Goal: Task Accomplishment & Management: Use online tool/utility

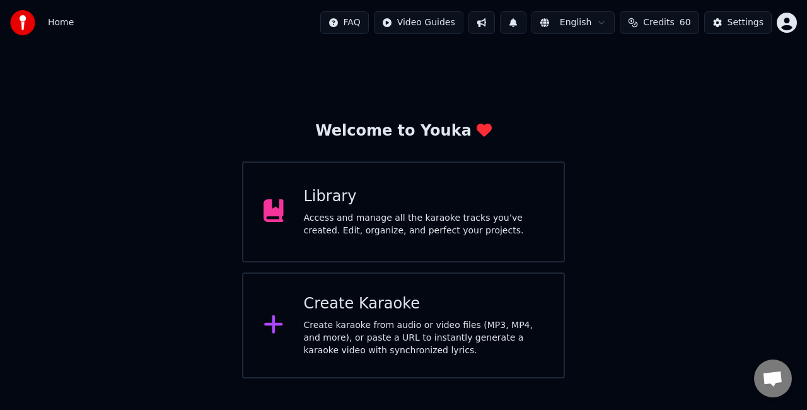
click at [365, 289] on div "Create Karaoke Create karaoke from audio or video files (MP3, MP4, and more), o…" at bounding box center [403, 325] width 323 height 106
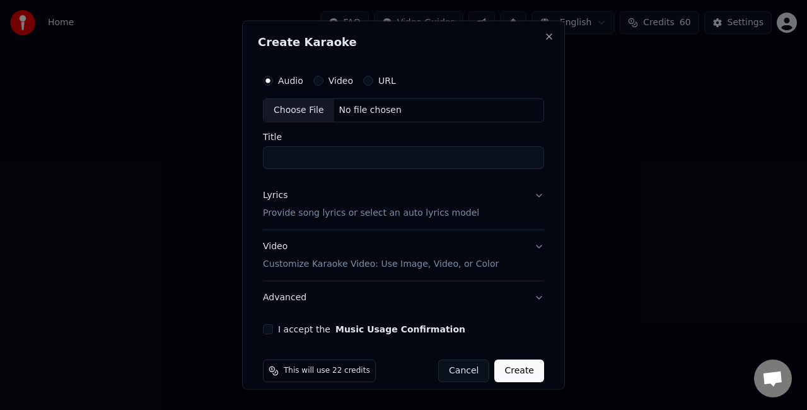
click at [305, 106] on div "Choose File" at bounding box center [299, 110] width 71 height 23
type input "**********"
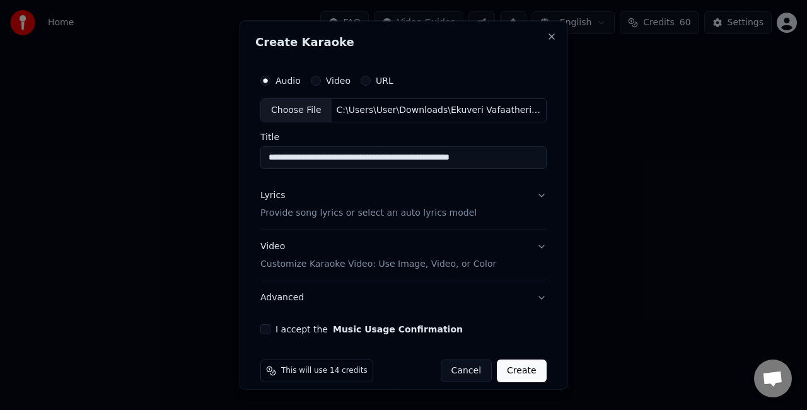
click at [396, 200] on div "Lyrics Provide song lyrics or select an auto lyrics model" at bounding box center [368, 203] width 216 height 30
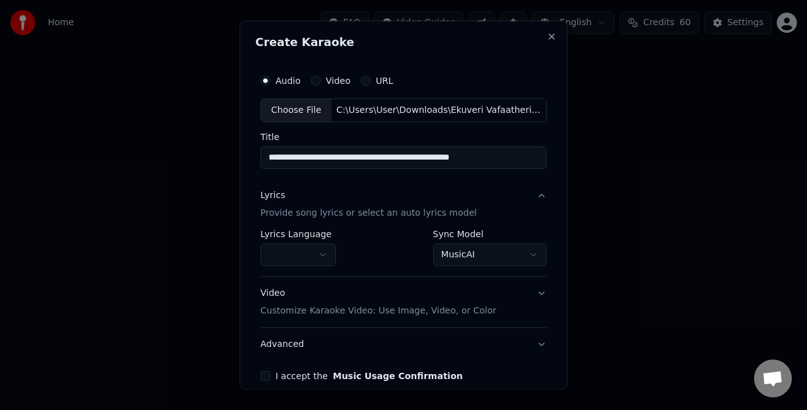
click at [438, 249] on body "**********" at bounding box center [403, 189] width 807 height 378
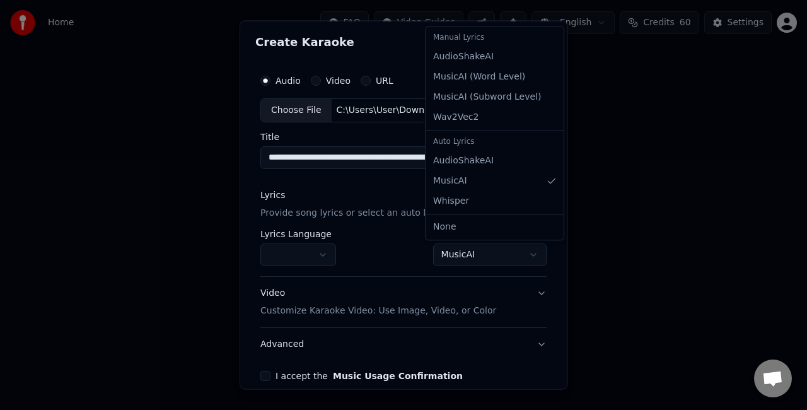
select select "**********"
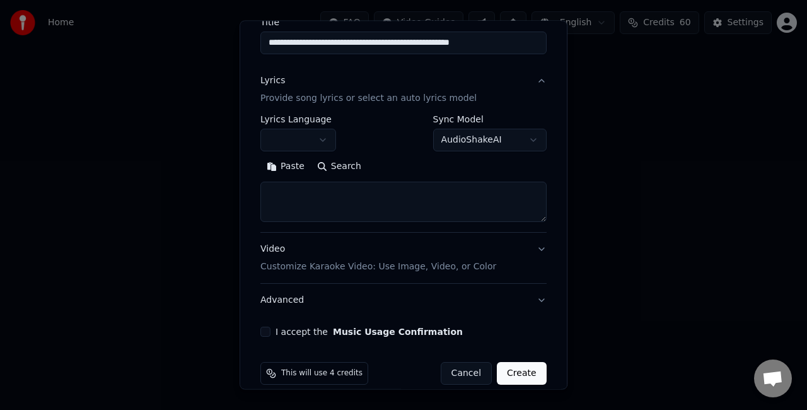
scroll to position [126, 0]
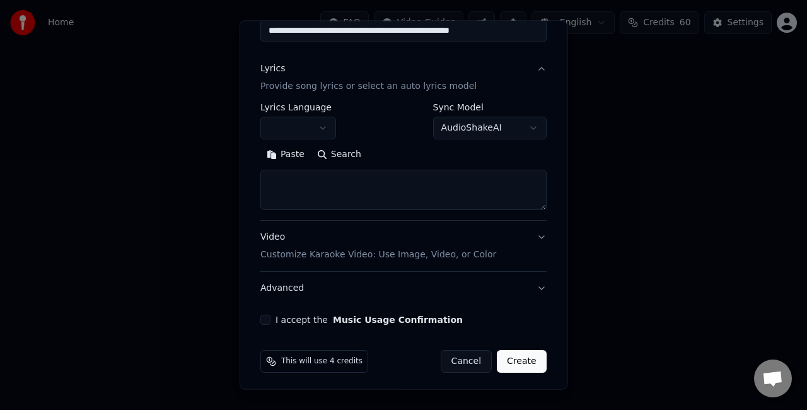
click at [300, 190] on textarea at bounding box center [403, 190] width 286 height 40
click at [280, 156] on button "Paste" at bounding box center [285, 154] width 50 height 20
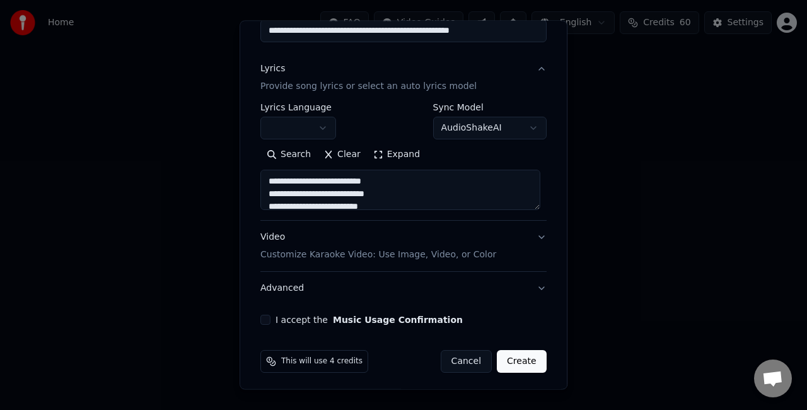
scroll to position [129, 0]
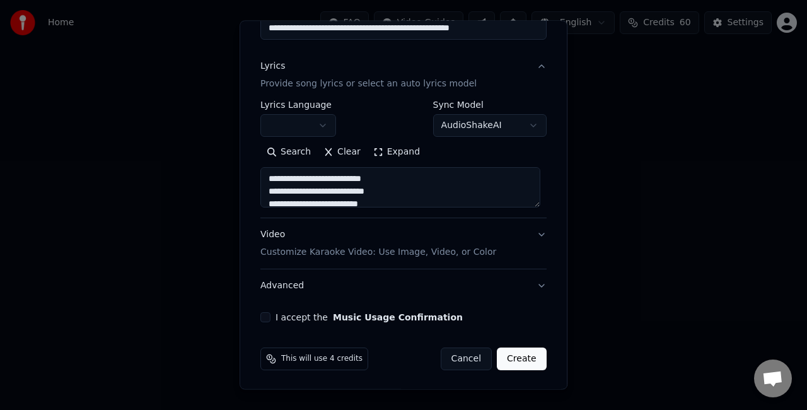
click at [369, 241] on div "Video Customize Karaoke Video: Use Image, Video, or Color" at bounding box center [378, 243] width 236 height 30
type textarea "**********"
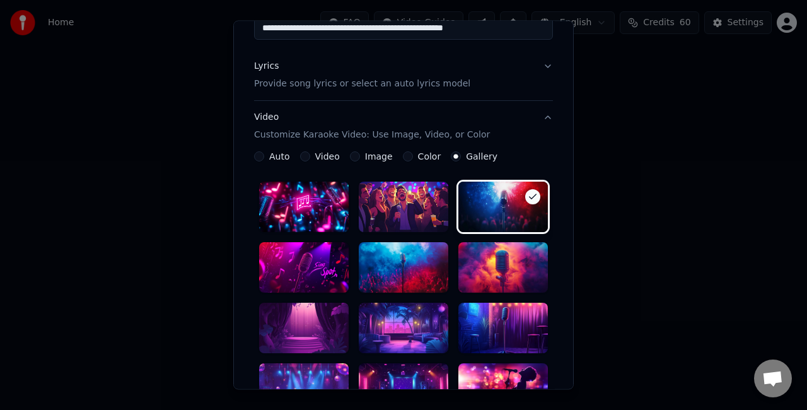
scroll to position [318, 0]
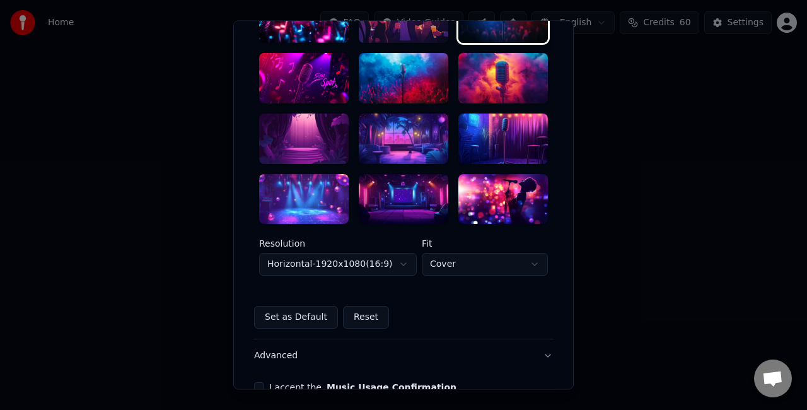
click at [387, 145] on div at bounding box center [404, 138] width 90 height 50
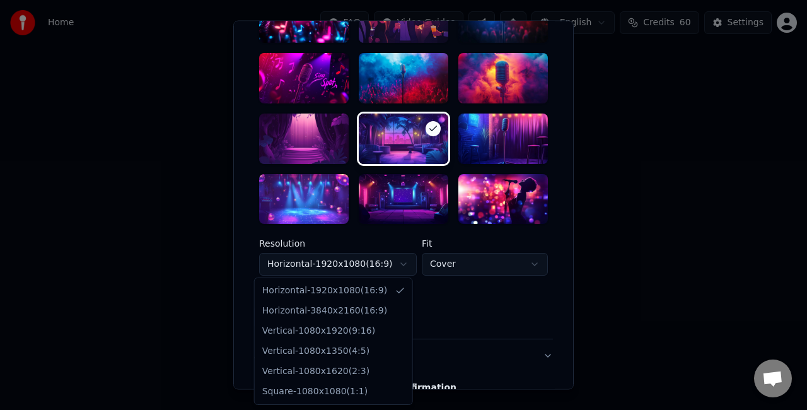
click at [366, 266] on body "**********" at bounding box center [403, 189] width 807 height 378
select select "*********"
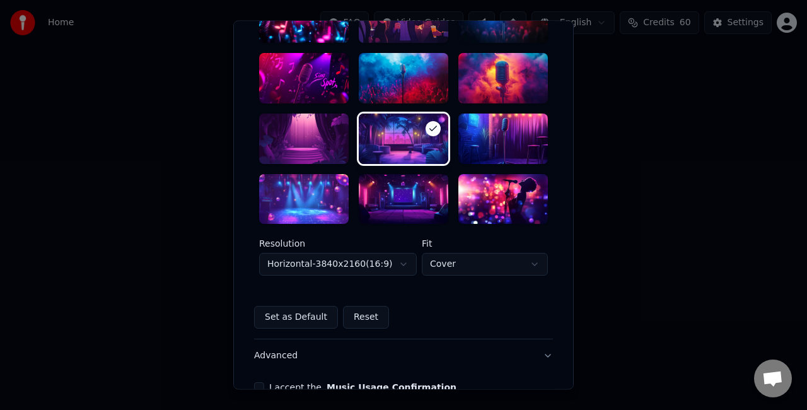
click at [470, 265] on body "**********" at bounding box center [403, 189] width 807 height 378
select select "****"
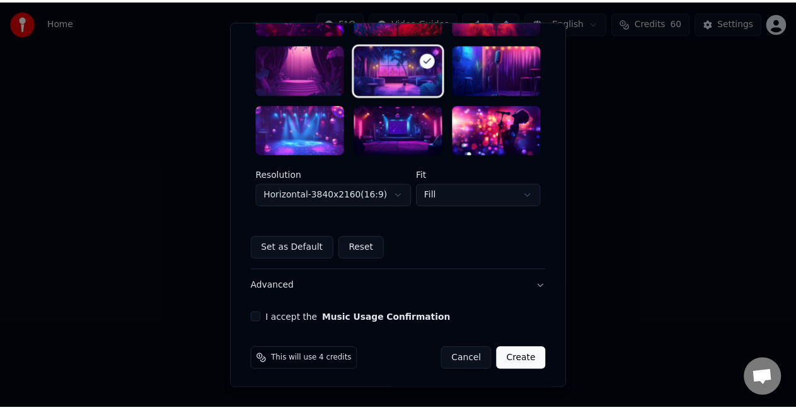
scroll to position [388, 0]
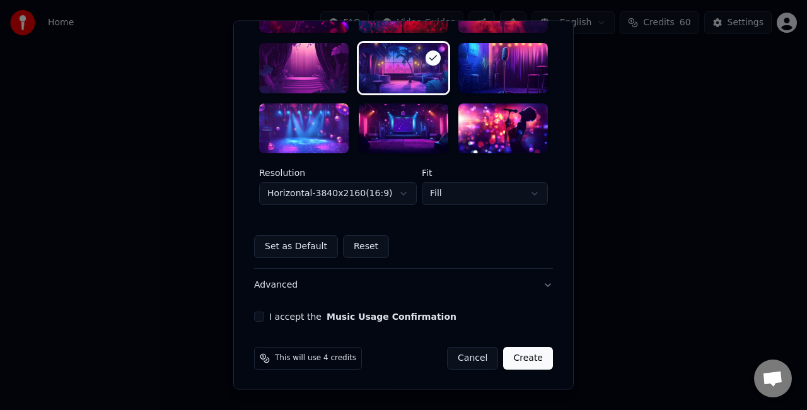
click at [256, 313] on button "I accept the Music Usage Confirmation" at bounding box center [259, 317] width 10 height 10
click at [519, 358] on button "Create" at bounding box center [528, 358] width 50 height 23
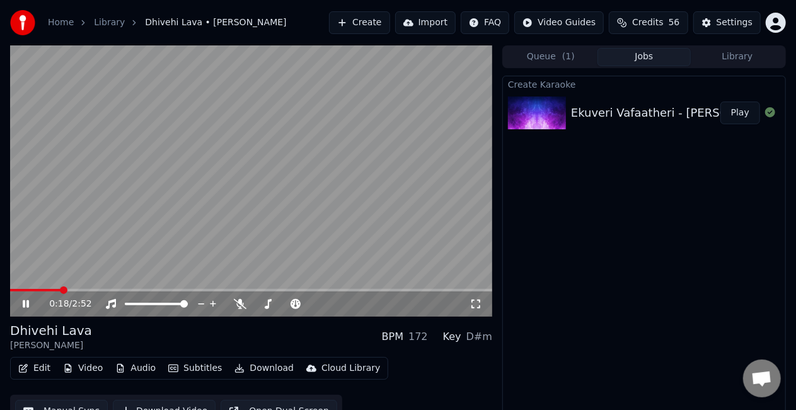
click at [482, 306] on div "0:18 / 2:52" at bounding box center [251, 304] width 472 height 13
drag, startPoint x: 476, startPoint y: 306, endPoint x: 477, endPoint y: 316, distance: 10.7
click at [477, 305] on icon at bounding box center [476, 304] width 13 height 10
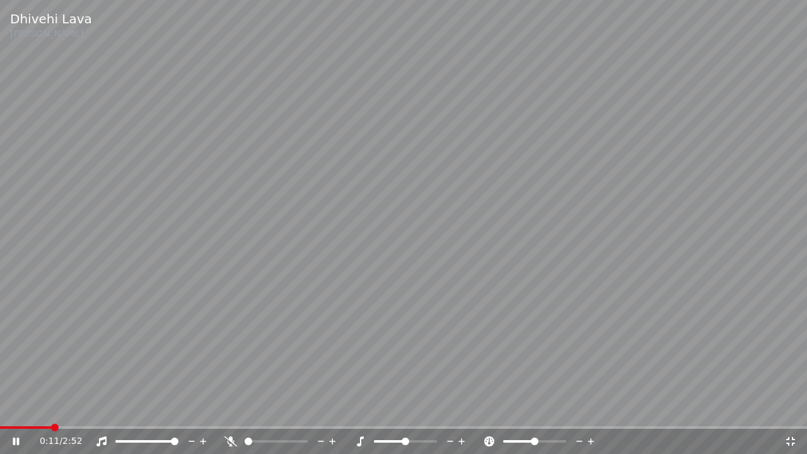
click at [52, 409] on span at bounding box center [26, 427] width 52 height 3
click at [57, 409] on span at bounding box center [34, 427] width 69 height 3
click at [801, 409] on div "0:14 / 2:52" at bounding box center [403, 441] width 797 height 13
click at [785, 409] on icon at bounding box center [790, 441] width 13 height 10
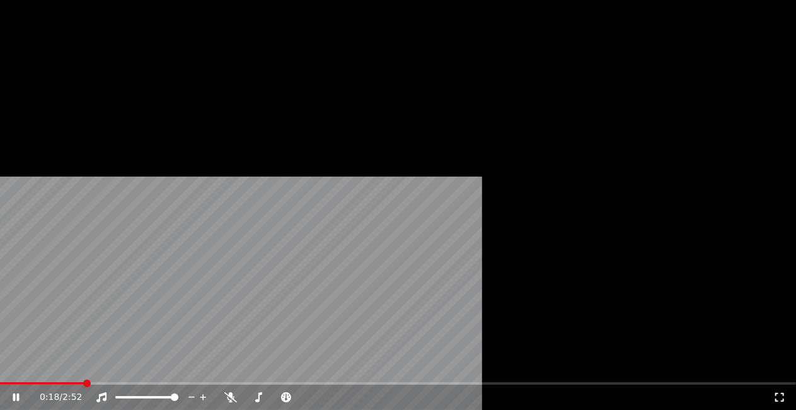
click at [33, 106] on button "Edit" at bounding box center [34, 97] width 42 height 18
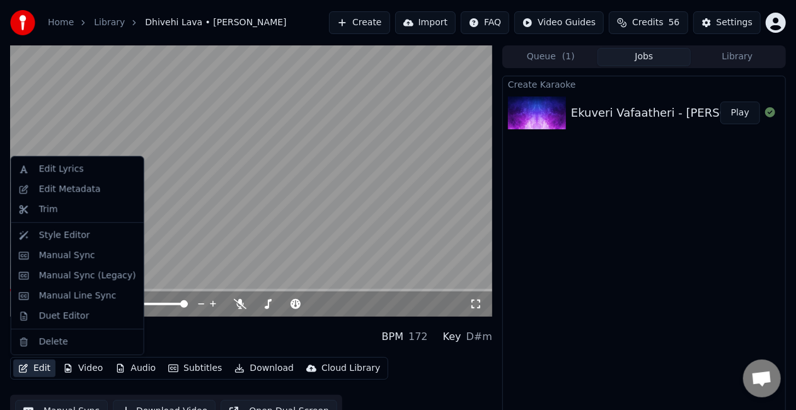
click at [407, 173] on video at bounding box center [251, 180] width 482 height 271
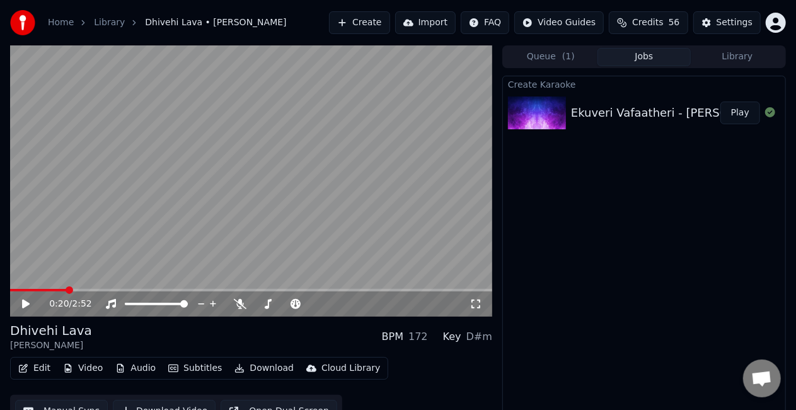
click at [477, 301] on icon at bounding box center [476, 304] width 13 height 10
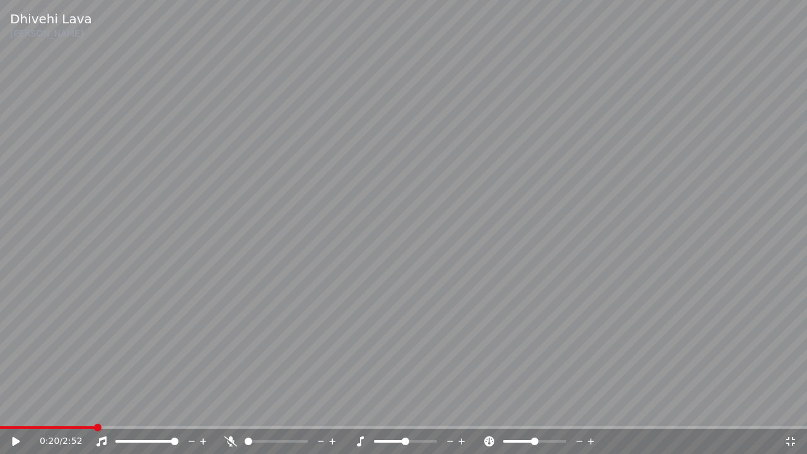
click at [30, 409] on video at bounding box center [403, 227] width 807 height 454
click at [23, 409] on span at bounding box center [11, 427] width 23 height 3
click at [513, 274] on video at bounding box center [403, 227] width 807 height 454
click at [513, 275] on video at bounding box center [403, 227] width 807 height 454
click at [197, 409] on span at bounding box center [403, 427] width 807 height 3
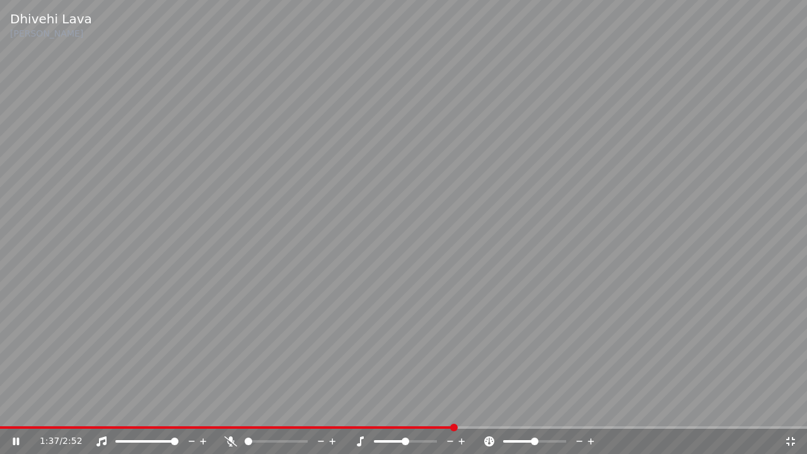
click at [452, 409] on span at bounding box center [403, 427] width 807 height 3
click at [492, 369] on video at bounding box center [403, 227] width 807 height 454
click at [513, 292] on video at bounding box center [403, 227] width 807 height 454
click at [788, 409] on div "2:38 / 2:52" at bounding box center [403, 441] width 797 height 13
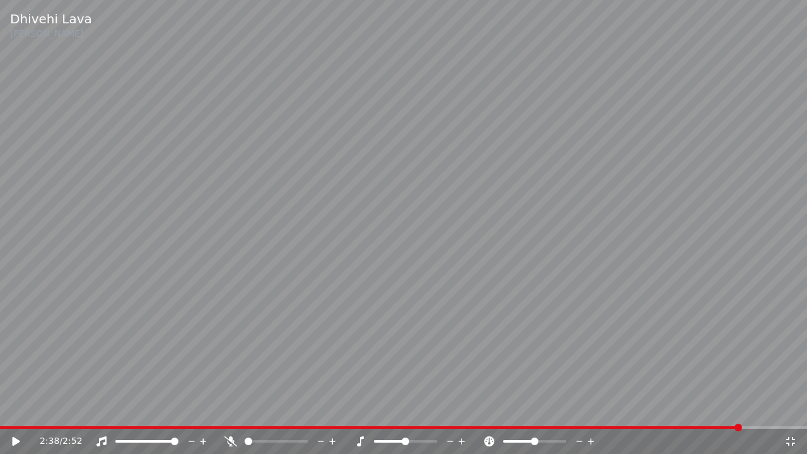
click at [792, 409] on icon at bounding box center [790, 441] width 9 height 9
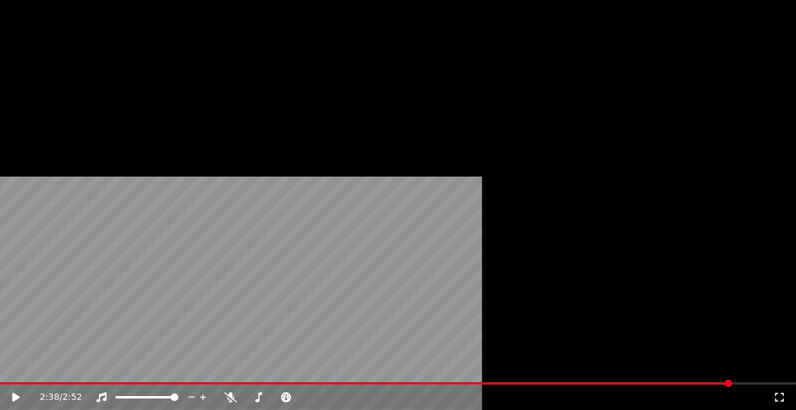
scroll to position [18, 0]
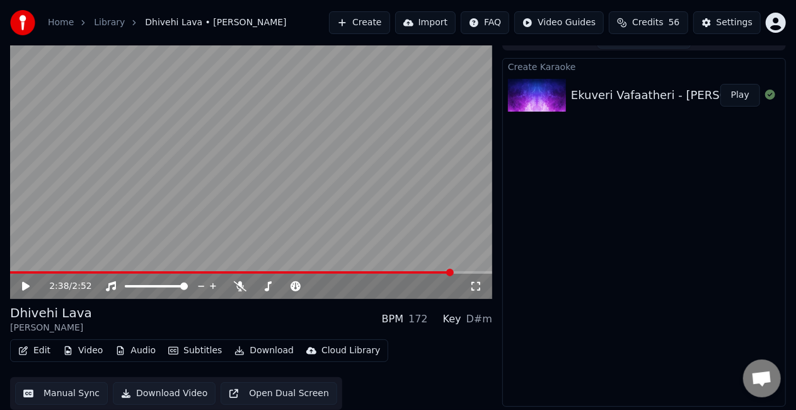
click at [49, 391] on button "Manual Sync" at bounding box center [61, 393] width 93 height 23
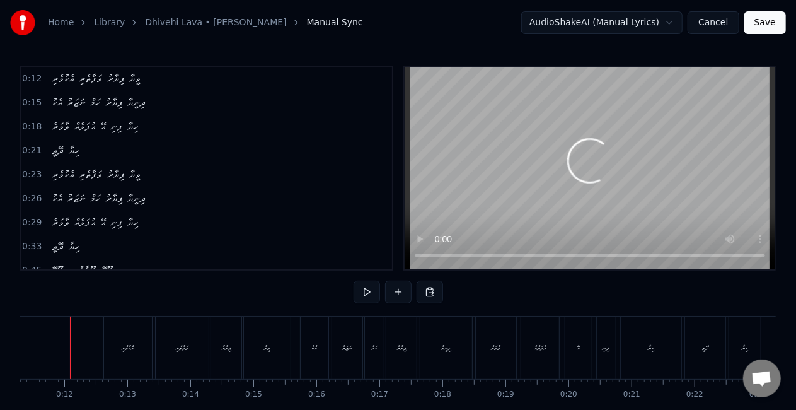
scroll to position [0, 699]
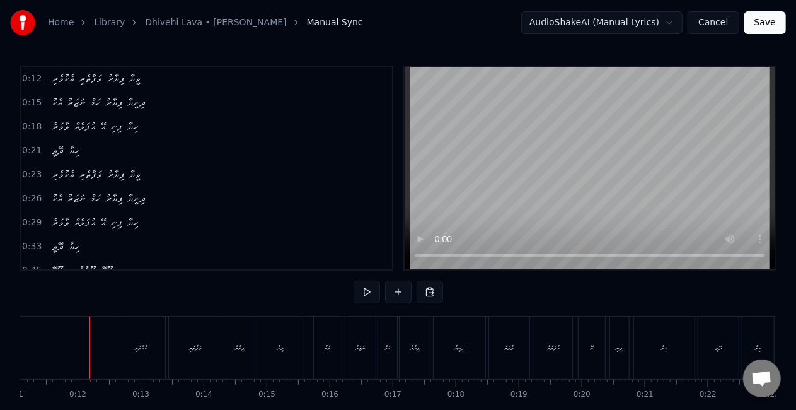
click at [124, 353] on div "އެކުވެރި" at bounding box center [141, 347] width 48 height 62
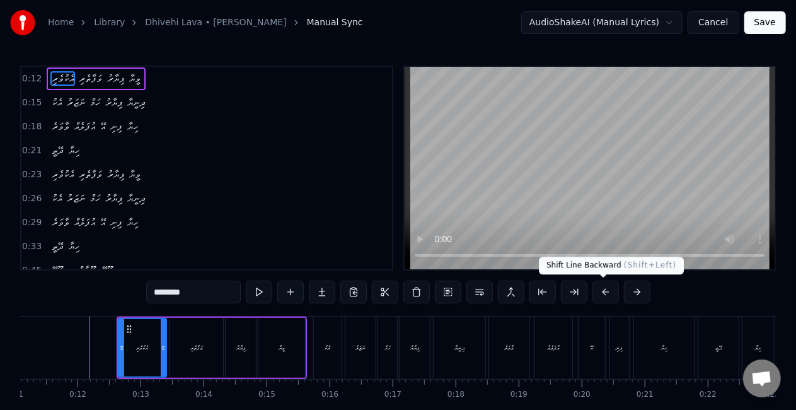
drag, startPoint x: 598, startPoint y: 294, endPoint x: 540, endPoint y: 298, distance: 58.8
click at [598, 293] on button at bounding box center [606, 292] width 26 height 23
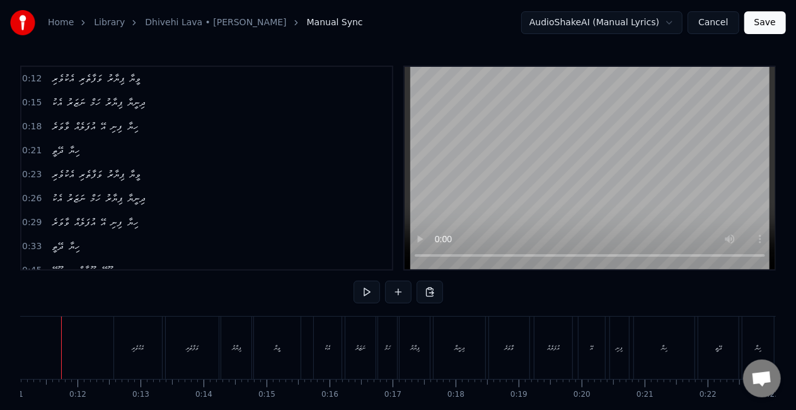
scroll to position [0, 677]
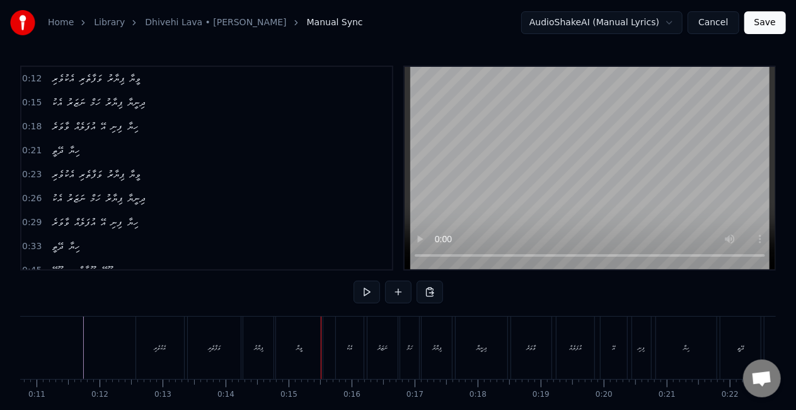
click at [342, 348] on div "އެކު" at bounding box center [350, 347] width 28 height 62
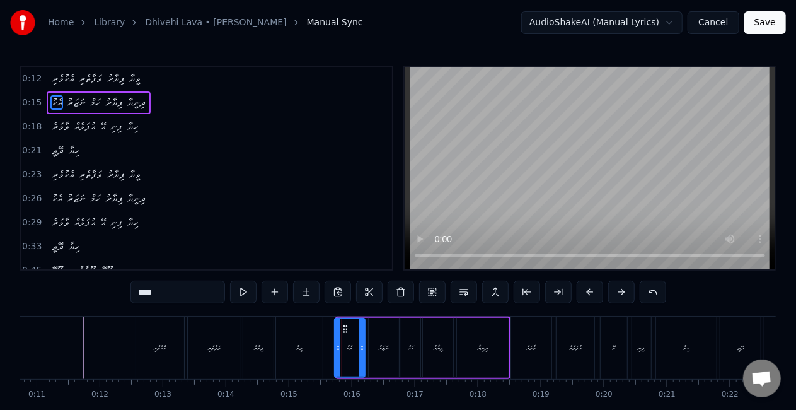
click at [335, 349] on icon at bounding box center [337, 348] width 5 height 10
click at [325, 333] on div "އެކުވެރި ވަފާތެރި ޕިޔާރު ވީޔާ" at bounding box center [231, 347] width 190 height 62
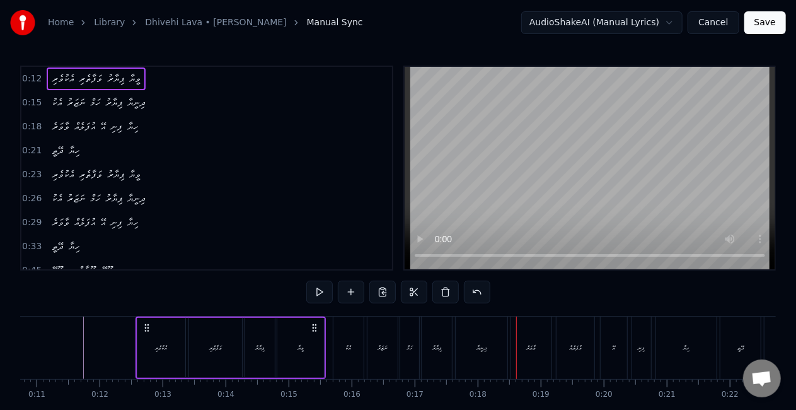
click at [532, 348] on div "ވާވަރެ" at bounding box center [531, 347] width 9 height 9
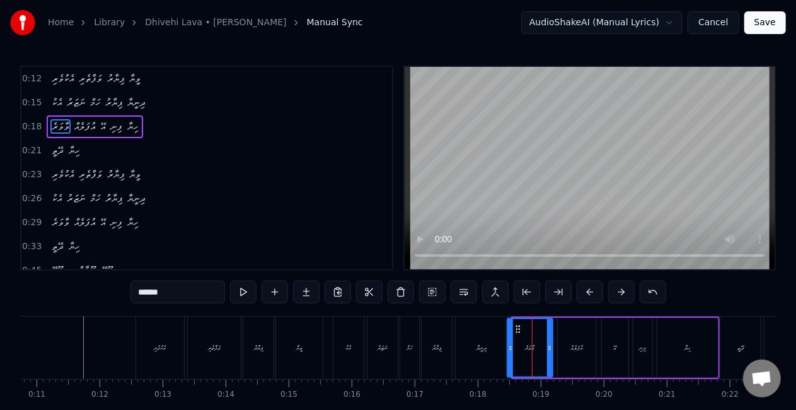
click at [511, 344] on icon at bounding box center [510, 348] width 5 height 10
click at [492, 337] on div "ދިނީޔާ" at bounding box center [482, 347] width 52 height 62
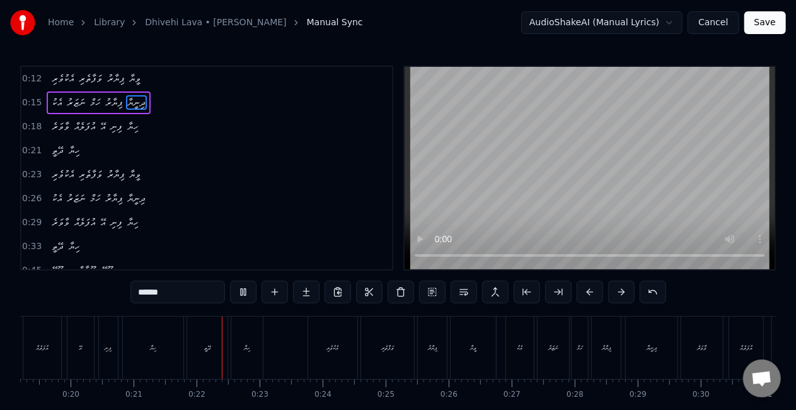
scroll to position [0, 1315]
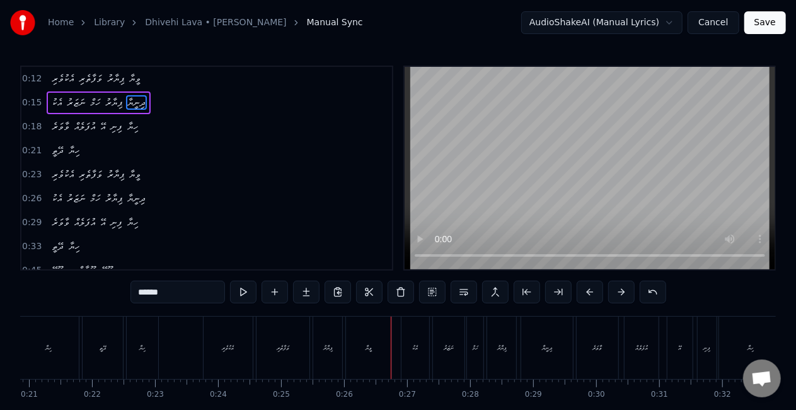
click at [409, 337] on div "އެކު" at bounding box center [416, 347] width 28 height 62
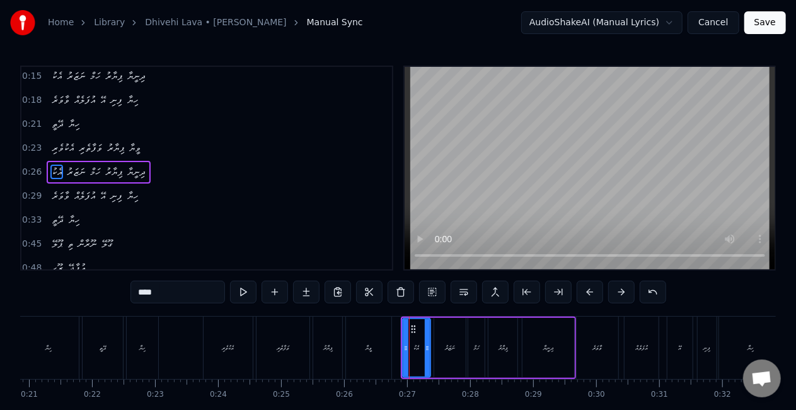
scroll to position [28, 0]
drag, startPoint x: 403, startPoint y: 347, endPoint x: 398, endPoint y: 342, distance: 7.1
click at [398, 344] on icon at bounding box center [400, 348] width 5 height 10
click at [379, 340] on div "ވީޔާ" at bounding box center [368, 347] width 45 height 62
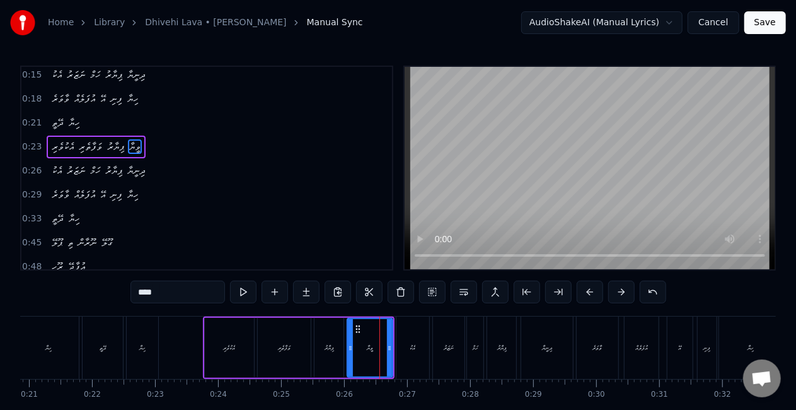
scroll to position [4, 0]
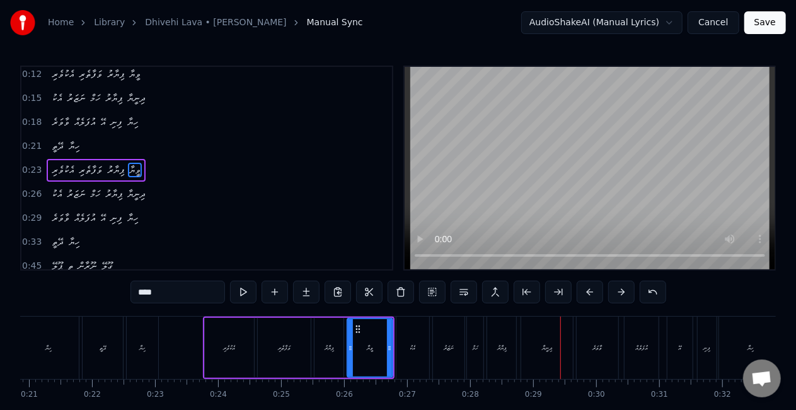
click at [581, 345] on div "ވާވަރެ" at bounding box center [598, 347] width 42 height 62
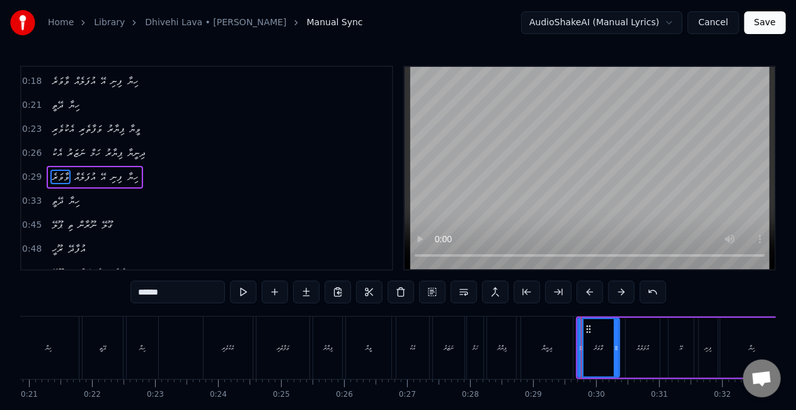
scroll to position [52, 0]
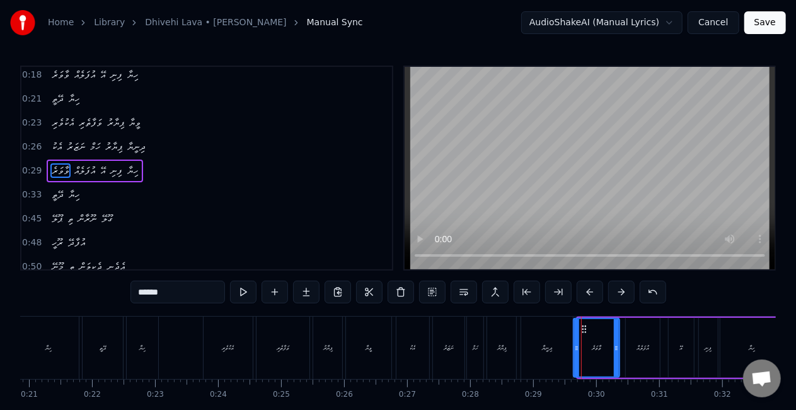
click at [574, 349] on icon at bounding box center [576, 348] width 5 height 10
click at [537, 347] on div "ދިނީޔާ" at bounding box center [547, 347] width 52 height 62
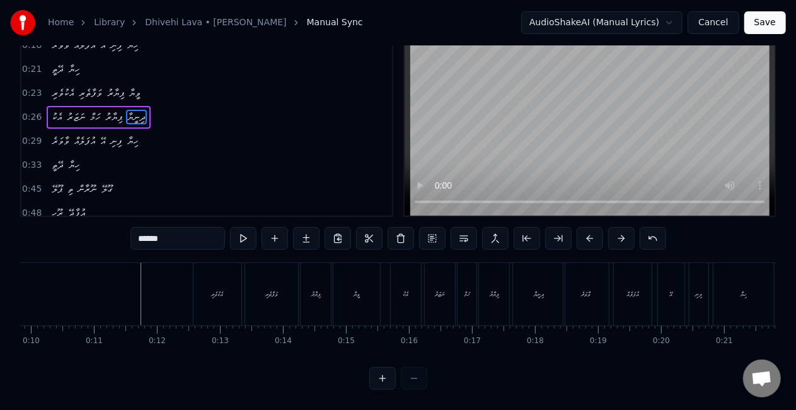
scroll to position [0, 564]
click at [284, 281] on div "އެކުވެރި" at bounding box center [274, 294] width 48 height 62
type input "********"
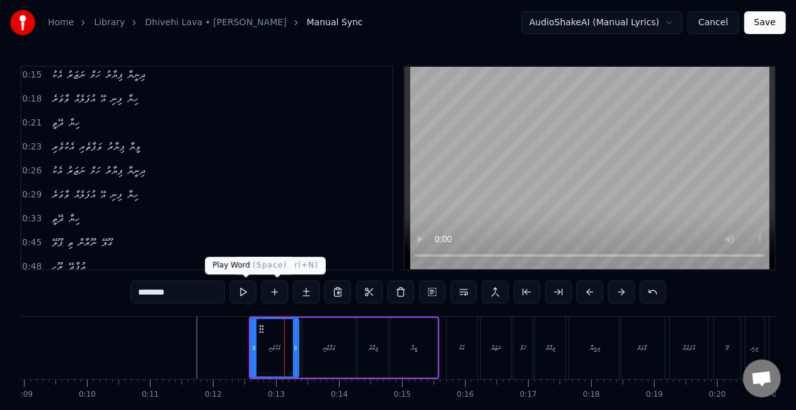
scroll to position [0, 0]
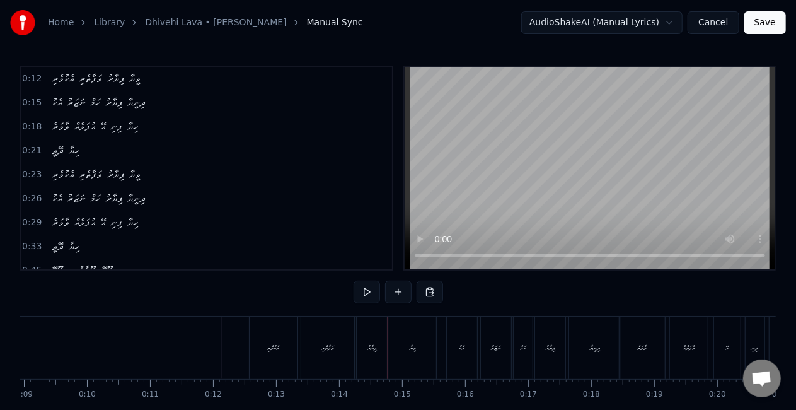
click at [464, 354] on div "އެކު" at bounding box center [462, 347] width 30 height 62
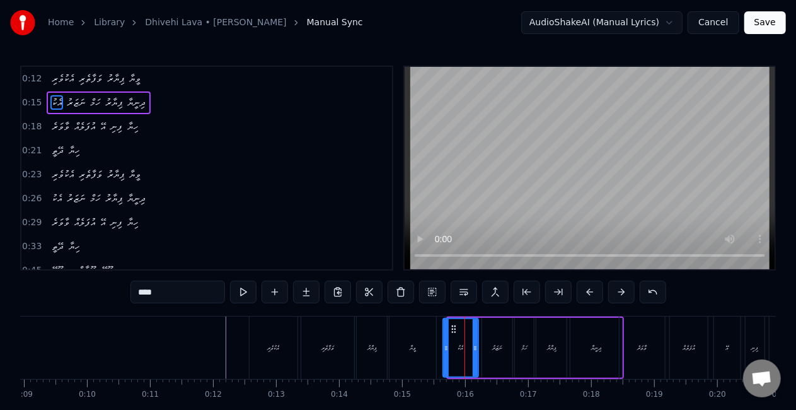
click at [444, 353] on div at bounding box center [446, 347] width 5 height 57
click at [423, 350] on div "ވީޔާ" at bounding box center [413, 347] width 47 height 62
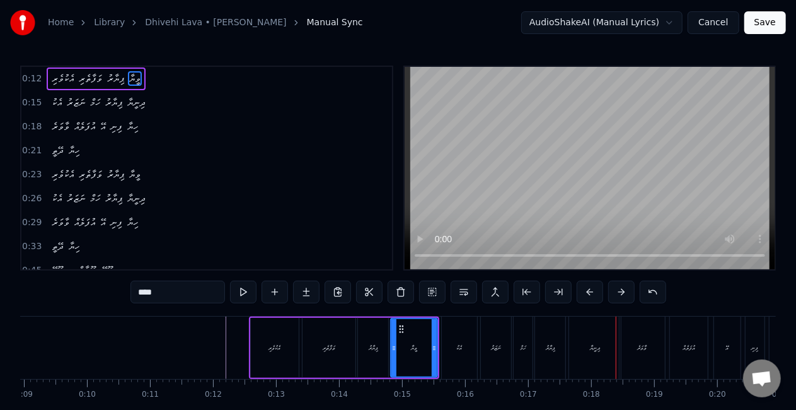
click at [636, 351] on div "ވާވަރެ" at bounding box center [642, 347] width 45 height 62
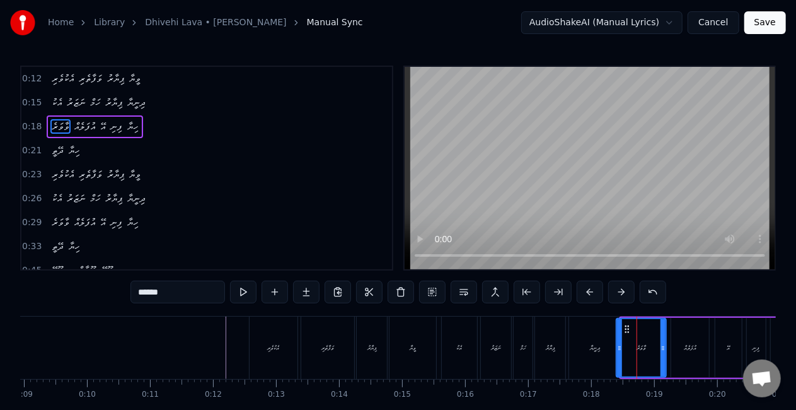
drag, startPoint x: 623, startPoint y: 352, endPoint x: 611, endPoint y: 348, distance: 13.2
click at [619, 351] on icon at bounding box center [619, 348] width 5 height 10
click at [596, 348] on div "ދިނީޔާ" at bounding box center [595, 347] width 10 height 9
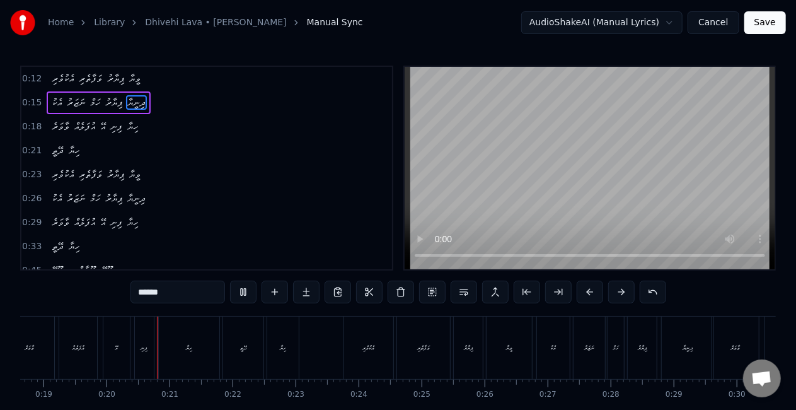
scroll to position [0, 1206]
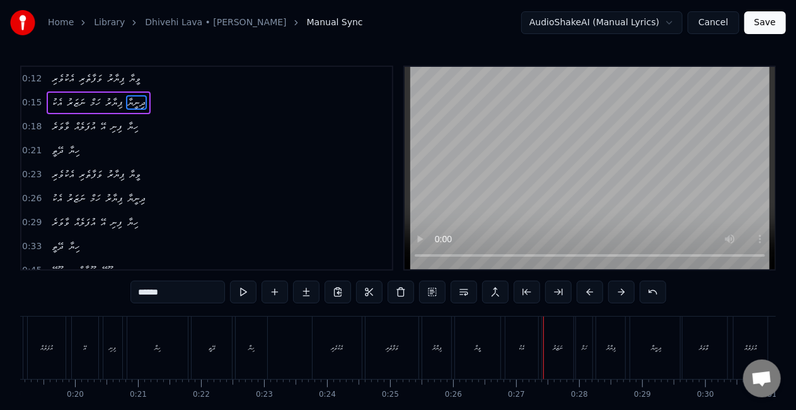
click at [513, 334] on div "އެކު" at bounding box center [522, 347] width 33 height 62
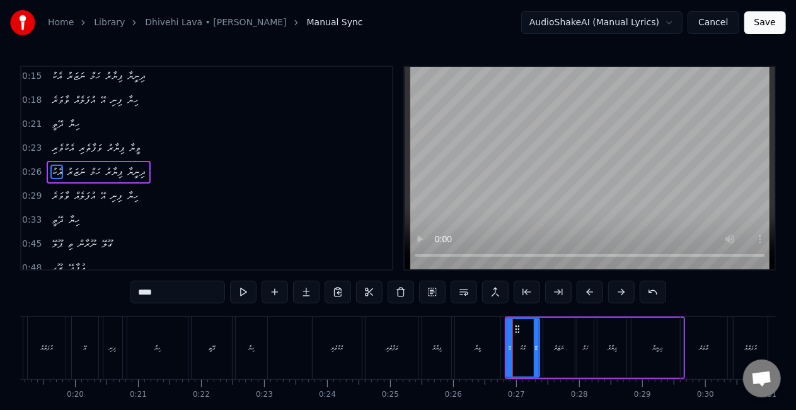
scroll to position [28, 0]
click at [504, 345] on icon at bounding box center [506, 348] width 5 height 10
click at [471, 340] on div "ވީޔާ" at bounding box center [477, 347] width 45 height 62
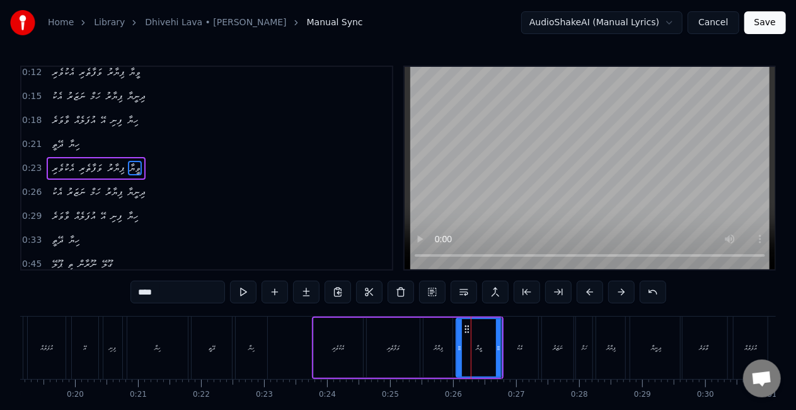
scroll to position [4, 0]
click at [708, 345] on div "ވާވަރެ" at bounding box center [704, 347] width 9 height 9
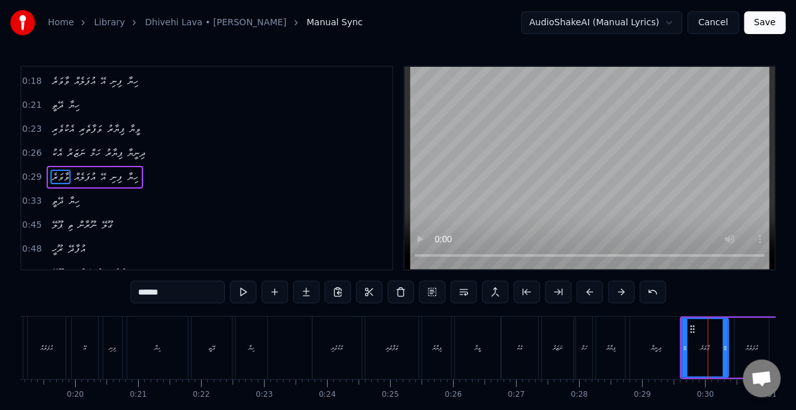
scroll to position [52, 0]
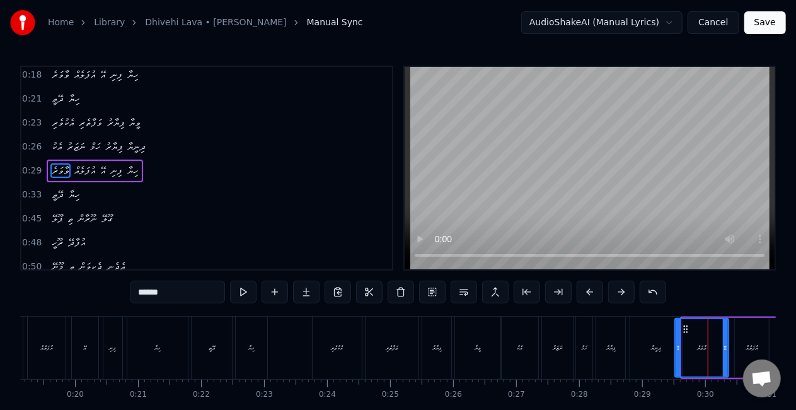
drag, startPoint x: 683, startPoint y: 351, endPoint x: 677, endPoint y: 350, distance: 6.3
click at [677, 351] on icon at bounding box center [678, 348] width 5 height 10
click at [656, 332] on div "ދިނީޔާ" at bounding box center [656, 347] width 52 height 62
type input "******"
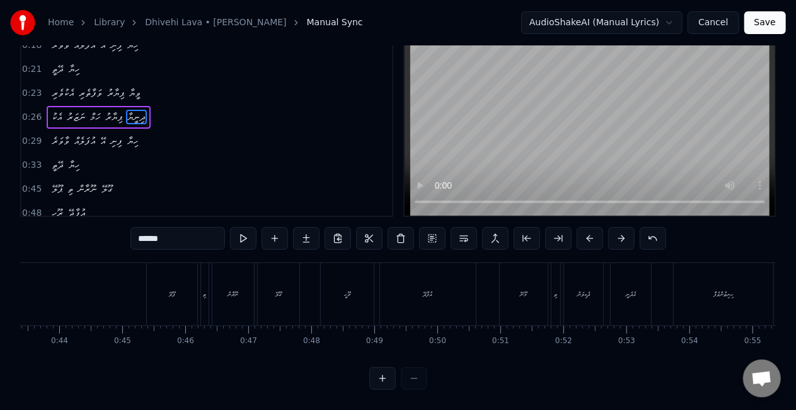
scroll to position [0, 2722]
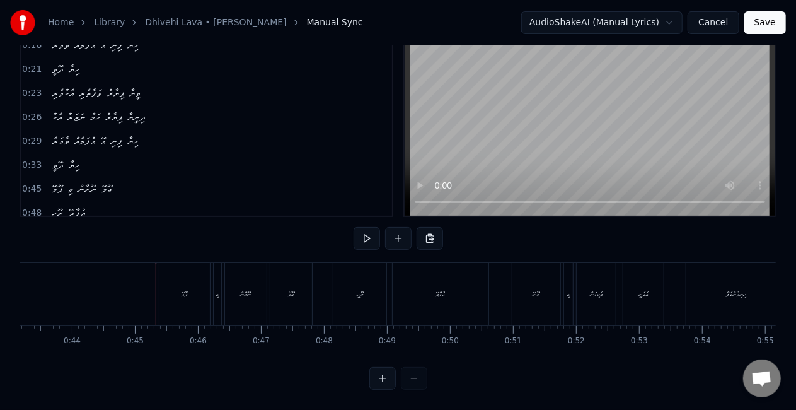
drag, startPoint x: 397, startPoint y: 181, endPoint x: 416, endPoint y: 175, distance: 20.5
click at [403, 180] on div "0:12 އެކުވެރި ވަފާތެރި ޕިޔާރު ވީޔާ 0:15 އެކު ނަޒަރު ހަމް ޕިޔާރު ދިނީޔާ 0:18 ވާވ…" at bounding box center [398, 114] width 756 height 205
click at [190, 277] on div "ޕޫލޭ" at bounding box center [184, 294] width 50 height 62
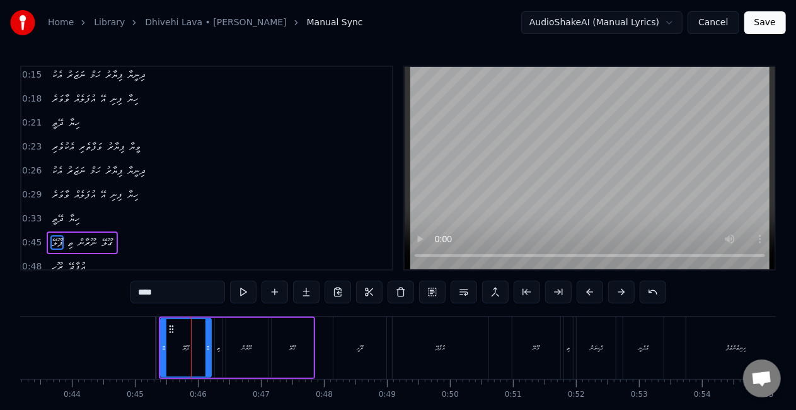
scroll to position [98, 0]
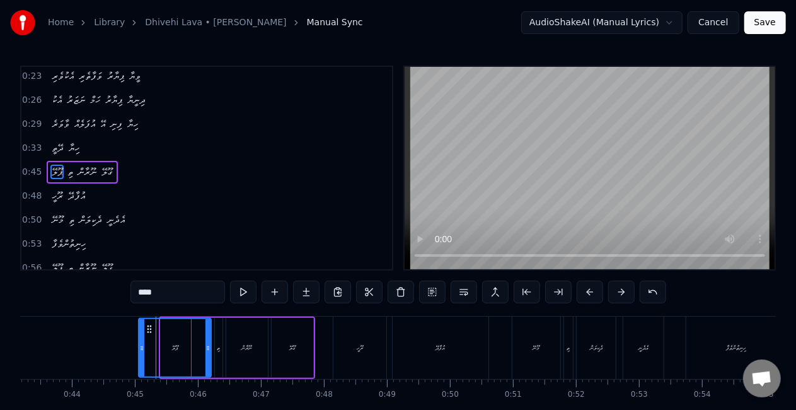
drag, startPoint x: 163, startPoint y: 347, endPoint x: 141, endPoint y: 340, distance: 23.1
click at [141, 340] on div at bounding box center [141, 347] width 5 height 57
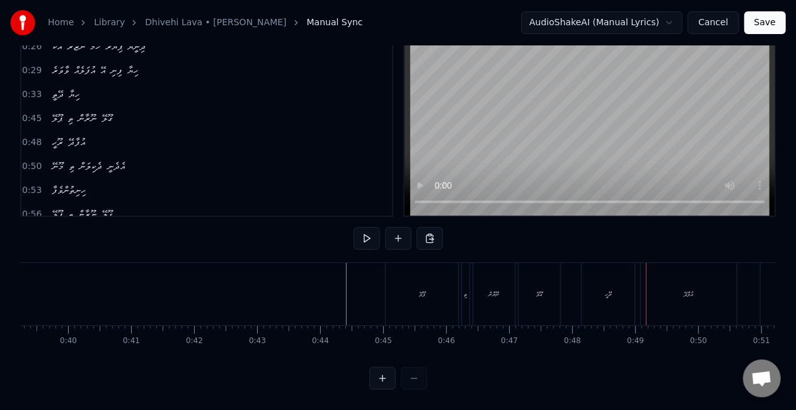
scroll to position [0, 2418]
click at [476, 289] on div "ޕޫލޭ" at bounding box center [478, 293] width 6 height 9
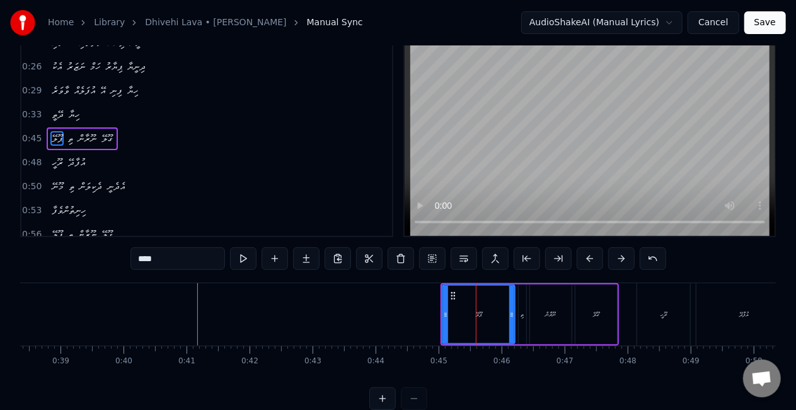
scroll to position [0, 0]
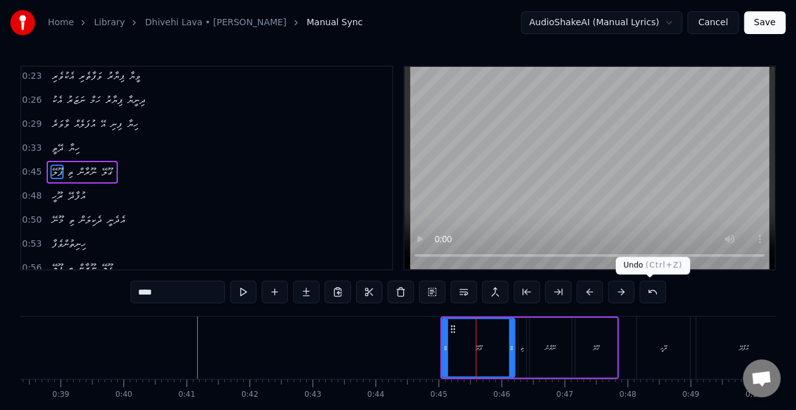
click at [647, 291] on button at bounding box center [653, 292] width 26 height 23
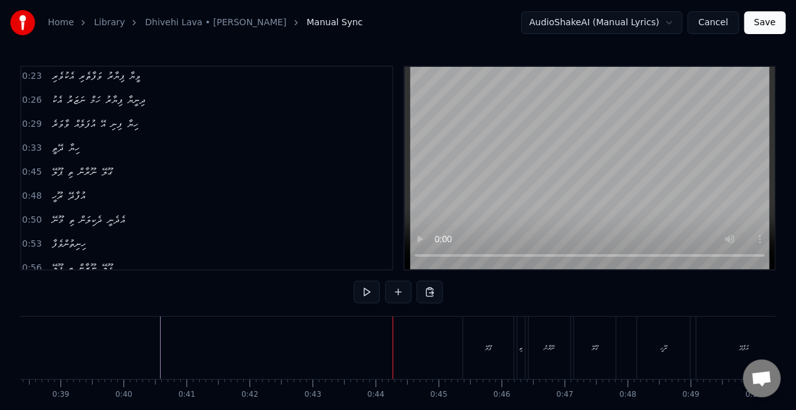
drag, startPoint x: 469, startPoint y: 343, endPoint x: 463, endPoint y: 346, distance: 6.5
click at [469, 343] on div "ޕޫލޭ" at bounding box center [488, 347] width 50 height 62
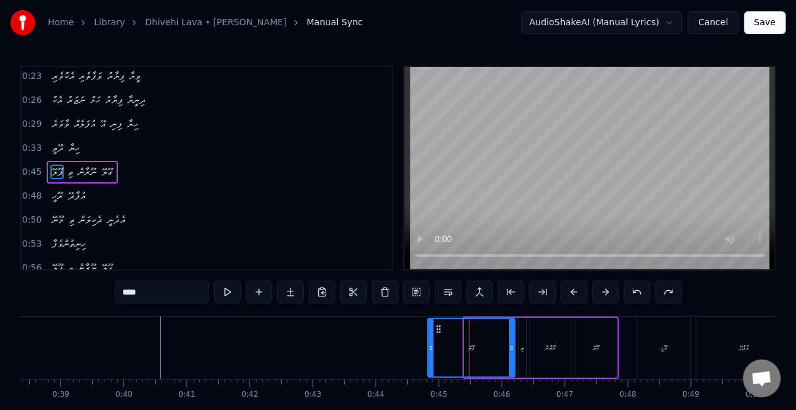
drag, startPoint x: 465, startPoint y: 352, endPoint x: 429, endPoint y: 348, distance: 36.8
click at [429, 348] on div at bounding box center [431, 347] width 5 height 57
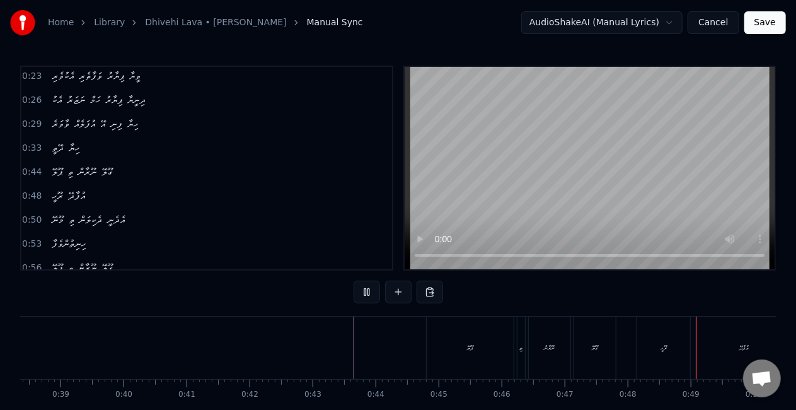
click at [353, 233] on div "0:53 ހިނިތުންވެފާ" at bounding box center [206, 244] width 371 height 24
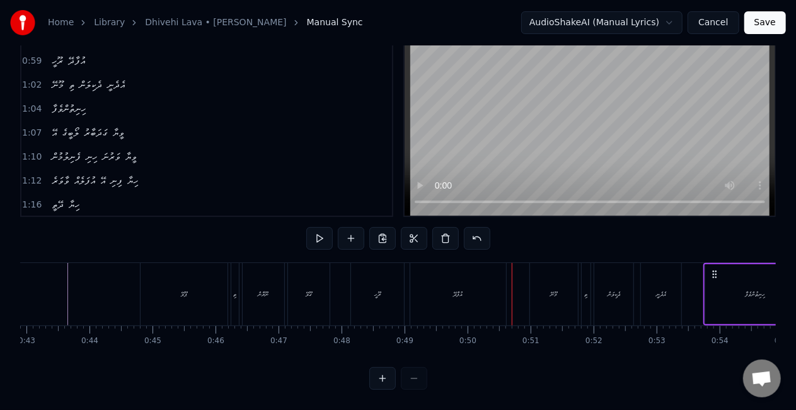
scroll to position [0, 2711]
click at [363, 291] on div "ރޫހީ" at bounding box center [371, 294] width 53 height 62
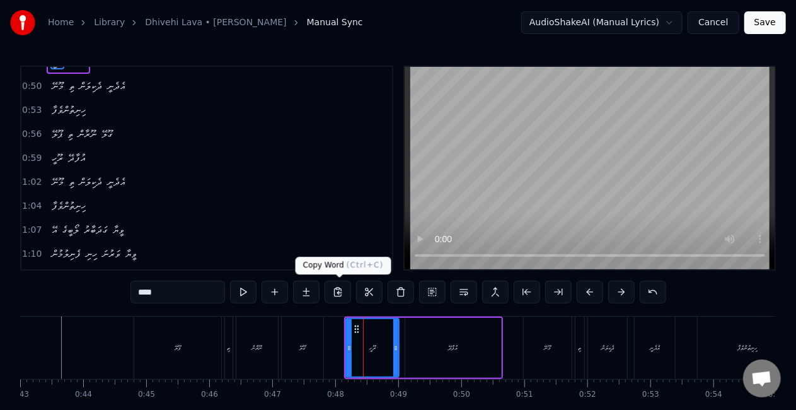
scroll to position [122, 0]
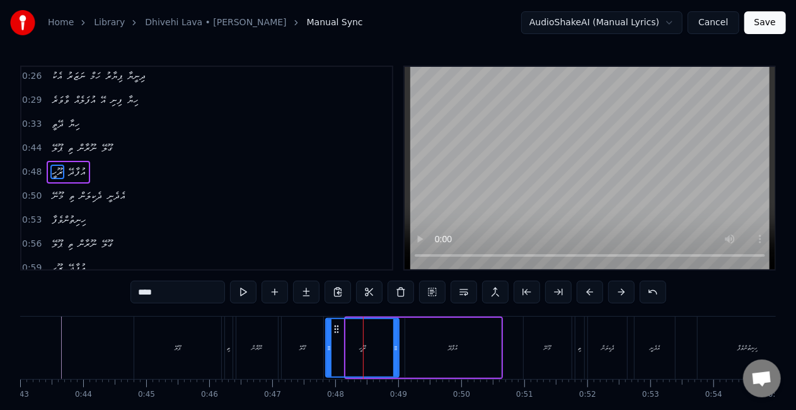
drag, startPoint x: 347, startPoint y: 352, endPoint x: 328, endPoint y: 344, distance: 21.4
click at [328, 345] on div at bounding box center [329, 347] width 5 height 57
drag, startPoint x: 295, startPoint y: 343, endPoint x: 310, endPoint y: 330, distance: 20.1
click at [295, 343] on div "ގޫލޭ" at bounding box center [303, 347] width 42 height 62
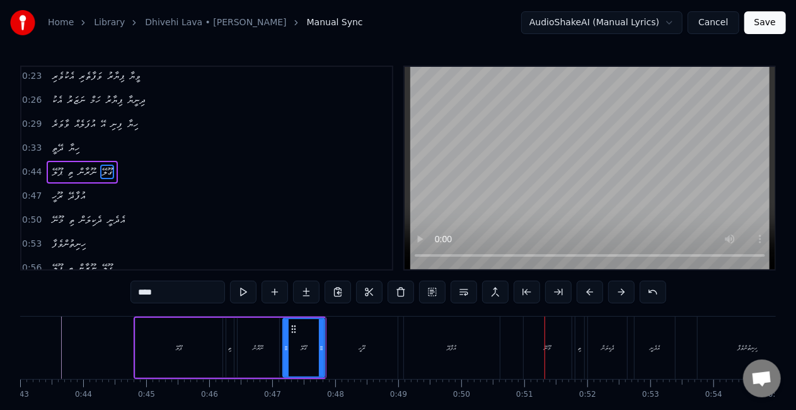
click at [538, 353] on div "މޫނޭ" at bounding box center [548, 347] width 48 height 62
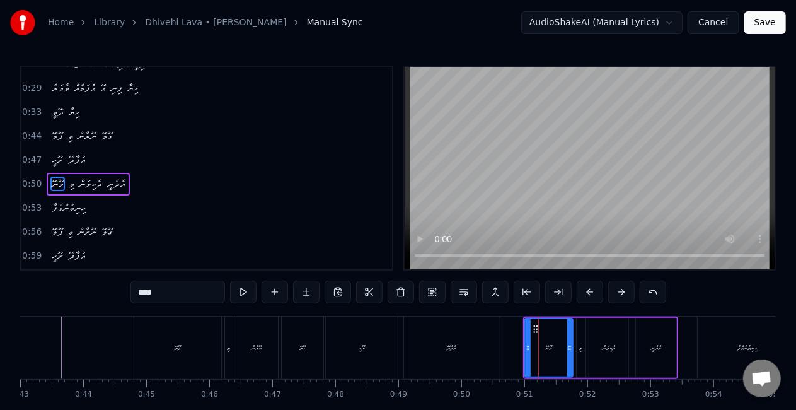
scroll to position [146, 0]
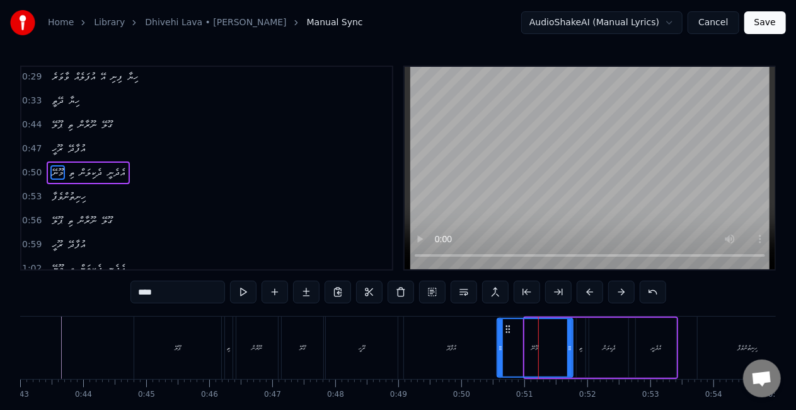
drag, startPoint x: 527, startPoint y: 348, endPoint x: 487, endPoint y: 339, distance: 41.3
click at [501, 344] on icon at bounding box center [500, 348] width 5 height 10
click at [702, 344] on div "ހިނިތުންވެފާ" at bounding box center [748, 347] width 100 height 62
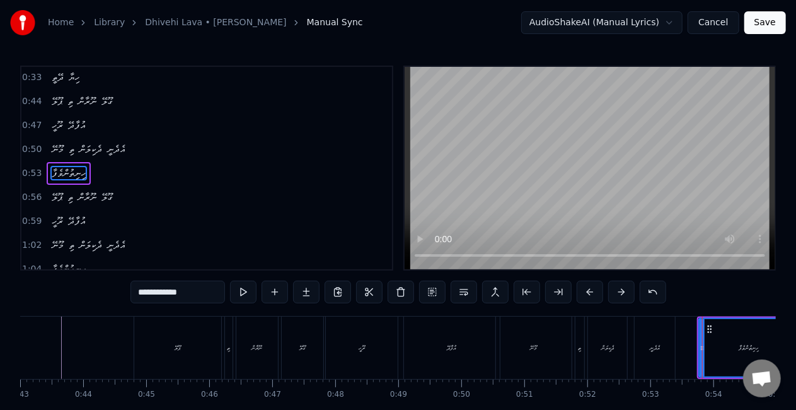
scroll to position [169, 0]
drag, startPoint x: 700, startPoint y: 348, endPoint x: 598, endPoint y: 340, distance: 102.4
click at [652, 342] on div at bounding box center [654, 347] width 5 height 57
drag, startPoint x: 504, startPoint y: 340, endPoint x: 496, endPoint y: 335, distance: 9.6
click at [505, 340] on div "މޫނޭ" at bounding box center [534, 347] width 76 height 62
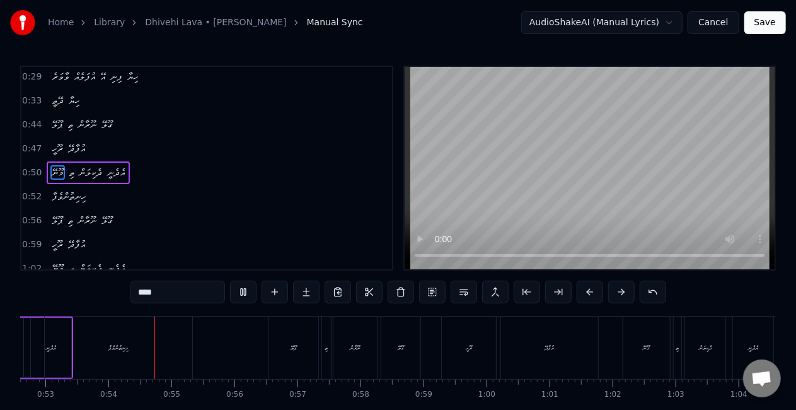
scroll to position [0, 3345]
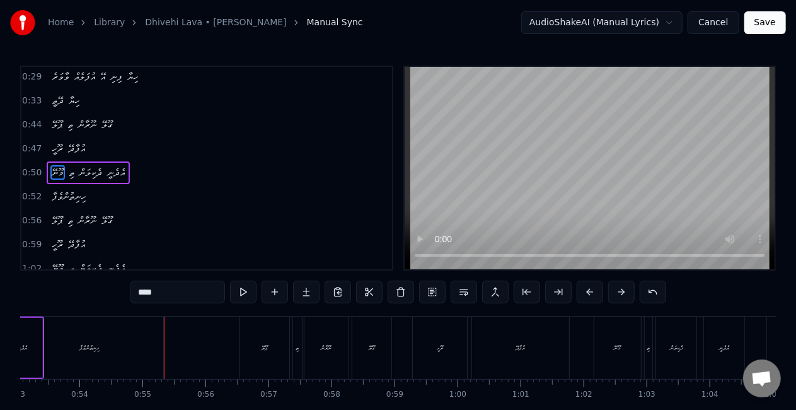
click at [100, 347] on div "ހިނިތުންވެފާ" at bounding box center [89, 347] width 20 height 9
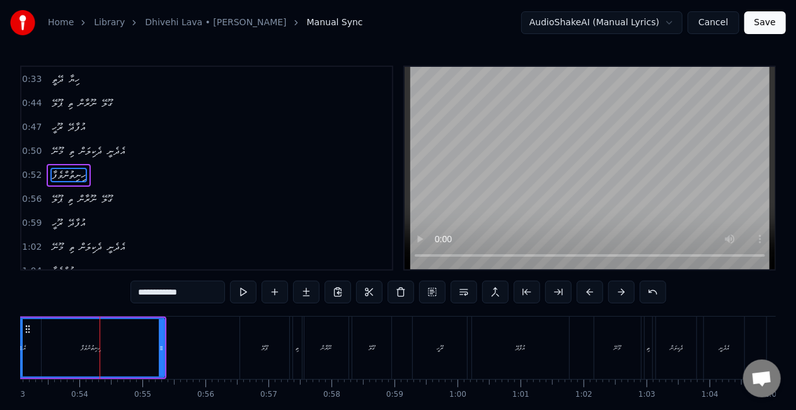
scroll to position [169, 0]
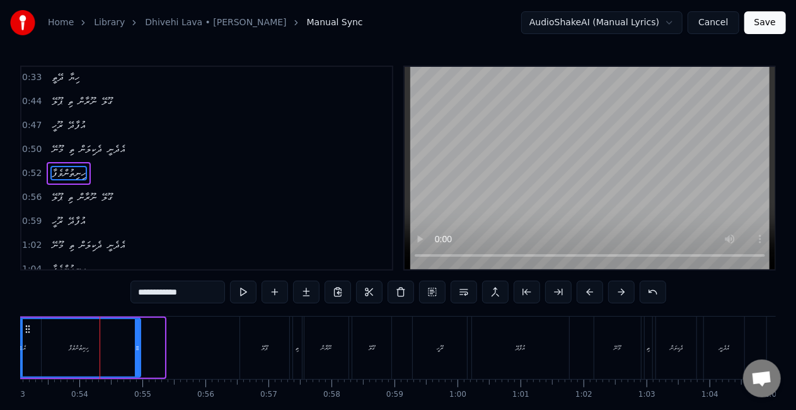
drag, startPoint x: 163, startPoint y: 348, endPoint x: 139, endPoint y: 342, distance: 24.8
click at [139, 343] on icon at bounding box center [137, 348] width 5 height 10
click at [55, 342] on div "ހިނިތުންވެފާ" at bounding box center [79, 347] width 122 height 57
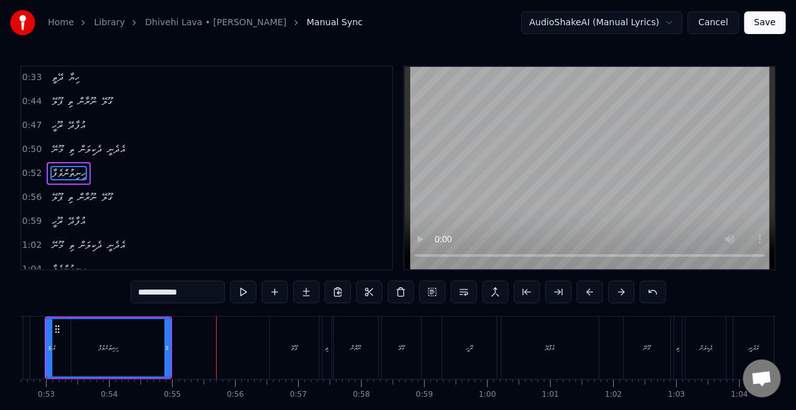
click at [87, 349] on div "ހިނިތުންވެފާ" at bounding box center [108, 347] width 122 height 57
drag, startPoint x: 50, startPoint y: 335, endPoint x: 71, endPoint y: 337, distance: 20.3
click at [71, 337] on div at bounding box center [69, 347] width 5 height 57
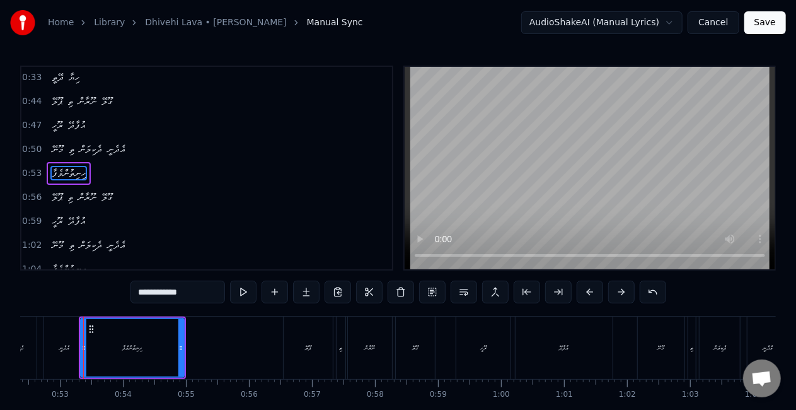
click at [57, 337] on div "އެދެނީ" at bounding box center [64, 347] width 40 height 62
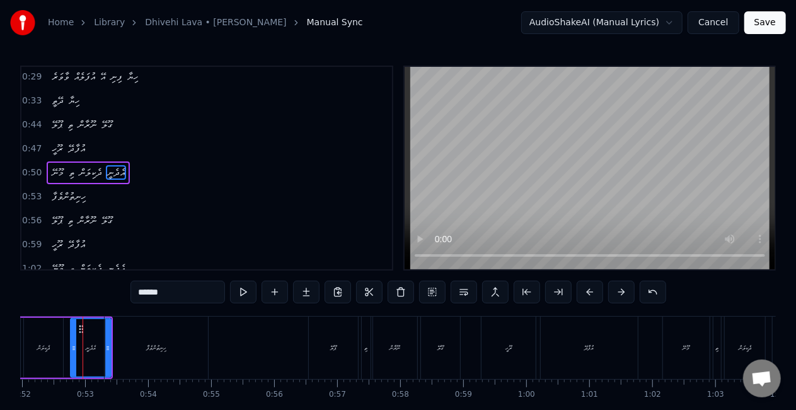
scroll to position [0, 3276]
drag, startPoint x: 203, startPoint y: 347, endPoint x: 194, endPoint y: 344, distance: 9.2
click at [203, 347] on div "ހިނިތުންވެފާ" at bounding box center [156, 347] width 103 height 62
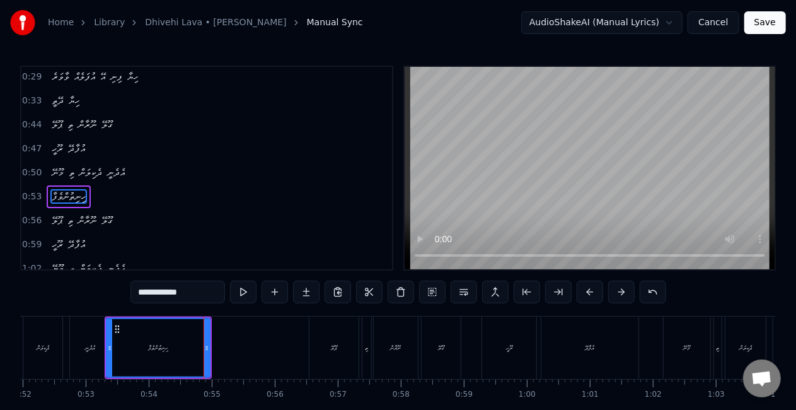
scroll to position [169, 0]
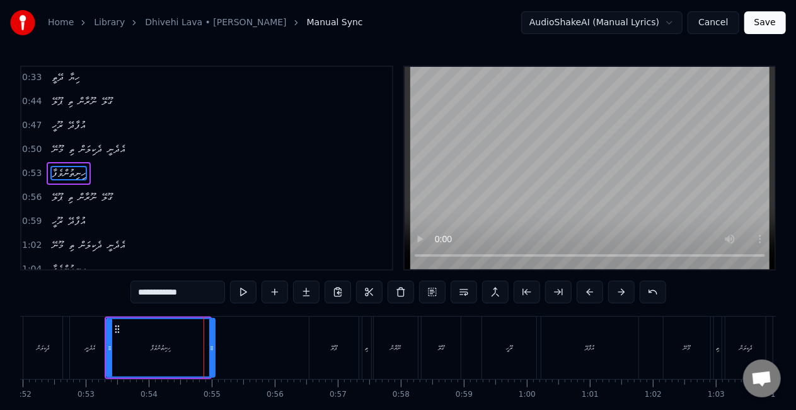
drag, startPoint x: 208, startPoint y: 345, endPoint x: 215, endPoint y: 344, distance: 7.0
click at [214, 347] on icon at bounding box center [211, 348] width 5 height 10
click at [122, 345] on div "ހިނިތުންވެފާ" at bounding box center [162, 347] width 110 height 57
click at [323, 353] on div "ޕޫލޭ" at bounding box center [334, 347] width 49 height 62
type input "****"
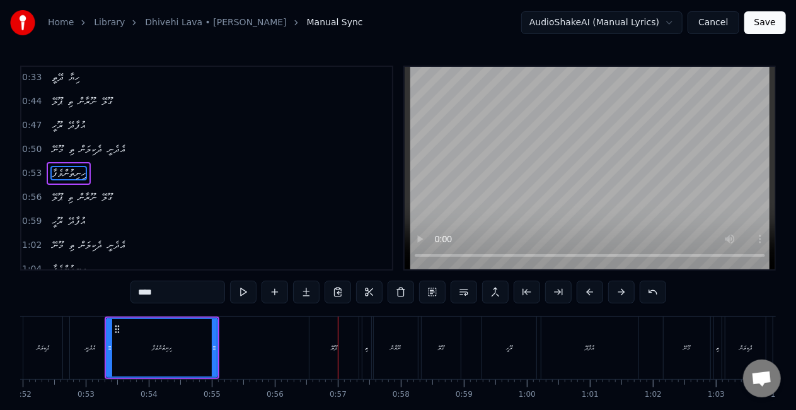
scroll to position [193, 0]
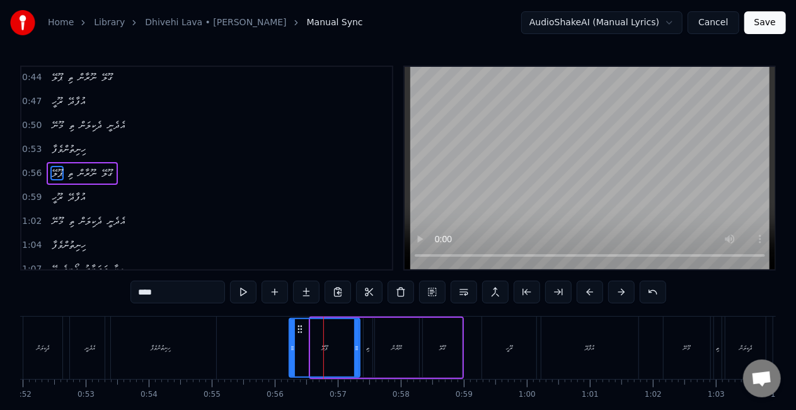
drag, startPoint x: 314, startPoint y: 350, endPoint x: 289, endPoint y: 343, distance: 26.2
click at [293, 344] on icon at bounding box center [292, 348] width 5 height 10
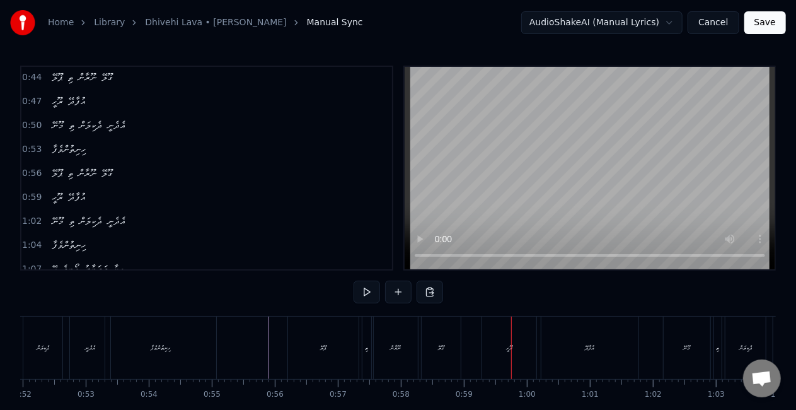
drag, startPoint x: 508, startPoint y: 347, endPoint x: 496, endPoint y: 346, distance: 12.0
click at [507, 347] on div "ރޫހީ" at bounding box center [509, 347] width 6 height 9
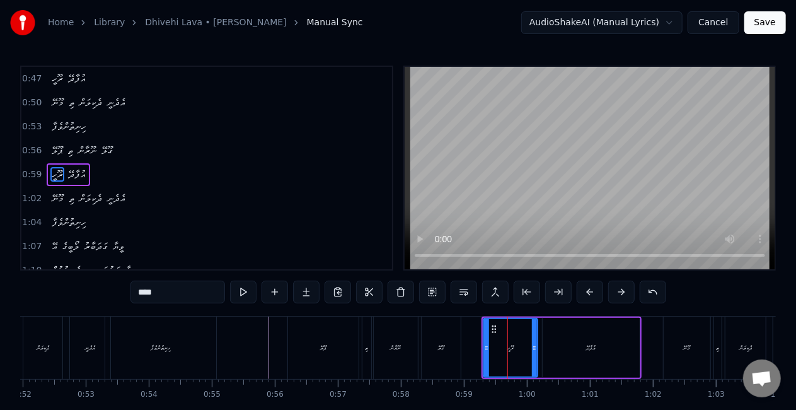
scroll to position [216, 0]
drag, startPoint x: 485, startPoint y: 350, endPoint x: 455, endPoint y: 342, distance: 30.7
click at [455, 342] on div at bounding box center [456, 347] width 5 height 57
click at [434, 342] on div "ގޫލޭ" at bounding box center [441, 347] width 39 height 62
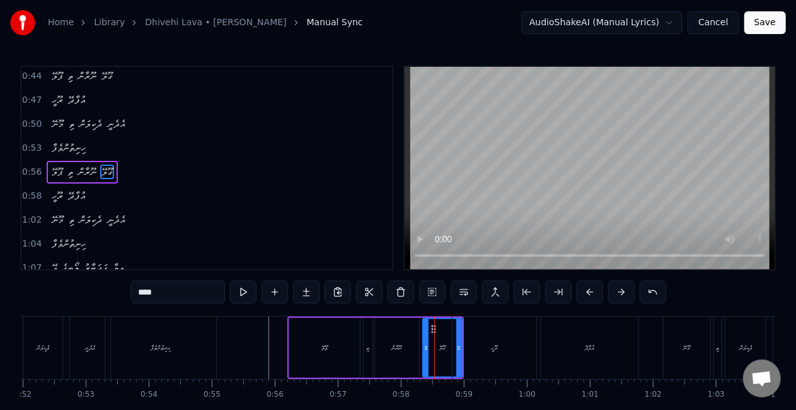
scroll to position [193, 0]
click at [675, 352] on div "މޫނޭ" at bounding box center [687, 347] width 47 height 62
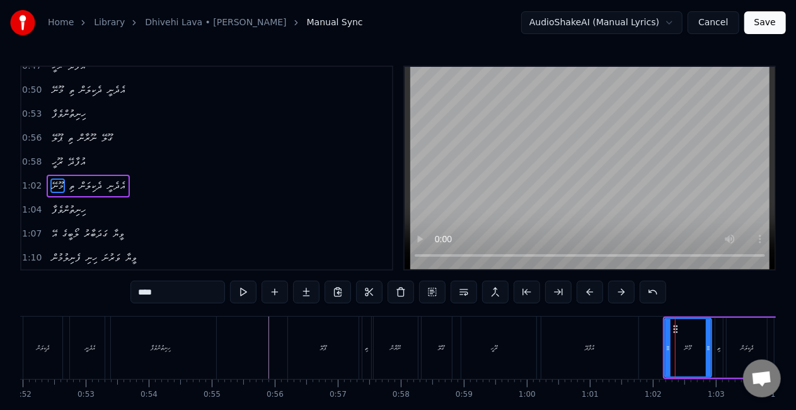
scroll to position [240, 0]
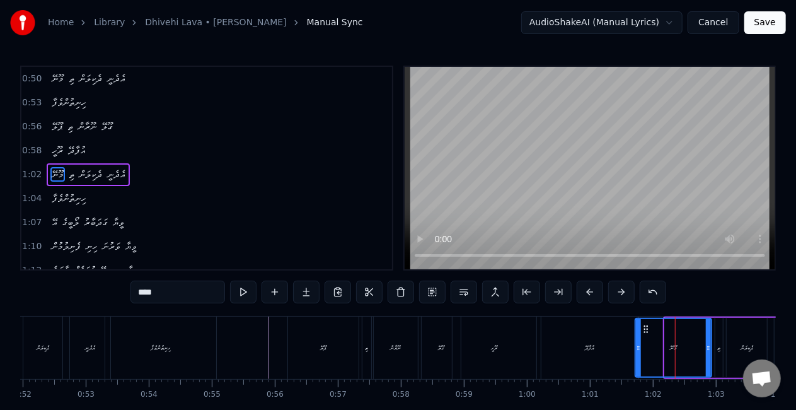
drag, startPoint x: 666, startPoint y: 352, endPoint x: 603, endPoint y: 345, distance: 63.4
click at [636, 348] on icon at bounding box center [638, 348] width 5 height 10
click at [603, 345] on div "އުފާދޭ" at bounding box center [590, 347] width 97 height 62
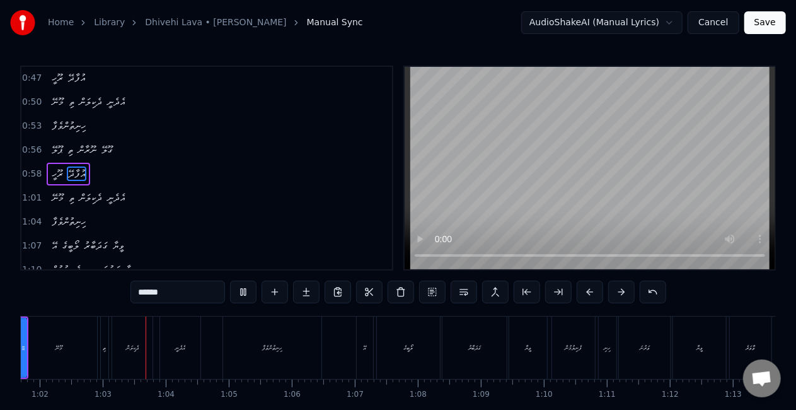
scroll to position [0, 3909]
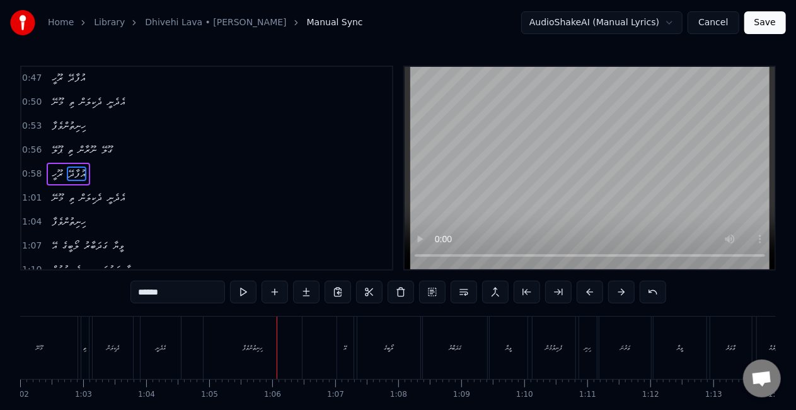
drag, startPoint x: 286, startPoint y: 340, endPoint x: 295, endPoint y: 340, distance: 9.5
click at [286, 339] on div "ހިނިތުންވެފާ" at bounding box center [253, 347] width 98 height 62
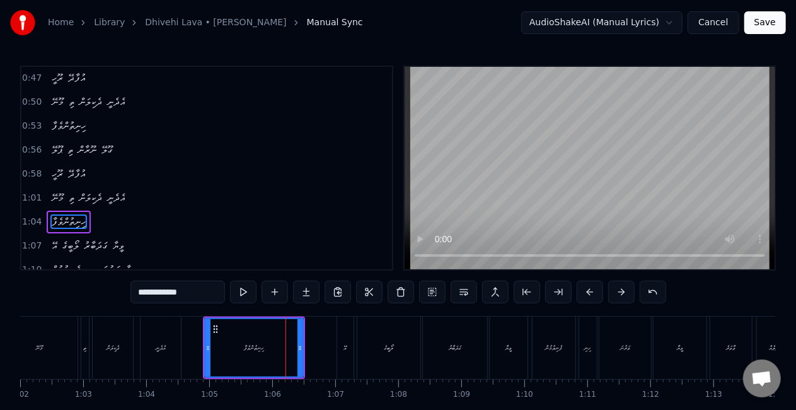
scroll to position [264, 0]
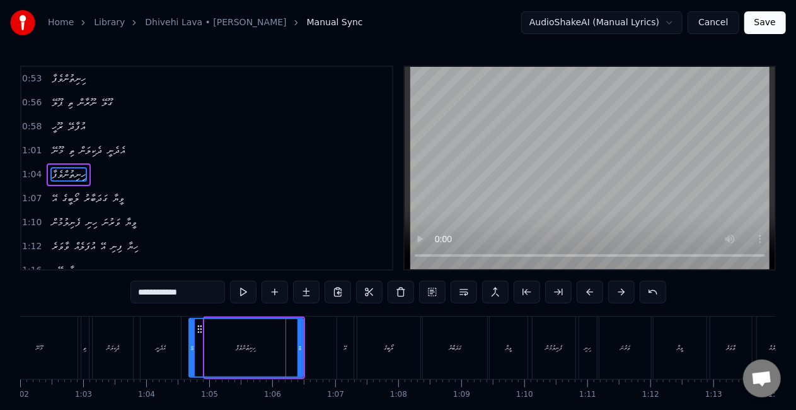
drag, startPoint x: 208, startPoint y: 351, endPoint x: 193, endPoint y: 346, distance: 15.9
click at [193, 346] on icon at bounding box center [192, 348] width 5 height 10
click at [143, 340] on div "އެދެނީ" at bounding box center [161, 347] width 40 height 62
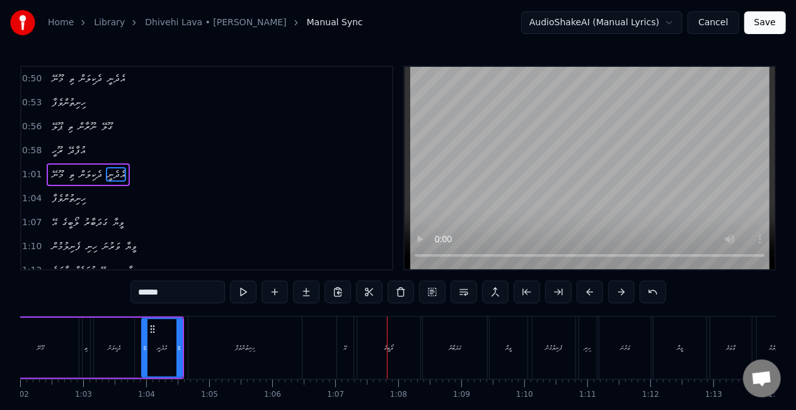
click at [359, 347] on div "ލޯބީގެ" at bounding box center [388, 347] width 63 height 62
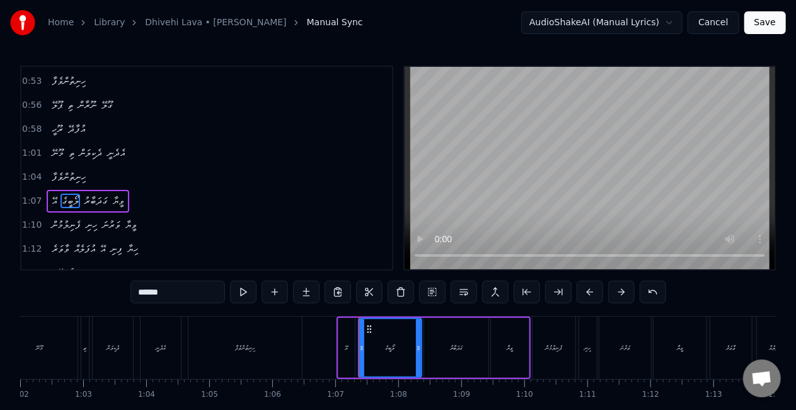
scroll to position [287, 0]
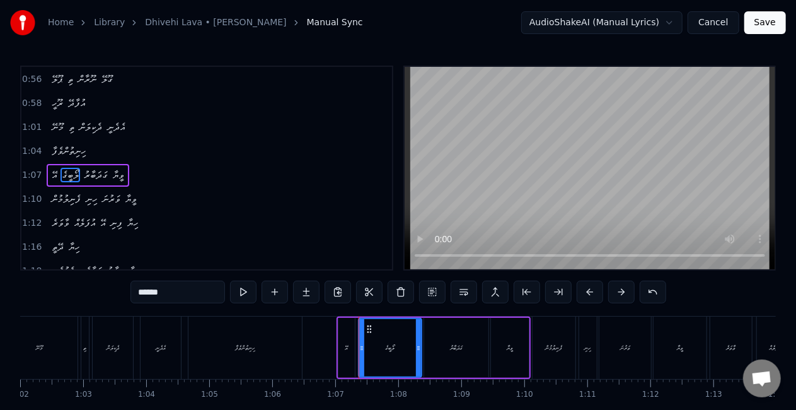
click at [340, 351] on div "އޭ" at bounding box center [347, 348] width 16 height 60
type input "**"
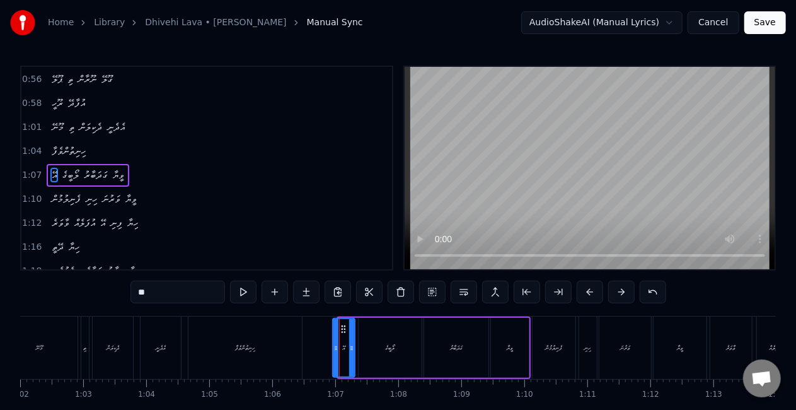
drag, startPoint x: 341, startPoint y: 349, endPoint x: 335, endPoint y: 345, distance: 6.8
click at [335, 347] on icon at bounding box center [335, 348] width 5 height 10
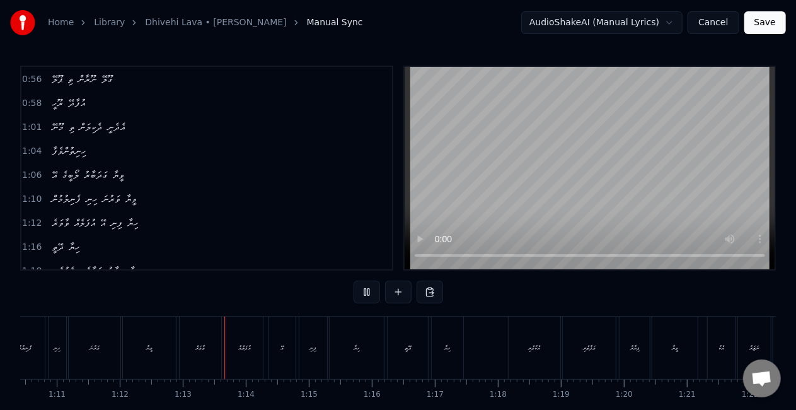
scroll to position [0, 4543]
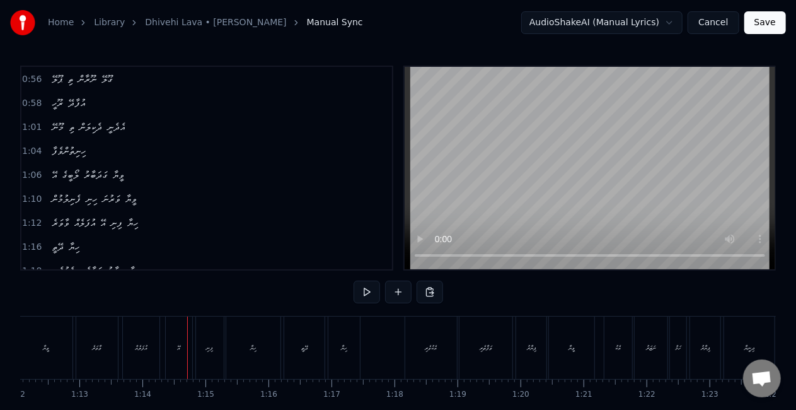
click at [146, 360] on div "އުފަލެއް" at bounding box center [141, 347] width 37 height 62
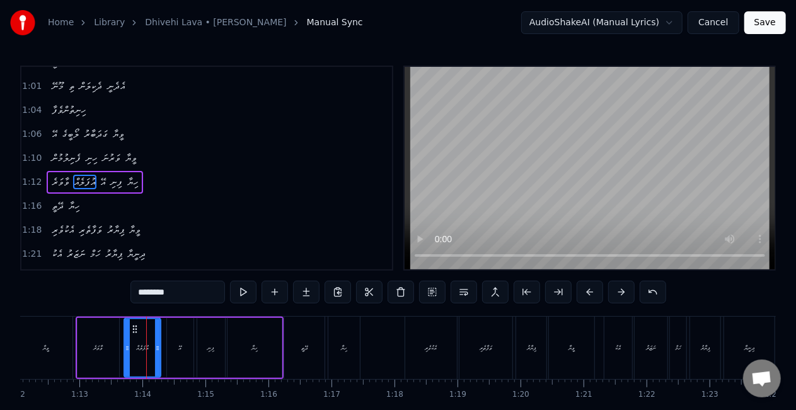
scroll to position [334, 0]
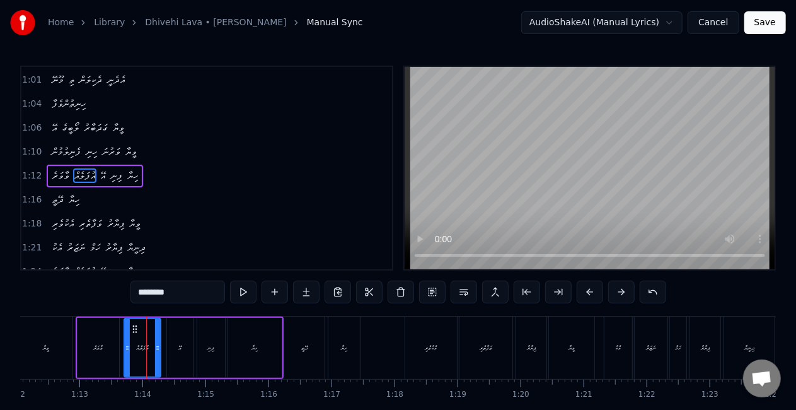
click at [115, 354] on div "ވާވަރެ" at bounding box center [99, 348] width 42 height 60
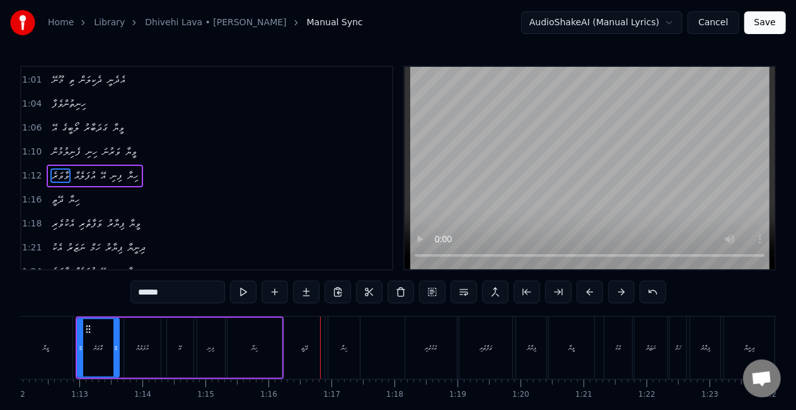
click at [311, 354] on div "ދޭތީ" at bounding box center [304, 347] width 40 height 62
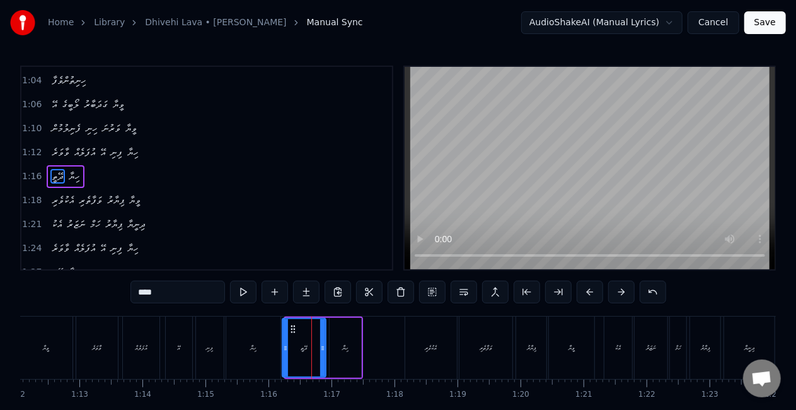
click at [286, 351] on icon at bounding box center [285, 348] width 5 height 10
click at [271, 350] on div "ހިޔާ" at bounding box center [253, 347] width 54 height 62
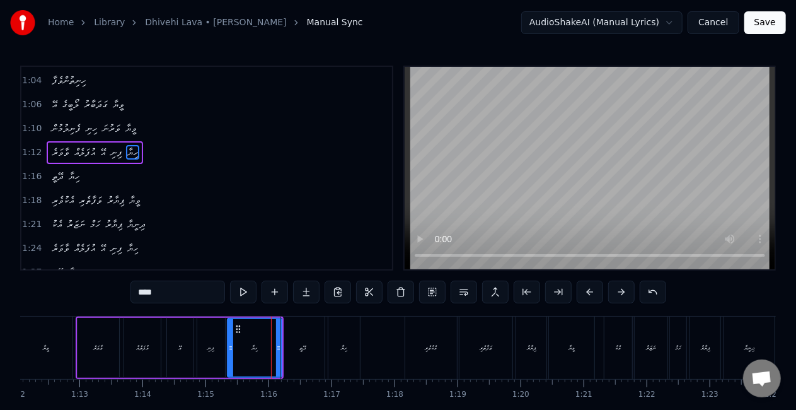
scroll to position [334, 0]
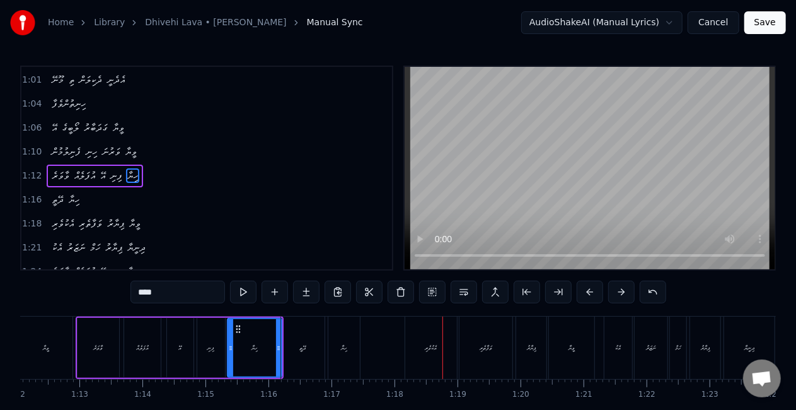
click at [428, 344] on div "އެކުވެރި" at bounding box center [432, 347] width 12 height 9
type input "********"
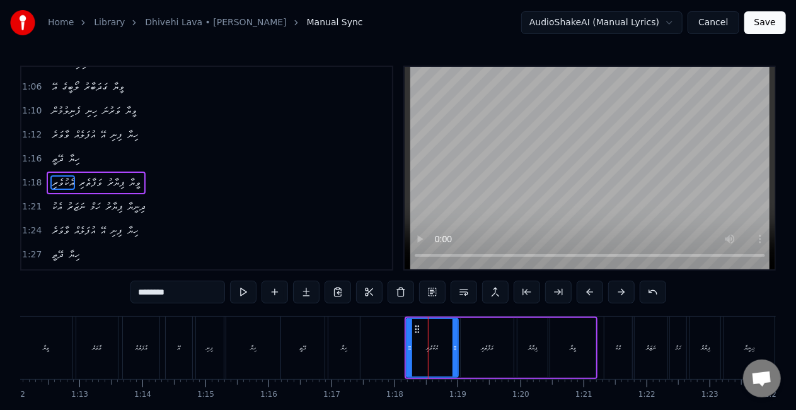
scroll to position [381, 0]
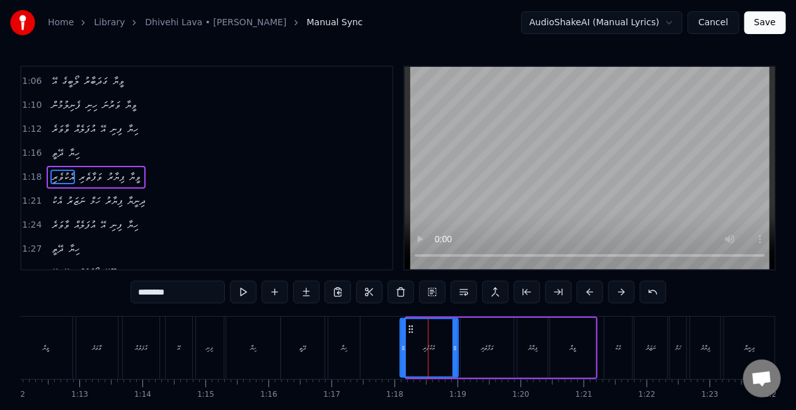
drag, startPoint x: 409, startPoint y: 347, endPoint x: 403, endPoint y: 341, distance: 8.5
click at [403, 341] on div at bounding box center [403, 347] width 5 height 57
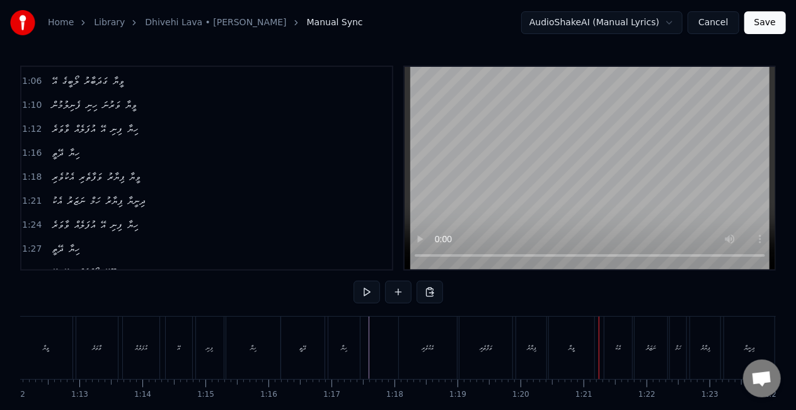
click at [604, 357] on div "އެކު" at bounding box center [618, 347] width 29 height 62
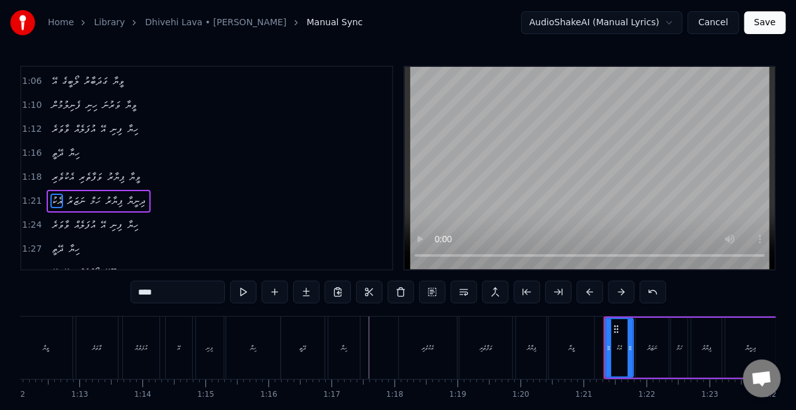
scroll to position [405, 0]
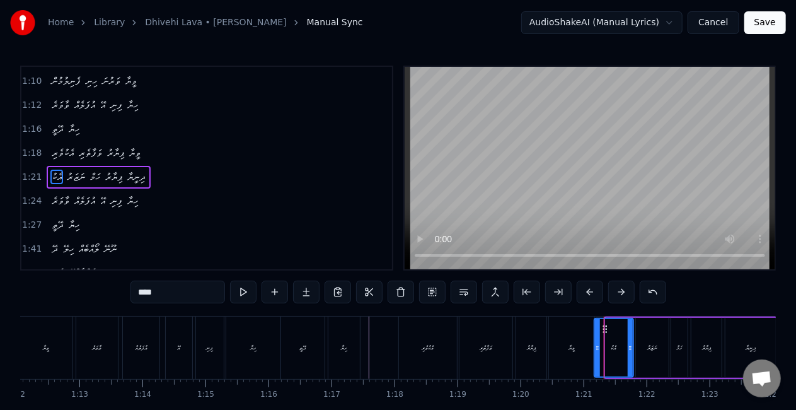
drag, startPoint x: 606, startPoint y: 353, endPoint x: 595, endPoint y: 345, distance: 13.6
click at [595, 346] on div at bounding box center [597, 347] width 5 height 57
click at [552, 342] on div "ވީޔާ" at bounding box center [571, 347] width 45 height 62
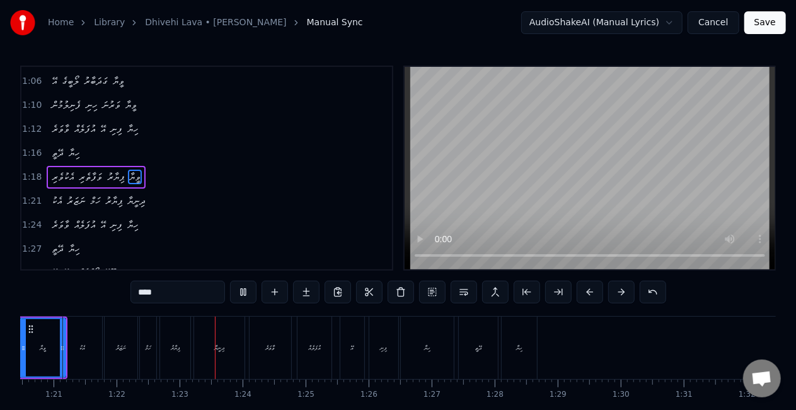
scroll to position [0, 5174]
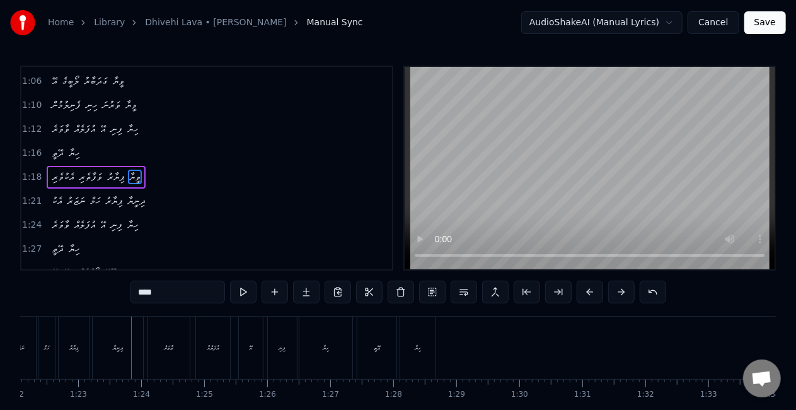
click at [166, 351] on div "ވާވަރެ" at bounding box center [169, 347] width 9 height 9
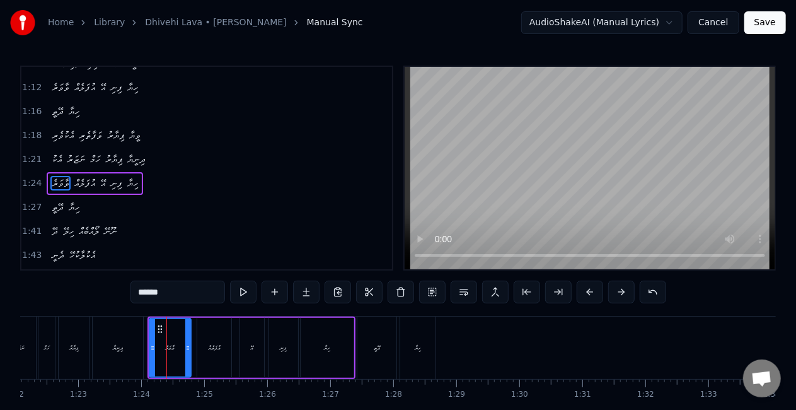
scroll to position [428, 0]
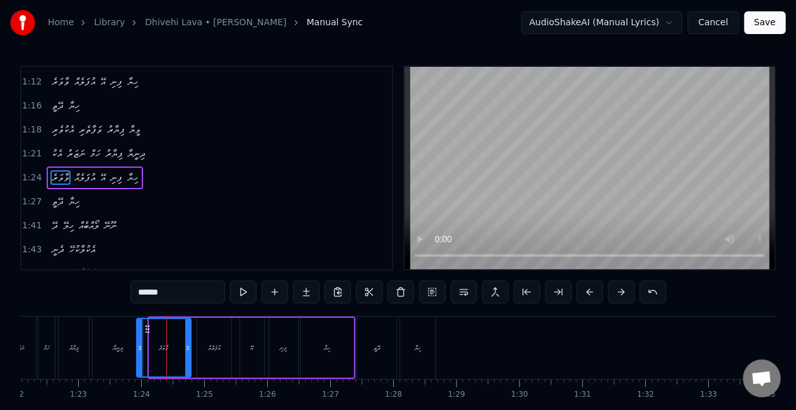
drag, startPoint x: 151, startPoint y: 351, endPoint x: 139, endPoint y: 347, distance: 13.4
click at [139, 347] on icon at bounding box center [139, 348] width 5 height 10
click at [119, 340] on div "ދިނީޔާ" at bounding box center [118, 347] width 50 height 62
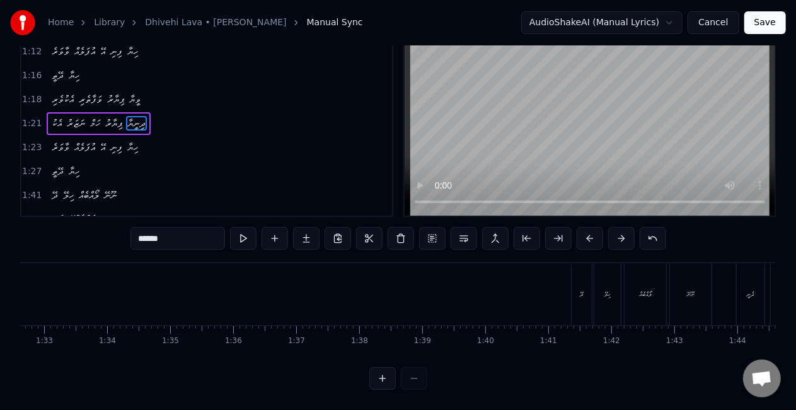
scroll to position [0, 5851]
click at [564, 293] on div "ދޭ" at bounding box center [569, 294] width 20 height 62
type input "**"
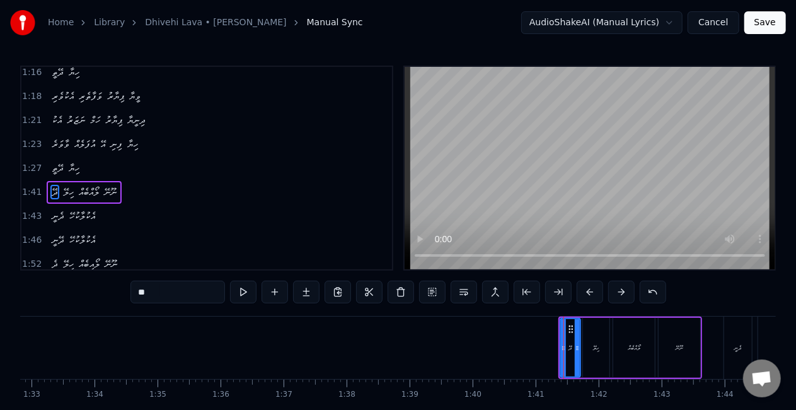
scroll to position [475, 0]
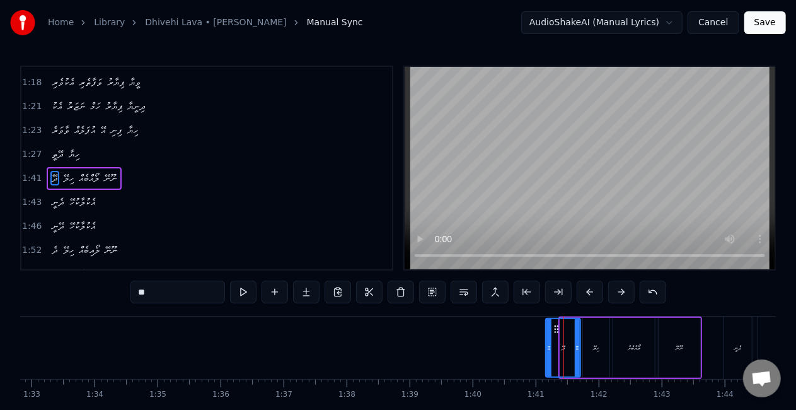
drag, startPoint x: 561, startPoint y: 344, endPoint x: 546, endPoint y: 348, distance: 15.6
click at [547, 348] on icon at bounding box center [549, 348] width 5 height 10
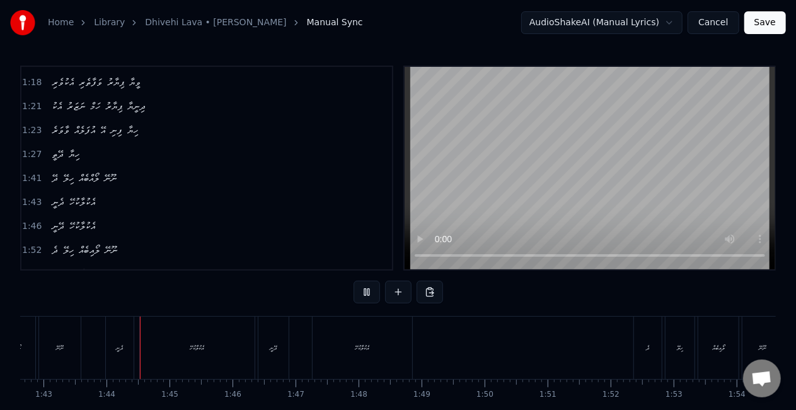
scroll to position [0, 6481]
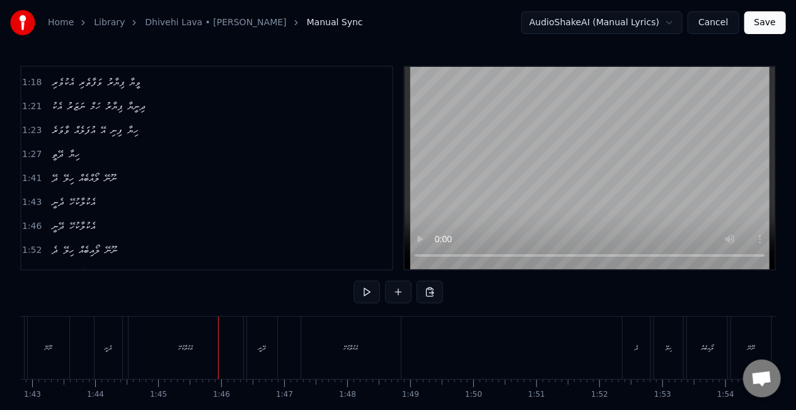
click at [214, 358] on div "އެކުލާކުހޭ" at bounding box center [186, 347] width 115 height 62
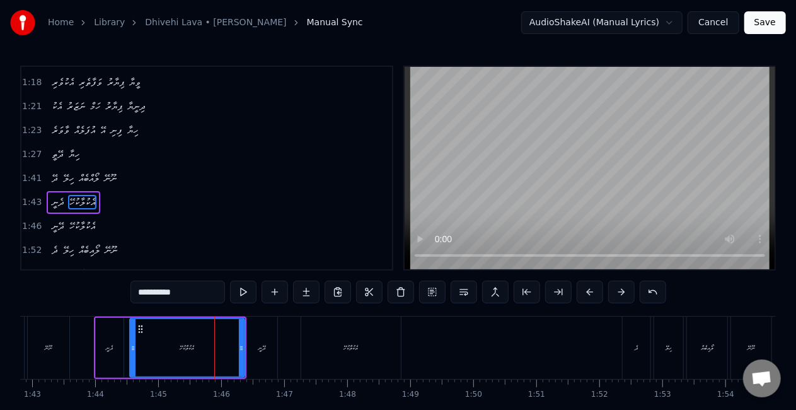
scroll to position [499, 0]
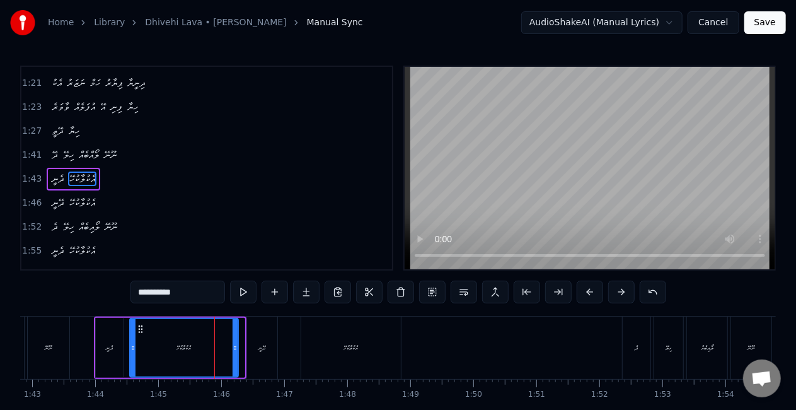
drag, startPoint x: 242, startPoint y: 361, endPoint x: 221, endPoint y: 355, distance: 21.6
click at [235, 356] on div at bounding box center [235, 347] width 5 height 57
click at [185, 353] on div "އެކުލާކުހޭ" at bounding box center [183, 347] width 106 height 57
click at [635, 349] on div "ދެ" at bounding box center [636, 347] width 3 height 9
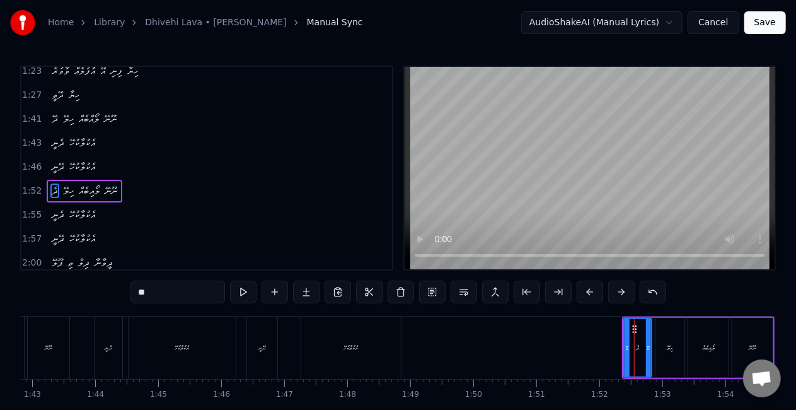
scroll to position [546, 0]
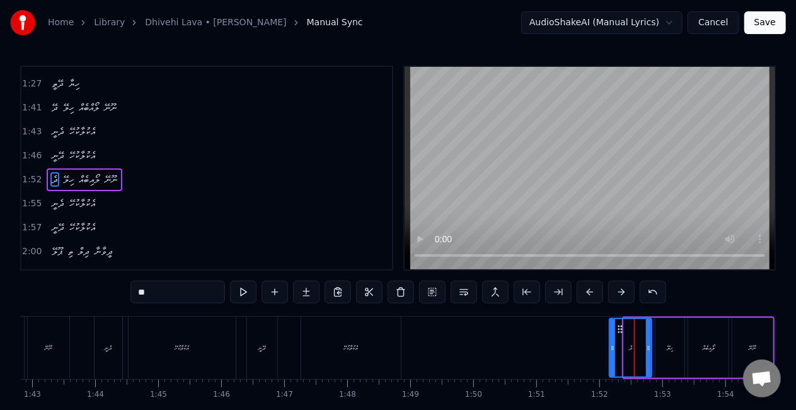
drag, startPoint x: 625, startPoint y: 352, endPoint x: 608, endPoint y: 348, distance: 17.4
click at [611, 348] on icon at bounding box center [612, 348] width 5 height 10
click at [633, 359] on div "ދެ" at bounding box center [630, 347] width 41 height 57
drag, startPoint x: 153, startPoint y: 291, endPoint x: 115, endPoint y: 291, distance: 37.8
click at [115, 291] on div "0:12 އެކުވެރި ވަފާތެރި ޕިޔާރު ވީޔާ 0:15 އެކު ނަޒަރު ހަމް ޕިޔާރު ދިނީޔާ 0:18 ވާވ…" at bounding box center [398, 255] width 756 height 378
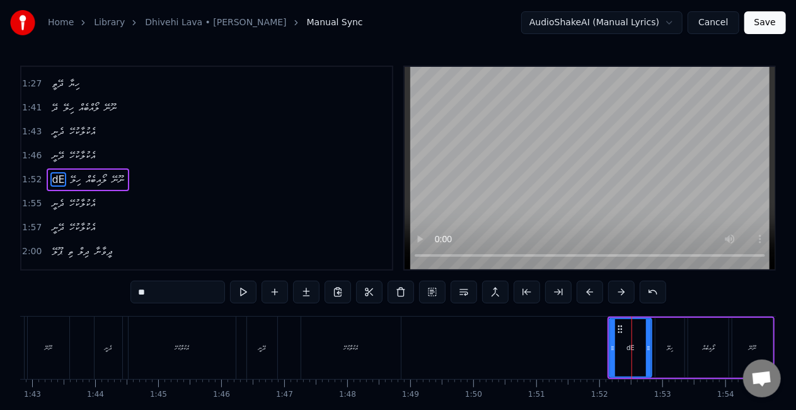
type input "*"
type input "**"
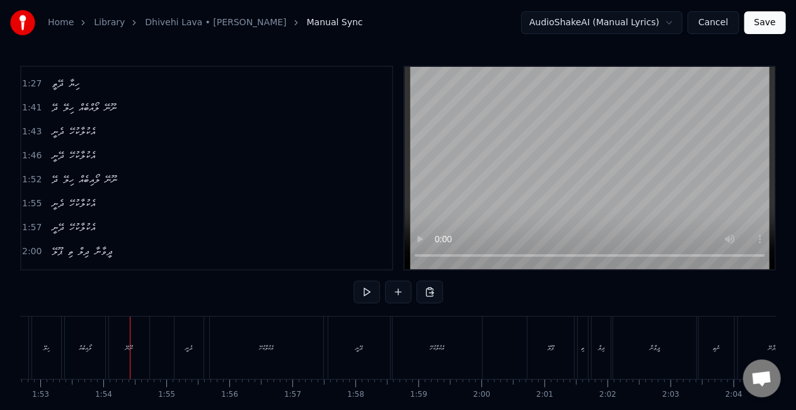
scroll to position [0, 7126]
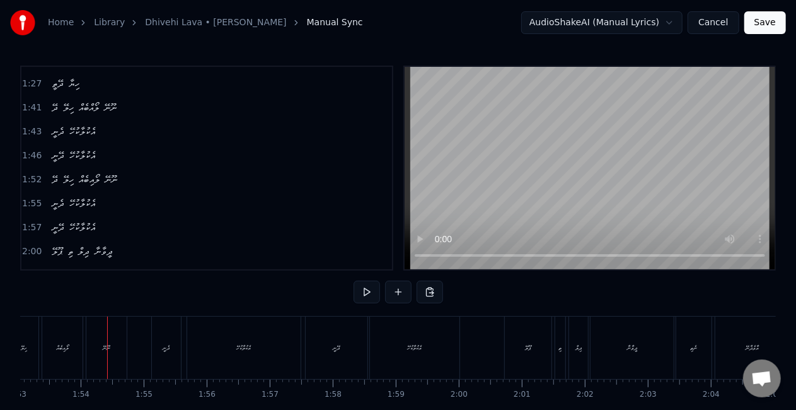
click at [71, 352] on div "ލޯއިބެއް" at bounding box center [62, 347] width 40 height 62
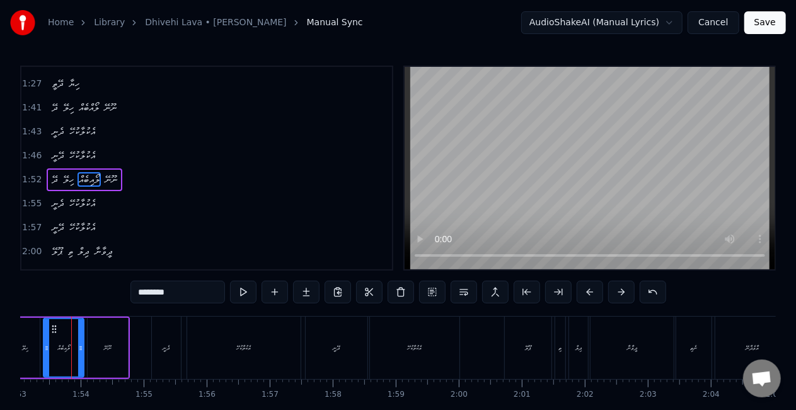
scroll to position [0, 7114]
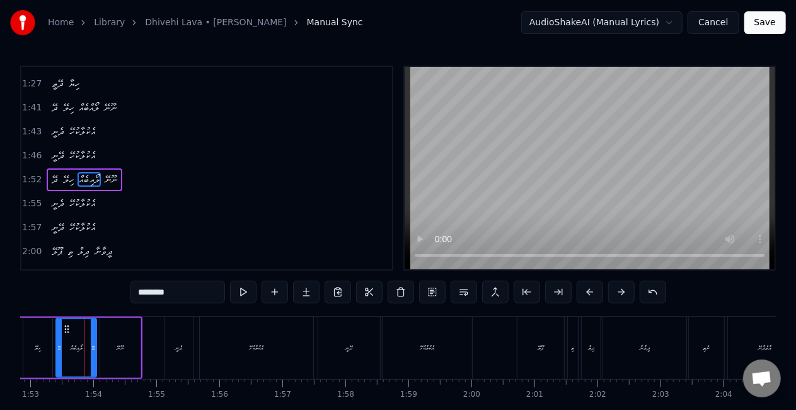
click at [158, 293] on input "********" at bounding box center [177, 292] width 95 height 23
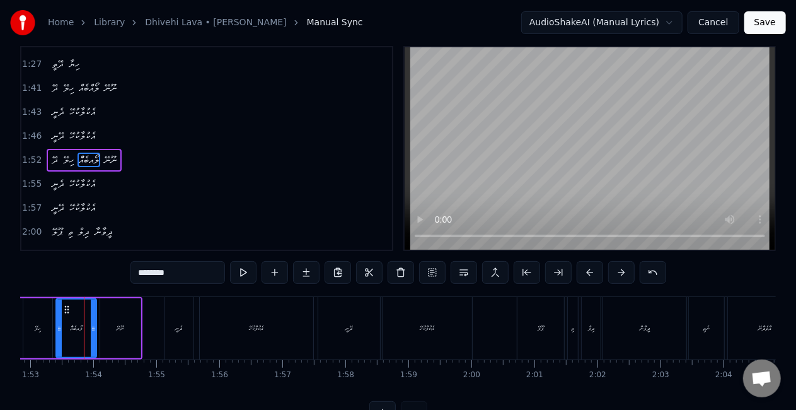
scroll to position [0, 0]
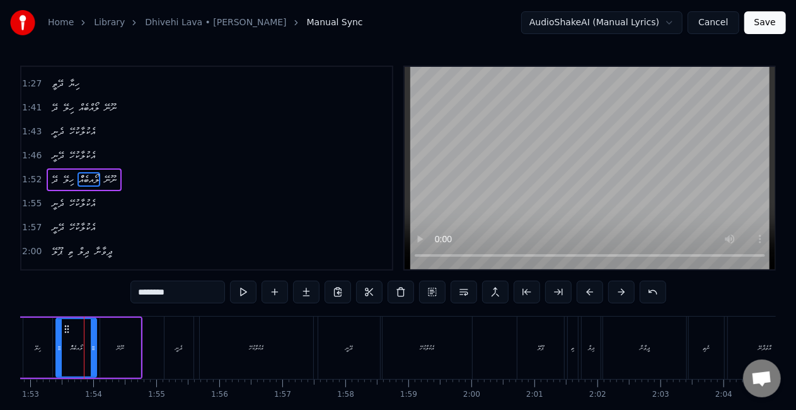
drag, startPoint x: 155, startPoint y: 296, endPoint x: 99, endPoint y: 292, distance: 56.3
click at [98, 291] on div "0:12 އެކުވެރި ވަފާތެރި ޕިޔާރު ވީޔާ 0:15 އެކު ނަޒަރު ހަމް ޕިޔާރު ދިނީޔާ 0:18 ވާވ…" at bounding box center [398, 255] width 756 height 378
click at [35, 343] on div "ހިލޭ" at bounding box center [37, 348] width 29 height 60
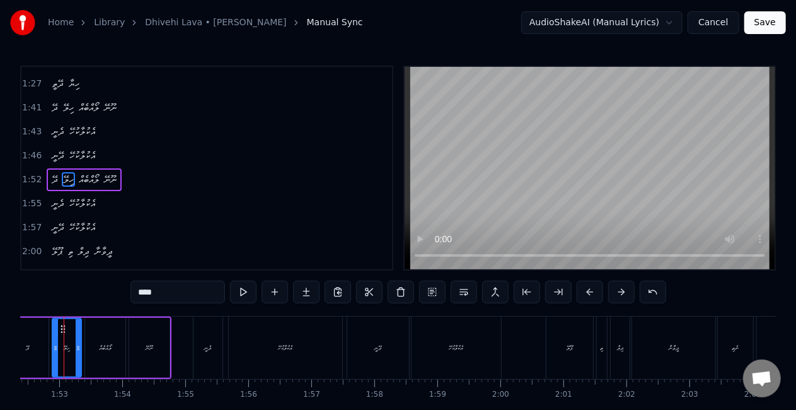
scroll to position [0, 7064]
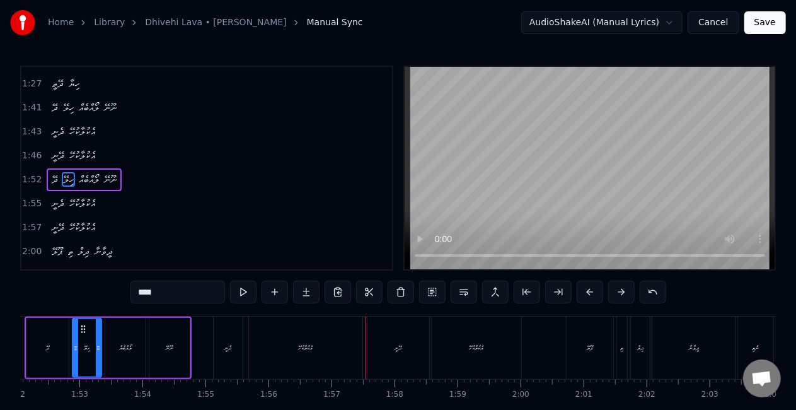
click at [340, 345] on div "އެކުލާކުހޭ" at bounding box center [305, 347] width 113 height 62
type input "**********"
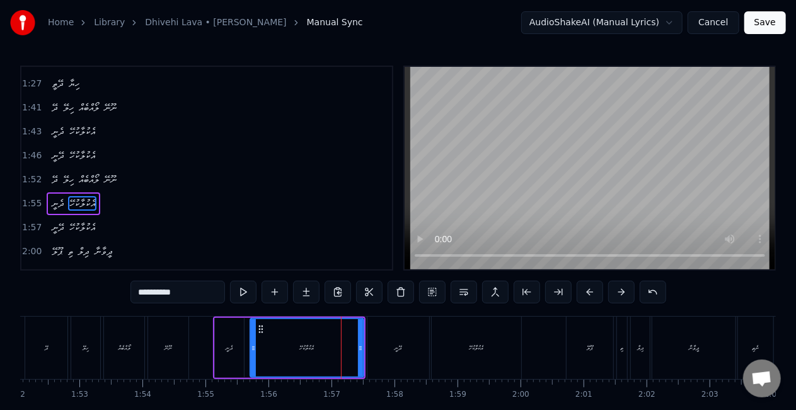
scroll to position [569, 0]
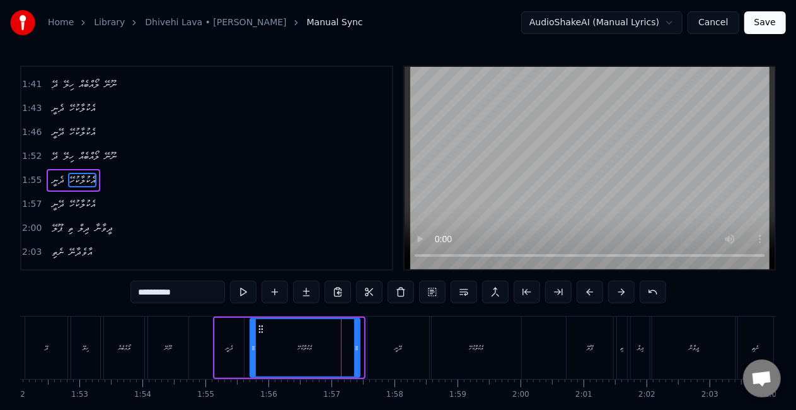
drag, startPoint x: 361, startPoint y: 344, endPoint x: 354, endPoint y: 338, distance: 8.9
click at [355, 339] on div at bounding box center [356, 347] width 5 height 57
click at [213, 361] on div "ދެނީ އެކުލާކުހޭ" at bounding box center [286, 347] width 147 height 62
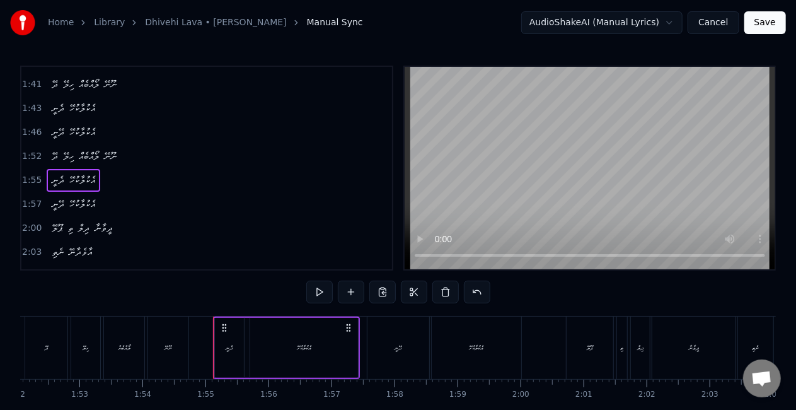
click at [217, 356] on div "ދެނީ" at bounding box center [229, 348] width 29 height 60
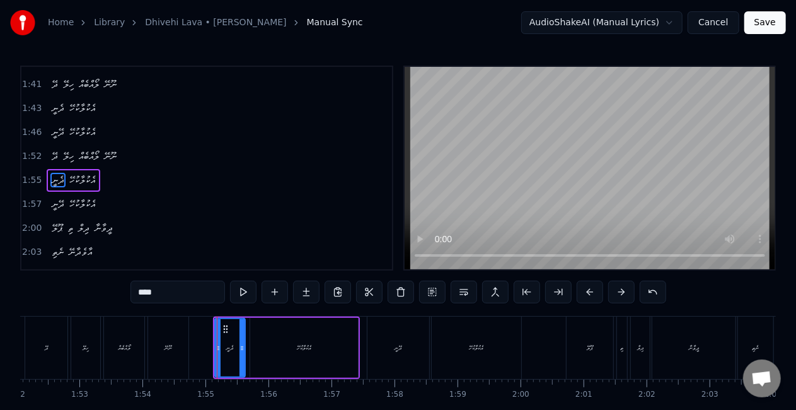
click at [244, 348] on icon at bounding box center [242, 348] width 5 height 10
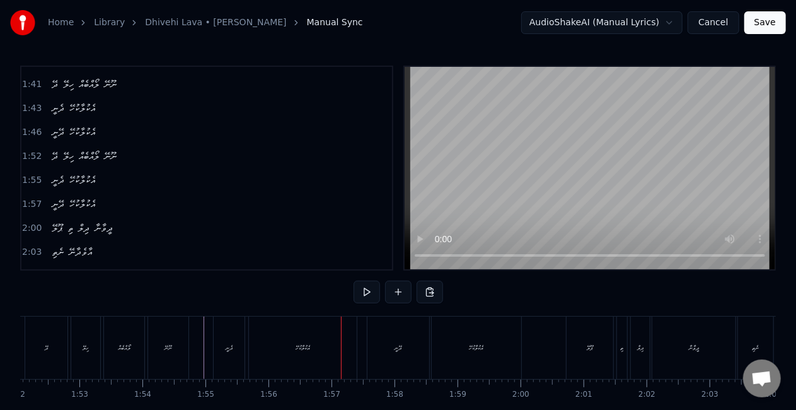
click at [371, 351] on div "ދޭނީ" at bounding box center [399, 347] width 62 height 62
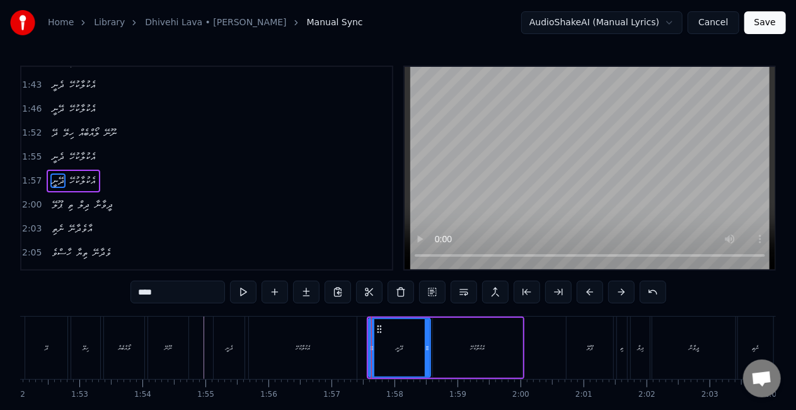
scroll to position [593, 0]
drag, startPoint x: 369, startPoint y: 356, endPoint x: 361, endPoint y: 350, distance: 10.0
click at [363, 350] on div at bounding box center [365, 347] width 5 height 57
click at [334, 347] on div "އެކުލާކުހޭ" at bounding box center [303, 347] width 108 height 62
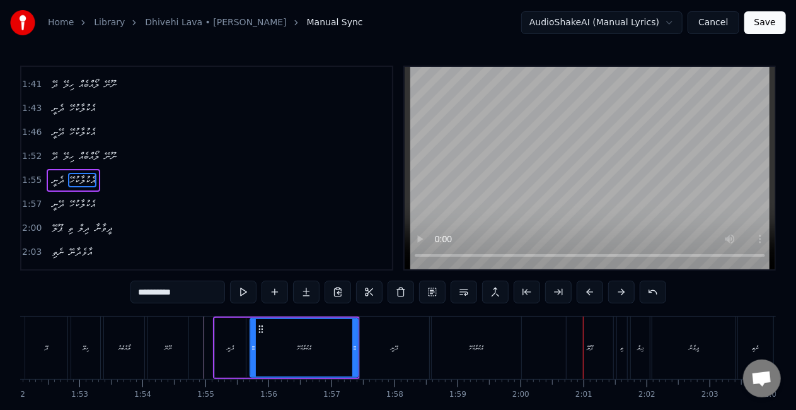
click at [586, 338] on div "ޕޫލޭ" at bounding box center [590, 347] width 47 height 62
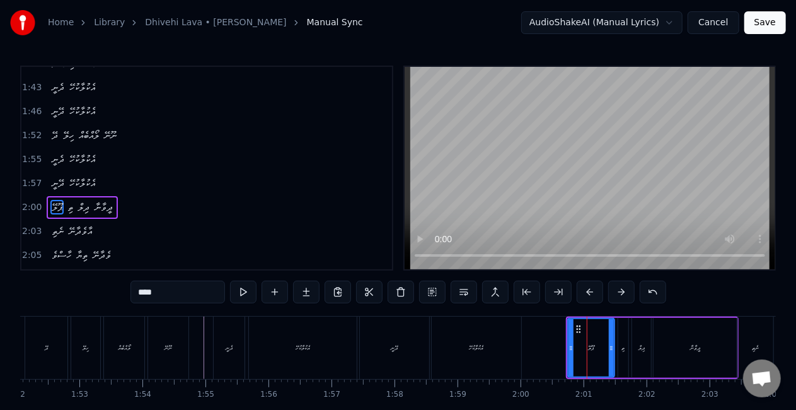
scroll to position [617, 0]
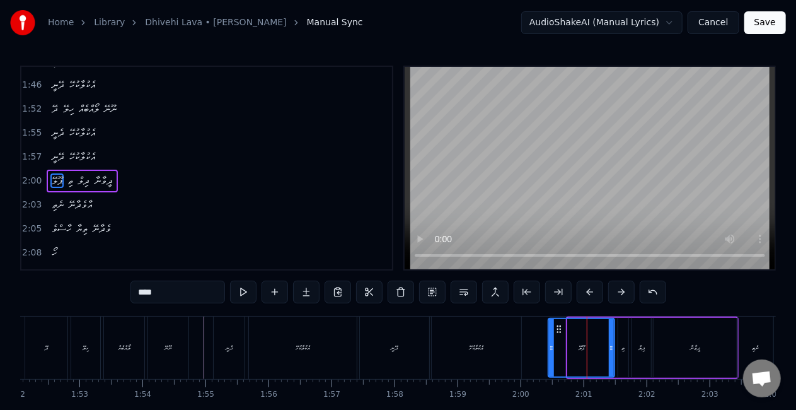
drag, startPoint x: 568, startPoint y: 354, endPoint x: 548, endPoint y: 347, distance: 20.7
click at [549, 348] on div at bounding box center [551, 347] width 5 height 57
click at [493, 347] on div "އެކުލާކުހޭ" at bounding box center [477, 347] width 90 height 62
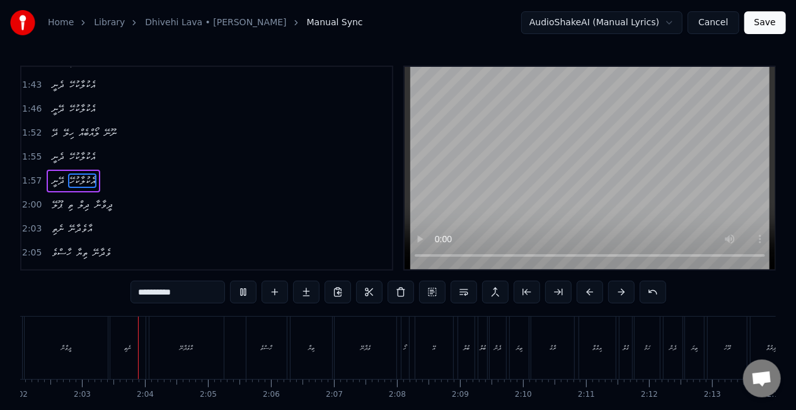
scroll to position [0, 7706]
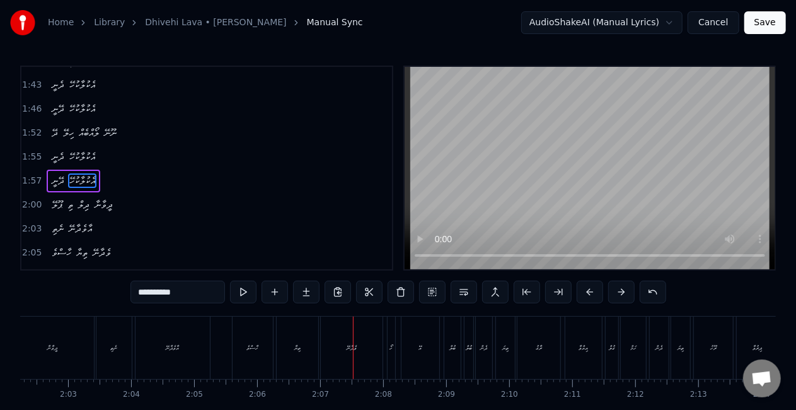
click at [293, 352] on div "ތިޔާ" at bounding box center [298, 347] width 42 height 62
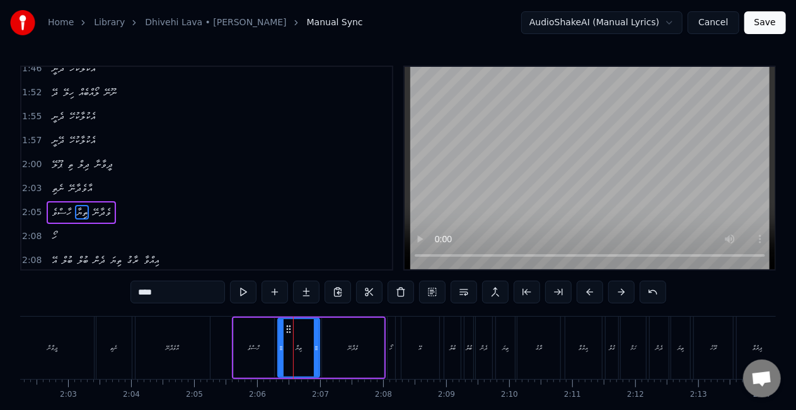
scroll to position [663, 0]
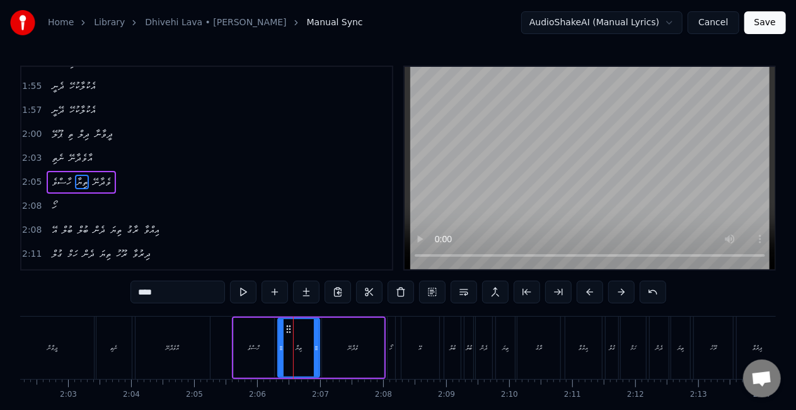
drag, startPoint x: 156, startPoint y: 345, endPoint x: 148, endPoint y: 359, distance: 15.9
click at [156, 347] on div "އާވެދާނޭ" at bounding box center [173, 347] width 74 height 62
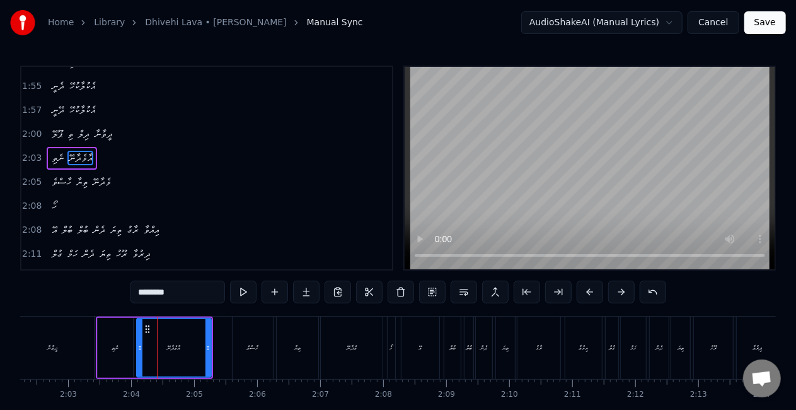
scroll to position [640, 0]
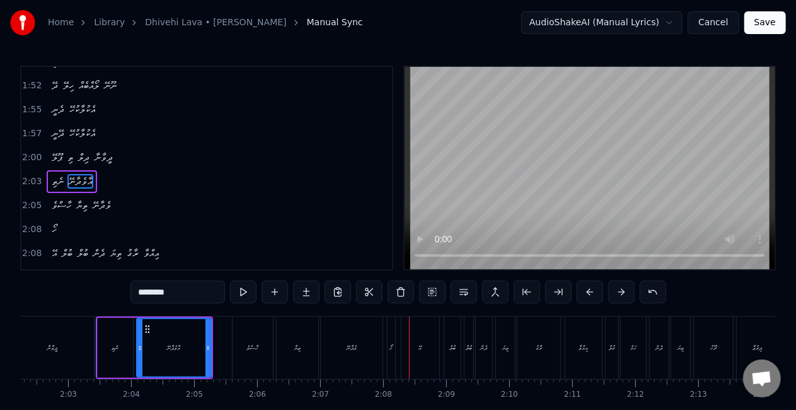
drag, startPoint x: 284, startPoint y: 339, endPoint x: 274, endPoint y: 340, distance: 10.2
click at [284, 338] on div "ތިޔާ" at bounding box center [298, 347] width 42 height 62
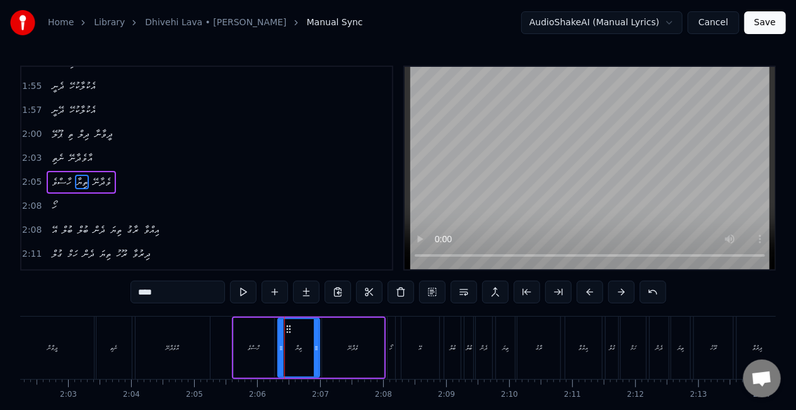
scroll to position [663, 0]
drag, startPoint x: 148, startPoint y: 293, endPoint x: 124, endPoint y: 291, distance: 23.4
click at [124, 292] on div "0:12 އެކުވެރި ވަފާތެރި ޕިޔާރު ވީޔާ 0:15 އެކު ނަޒަރު ހަމް ޕިޔާރު ދިނީޔާ 0:18 ވާވ…" at bounding box center [398, 255] width 756 height 378
drag, startPoint x: 166, startPoint y: 293, endPoint x: 126, endPoint y: 294, distance: 39.7
click at [128, 294] on div "0:12 އެކުވެރި ވަފާތެރި ޕިޔާރު ވީޔާ 0:15 އެކު ނަޒަރު ހަމް ޕިޔާރު ދިނީޔާ 0:18 ވާވ…" at bounding box center [398, 255] width 756 height 378
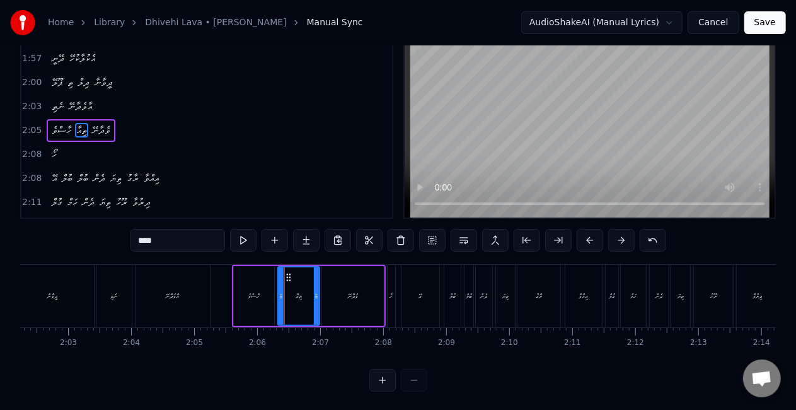
click at [218, 359] on div "އެކުވެރި ވަފާތެރި ޕިޔާރު ވީޔާ އެކު ނަޒަރު ހަމް ޕިޔާރު ދިނީޔާ ވާވަރެ އުފަލެއް އޭ…" at bounding box center [398, 311] width 756 height 95
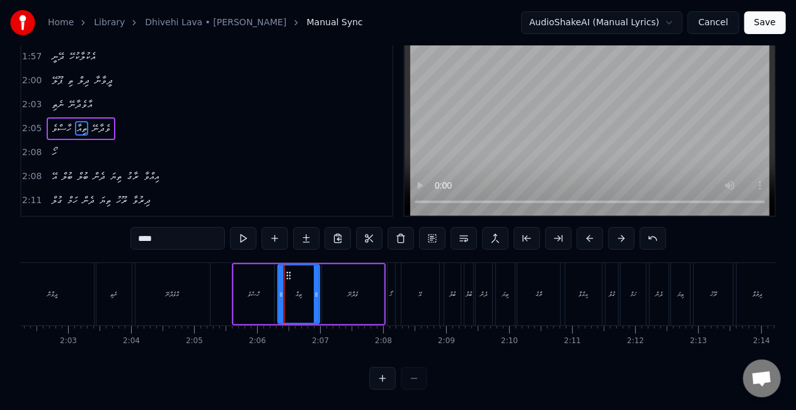
click at [188, 294] on div "އާވެދާނޭ" at bounding box center [173, 294] width 74 height 62
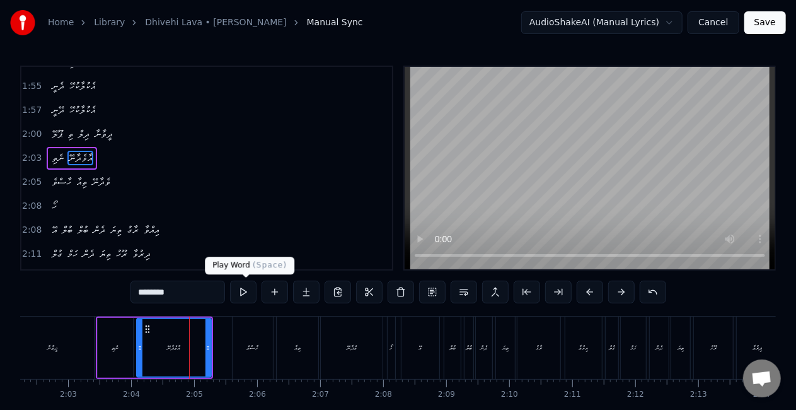
scroll to position [640, 0]
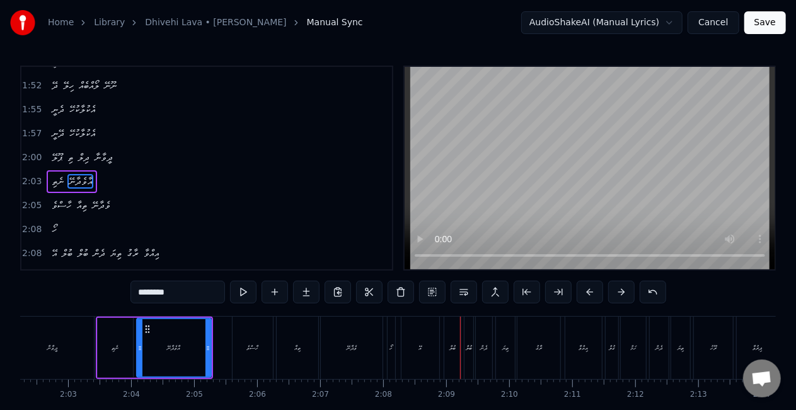
click at [391, 348] on div "ހޯ" at bounding box center [391, 347] width 3 height 9
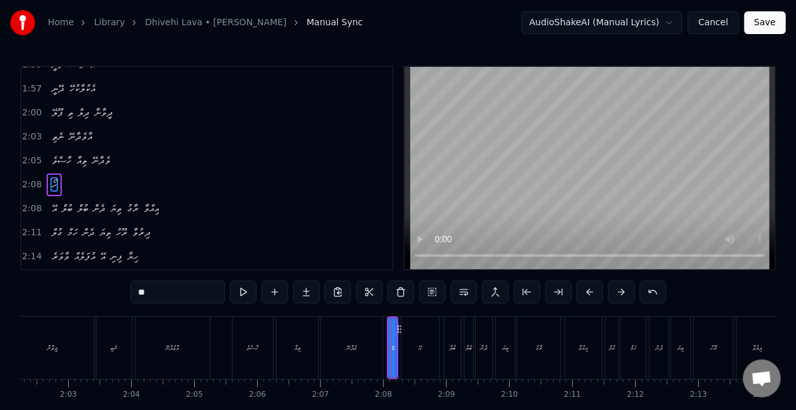
scroll to position [687, 0]
drag, startPoint x: 155, startPoint y: 290, endPoint x: 117, endPoint y: 287, distance: 38.6
click at [117, 287] on div "0:12 އެކުވެރި ވަފާތެރި ޕިޔާރު ވީޔާ 0:15 އެކު ނަޒަރު ހަމް ޕިޔާރު ދިނީޔާ 0:18 ވާވ…" at bounding box center [398, 255] width 756 height 378
drag, startPoint x: 332, startPoint y: 386, endPoint x: 345, endPoint y: 371, distance: 19.6
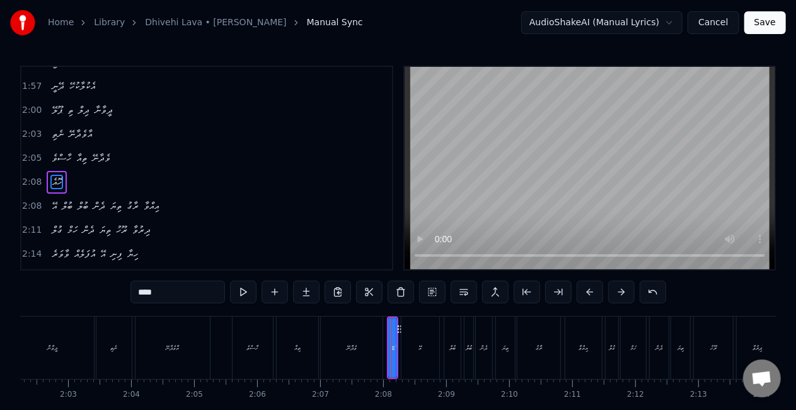
drag, startPoint x: 334, startPoint y: 358, endPoint x: 385, endPoint y: 291, distance: 84.2
click at [335, 358] on div "ވެދާނޭ" at bounding box center [352, 347] width 62 height 62
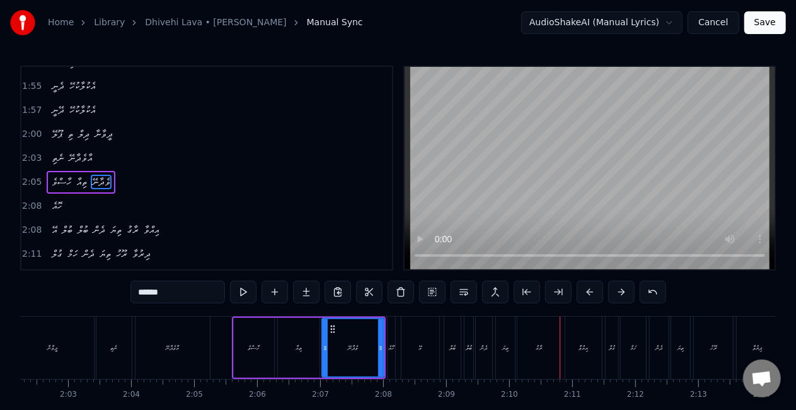
click at [407, 331] on div "އޭ" at bounding box center [421, 347] width 38 height 62
type input "**"
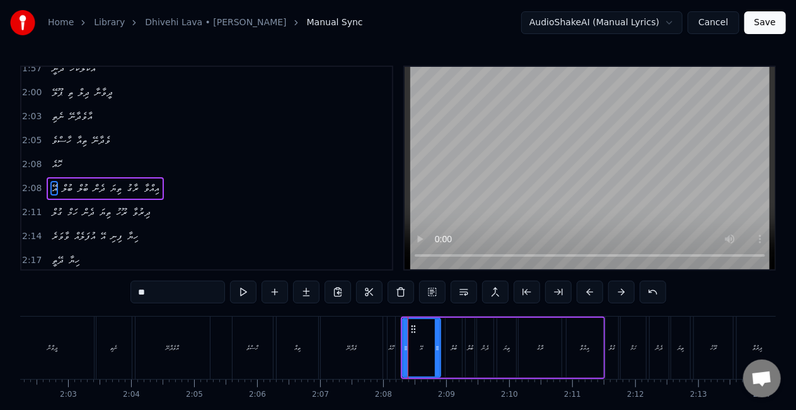
scroll to position [710, 0]
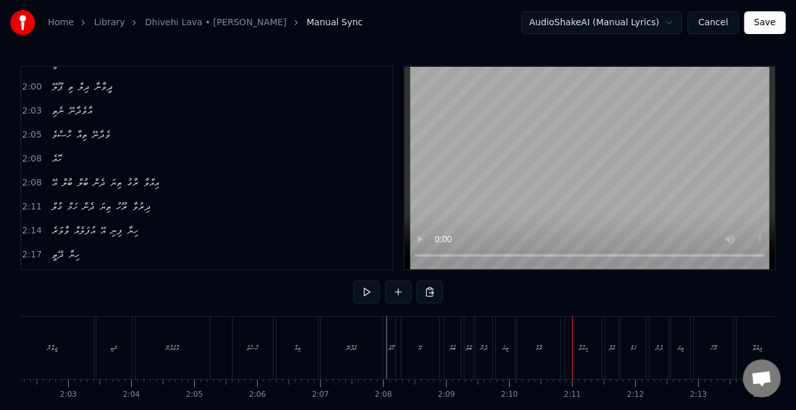
click at [337, 351] on div "ވެދާނޭ" at bounding box center [352, 347] width 62 height 62
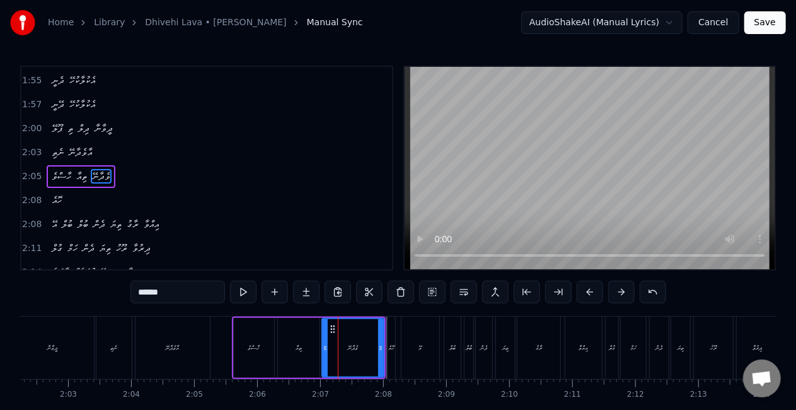
scroll to position [663, 0]
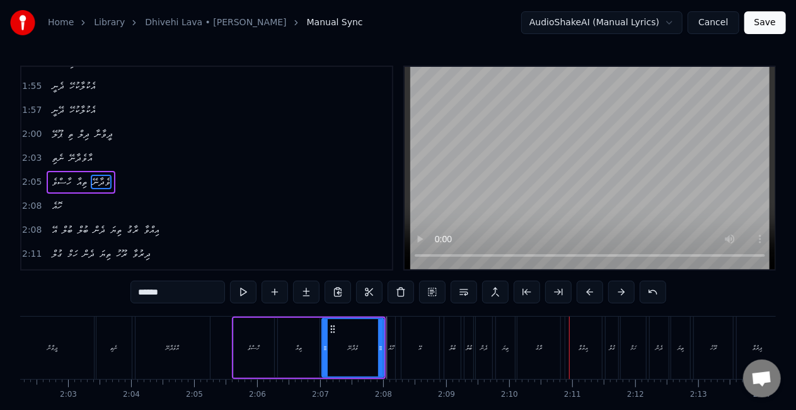
click at [353, 347] on div "ވެދާނޭ" at bounding box center [353, 347] width 10 height 9
click at [426, 337] on div "އޭ" at bounding box center [421, 347] width 38 height 62
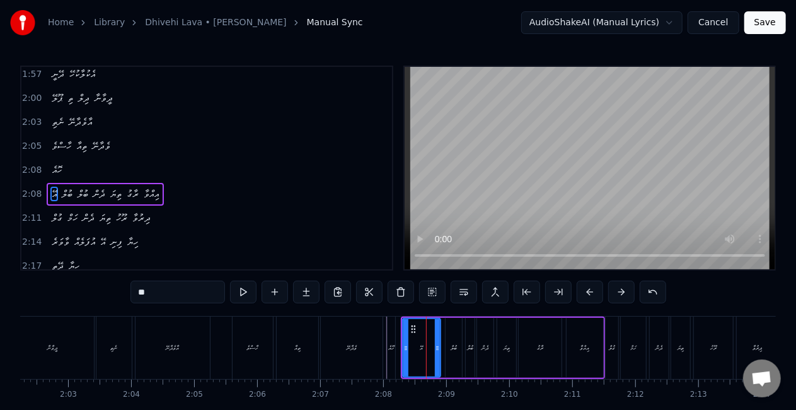
scroll to position [710, 0]
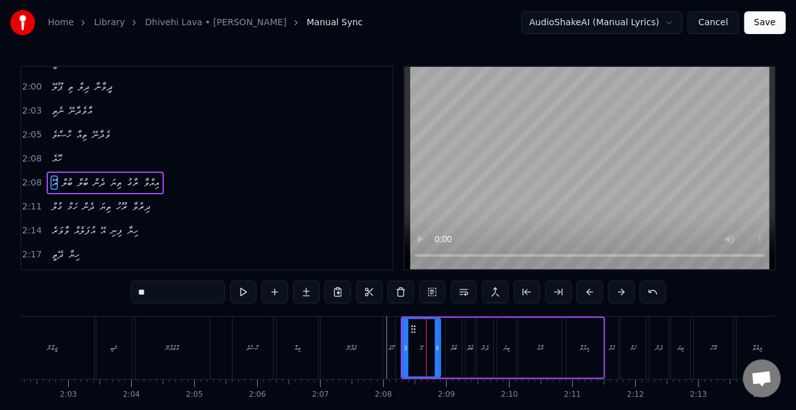
click at [447, 347] on div "ބުލް" at bounding box center [454, 348] width 16 height 60
type input "****"
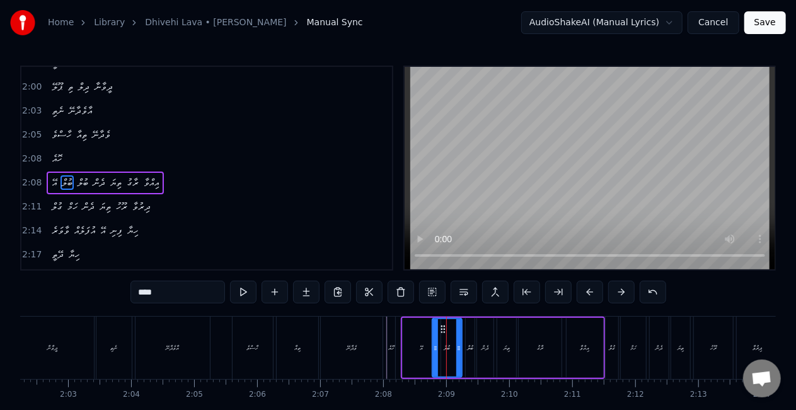
drag, startPoint x: 448, startPoint y: 353, endPoint x: 434, endPoint y: 359, distance: 14.4
click at [434, 359] on div at bounding box center [435, 347] width 5 height 57
click at [469, 349] on div "ބުލް" at bounding box center [470, 347] width 6 height 9
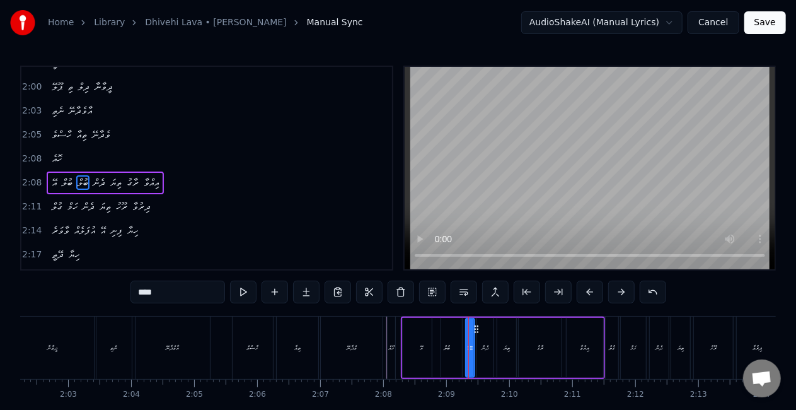
click at [468, 351] on div at bounding box center [468, 347] width 1 height 62
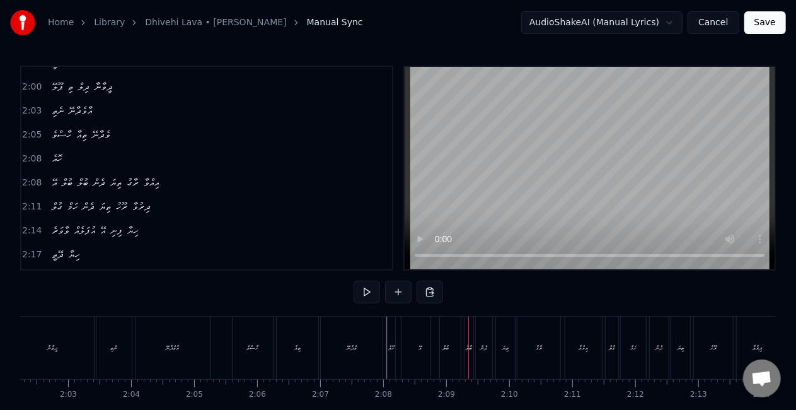
click at [467, 350] on div "ބުލް" at bounding box center [469, 347] width 6 height 9
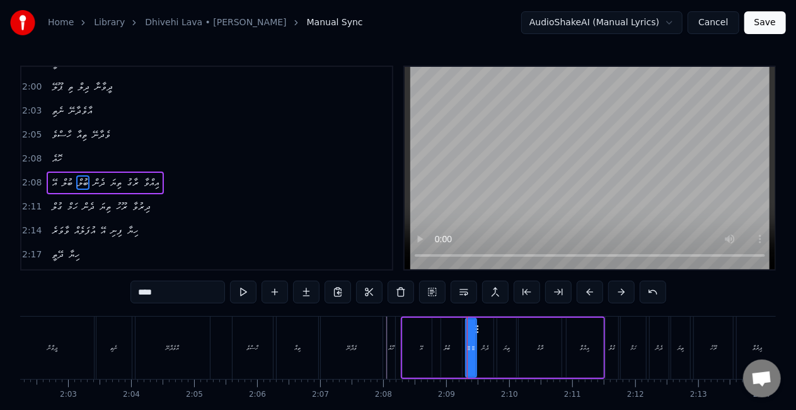
click at [472, 351] on icon at bounding box center [473, 348] width 5 height 10
drag, startPoint x: 467, startPoint y: 353, endPoint x: 459, endPoint y: 354, distance: 7.7
click at [459, 354] on div at bounding box center [460, 347] width 5 height 57
click at [426, 359] on div "އޭ" at bounding box center [422, 348] width 38 height 60
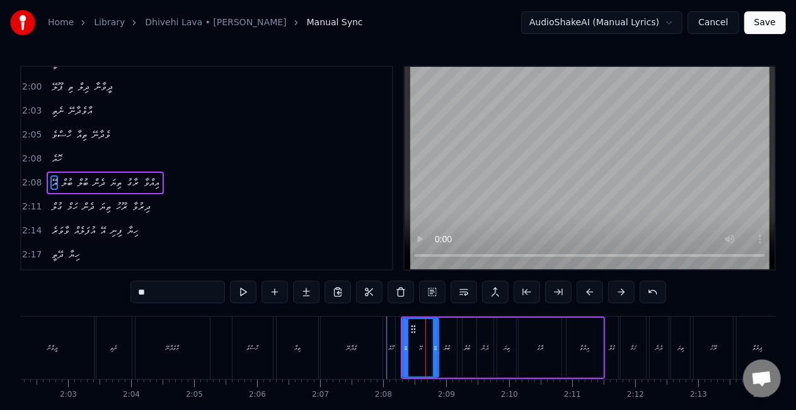
drag, startPoint x: 435, startPoint y: 355, endPoint x: 443, endPoint y: 353, distance: 7.8
click at [433, 356] on div at bounding box center [435, 347] width 5 height 57
click at [443, 354] on div "ބުލް" at bounding box center [447, 348] width 30 height 60
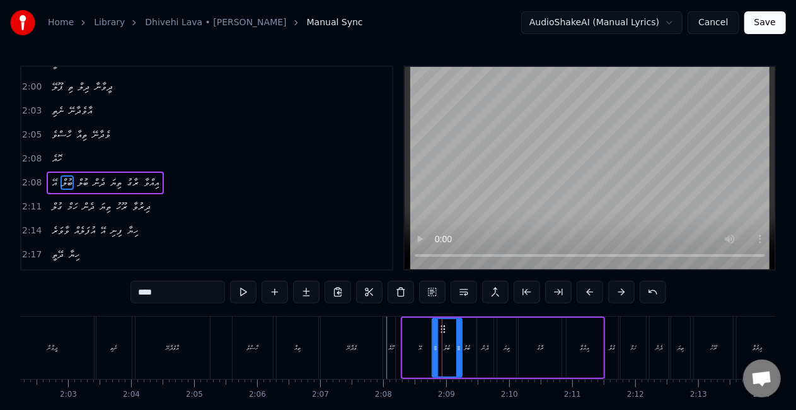
click at [464, 350] on div "ބުލް" at bounding box center [467, 347] width 6 height 9
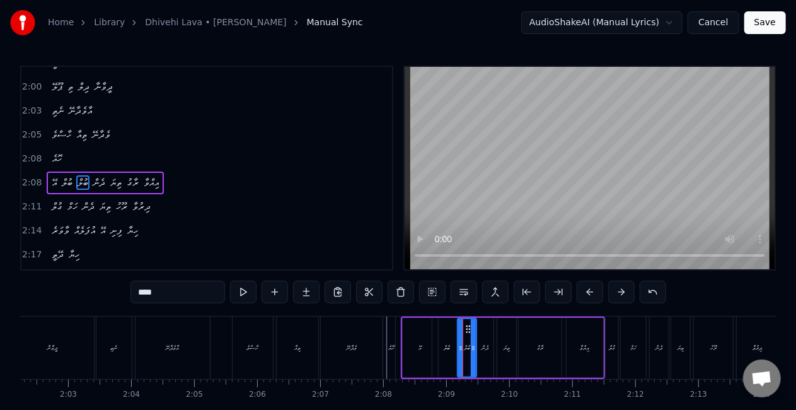
click at [413, 353] on div "އޭ" at bounding box center [420, 348] width 35 height 60
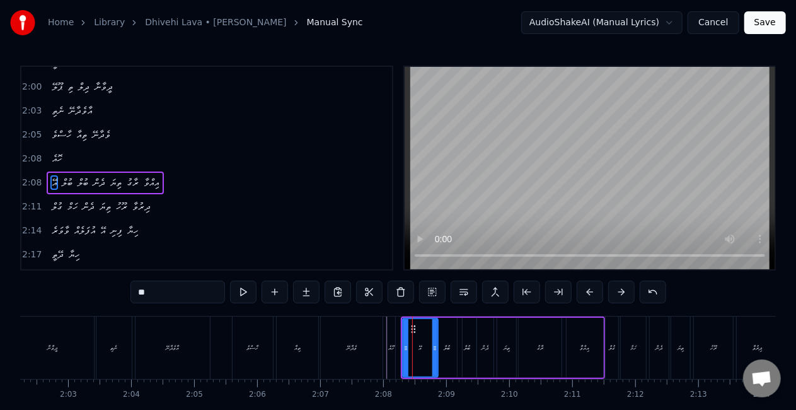
drag, startPoint x: 387, startPoint y: 328, endPoint x: 392, endPoint y: 301, distance: 27.6
click at [387, 327] on div "ހޮއެ" at bounding box center [391, 347] width 9 height 62
type input "****"
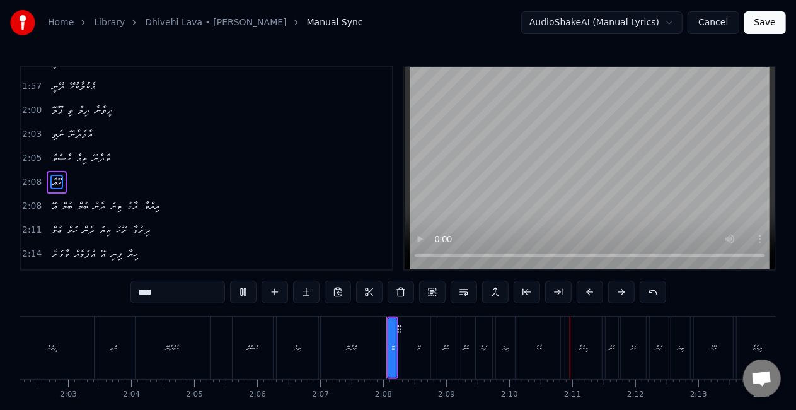
click at [462, 277] on div "0:12 އެކުވެރި ވަފާތެރި ޕިޔާރު ވީޔާ 0:15 އެކު ނަޒަރު ހަމް ޕިޔާރު ދިނީޔާ 0:18 ވާވ…" at bounding box center [398, 255] width 756 height 378
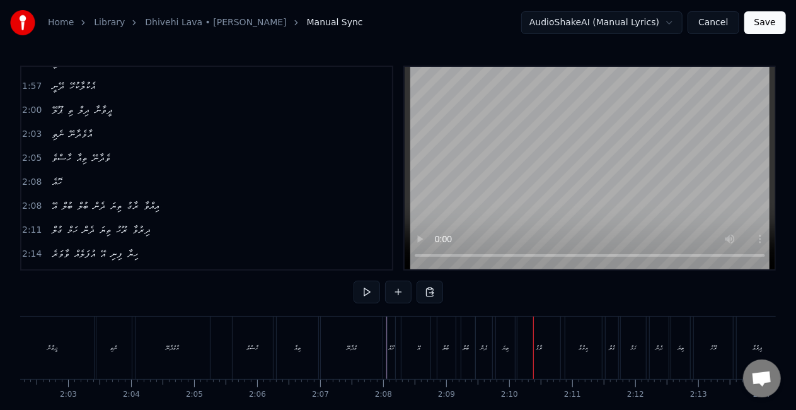
click at [417, 340] on div "އޭ" at bounding box center [419, 347] width 35 height 62
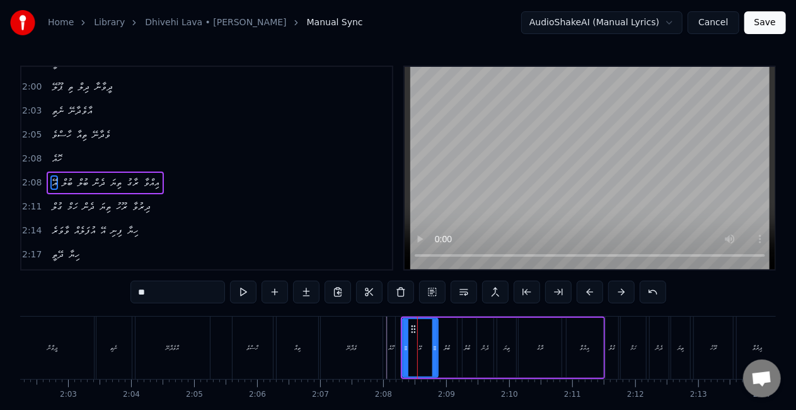
click at [364, 348] on div "ވެދާނޭ" at bounding box center [352, 347] width 62 height 62
type input "******"
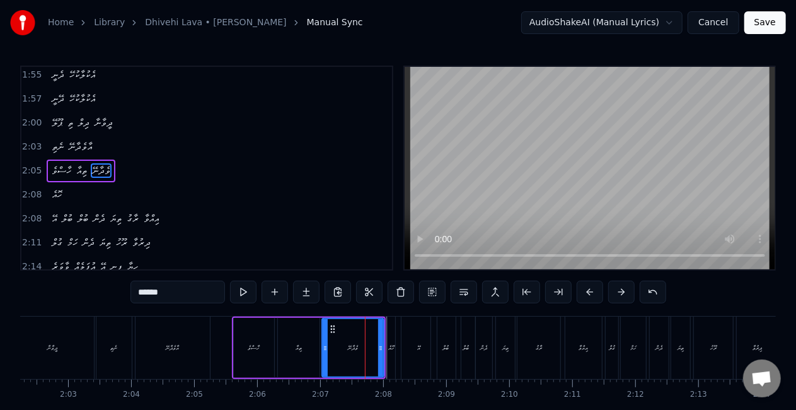
scroll to position [663, 0]
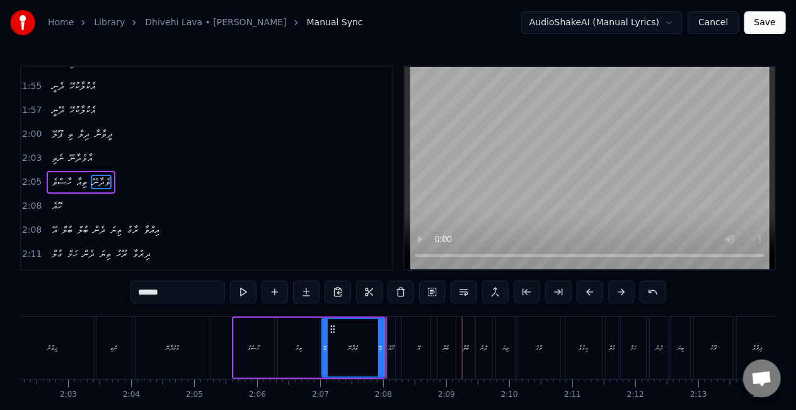
click at [395, 349] on div "ހޮއެ" at bounding box center [392, 347] width 11 height 62
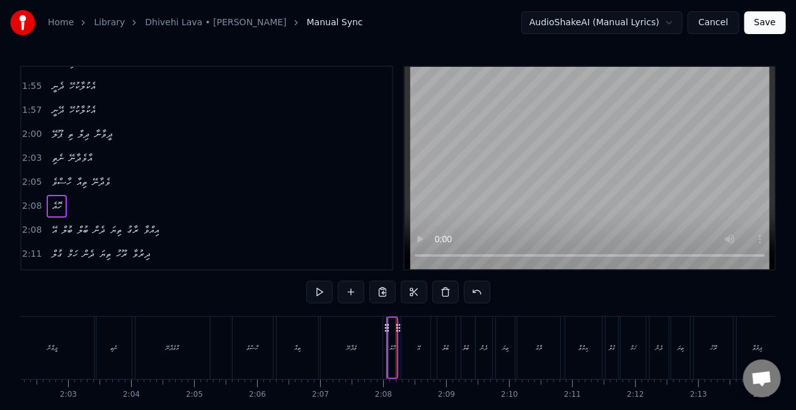
click at [416, 347] on div "އޭ" at bounding box center [419, 347] width 35 height 62
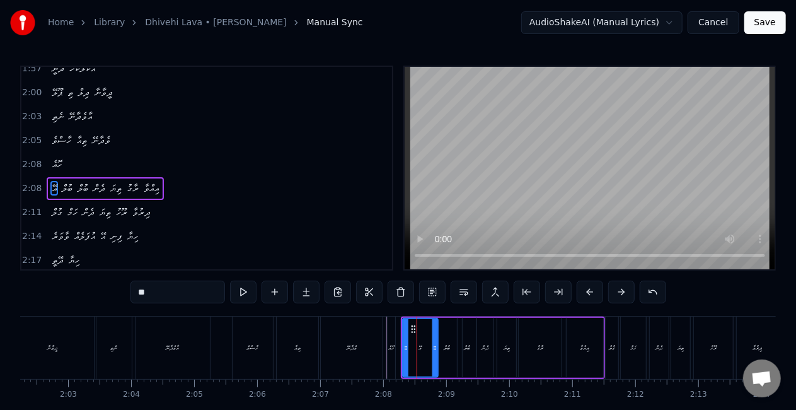
scroll to position [710, 0]
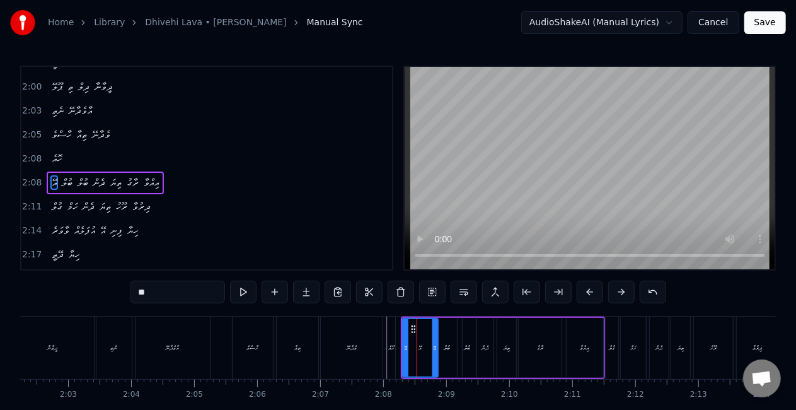
click at [766, 21] on button "Save" at bounding box center [766, 22] width 42 height 23
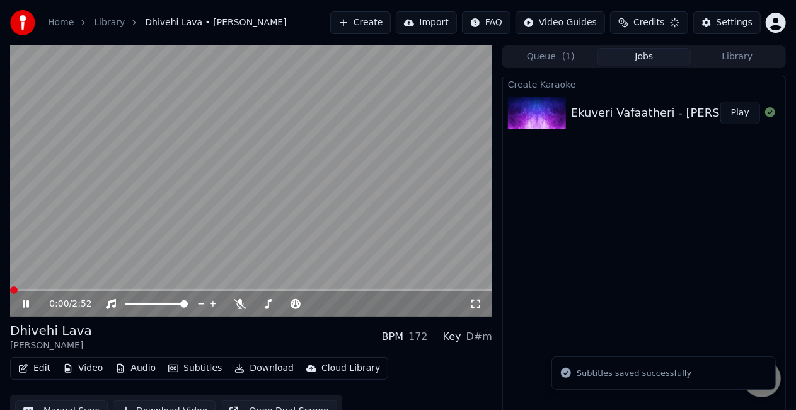
click at [642, 116] on div "Ekuveri Vafaatheri - [PERSON_NAME] (Cover)" at bounding box center [698, 113] width 255 height 18
click at [313, 289] on div "0:02 / 2:52" at bounding box center [251, 303] width 482 height 28
click at [314, 289] on span at bounding box center [251, 290] width 482 height 3
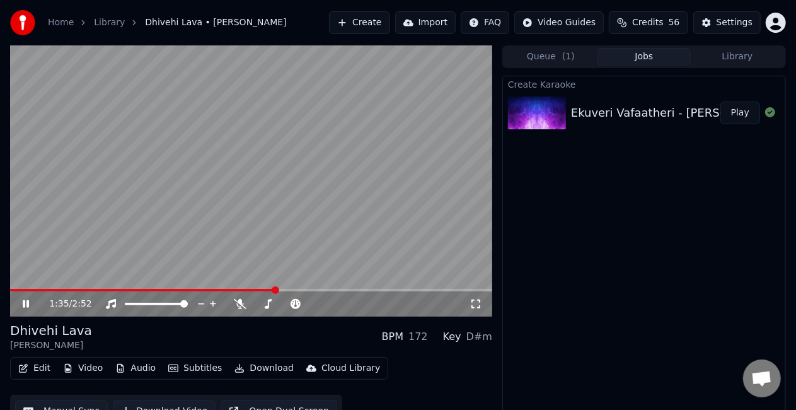
click at [275, 289] on span at bounding box center [143, 290] width 266 height 3
click at [342, 287] on video at bounding box center [251, 180] width 482 height 271
click at [342, 291] on span at bounding box center [197, 290] width 374 height 3
click at [287, 253] on video at bounding box center [251, 180] width 482 height 271
click at [328, 187] on video at bounding box center [251, 180] width 482 height 271
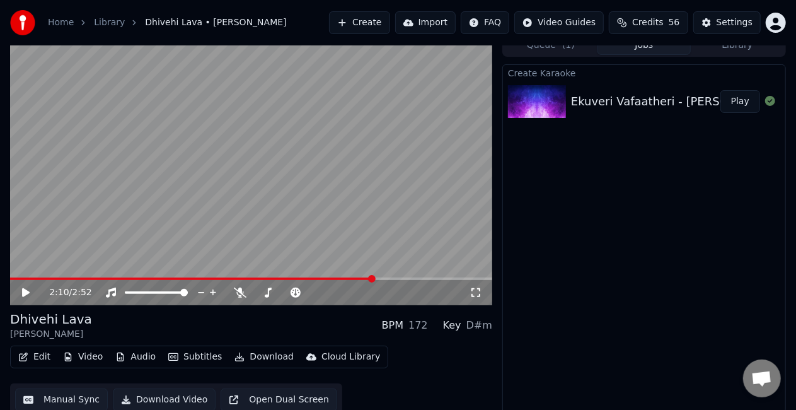
scroll to position [18, 0]
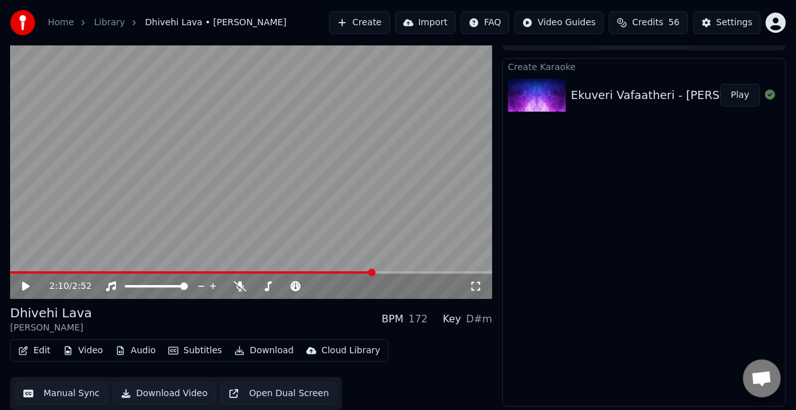
click at [50, 390] on button "Manual Sync" at bounding box center [61, 393] width 93 height 23
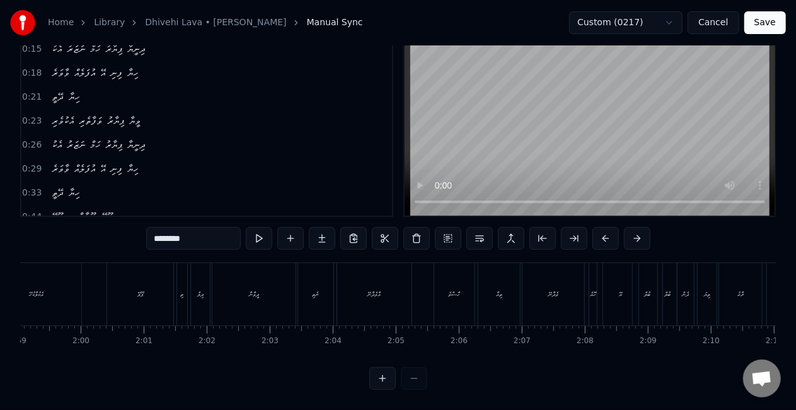
scroll to position [0, 7517]
click at [579, 290] on div "ހޮއެ" at bounding box center [581, 294] width 8 height 62
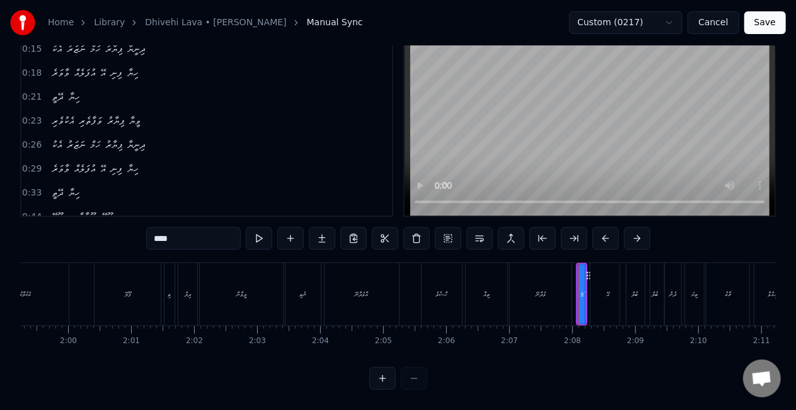
scroll to position [0, 0]
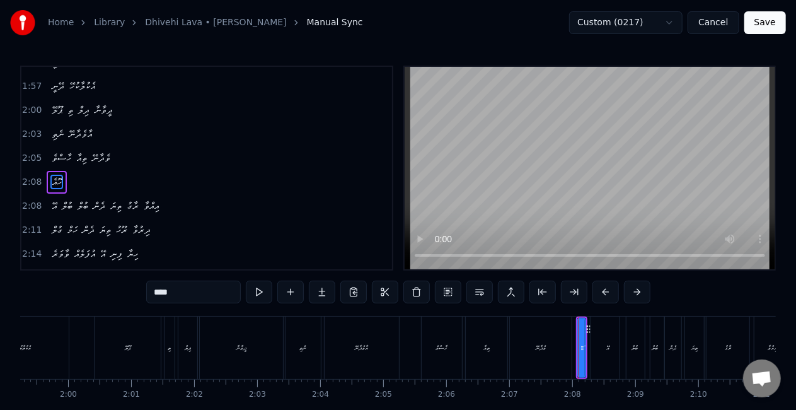
click at [604, 344] on div "އޭ" at bounding box center [608, 347] width 35 height 62
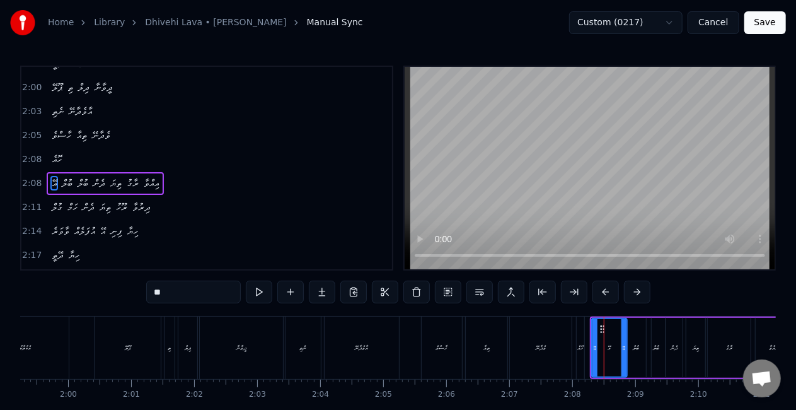
scroll to position [710, 0]
type input "****"
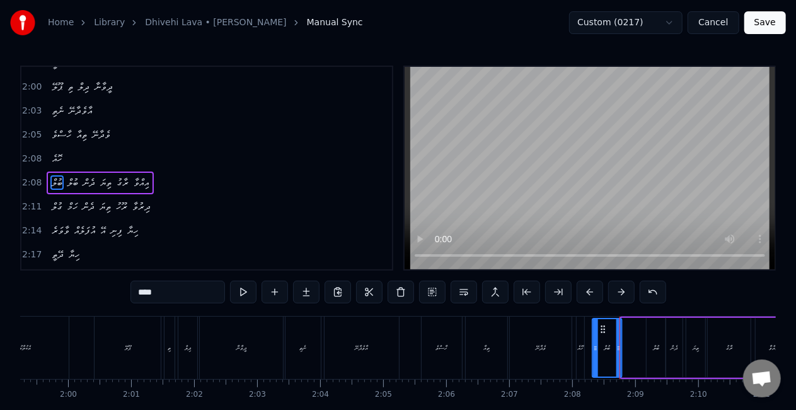
drag, startPoint x: 630, startPoint y: 330, endPoint x: 601, endPoint y: 330, distance: 29.0
click at [601, 330] on icon at bounding box center [603, 329] width 10 height 10
click at [655, 335] on div "ބުލް" at bounding box center [656, 348] width 19 height 60
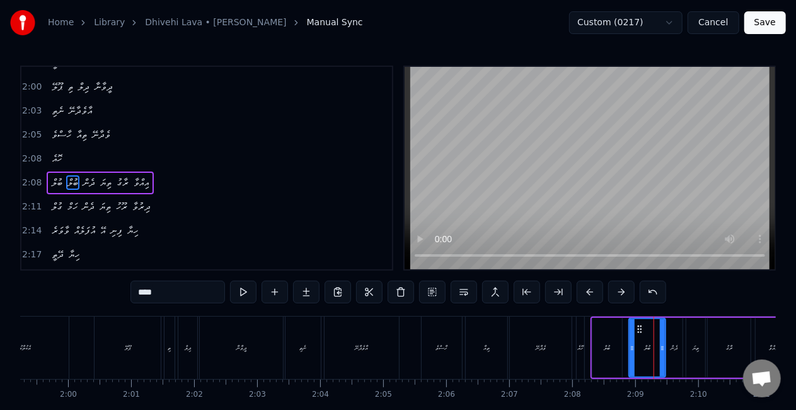
drag, startPoint x: 648, startPoint y: 348, endPoint x: 630, endPoint y: 349, distance: 17.7
click at [630, 349] on icon at bounding box center [632, 348] width 5 height 10
click at [654, 345] on icon at bounding box center [656, 348] width 5 height 10
click at [611, 354] on div "ބުލް" at bounding box center [608, 348] width 30 height 60
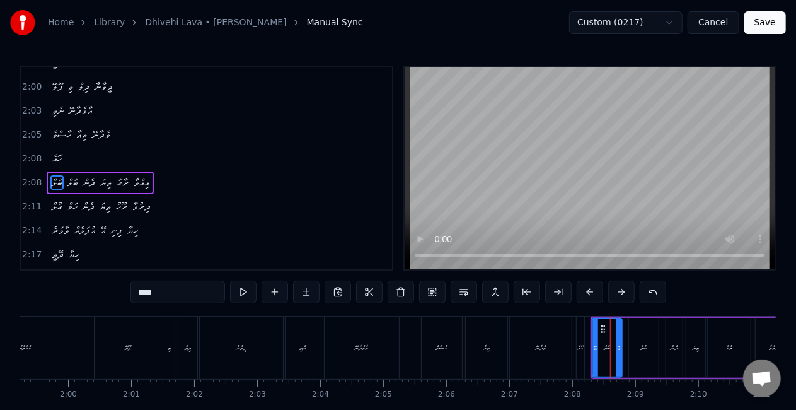
click at [627, 345] on div "ބުލް ބުލް ދެން ތިޔަ ރާގު އިއްވާ" at bounding box center [693, 347] width 204 height 62
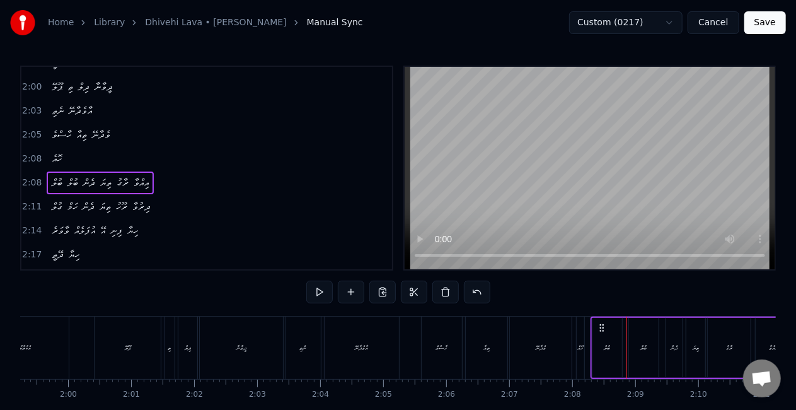
click at [635, 325] on div "ބުލް" at bounding box center [644, 348] width 30 height 60
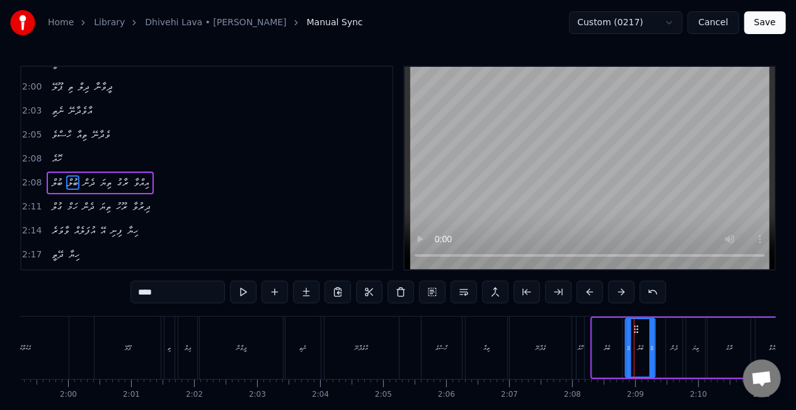
click at [606, 354] on div "ބުލް" at bounding box center [608, 348] width 30 height 60
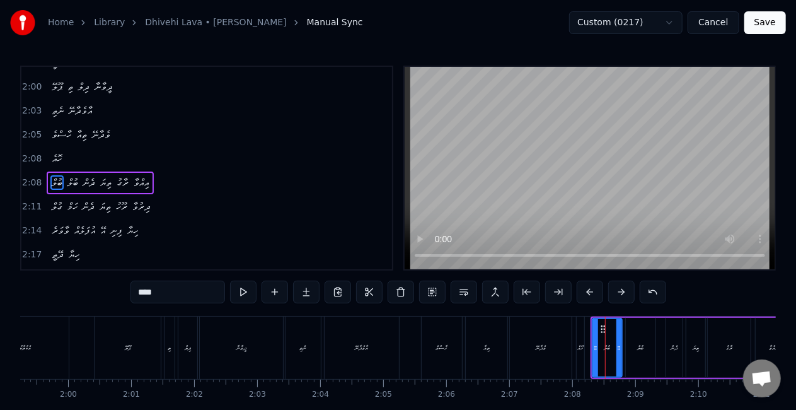
click at [633, 343] on div "ބުލް" at bounding box center [641, 348] width 30 height 60
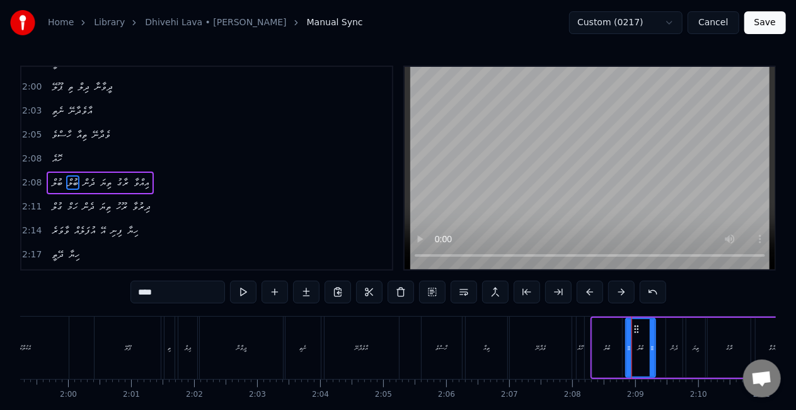
click at [535, 337] on div "ވެދާނޭ" at bounding box center [541, 347] width 62 height 62
type input "******"
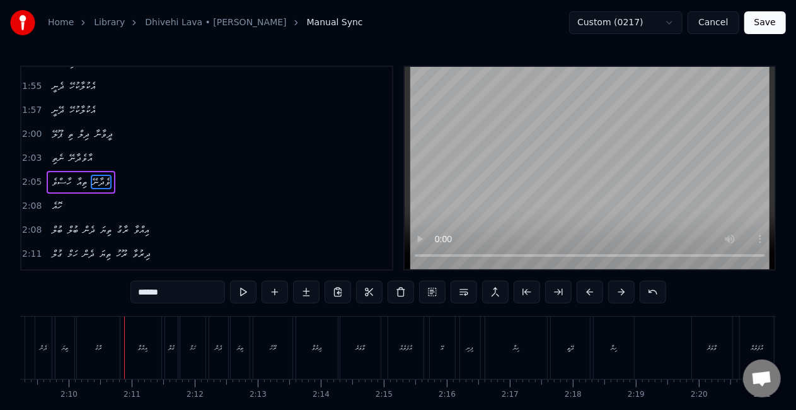
scroll to position [0, 8161]
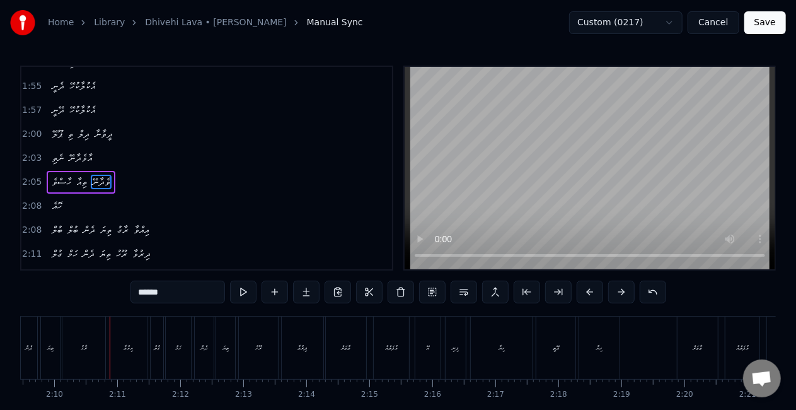
click at [773, 19] on button "Save" at bounding box center [766, 22] width 42 height 23
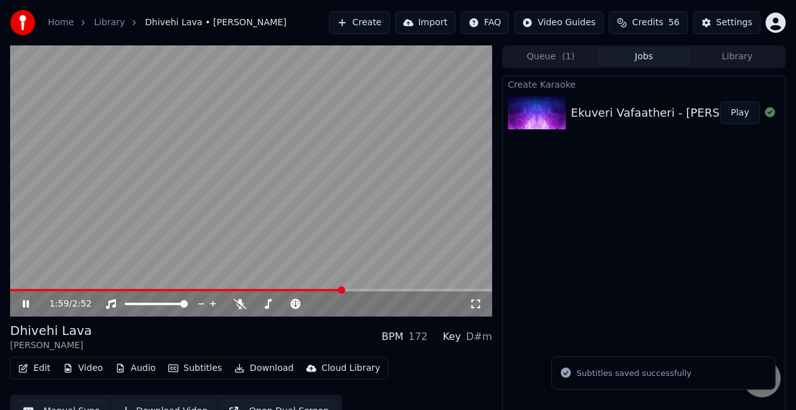
click at [344, 290] on span at bounding box center [251, 290] width 482 height 3
click at [354, 231] on video at bounding box center [251, 180] width 482 height 271
click at [346, 290] on span at bounding box center [178, 290] width 336 height 3
click at [290, 229] on video at bounding box center [251, 180] width 482 height 271
click at [381, 218] on video at bounding box center [251, 180] width 482 height 271
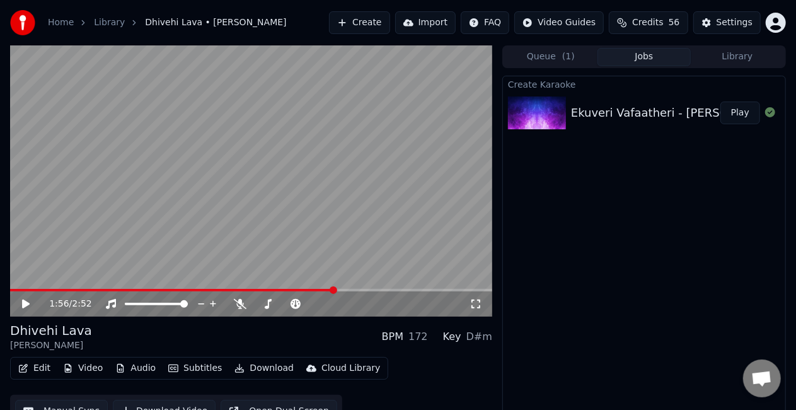
click at [335, 291] on span at bounding box center [172, 290] width 325 height 3
click at [335, 236] on video at bounding box center [251, 180] width 482 height 271
click at [383, 195] on video at bounding box center [251, 180] width 482 height 271
click at [342, 291] on span at bounding box center [192, 290] width 364 height 3
click at [256, 235] on video at bounding box center [251, 180] width 482 height 271
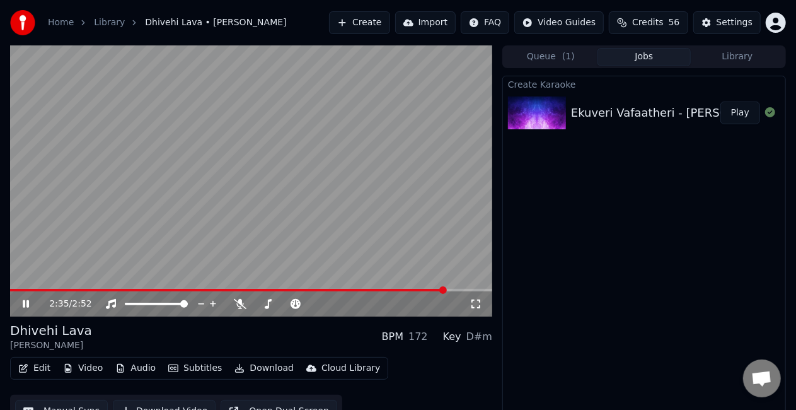
click at [313, 243] on video at bounding box center [251, 180] width 482 height 271
click at [270, 289] on span at bounding box center [140, 290] width 260 height 3
click at [306, 223] on video at bounding box center [251, 180] width 482 height 271
click at [272, 200] on video at bounding box center [251, 180] width 482 height 271
click at [270, 289] on span at bounding box center [140, 290] width 260 height 3
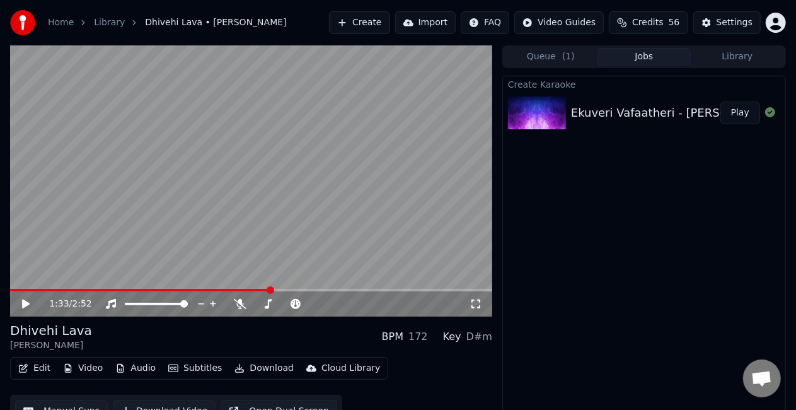
click at [252, 216] on video at bounding box center [251, 180] width 482 height 271
click at [364, 162] on video at bounding box center [251, 180] width 482 height 271
click at [362, 162] on video at bounding box center [251, 180] width 482 height 271
click at [293, 200] on video at bounding box center [251, 180] width 482 height 271
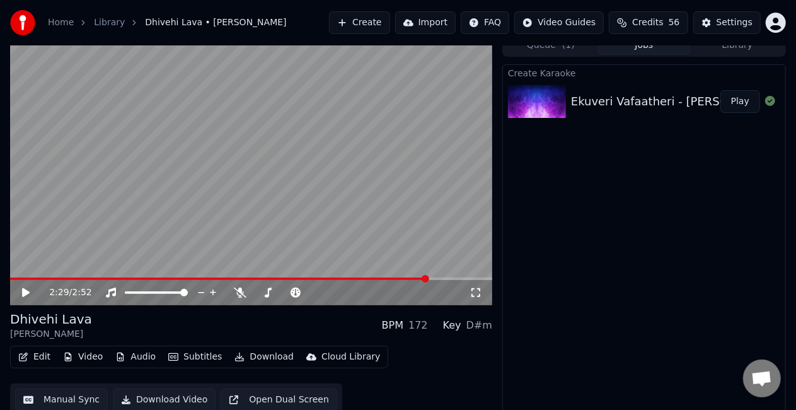
scroll to position [18, 0]
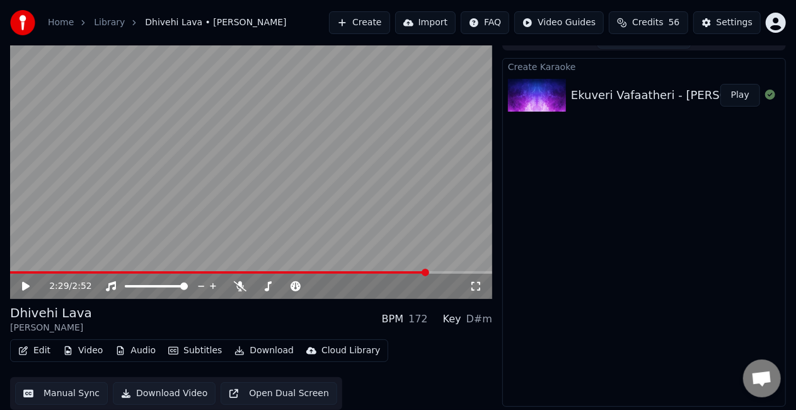
click at [86, 389] on button "Manual Sync" at bounding box center [61, 393] width 93 height 23
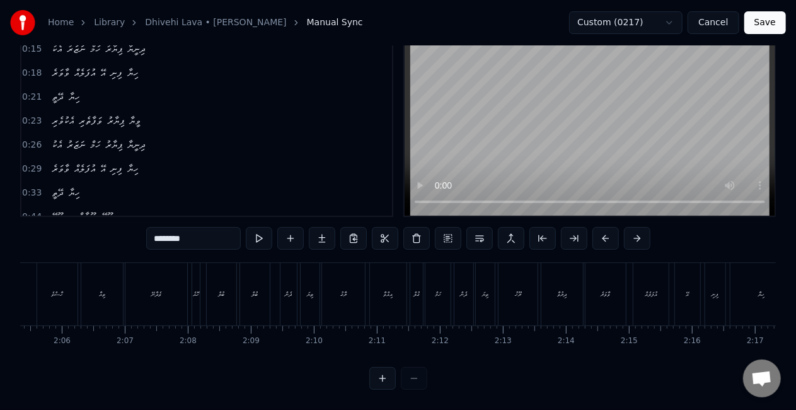
scroll to position [0, 7890]
click at [214, 284] on div "ހޮއެ" at bounding box center [209, 294] width 11 height 62
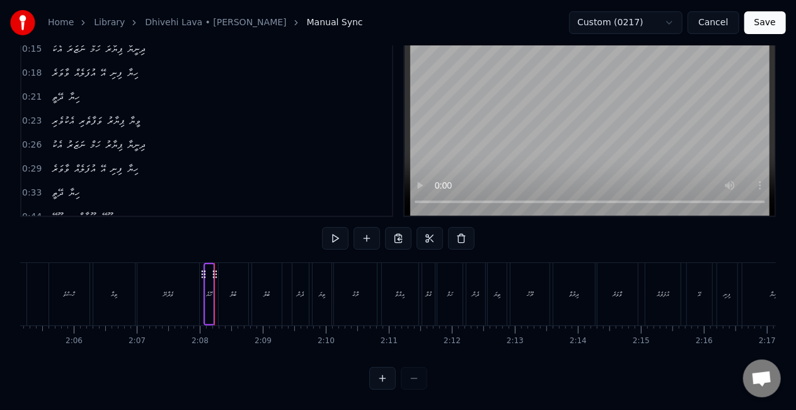
click at [209, 289] on div "ހޮއެ" at bounding box center [209, 293] width 6 height 9
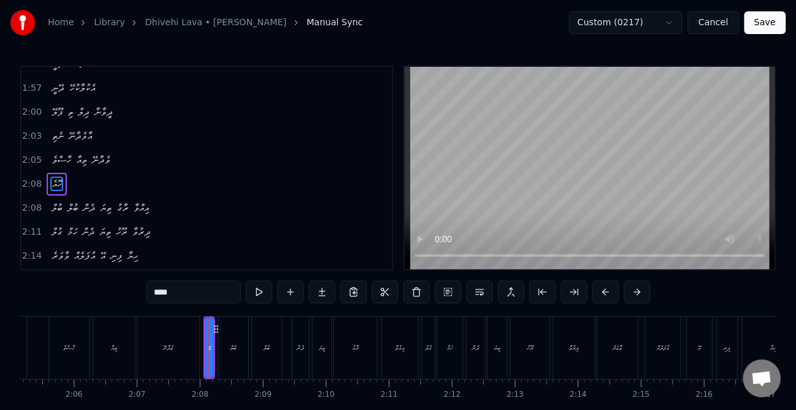
scroll to position [687, 0]
drag, startPoint x: 211, startPoint y: 347, endPoint x: 211, endPoint y: 338, distance: 9.5
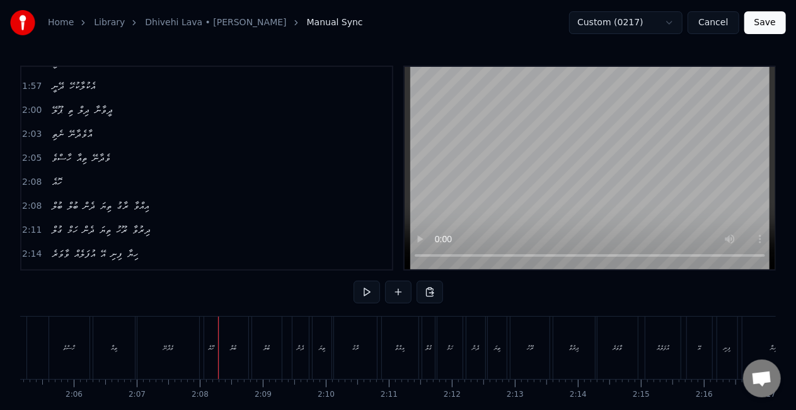
click at [208, 333] on div "ހޮއެ" at bounding box center [211, 347] width 14 height 62
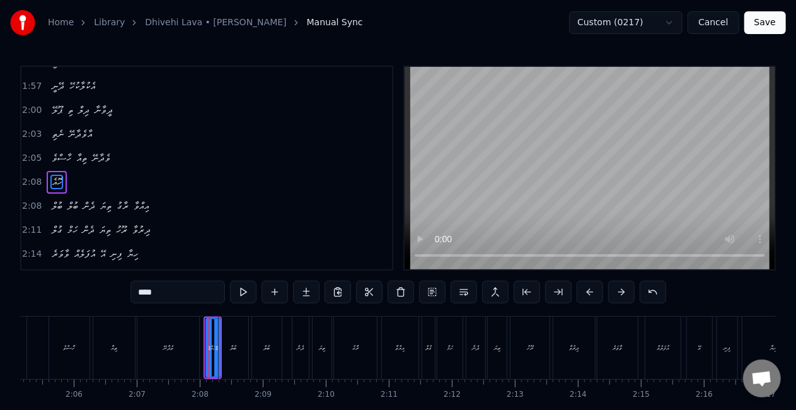
click at [211, 333] on div at bounding box center [209, 347] width 5 height 57
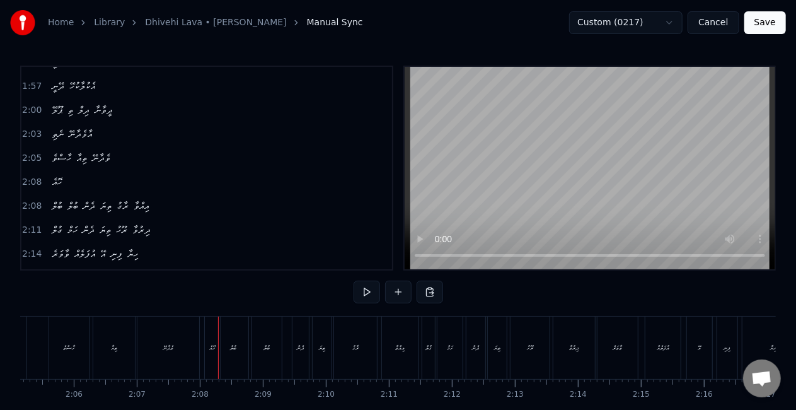
click at [211, 335] on div "ހޮއެ" at bounding box center [212, 347] width 15 height 62
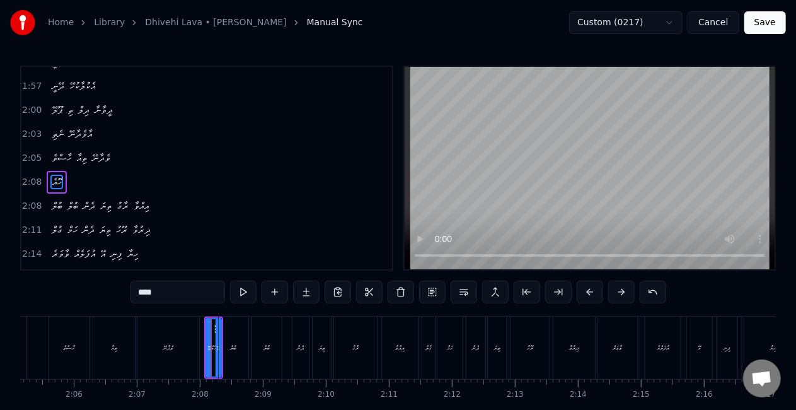
click at [146, 339] on div "ވެދާނޭ" at bounding box center [168, 347] width 62 height 62
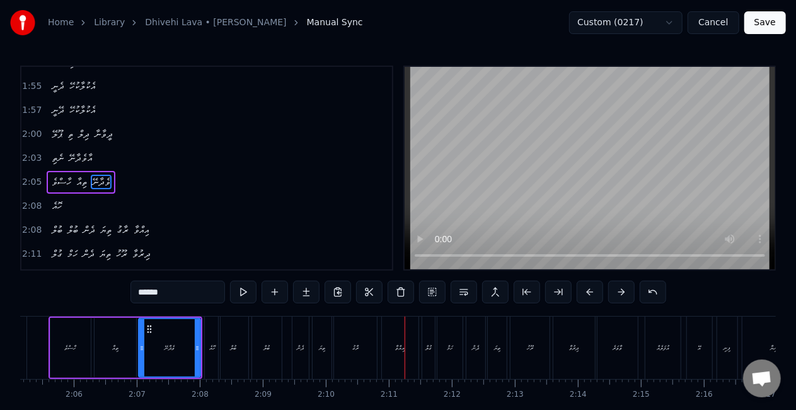
click at [394, 352] on div "އިއްވާ" at bounding box center [400, 347] width 37 height 62
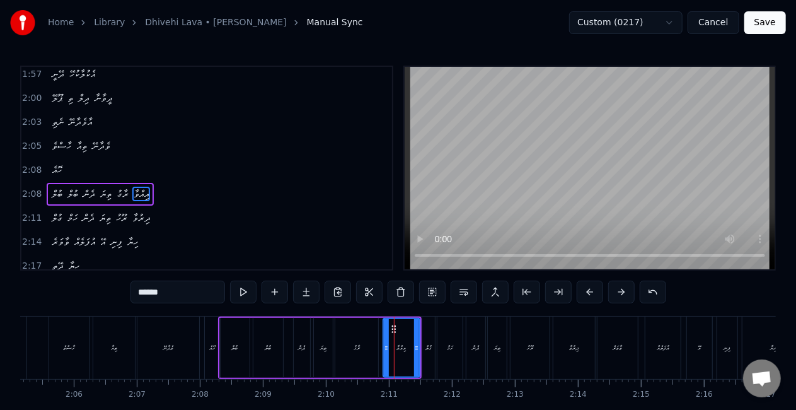
scroll to position [710, 0]
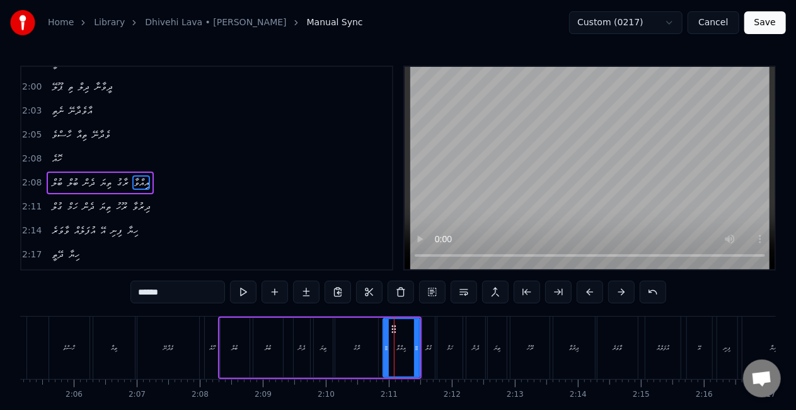
click at [235, 351] on div "ބުލް" at bounding box center [235, 347] width 6 height 9
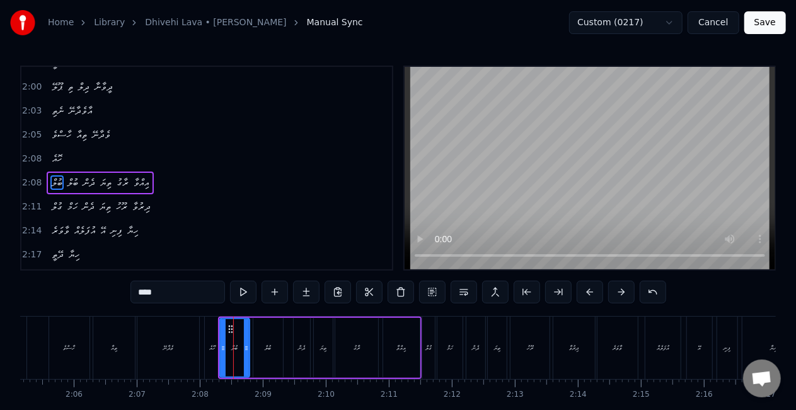
click at [363, 349] on div "ރާގު" at bounding box center [356, 348] width 43 height 60
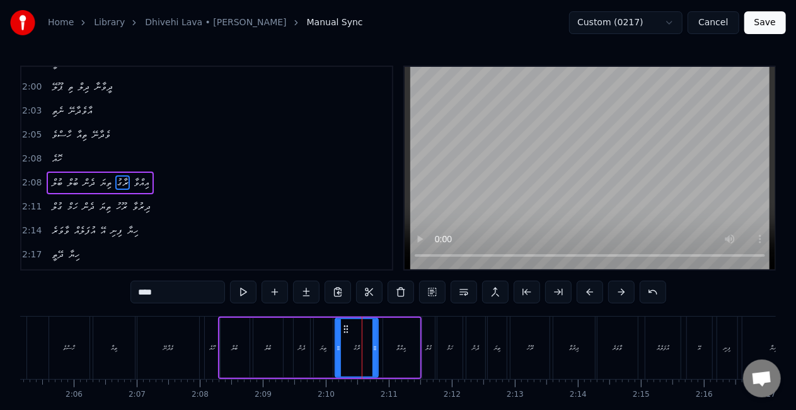
click at [322, 354] on div "ތިޔަ" at bounding box center [323, 348] width 19 height 60
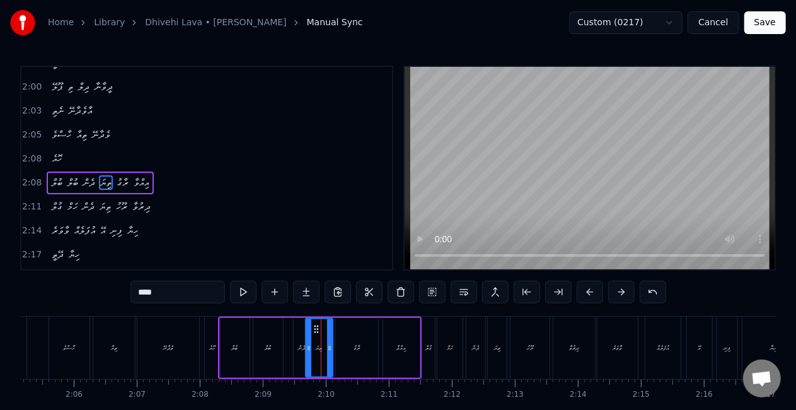
drag, startPoint x: 316, startPoint y: 353, endPoint x: 308, endPoint y: 351, distance: 8.6
click at [308, 352] on div at bounding box center [308, 347] width 5 height 57
click at [267, 341] on div "ބުލް" at bounding box center [268, 348] width 30 height 60
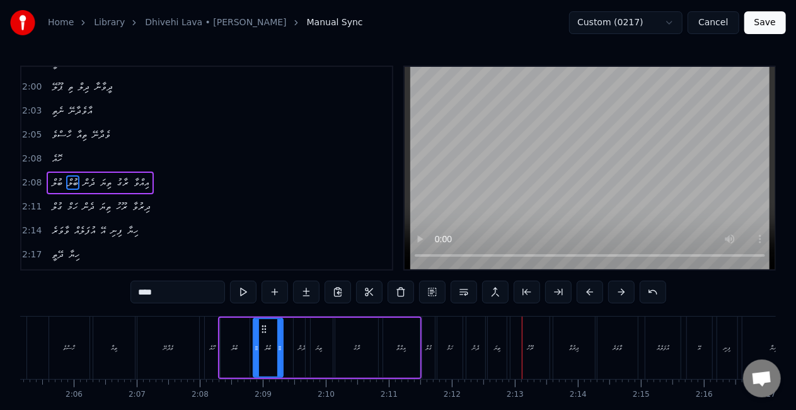
click at [497, 351] on div "ތިޔަ" at bounding box center [497, 347] width 6 height 9
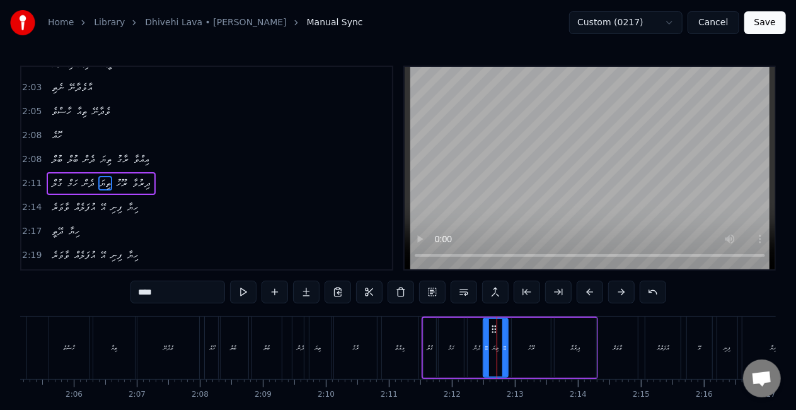
drag, startPoint x: 492, startPoint y: 352, endPoint x: 481, endPoint y: 347, distance: 12.4
click at [487, 352] on icon at bounding box center [486, 348] width 5 height 10
click at [470, 342] on div "ދެން" at bounding box center [477, 348] width 19 height 60
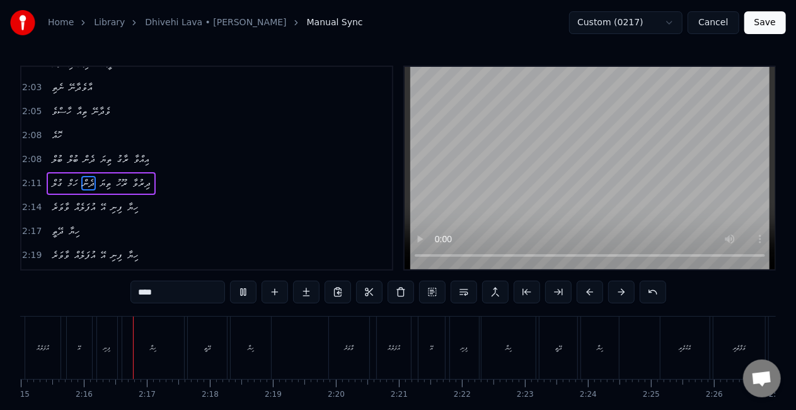
scroll to position [0, 8522]
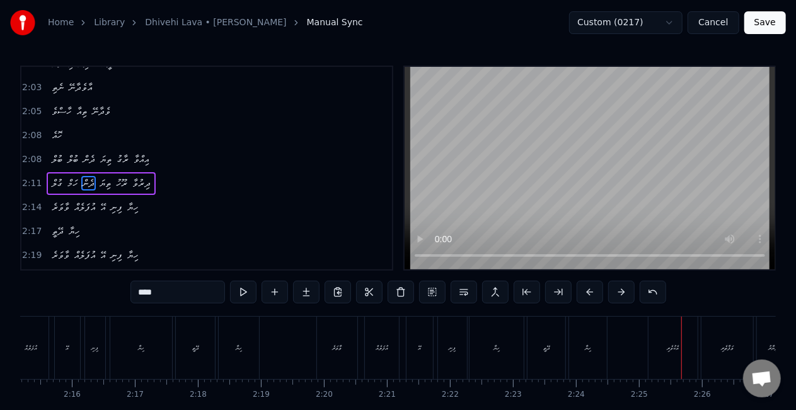
click at [652, 345] on div "އެކުވެރި" at bounding box center [673, 347] width 49 height 62
type input "********"
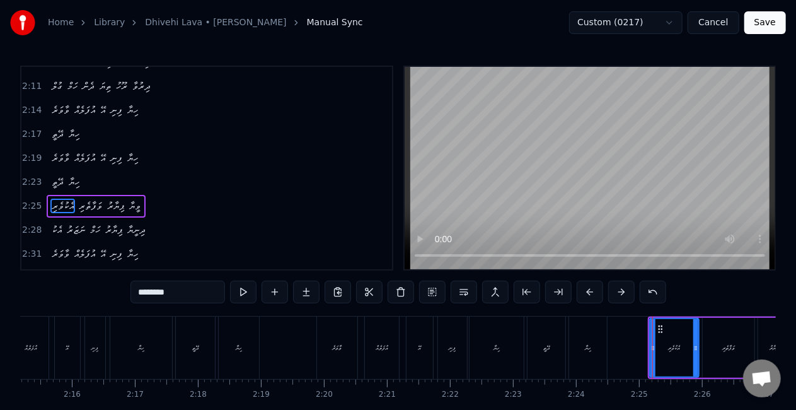
scroll to position [833, 0]
drag, startPoint x: 651, startPoint y: 354, endPoint x: 643, endPoint y: 352, distance: 8.6
click at [644, 353] on div at bounding box center [645, 347] width 5 height 57
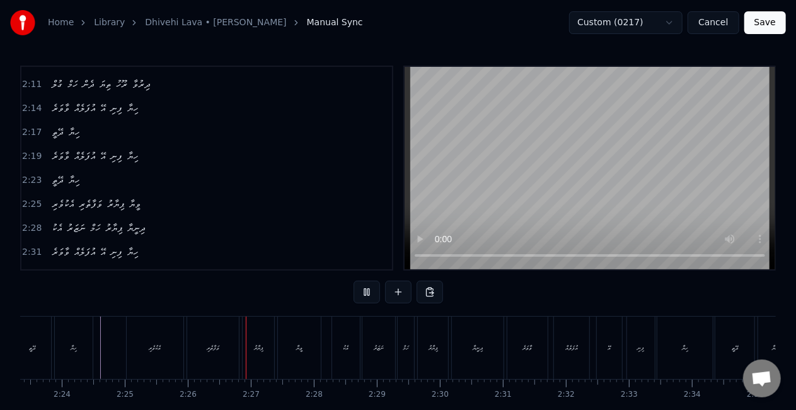
scroll to position [0, 9166]
click at [210, 354] on div "އެކު" at bounding box center [217, 347] width 28 height 62
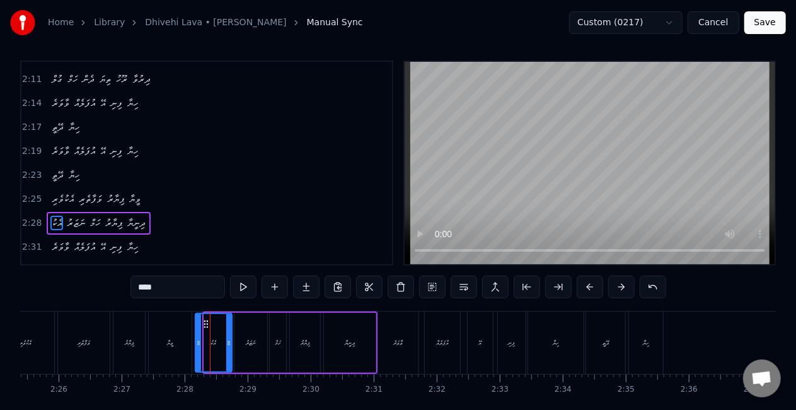
drag, startPoint x: 207, startPoint y: 349, endPoint x: 195, endPoint y: 344, distance: 12.7
click at [199, 346] on div at bounding box center [198, 342] width 5 height 57
click at [183, 339] on div "ވީޔާ" at bounding box center [170, 342] width 43 height 62
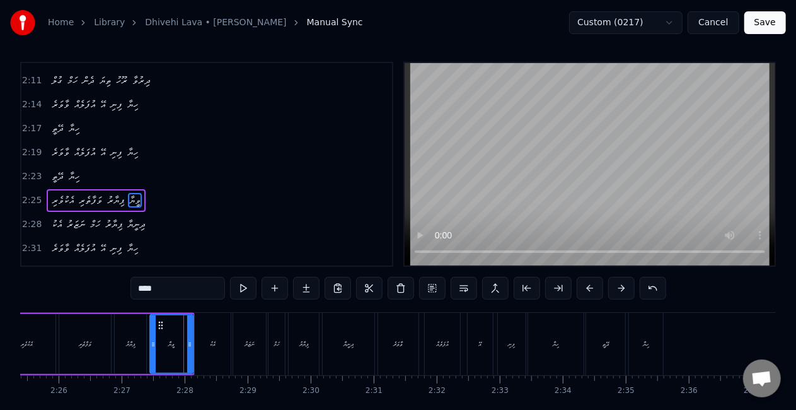
scroll to position [0, 0]
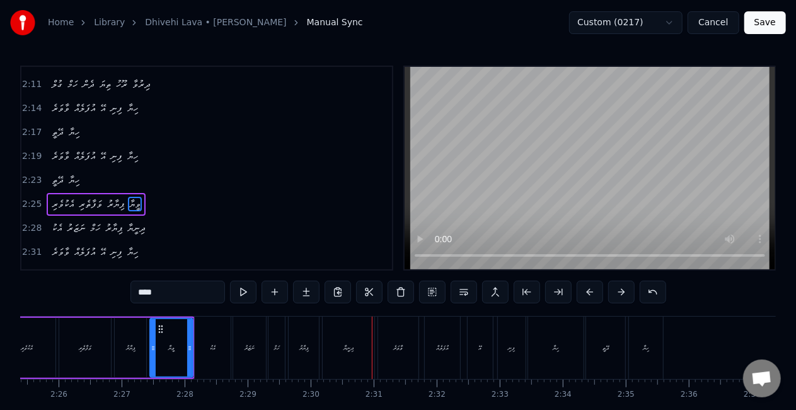
click at [408, 352] on div "ވާވަރެ" at bounding box center [398, 347] width 40 height 62
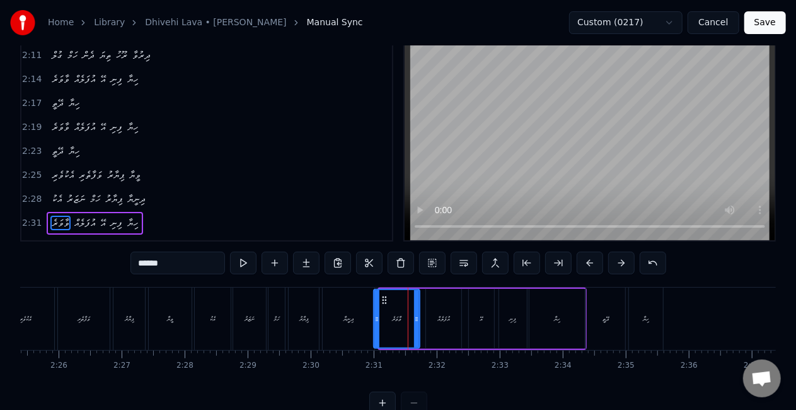
drag, startPoint x: 382, startPoint y: 333, endPoint x: 376, endPoint y: 327, distance: 8.9
click at [376, 328] on div at bounding box center [376, 318] width 5 height 57
click at [358, 322] on div "ދިނީޔާ" at bounding box center [349, 318] width 52 height 62
type input "******"
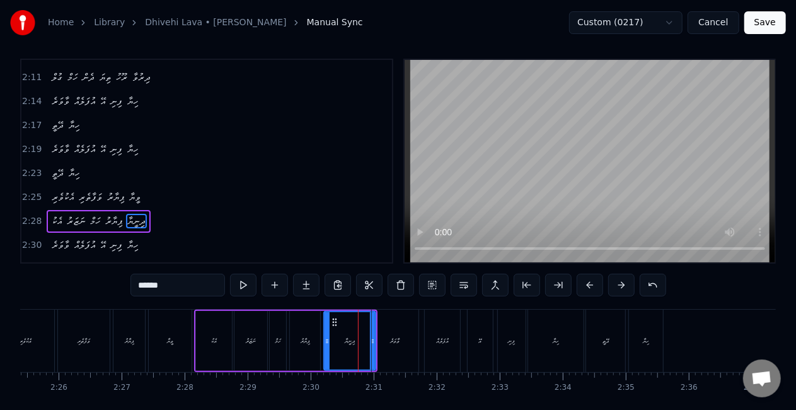
scroll to position [5, 0]
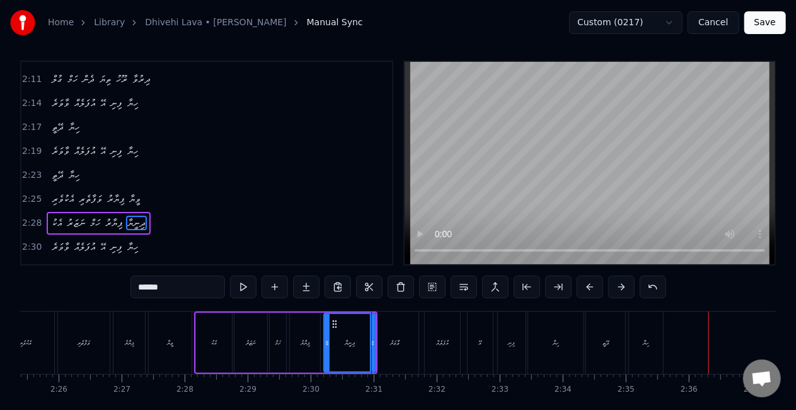
click at [775, 22] on button "Save" at bounding box center [766, 22] width 42 height 23
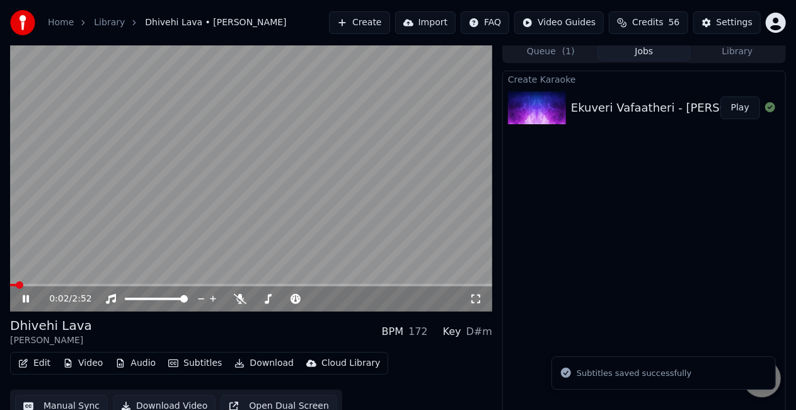
drag, startPoint x: 473, startPoint y: 300, endPoint x: 477, endPoint y: 313, distance: 13.6
click at [474, 300] on icon at bounding box center [476, 299] width 13 height 10
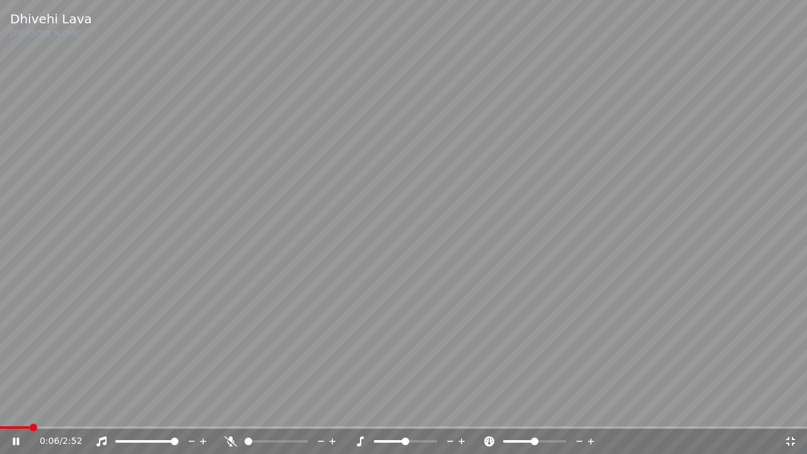
drag, startPoint x: 801, startPoint y: 451, endPoint x: 799, endPoint y: 444, distance: 6.6
click at [799, 409] on div "0:06 / 2:52" at bounding box center [403, 441] width 807 height 25
click at [799, 409] on div "0:06 / 2:52" at bounding box center [403, 441] width 797 height 13
click at [794, 409] on icon at bounding box center [790, 441] width 13 height 10
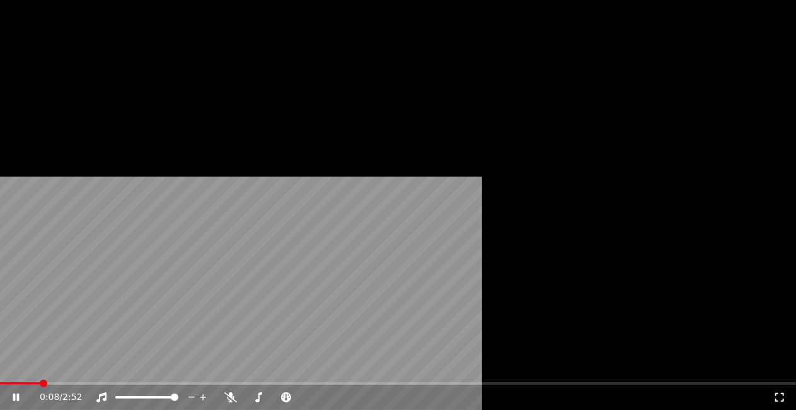
click at [251, 243] on video at bounding box center [398, 224] width 796 height 448
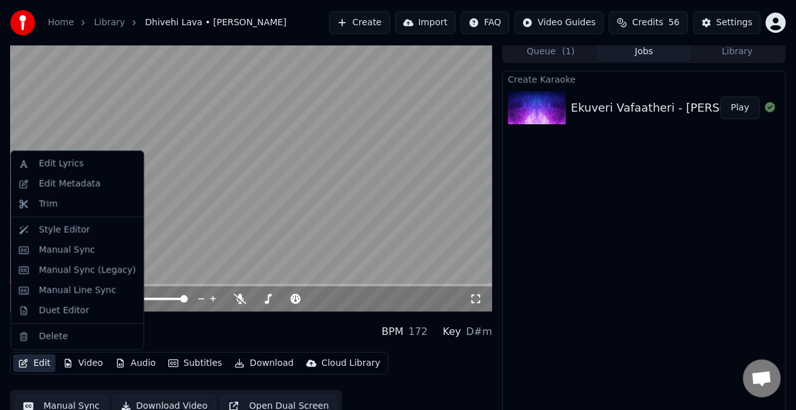
click at [30, 361] on button "Edit" at bounding box center [34, 363] width 42 height 18
click at [54, 314] on div "Duet Editor" at bounding box center [64, 310] width 50 height 13
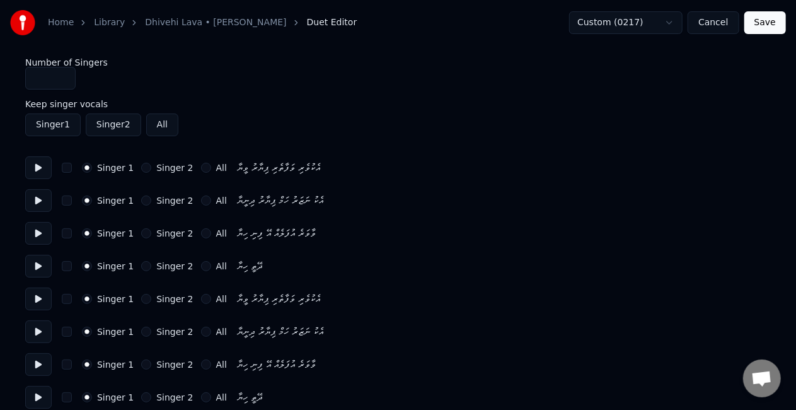
click at [141, 298] on button "Singer 2" at bounding box center [146, 299] width 10 height 10
click at [142, 330] on button "Singer 2" at bounding box center [146, 332] width 10 height 10
click at [141, 364] on button "Singer 2" at bounding box center [146, 364] width 10 height 10
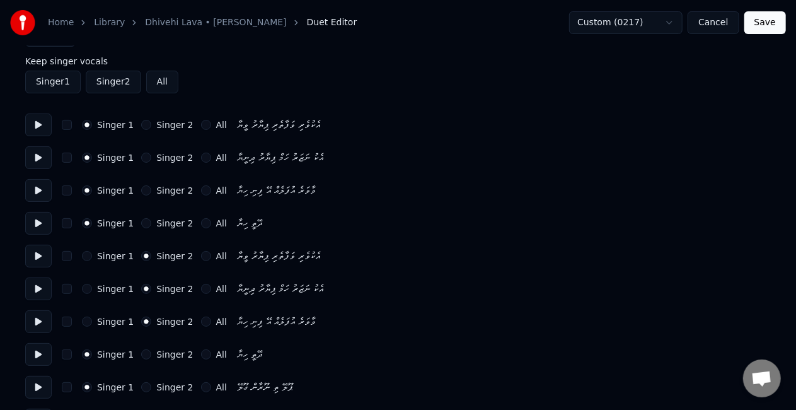
scroll to position [63, 0]
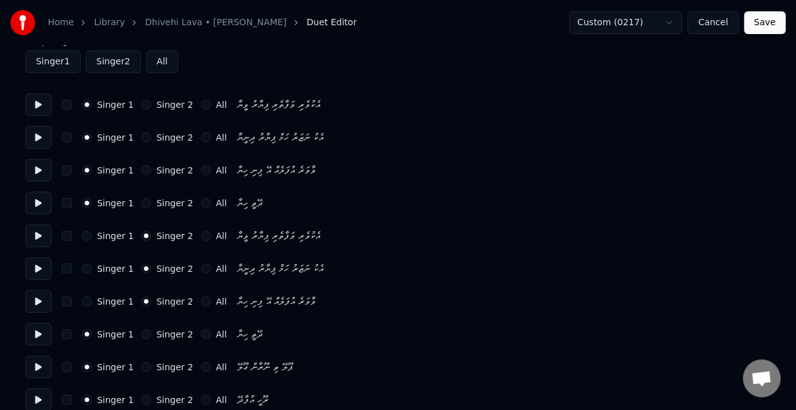
click at [141, 333] on button "Singer 2" at bounding box center [146, 334] width 10 height 10
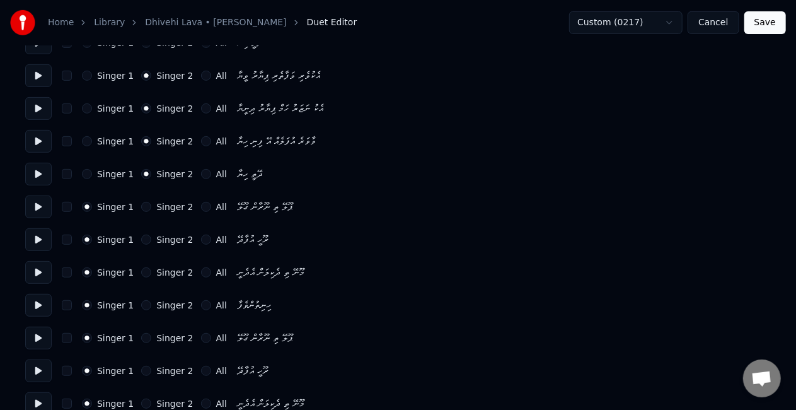
scroll to position [252, 0]
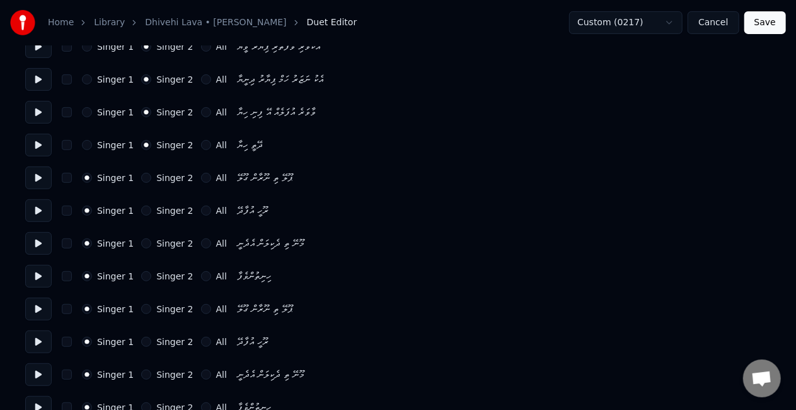
click at [141, 309] on button "Singer 2" at bounding box center [146, 309] width 10 height 10
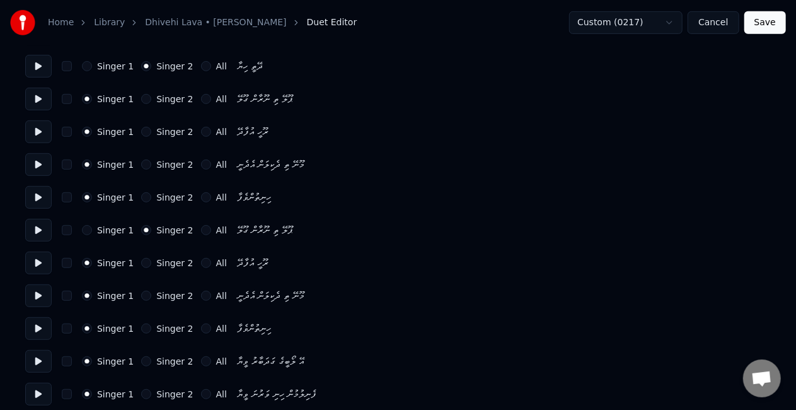
scroll to position [378, 0]
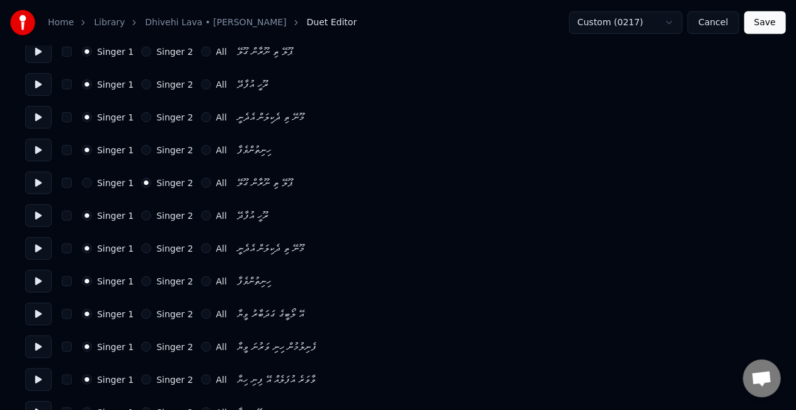
click at [141, 216] on button "Singer 2" at bounding box center [146, 216] width 10 height 10
click at [141, 245] on button "Singer 2" at bounding box center [146, 248] width 10 height 10
click at [141, 277] on button "Singer 2" at bounding box center [146, 281] width 10 height 10
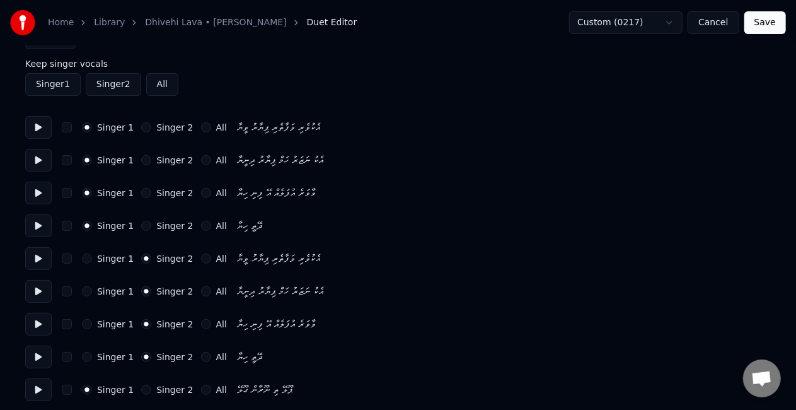
scroll to position [0, 0]
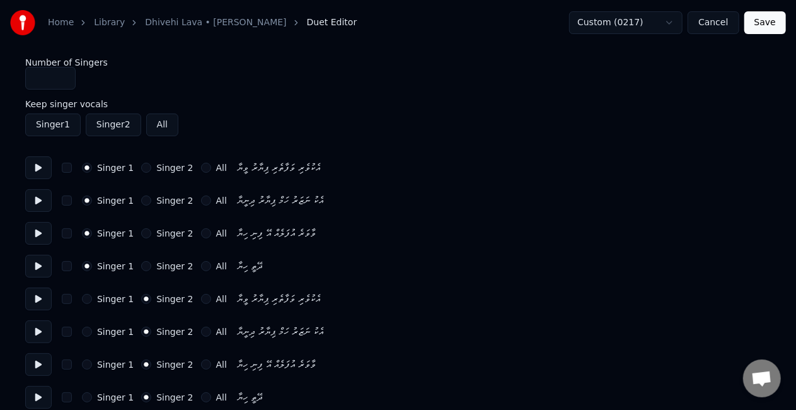
type input "*"
click at [63, 74] on input "*" at bounding box center [50, 78] width 50 height 23
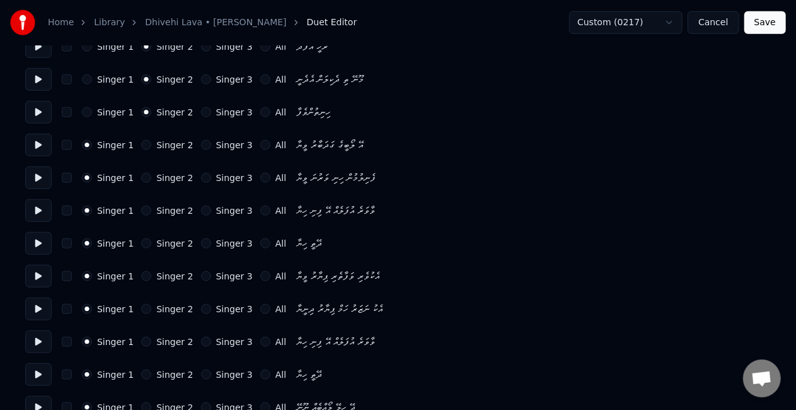
scroll to position [567, 0]
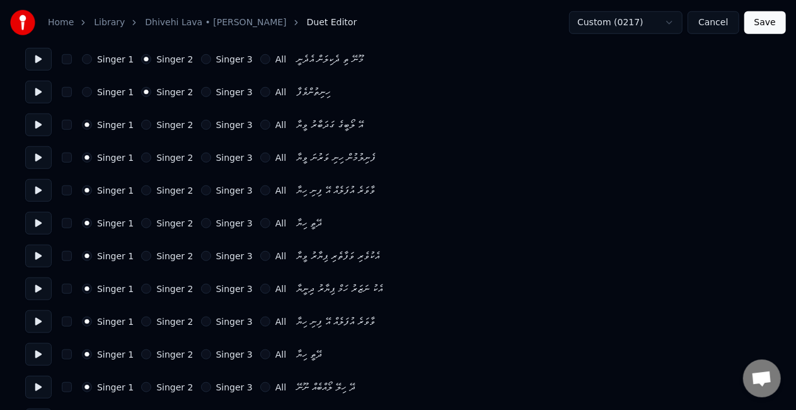
click at [201, 255] on button "Singer 3" at bounding box center [206, 256] width 10 height 10
click at [201, 289] on button "Singer 3" at bounding box center [206, 289] width 10 height 10
click at [201, 320] on button "Singer 3" at bounding box center [206, 321] width 10 height 10
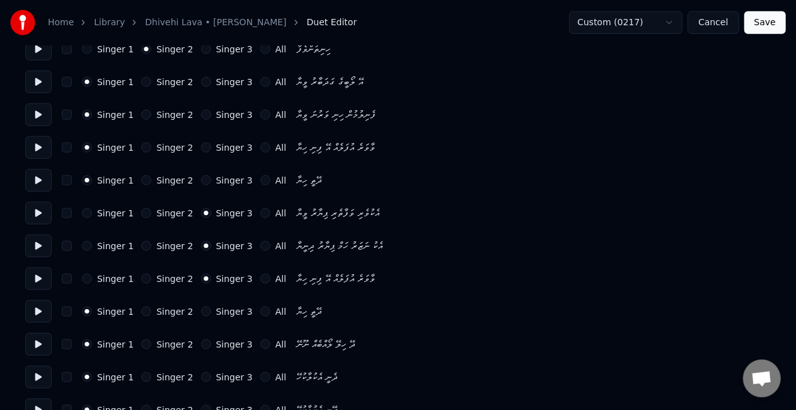
scroll to position [630, 0]
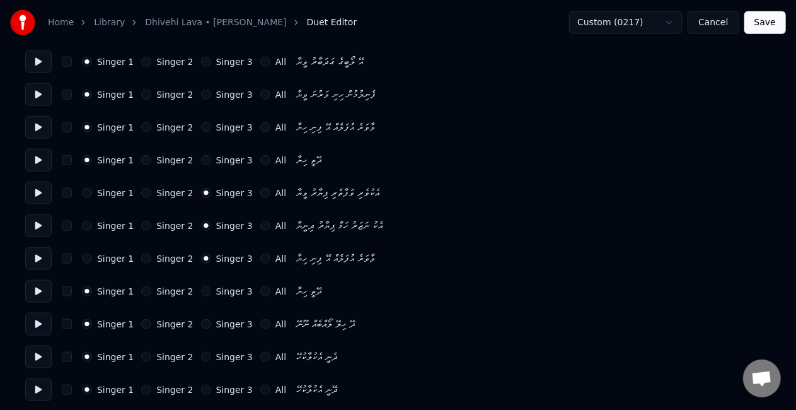
click at [201, 293] on button "Singer 3" at bounding box center [206, 291] width 10 height 10
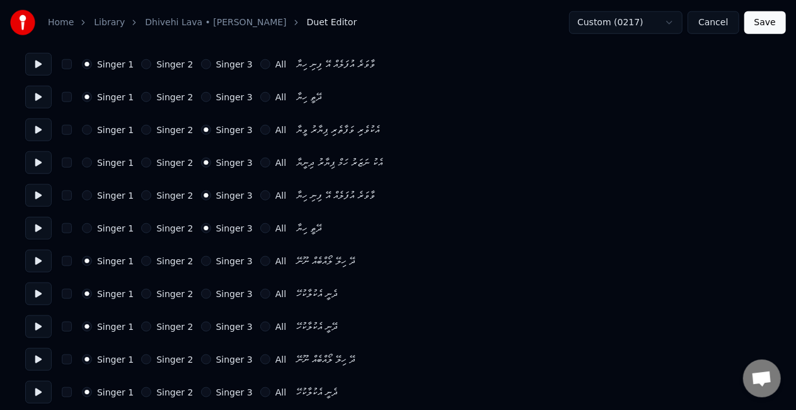
click at [141, 262] on button "Singer 2" at bounding box center [146, 261] width 10 height 10
click at [141, 294] on button "Singer 2" at bounding box center [146, 294] width 10 height 10
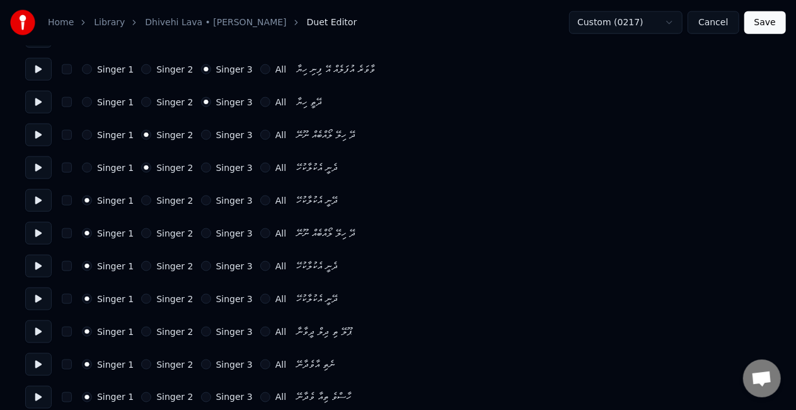
click at [141, 199] on button "Singer 2" at bounding box center [146, 200] width 10 height 10
click at [141, 232] on button "Singer 2" at bounding box center [146, 233] width 10 height 10
drag, startPoint x: 83, startPoint y: 130, endPoint x: 83, endPoint y: 137, distance: 6.9
click at [83, 132] on button "Singer 1" at bounding box center [87, 135] width 10 height 10
click at [82, 170] on button "Singer 1" at bounding box center [87, 168] width 10 height 10
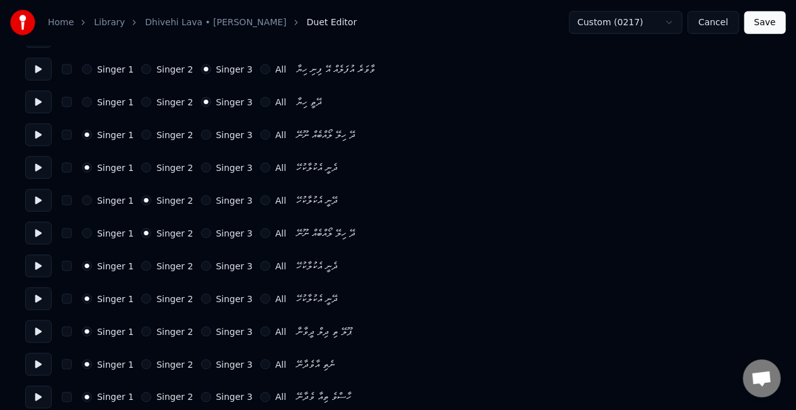
drag, startPoint x: 87, startPoint y: 194, endPoint x: 86, endPoint y: 204, distance: 10.2
click at [87, 195] on div "Singer 1 Singer 2 Singer 3 All ދޭނީ އެކުލާކުހޭ" at bounding box center [398, 200] width 746 height 23
click at [86, 204] on button "Singer 1" at bounding box center [87, 200] width 10 height 10
click at [141, 266] on button "Singer 2" at bounding box center [146, 266] width 10 height 10
click at [141, 296] on button "Singer 2" at bounding box center [146, 299] width 10 height 10
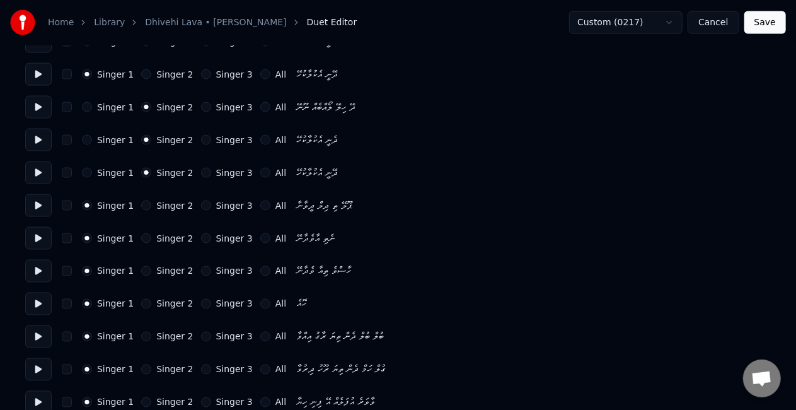
scroll to position [1009, 0]
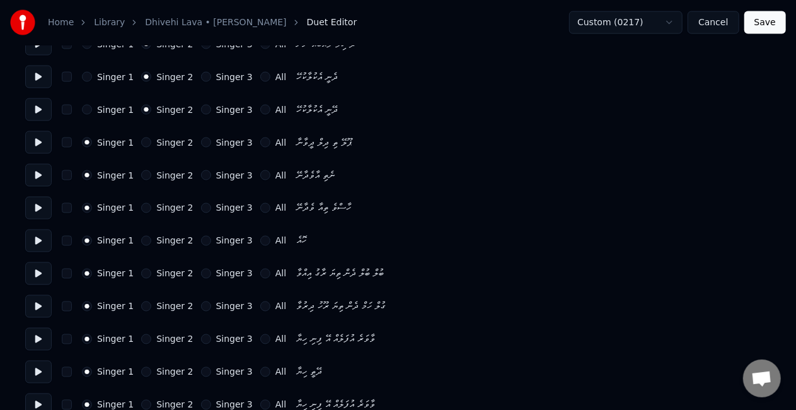
click at [141, 272] on button "Singer 2" at bounding box center [146, 274] width 10 height 10
click at [139, 299] on div "Singer 1 Singer 2 Singer 3 All ގުލް ހަމް ދެން ތިޔަ ރޫހު ދިރުވާ" at bounding box center [398, 306] width 746 height 23
click at [141, 308] on button "Singer 2" at bounding box center [146, 306] width 10 height 10
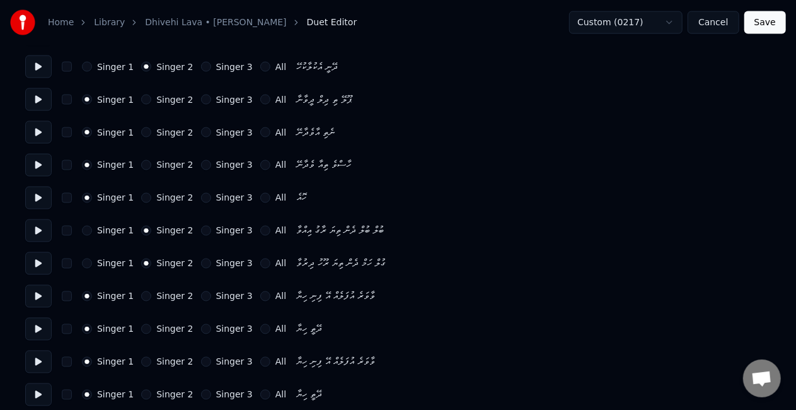
scroll to position [1072, 0]
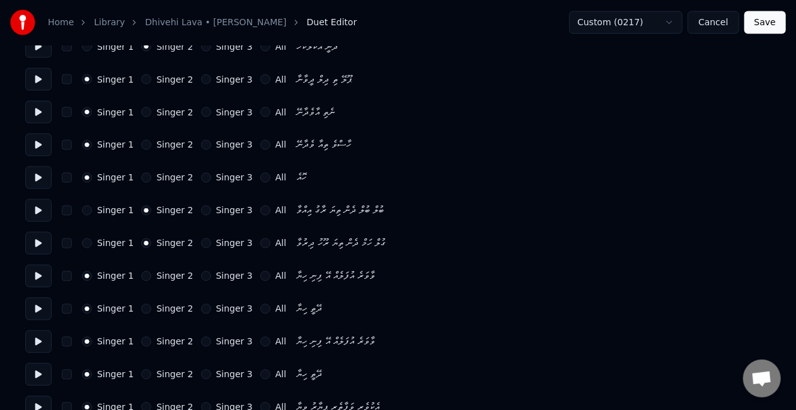
click at [141, 275] on button "Singer 2" at bounding box center [146, 276] width 10 height 10
click at [141, 306] on div "Singer 2" at bounding box center [167, 309] width 52 height 10
click at [141, 309] on button "Singer 2" at bounding box center [146, 309] width 10 height 10
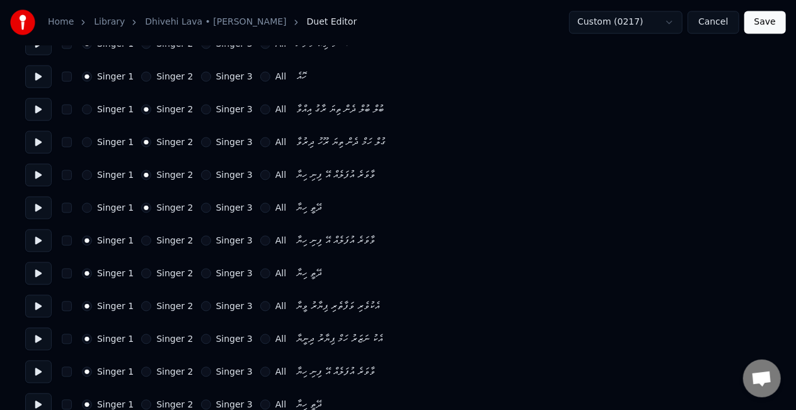
scroll to position [1191, 0]
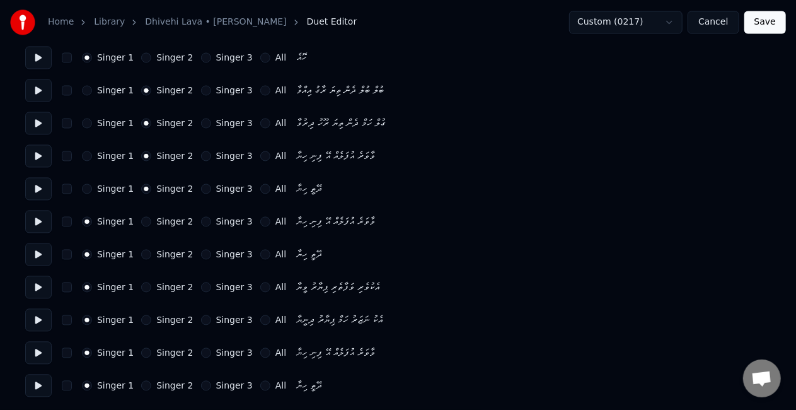
click at [201, 286] on button "Singer 3" at bounding box center [206, 287] width 10 height 10
click at [194, 315] on div "Singer 1 Singer 2 Singer 3 All އެކު ނަޒަރު ހަމް ޕިޔާރު ދިނީޔާ" at bounding box center [398, 320] width 746 height 23
click at [201, 316] on button "Singer 3" at bounding box center [206, 320] width 10 height 10
click at [201, 352] on button "Singer 3" at bounding box center [206, 353] width 10 height 10
click at [201, 385] on button "Singer 3" at bounding box center [206, 386] width 10 height 10
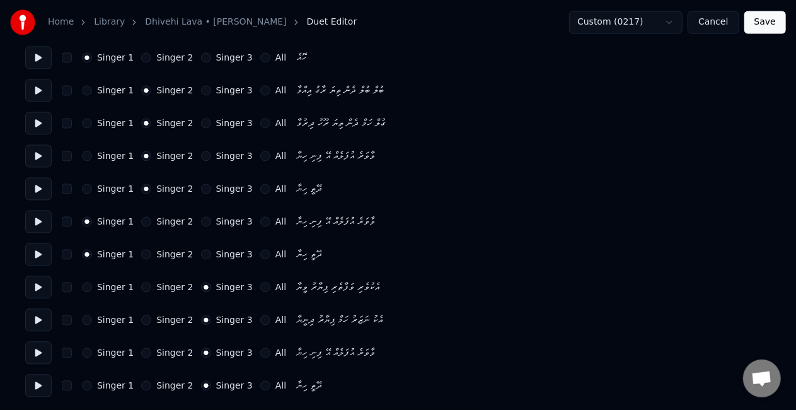
click at [774, 24] on button "Save" at bounding box center [766, 22] width 42 height 23
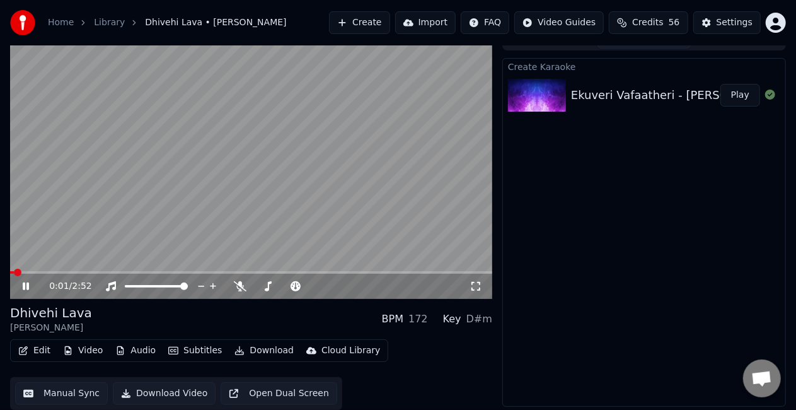
drag, startPoint x: 479, startPoint y: 284, endPoint x: 488, endPoint y: 286, distance: 9.2
click at [479, 283] on icon at bounding box center [476, 286] width 13 height 10
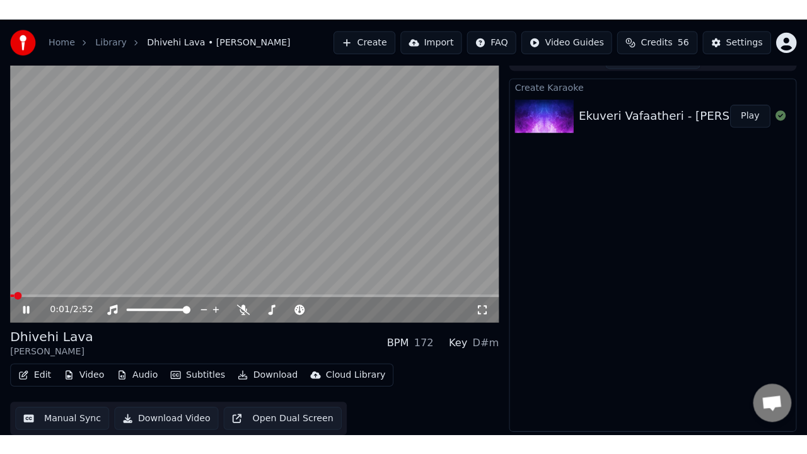
scroll to position [8, 0]
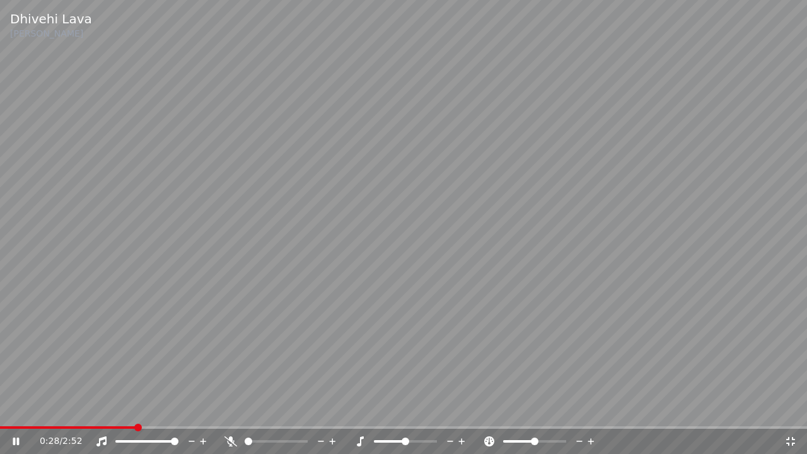
click at [398, 209] on video at bounding box center [403, 227] width 807 height 454
click at [787, 409] on icon at bounding box center [790, 441] width 13 height 10
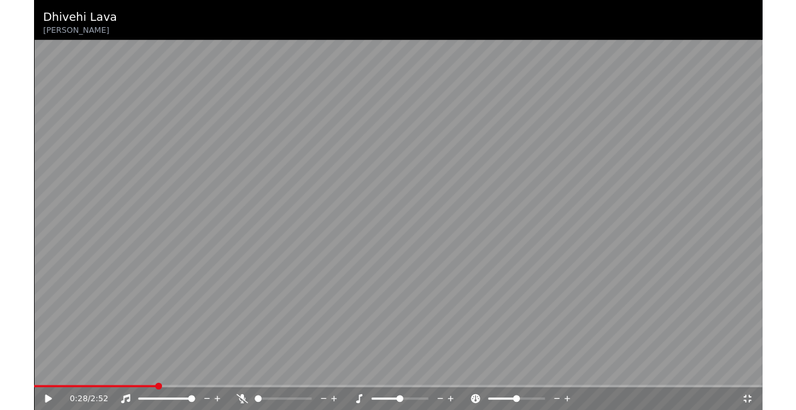
scroll to position [18, 0]
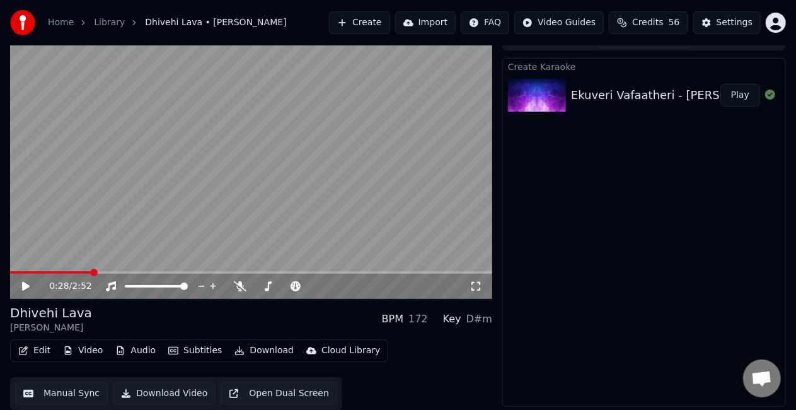
click at [54, 392] on button "Manual Sync" at bounding box center [61, 393] width 93 height 23
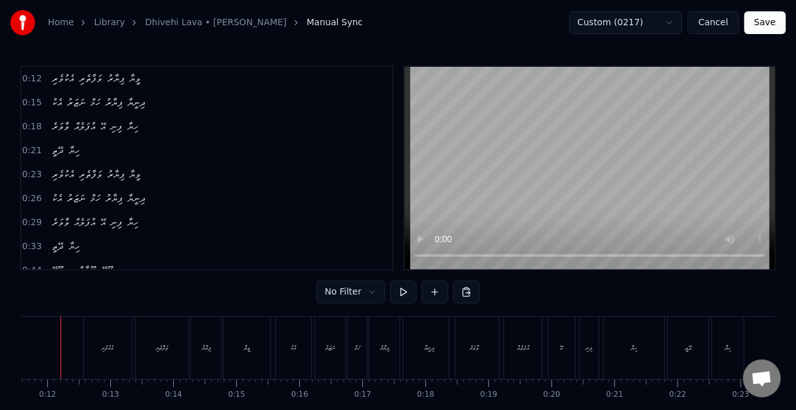
scroll to position [0, 707]
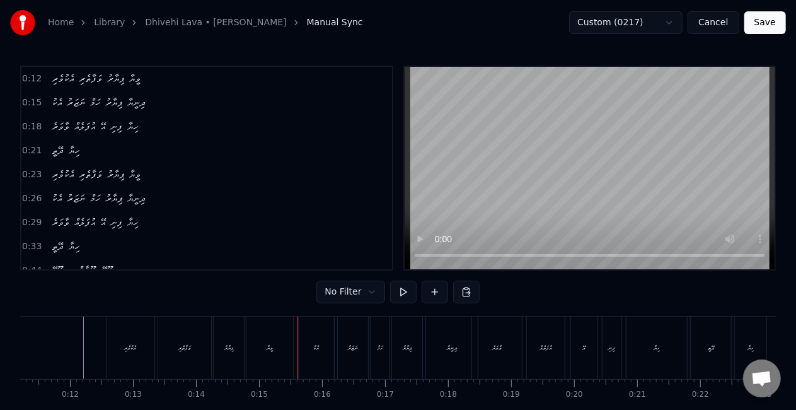
click at [321, 343] on div "އެކު" at bounding box center [316, 347] width 35 height 62
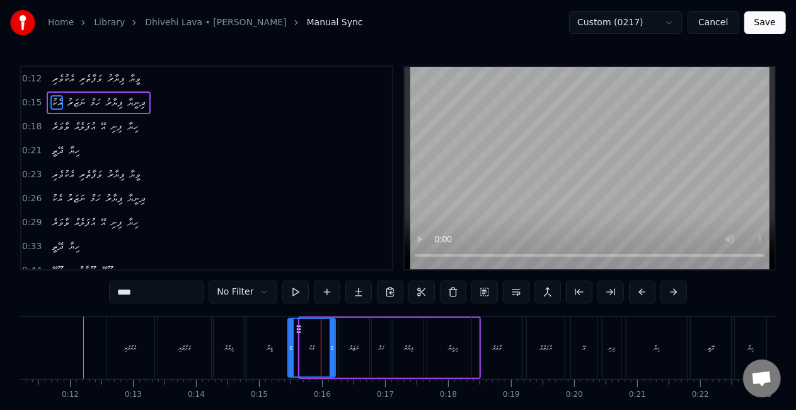
drag, startPoint x: 302, startPoint y: 349, endPoint x: 290, endPoint y: 347, distance: 12.2
click at [290, 347] on icon at bounding box center [291, 348] width 5 height 10
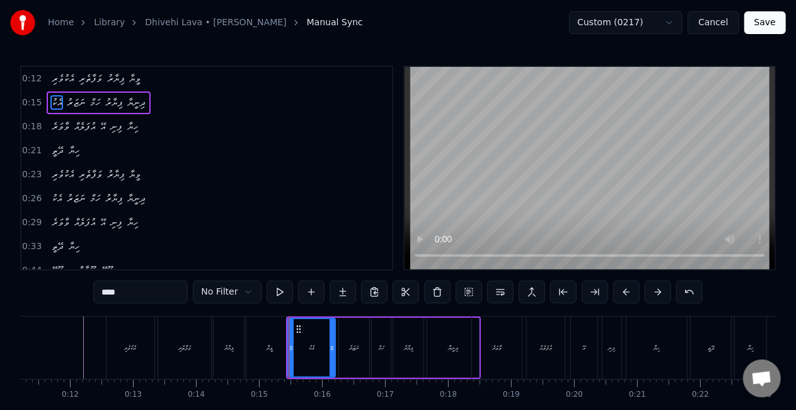
click at [263, 343] on div "ވީޔާ" at bounding box center [269, 347] width 47 height 62
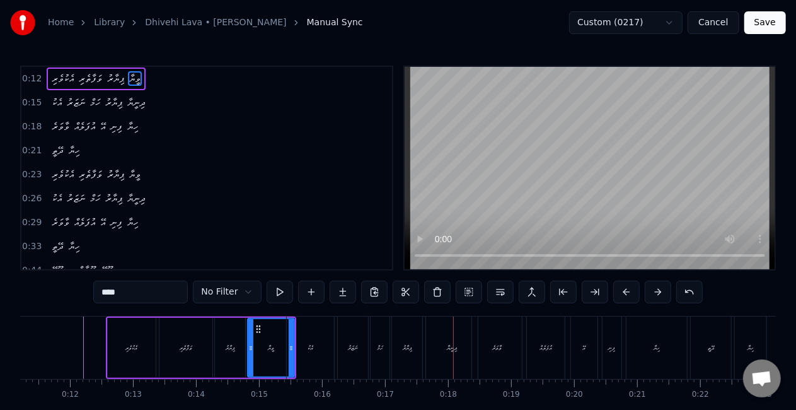
click at [489, 351] on div "ވާވަރެ" at bounding box center [497, 347] width 50 height 62
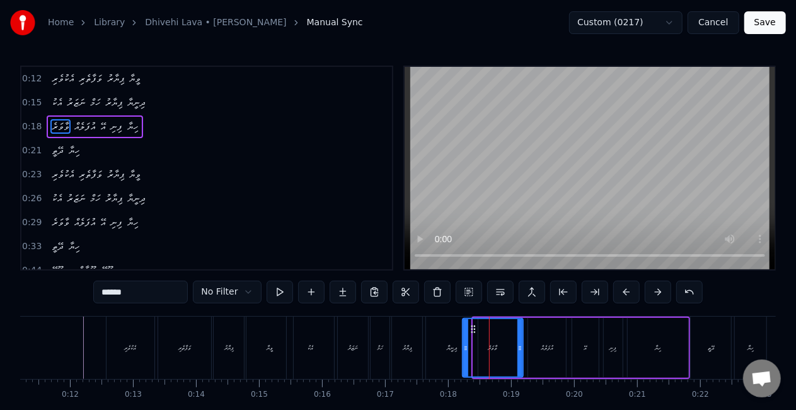
drag, startPoint x: 477, startPoint y: 353, endPoint x: 461, endPoint y: 350, distance: 16.1
click at [467, 352] on div at bounding box center [465, 347] width 5 height 57
click at [444, 352] on div "ދިނީޔާ" at bounding box center [452, 347] width 52 height 62
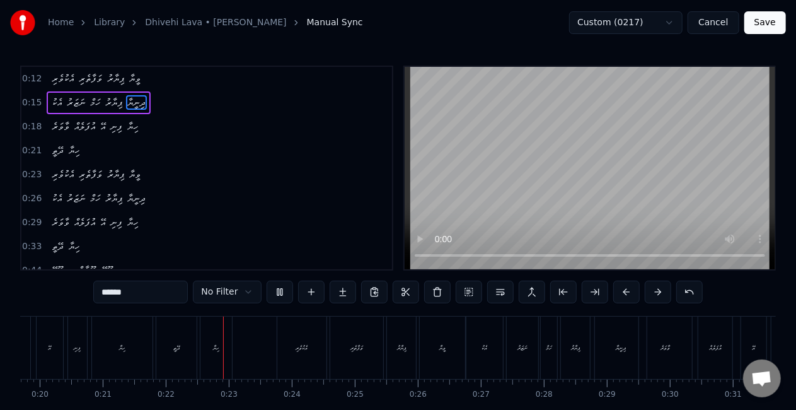
scroll to position [0, 1348]
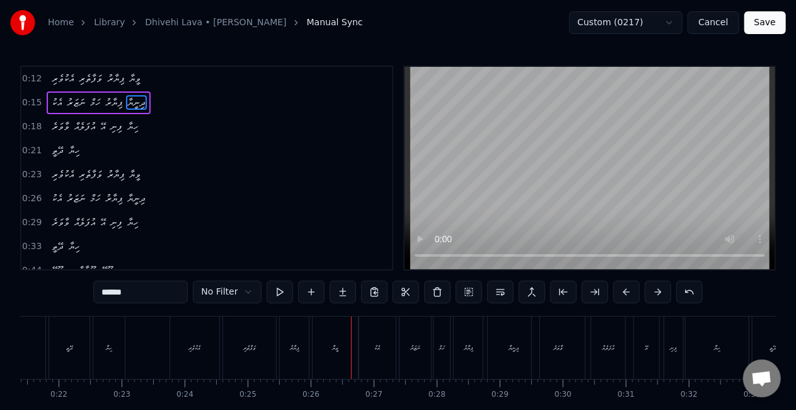
click at [376, 348] on div "އެކު" at bounding box center [378, 347] width 6 height 9
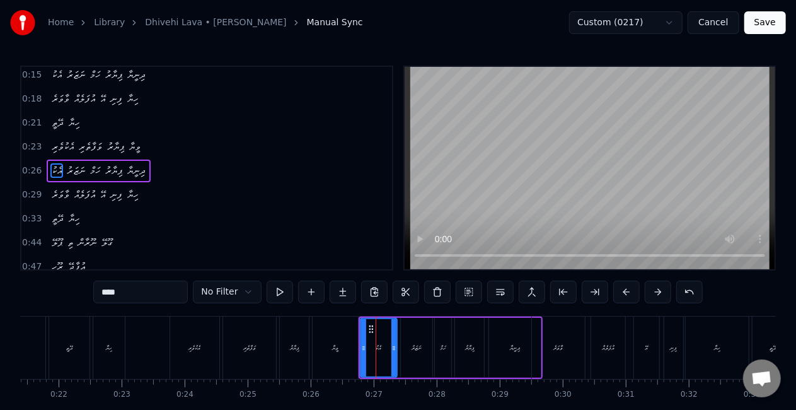
scroll to position [28, 0]
drag, startPoint x: 364, startPoint y: 352, endPoint x: 354, endPoint y: 348, distance: 10.4
click at [354, 348] on div at bounding box center [354, 347] width 5 height 57
click at [340, 346] on div "ވީޔާ" at bounding box center [335, 347] width 45 height 62
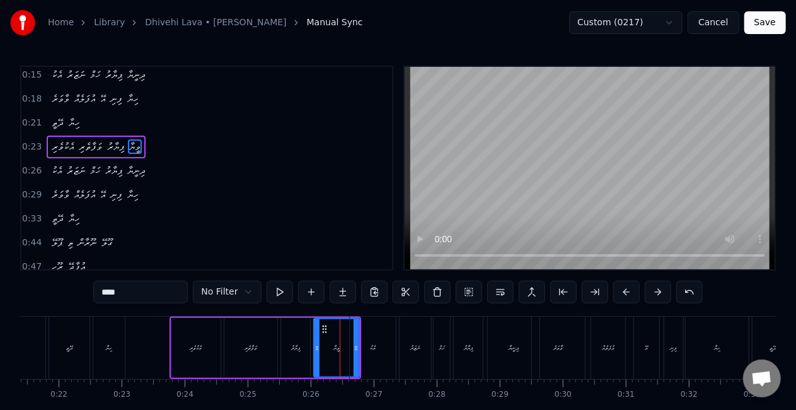
scroll to position [4, 0]
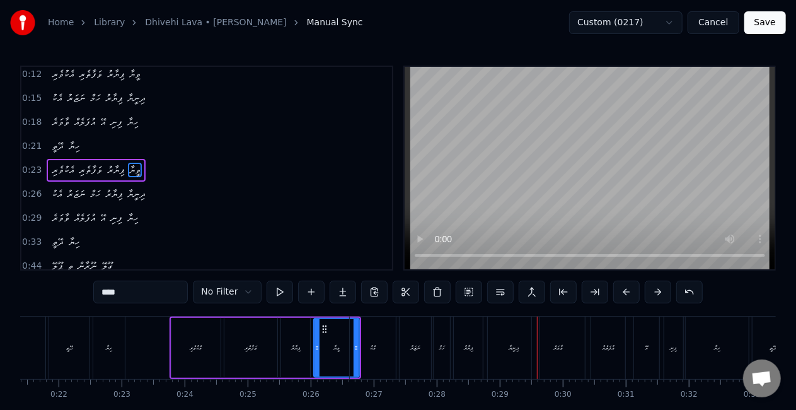
click at [550, 356] on div "ވާވަރެ" at bounding box center [558, 347] width 53 height 62
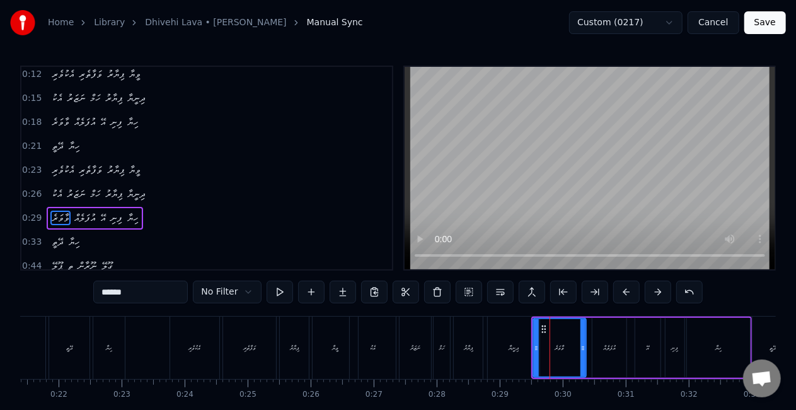
scroll to position [52, 0]
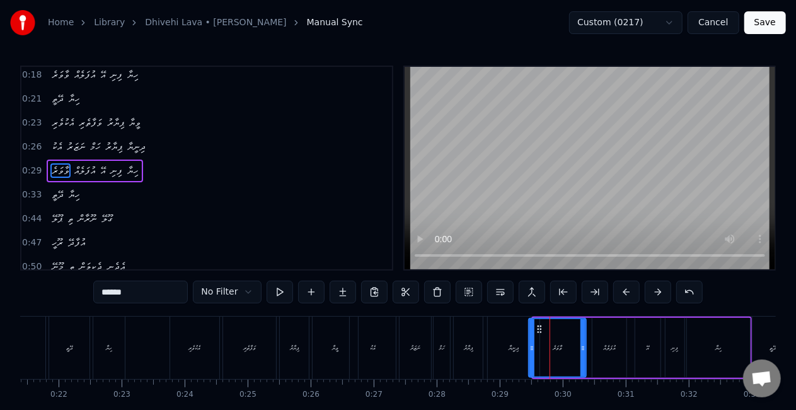
drag, startPoint x: 535, startPoint y: 351, endPoint x: 525, endPoint y: 347, distance: 11.0
click at [530, 347] on icon at bounding box center [532, 348] width 5 height 10
click at [515, 348] on div "ދިނީޔާ" at bounding box center [514, 347] width 10 height 9
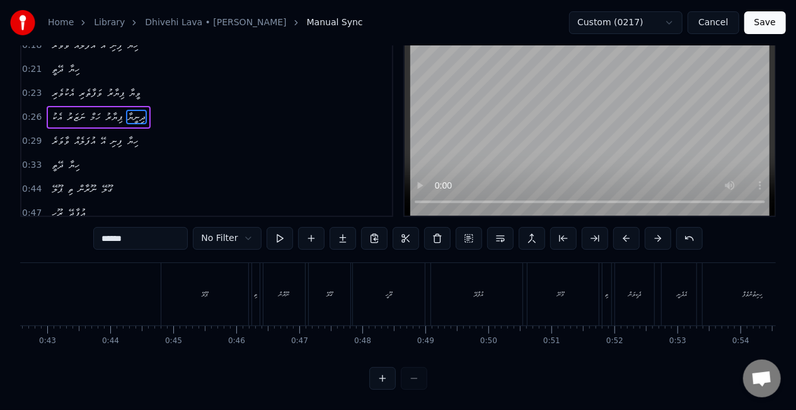
scroll to position [0, 2677]
click at [221, 289] on div "ޕޫލޭ" at bounding box center [211, 294] width 87 height 62
type input "****"
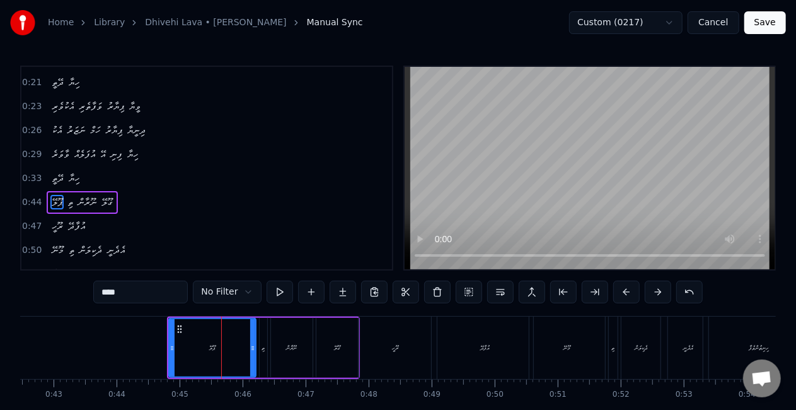
scroll to position [98, 0]
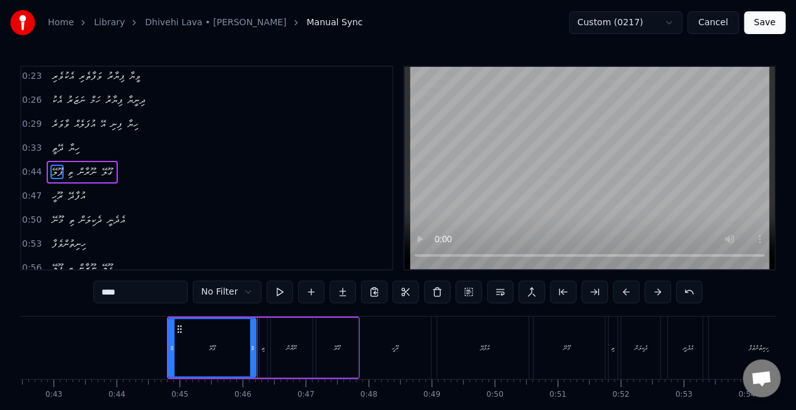
click at [168, 343] on div "ޕޫލޭ ތި ނޫރާން ގޫލޭ" at bounding box center [263, 347] width 193 height 62
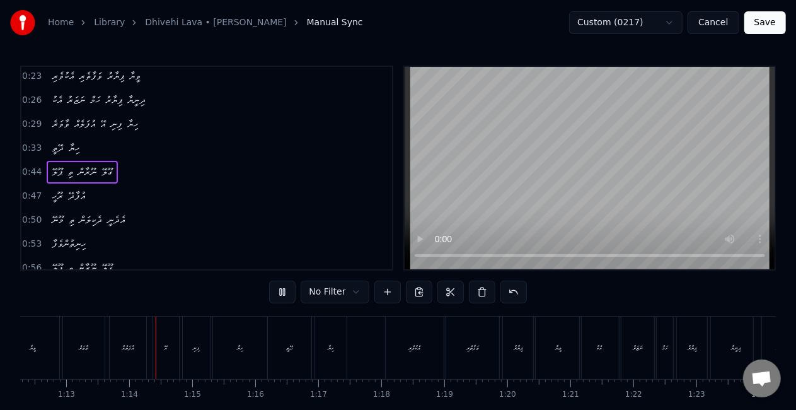
scroll to position [0, 4586]
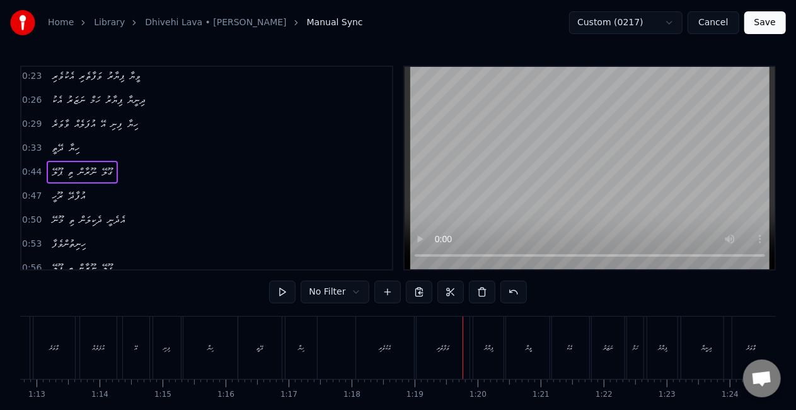
click at [770, 20] on button "Save" at bounding box center [766, 22] width 42 height 23
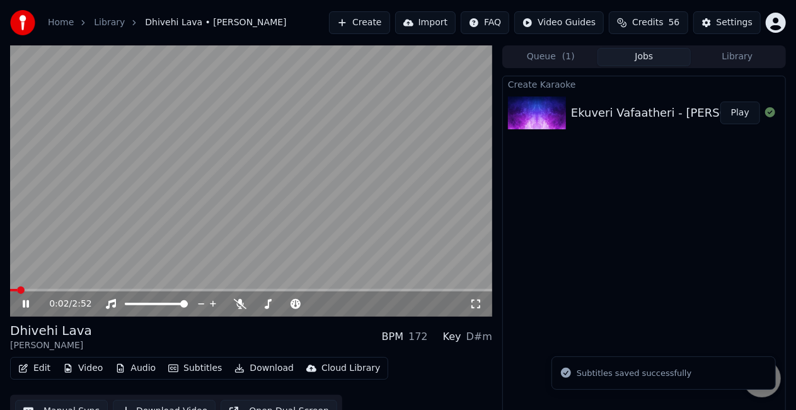
click at [475, 304] on icon at bounding box center [476, 304] width 13 height 10
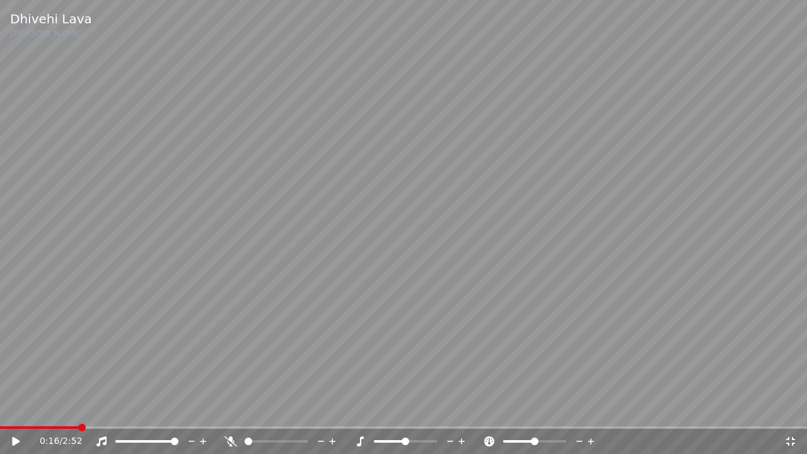
click at [783, 409] on div "0:16 / 2:52" at bounding box center [412, 441] width 745 height 13
click at [789, 409] on icon at bounding box center [790, 441] width 9 height 9
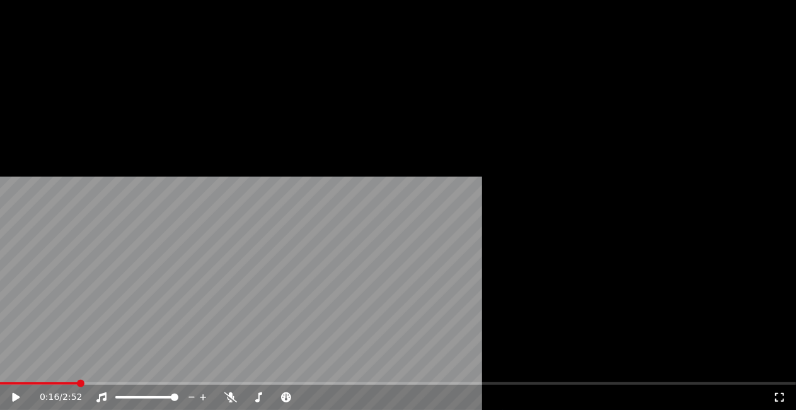
scroll to position [18, 0]
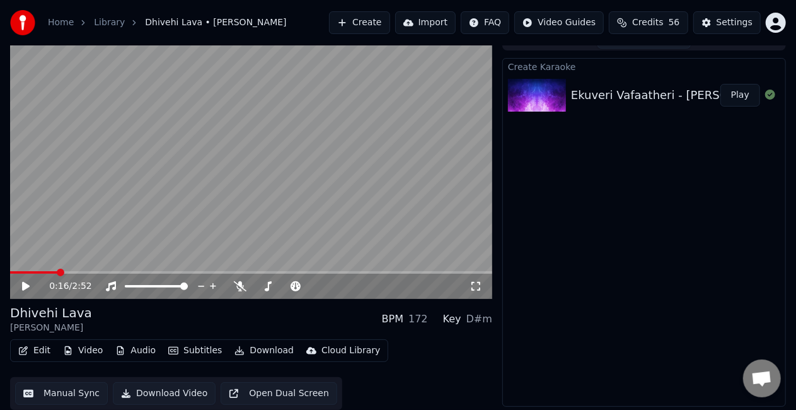
click at [58, 390] on button "Manual Sync" at bounding box center [61, 393] width 93 height 23
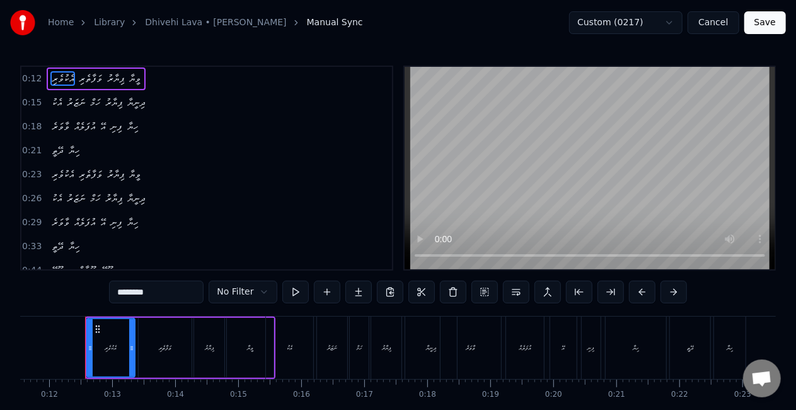
scroll to position [0, 729]
click at [284, 357] on div "އެކު" at bounding box center [288, 347] width 47 height 62
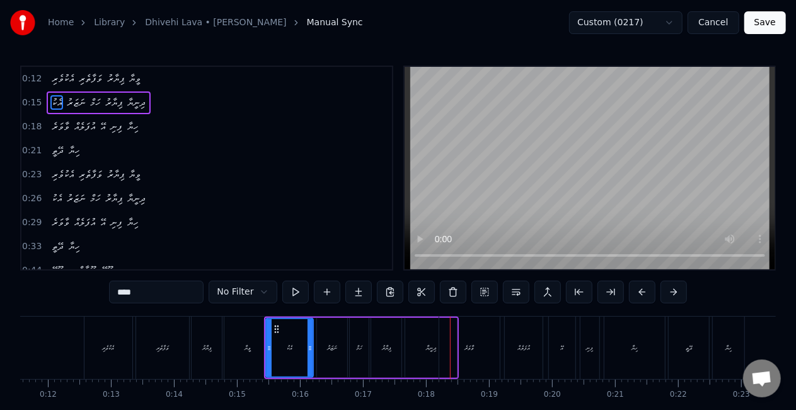
click at [472, 367] on div "ވާވަރެ" at bounding box center [469, 347] width 61 height 62
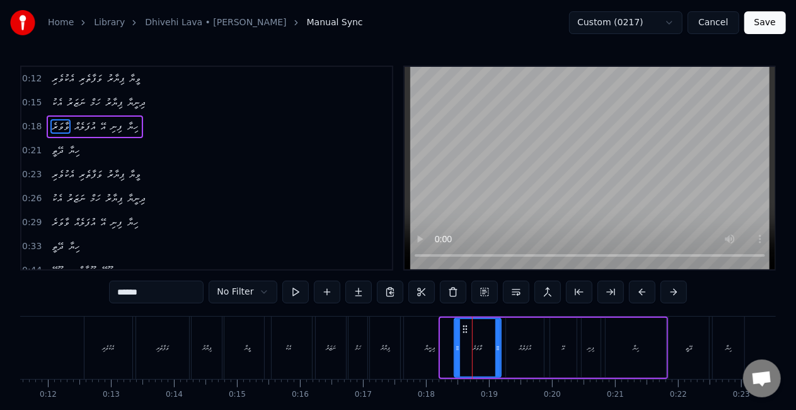
drag, startPoint x: 441, startPoint y: 346, endPoint x: 455, endPoint y: 347, distance: 13.9
click at [455, 347] on icon at bounding box center [457, 348] width 5 height 10
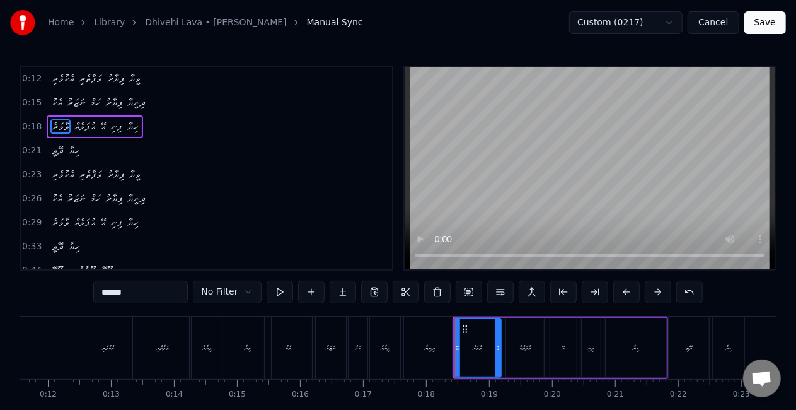
click at [432, 343] on div "ދިނީޔާ" at bounding box center [430, 347] width 10 height 9
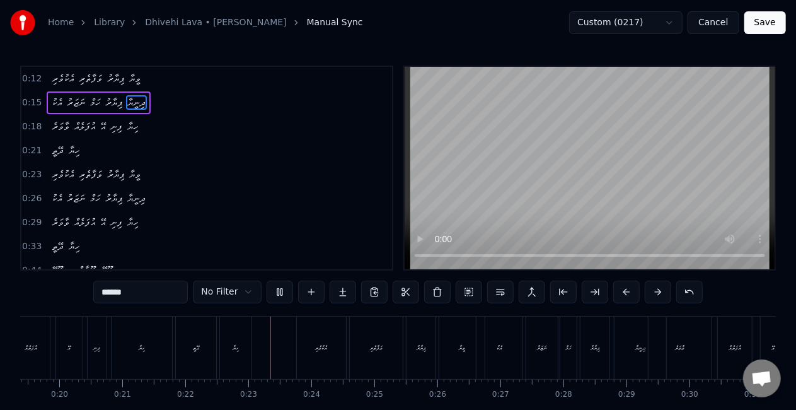
scroll to position [0, 1374]
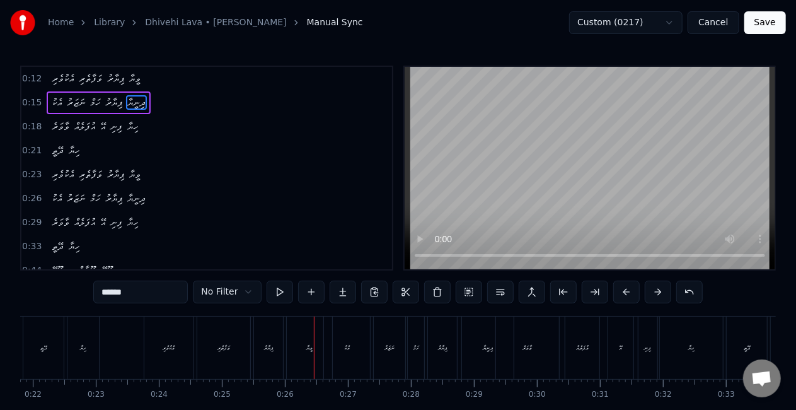
click at [344, 352] on div "އެކު" at bounding box center [347, 347] width 6 height 9
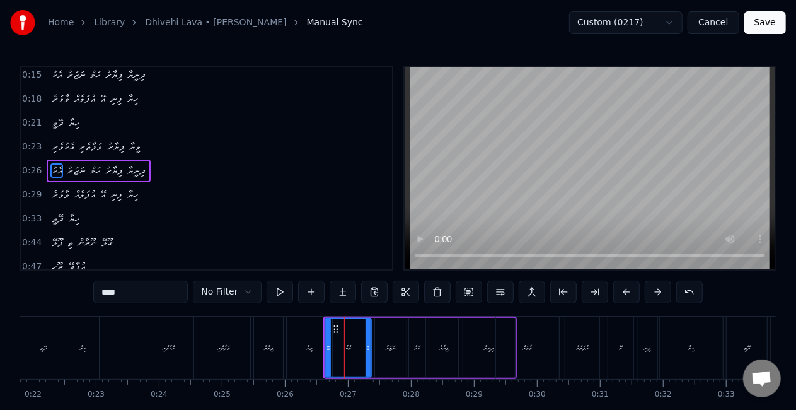
scroll to position [28, 0]
drag, startPoint x: 329, startPoint y: 348, endPoint x: 337, endPoint y: 351, distance: 8.8
click at [337, 351] on icon at bounding box center [336, 348] width 5 height 10
click at [320, 352] on div "ވީޔާ" at bounding box center [309, 347] width 45 height 62
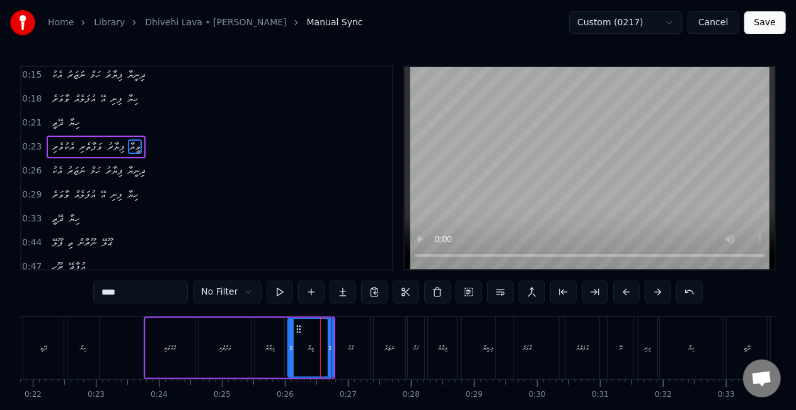
scroll to position [4, 0]
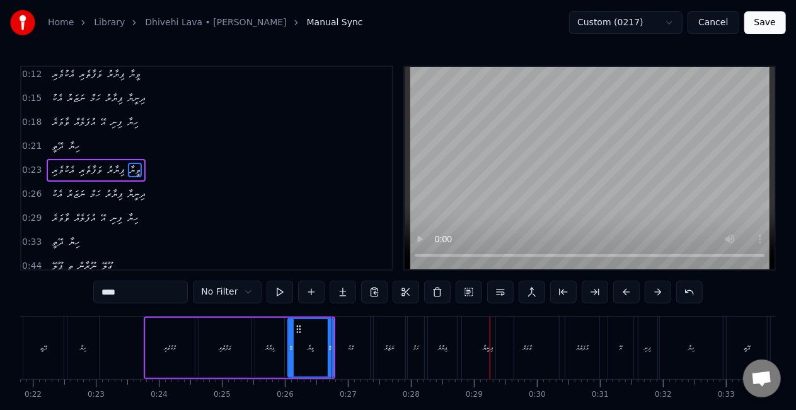
click at [536, 356] on div "ވާވަރެ" at bounding box center [527, 347] width 63 height 62
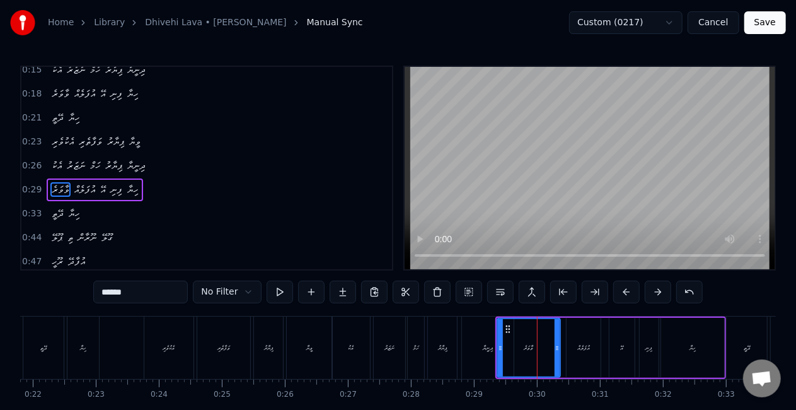
scroll to position [52, 0]
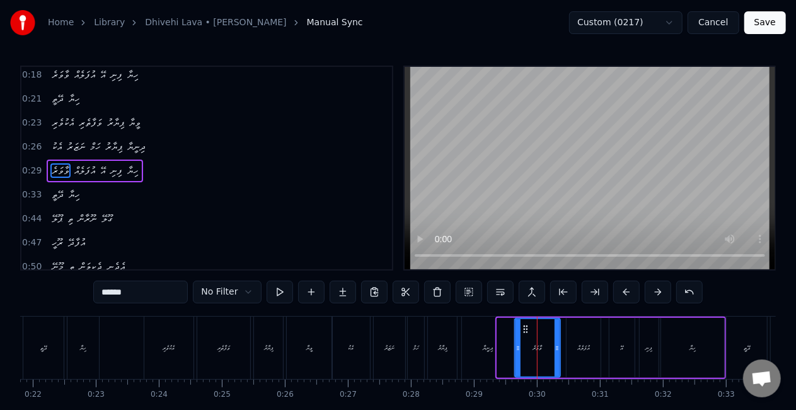
drag, startPoint x: 499, startPoint y: 351, endPoint x: 517, endPoint y: 349, distance: 17.8
click at [517, 349] on icon at bounding box center [518, 348] width 5 height 10
click at [505, 340] on div "ދިނީޔާ" at bounding box center [488, 347] width 52 height 62
type input "******"
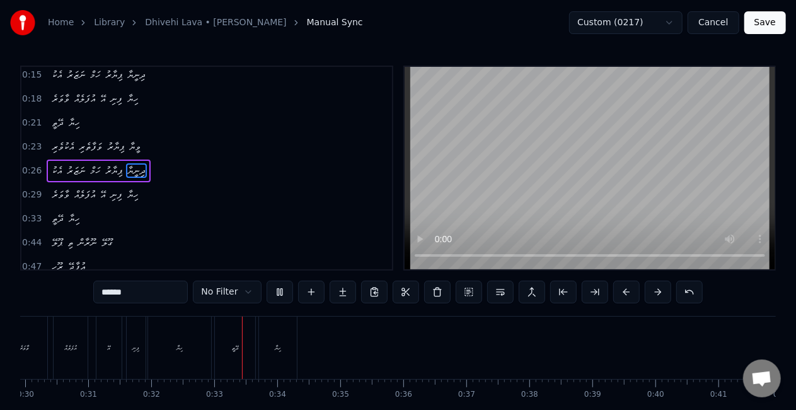
scroll to position [0, 2008]
click at [758, 23] on button "Save" at bounding box center [766, 22] width 42 height 23
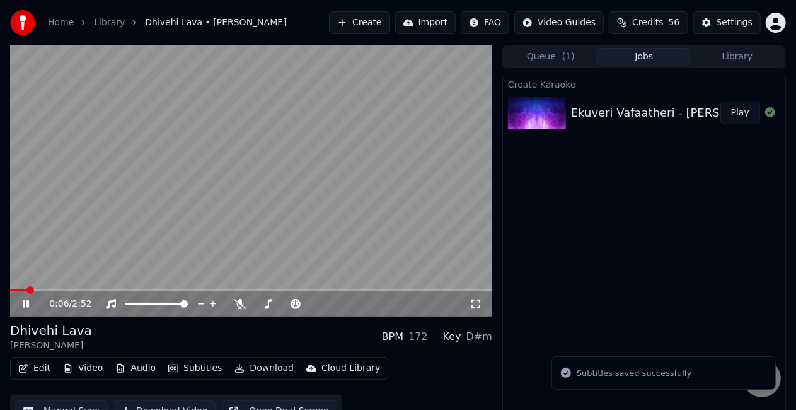
click at [26, 289] on span at bounding box center [251, 290] width 482 height 3
click at [81, 240] on video at bounding box center [251, 180] width 482 height 271
click at [118, 236] on video at bounding box center [251, 180] width 482 height 271
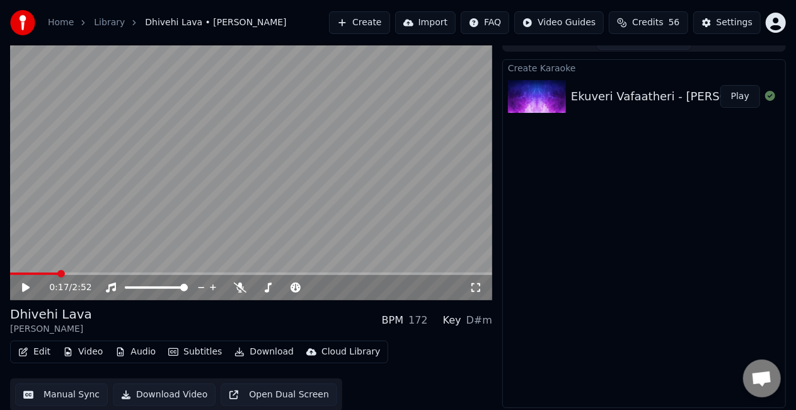
scroll to position [18, 0]
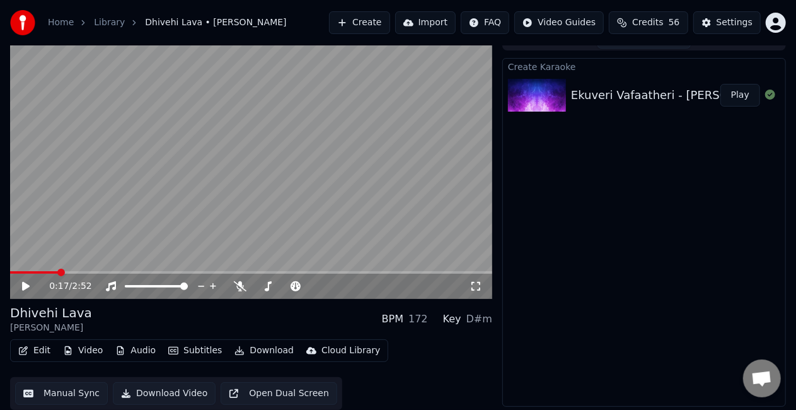
click at [78, 394] on button "Manual Sync" at bounding box center [61, 393] width 93 height 23
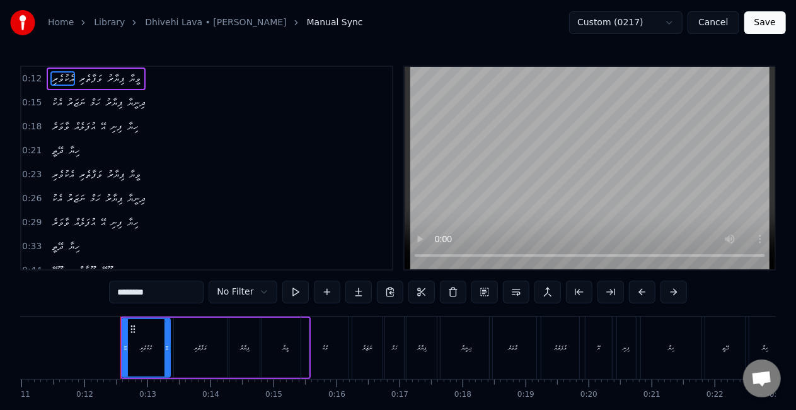
scroll to position [0, 729]
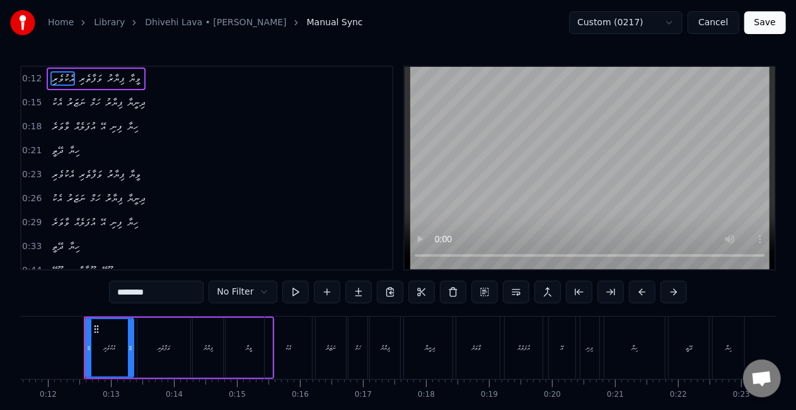
click at [85, 351] on div "އެކުވެރި" at bounding box center [109, 348] width 49 height 60
click at [100, 347] on div "އެކުވެރި" at bounding box center [109, 347] width 47 height 57
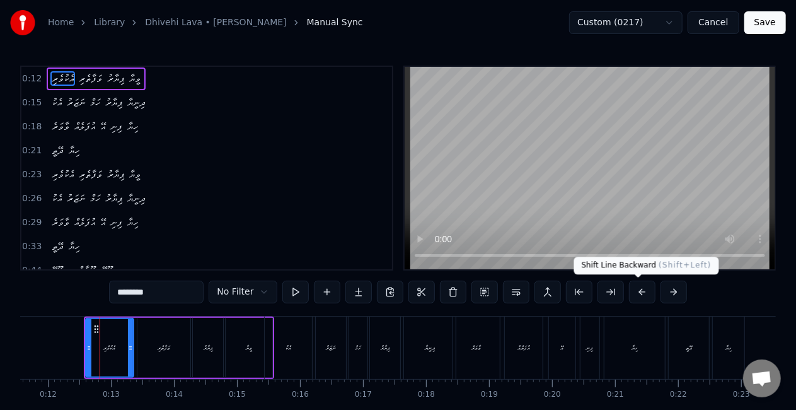
drag, startPoint x: 630, startPoint y: 291, endPoint x: 638, endPoint y: 289, distance: 7.8
click at [630, 291] on button at bounding box center [642, 292] width 26 height 23
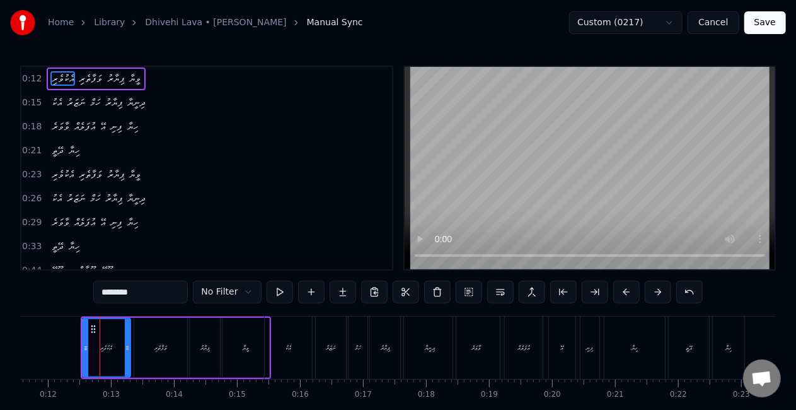
click at [296, 338] on div "އެކު" at bounding box center [288, 347] width 47 height 62
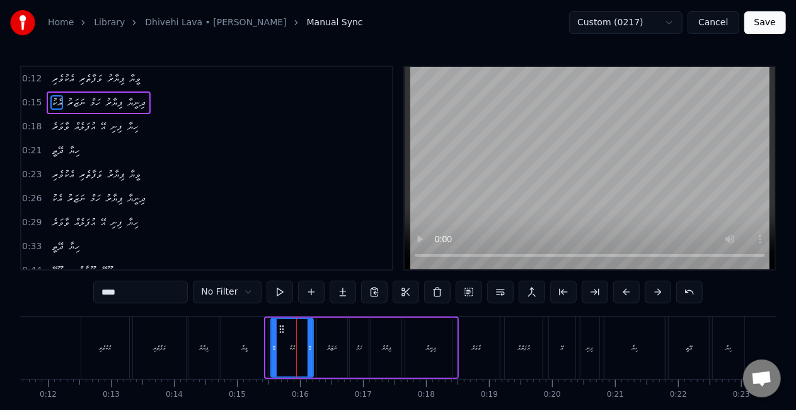
drag, startPoint x: 269, startPoint y: 345, endPoint x: 281, endPoint y: 347, distance: 12.7
click at [275, 347] on icon at bounding box center [274, 348] width 5 height 10
drag, startPoint x: 265, startPoint y: 345, endPoint x: 251, endPoint y: 337, distance: 17.0
click at [265, 345] on div "ވީޔާ" at bounding box center [244, 347] width 47 height 62
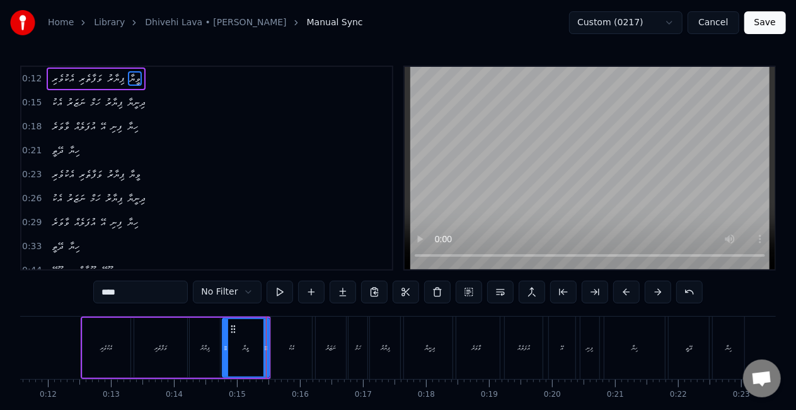
click at [97, 341] on div "އެކުވެރި" at bounding box center [107, 348] width 48 height 60
type input "********"
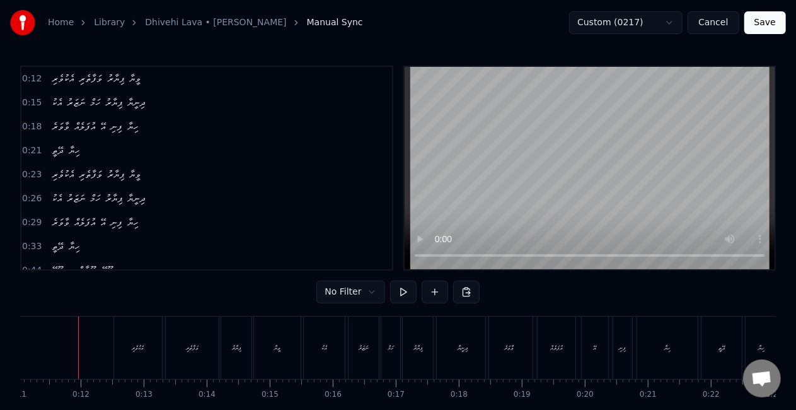
scroll to position [0, 691]
click at [83, 355] on div at bounding box center [83, 347] width 1 height 62
click at [140, 356] on div "އެކުވެރި" at bounding box center [143, 347] width 48 height 62
click at [124, 354] on div "އެކުވެރި" at bounding box center [143, 347] width 48 height 62
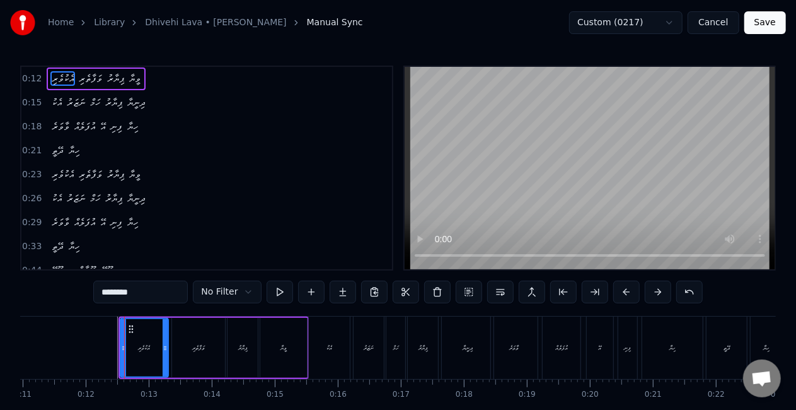
drag, startPoint x: 120, startPoint y: 353, endPoint x: 132, endPoint y: 351, distance: 12.2
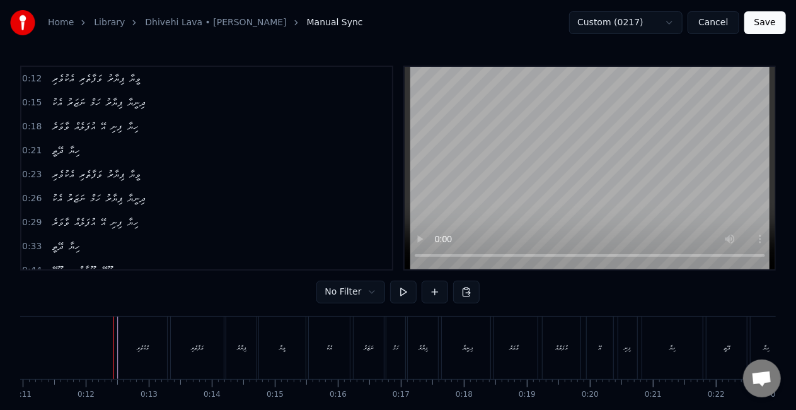
drag, startPoint x: 127, startPoint y: 351, endPoint x: 134, endPoint y: 352, distance: 6.4
click at [127, 350] on div "އެކުވެރި" at bounding box center [143, 347] width 48 height 62
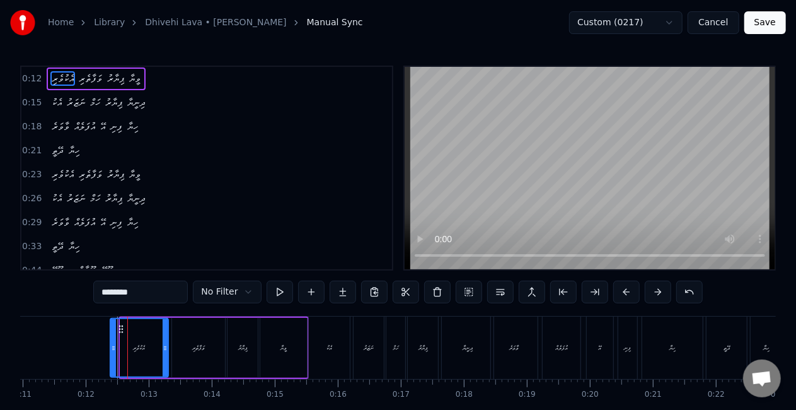
drag, startPoint x: 124, startPoint y: 349, endPoint x: 113, endPoint y: 348, distance: 10.2
click at [113, 348] on icon at bounding box center [113, 348] width 5 height 10
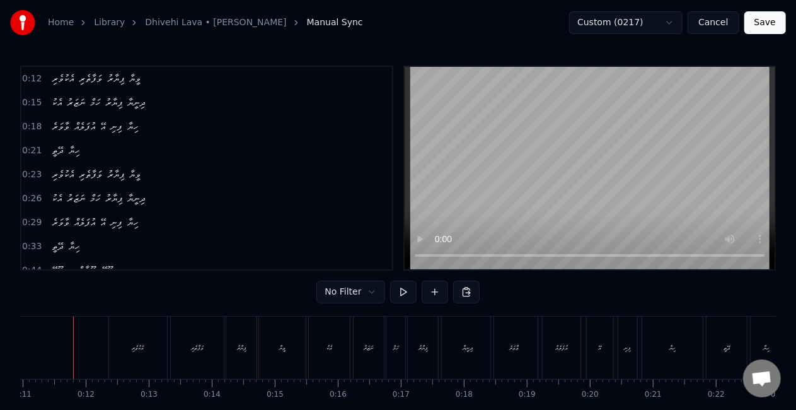
scroll to position [0, 681]
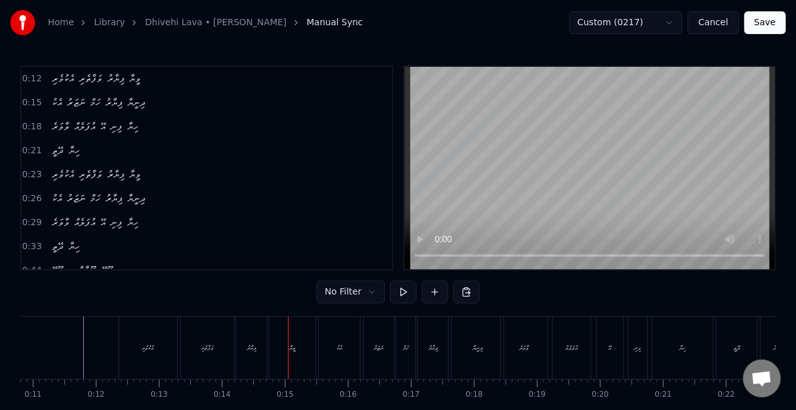
click at [264, 359] on div "ޕިޔާރު" at bounding box center [251, 347] width 30 height 62
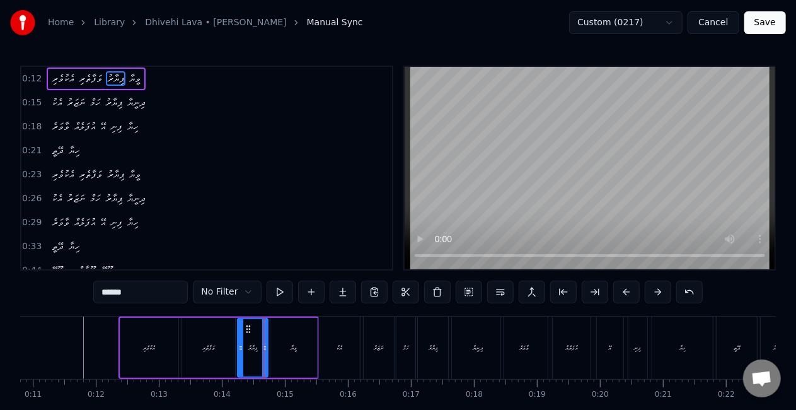
click at [281, 344] on div "ވީޔާ" at bounding box center [293, 348] width 47 height 60
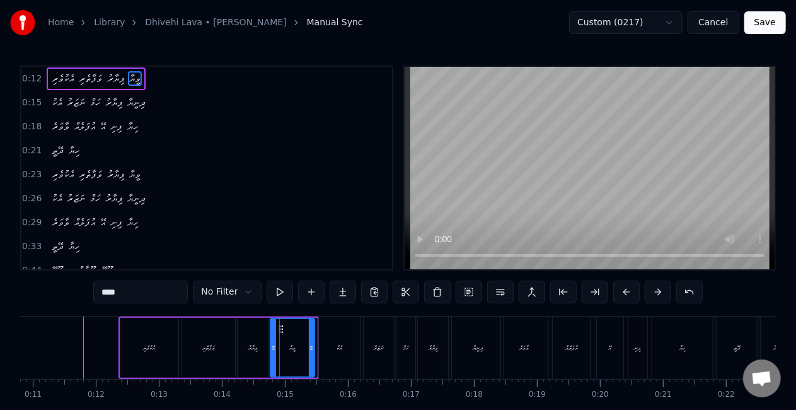
click at [310, 342] on div at bounding box center [311, 347] width 5 height 57
click at [322, 341] on div "އެކު" at bounding box center [339, 347] width 41 height 62
type input "****"
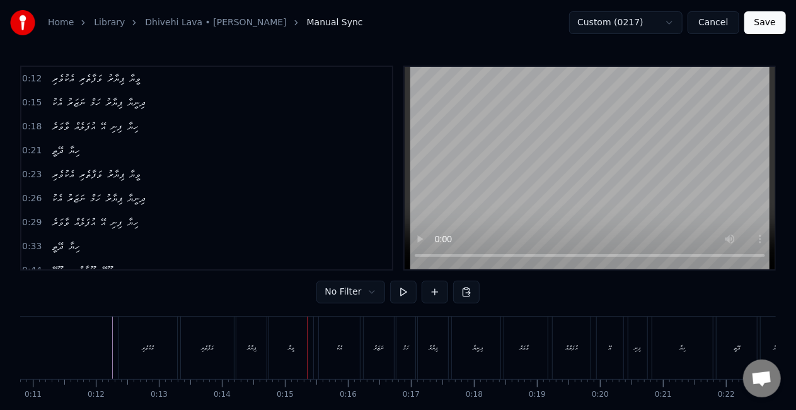
click at [335, 354] on div "އެކު" at bounding box center [339, 347] width 41 height 62
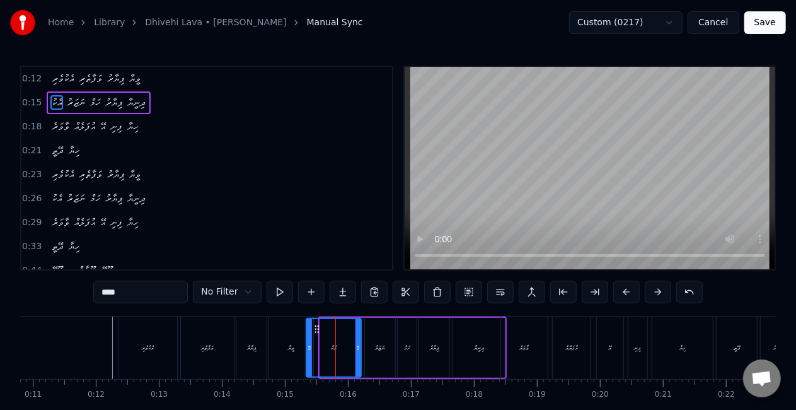
drag, startPoint x: 323, startPoint y: 350, endPoint x: 309, endPoint y: 351, distance: 13.9
click at [309, 351] on icon at bounding box center [309, 348] width 5 height 10
click at [255, 352] on div "ޕިޔާރު" at bounding box center [251, 347] width 9 height 9
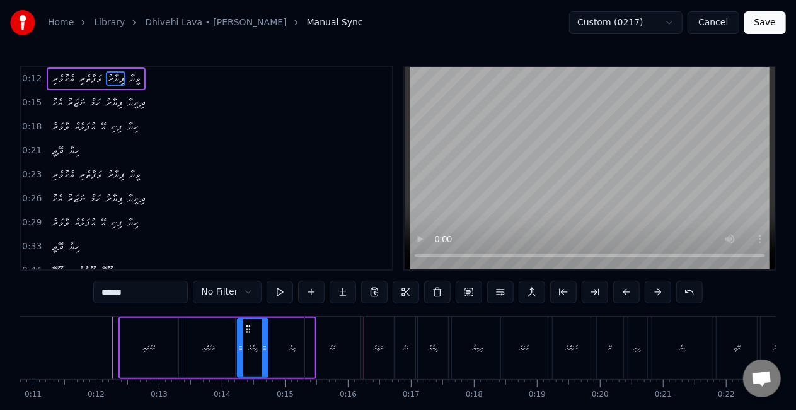
click at [349, 332] on div "އެކު" at bounding box center [332, 347] width 55 height 62
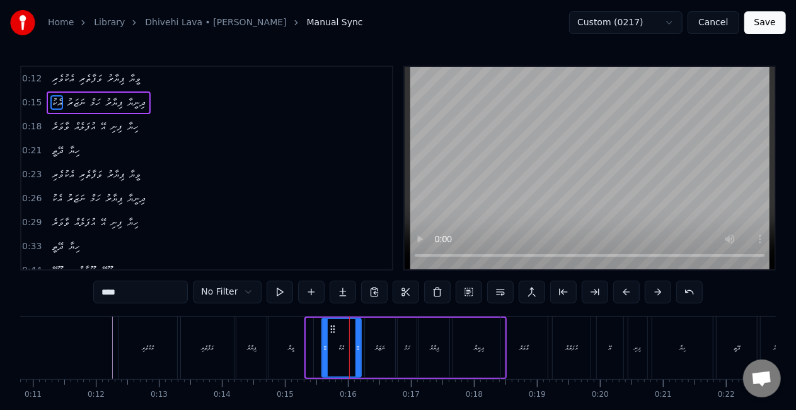
drag, startPoint x: 310, startPoint y: 349, endPoint x: 325, endPoint y: 353, distance: 16.2
click at [325, 353] on div at bounding box center [325, 347] width 5 height 57
click at [329, 351] on div "އެކު" at bounding box center [342, 347] width 38 height 57
click at [293, 357] on div "ވީޔާ" at bounding box center [291, 347] width 44 height 62
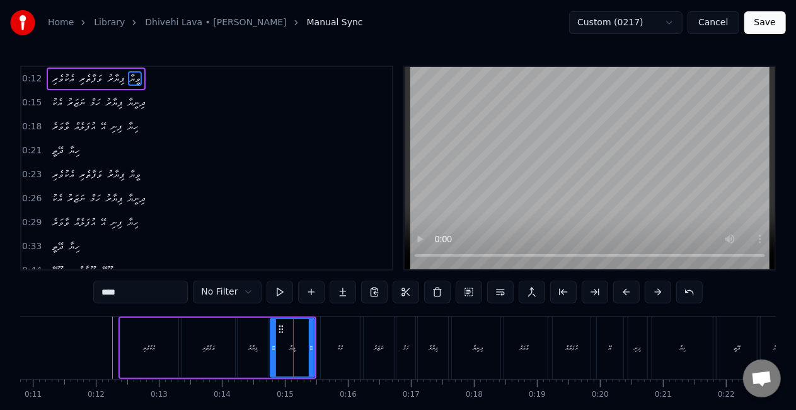
click at [159, 353] on div "އެކުވެރި" at bounding box center [149, 348] width 58 height 60
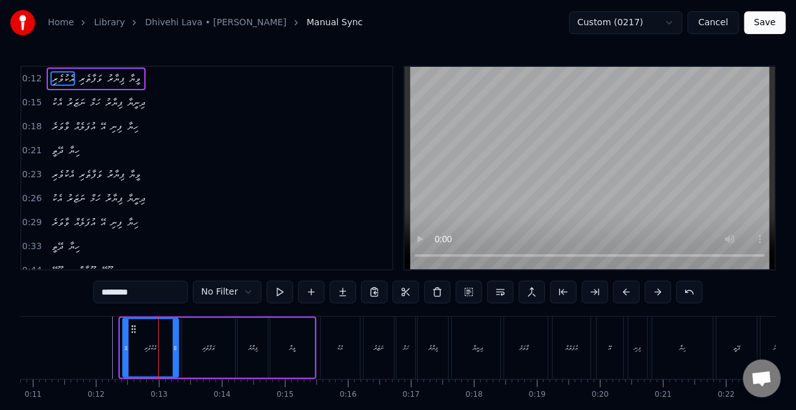
click at [126, 349] on icon at bounding box center [126, 348] width 5 height 10
click at [203, 348] on div "ވަފާތެރި" at bounding box center [208, 347] width 13 height 9
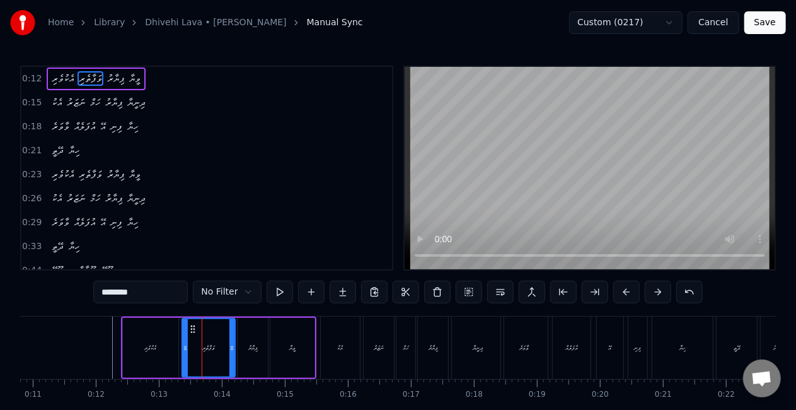
click at [232, 349] on icon at bounding box center [231, 348] width 5 height 10
click at [249, 347] on div "ޕިޔާރު" at bounding box center [252, 347] width 9 height 9
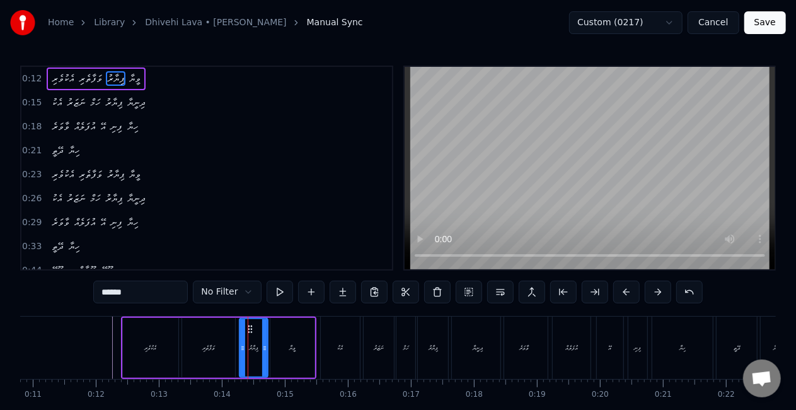
click at [242, 353] on div at bounding box center [242, 347] width 5 height 57
click at [277, 348] on div "ވީޔާ" at bounding box center [292, 348] width 44 height 60
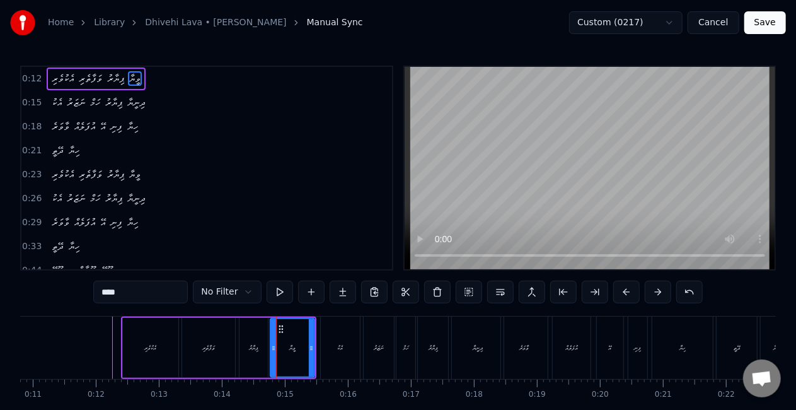
click at [331, 348] on div "އެކު" at bounding box center [340, 347] width 39 height 62
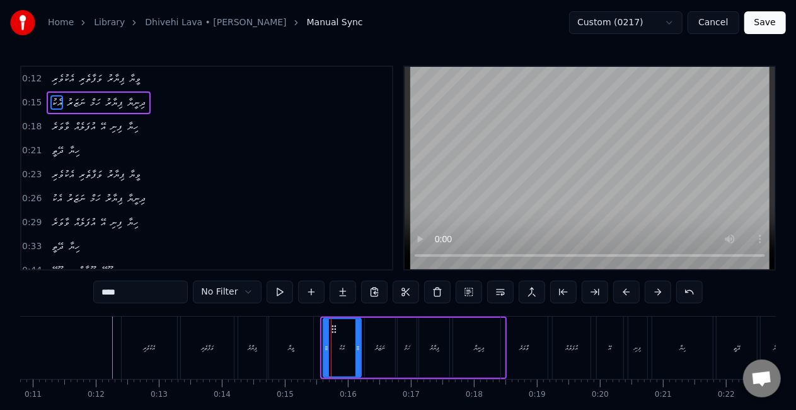
click at [324, 351] on icon at bounding box center [326, 348] width 5 height 10
drag, startPoint x: 356, startPoint y: 348, endPoint x: 335, endPoint y: 347, distance: 20.8
click at [352, 346] on icon at bounding box center [354, 348] width 5 height 10
drag, startPoint x: 326, startPoint y: 347, endPoint x: 336, endPoint y: 348, distance: 10.1
click at [326, 348] on icon at bounding box center [326, 348] width 5 height 10
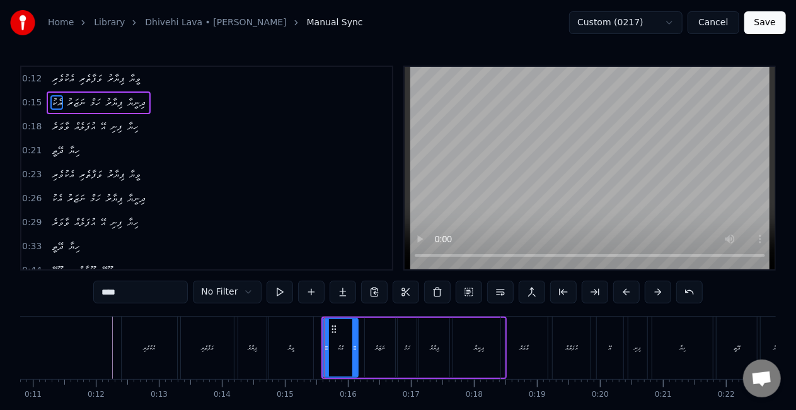
drag, startPoint x: 342, startPoint y: 349, endPoint x: 311, endPoint y: 347, distance: 30.4
click at [342, 349] on div "އެކު" at bounding box center [341, 347] width 6 height 9
click at [298, 346] on div "ވީޔާ" at bounding box center [291, 347] width 44 height 62
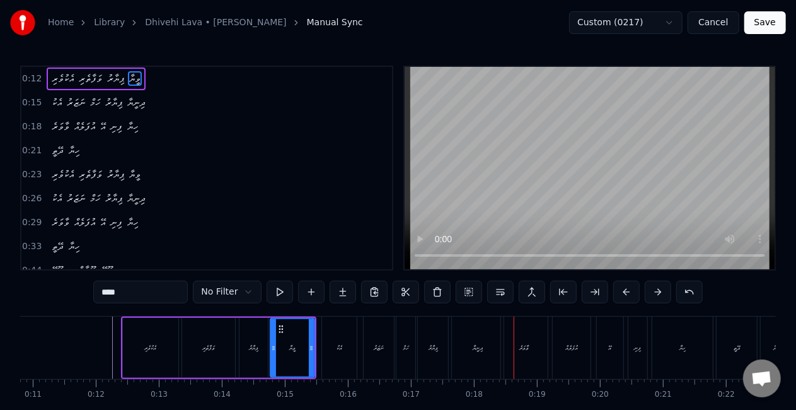
click at [514, 340] on div "ވާވަރެ" at bounding box center [524, 347] width 47 height 62
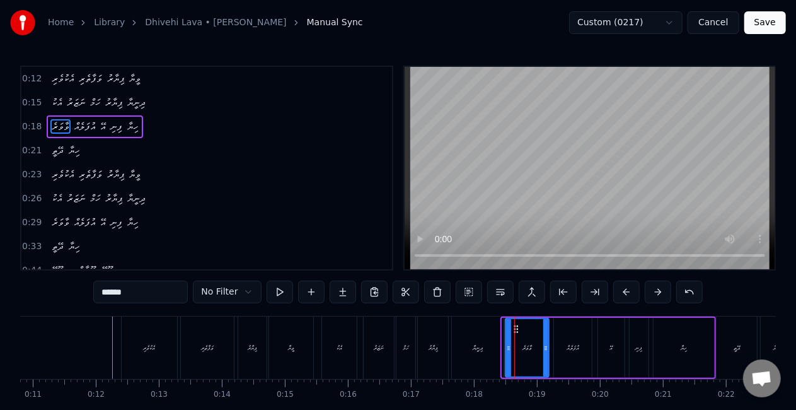
click at [509, 349] on icon at bounding box center [508, 348] width 5 height 10
click at [540, 347] on icon at bounding box center [542, 348] width 5 height 10
click at [513, 348] on div "ވާވަރެ" at bounding box center [526, 347] width 40 height 57
click at [487, 344] on div "ދިނީޔާ" at bounding box center [478, 347] width 52 height 62
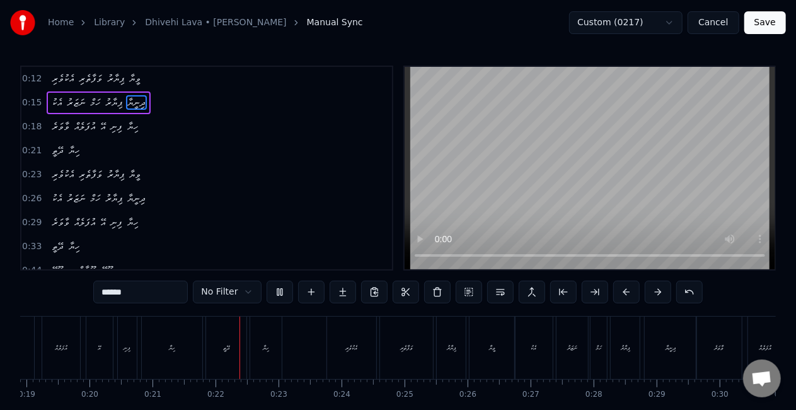
scroll to position [0, 1314]
click at [416, 334] on div "އެކު" at bounding box center [412, 347] width 38 height 62
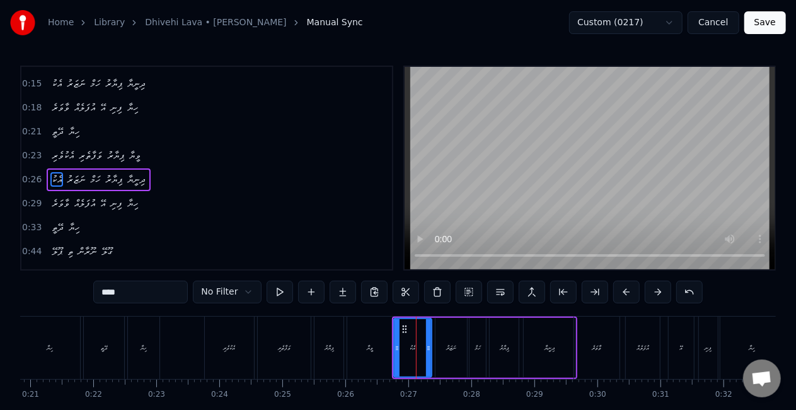
scroll to position [28, 0]
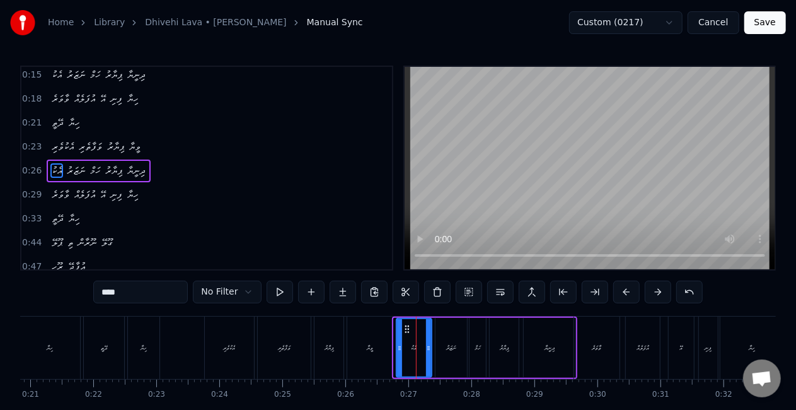
click at [401, 348] on icon at bounding box center [399, 348] width 5 height 10
click at [353, 342] on div "ވީޔާ" at bounding box center [369, 347] width 45 height 62
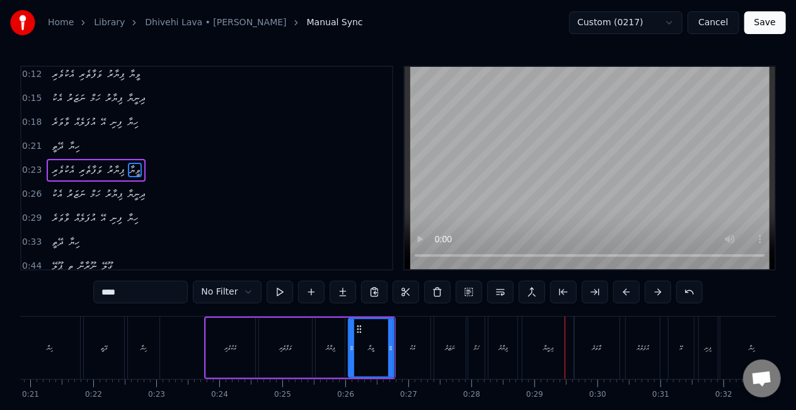
click at [595, 354] on div "ވާވަރެ" at bounding box center [596, 347] width 45 height 62
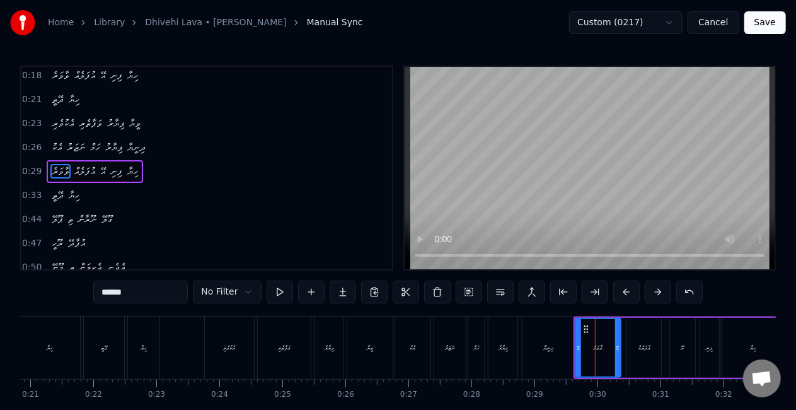
scroll to position [52, 0]
click at [584, 351] on icon at bounding box center [582, 348] width 5 height 10
drag, startPoint x: 618, startPoint y: 345, endPoint x: 600, endPoint y: 347, distance: 19.0
click at [615, 344] on icon at bounding box center [613, 348] width 5 height 10
click at [582, 350] on icon at bounding box center [583, 348] width 5 height 10
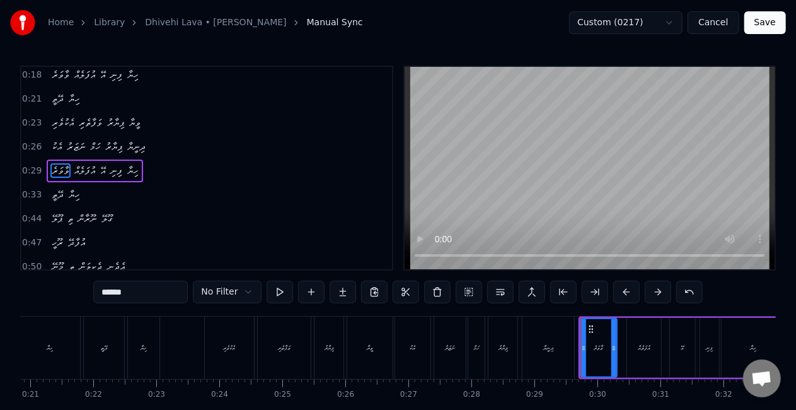
click at [556, 347] on div "ދިނީޔާ" at bounding box center [549, 347] width 52 height 62
type input "******"
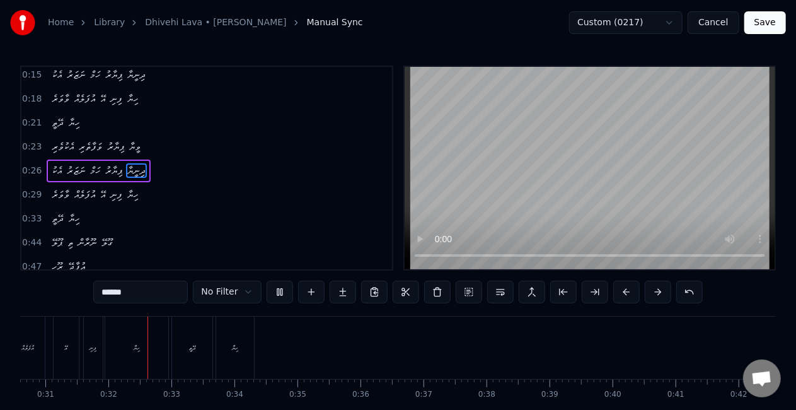
scroll to position [0, 1949]
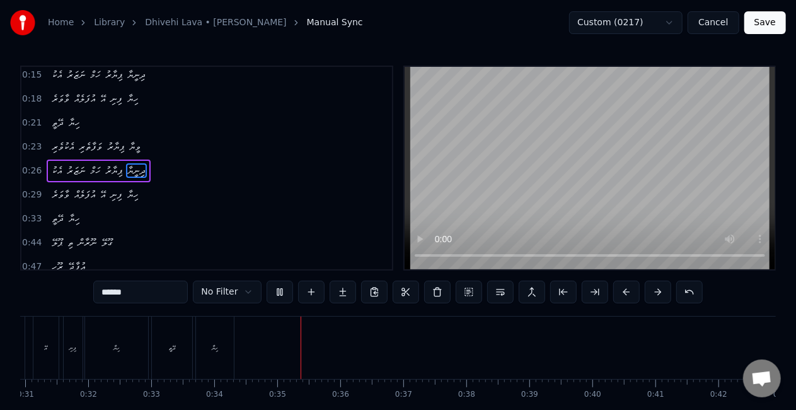
click at [760, 30] on button "Save" at bounding box center [766, 22] width 42 height 23
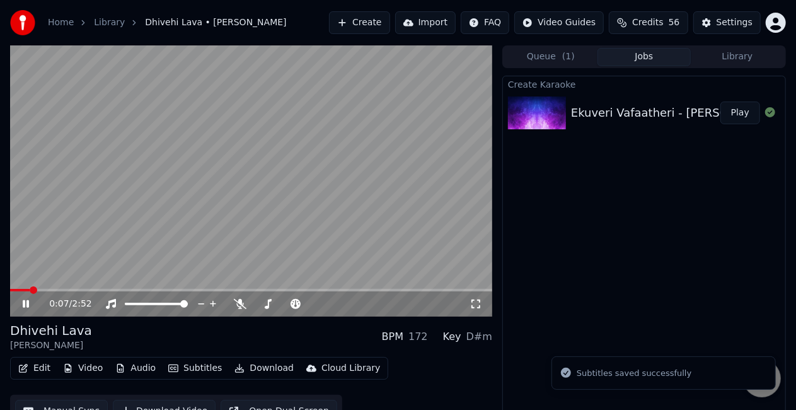
click at [32, 289] on span at bounding box center [251, 290] width 482 height 3
click at [113, 228] on video at bounding box center [251, 180] width 482 height 271
click at [213, 204] on video at bounding box center [251, 180] width 482 height 271
click at [35, 289] on div "0:19 / 2:52" at bounding box center [251, 180] width 482 height 271
click at [38, 289] on span at bounding box center [24, 290] width 28 height 3
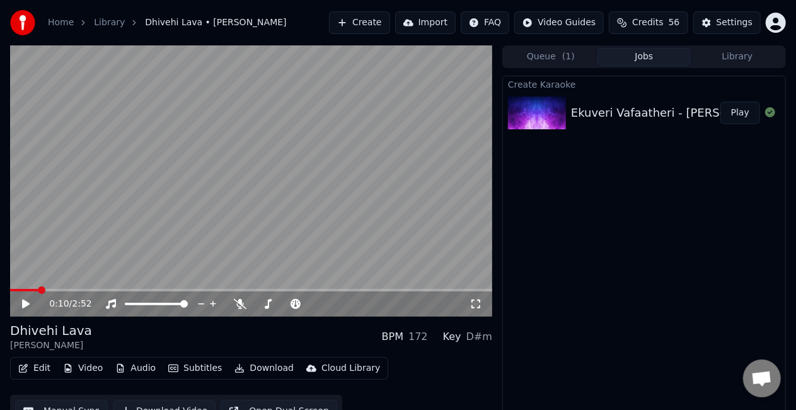
click at [478, 301] on icon at bounding box center [476, 303] width 9 height 9
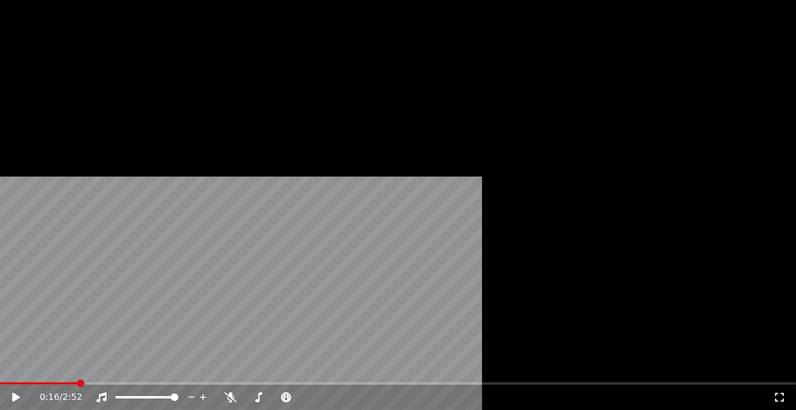
scroll to position [18, 0]
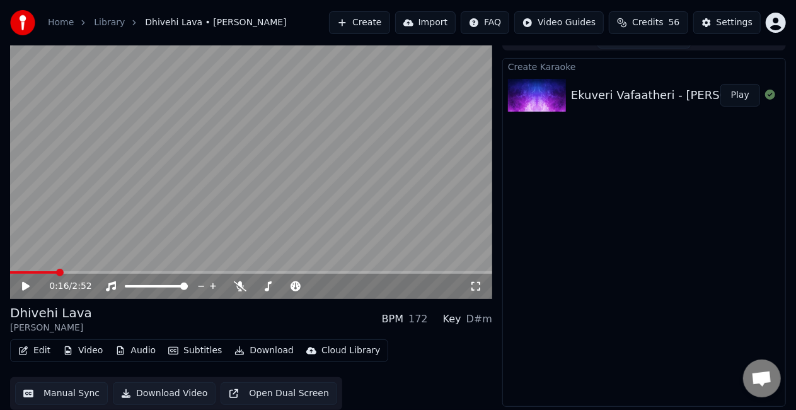
click at [55, 395] on button "Manual Sync" at bounding box center [61, 393] width 93 height 23
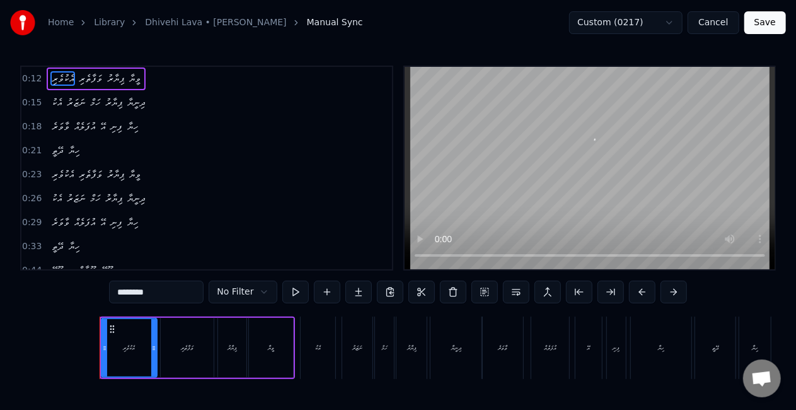
scroll to position [0, 719]
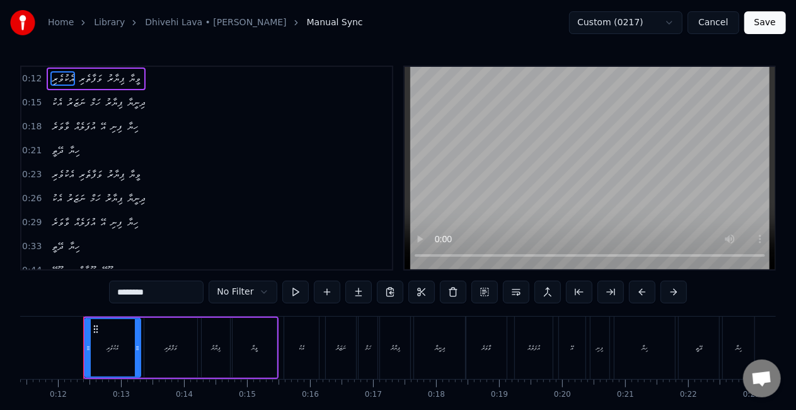
click at [290, 342] on div "އެކު" at bounding box center [301, 347] width 35 height 62
type input "****"
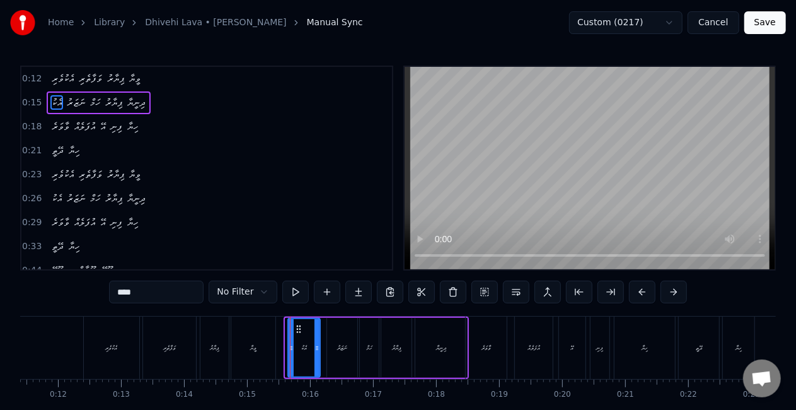
click at [293, 351] on icon at bounding box center [291, 348] width 5 height 10
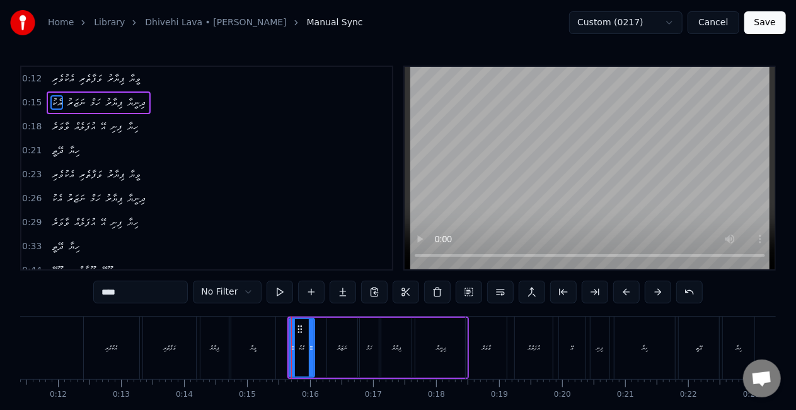
click at [310, 349] on icon at bounding box center [311, 348] width 5 height 10
click at [278, 351] on div "އެކުވެރި ވަފާތެރި ޕިޔާރު ވީޔާ" at bounding box center [180, 347] width 195 height 62
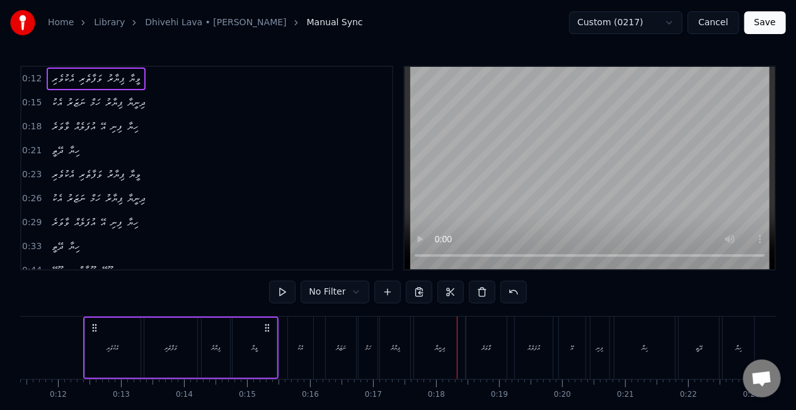
click at [480, 357] on div "ވާވަރެ" at bounding box center [486, 347] width 41 height 62
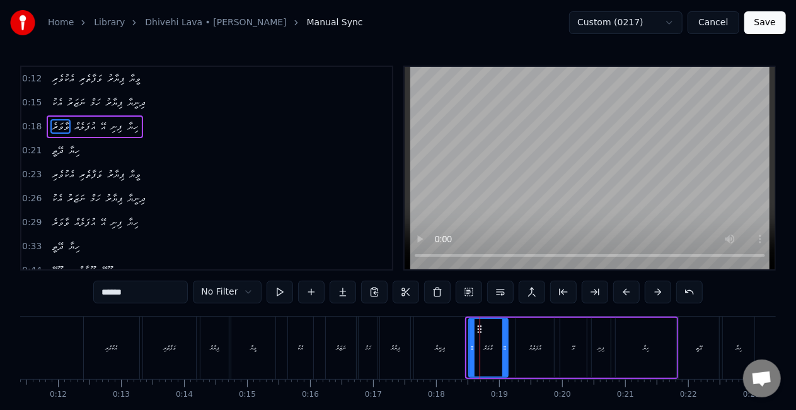
click at [472, 353] on div at bounding box center [472, 347] width 5 height 57
drag, startPoint x: 504, startPoint y: 348, endPoint x: 511, endPoint y: 344, distance: 7.9
click at [504, 348] on icon at bounding box center [504, 348] width 5 height 10
click at [527, 344] on div "އުފަލެއް" at bounding box center [535, 348] width 38 height 60
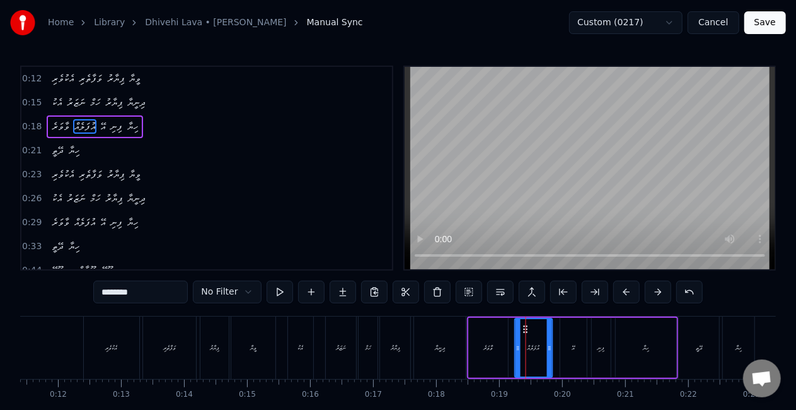
click at [527, 329] on circle at bounding box center [526, 328] width 1 height 1
click at [574, 341] on div "އޭ" at bounding box center [573, 348] width 26 height 60
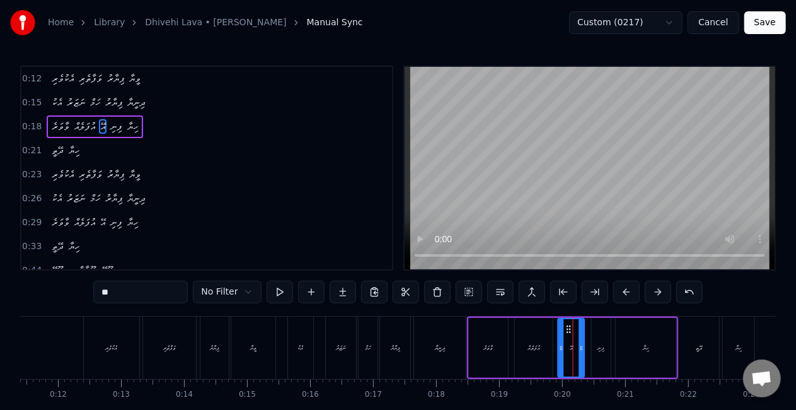
click at [566, 327] on icon at bounding box center [569, 329] width 10 height 10
click at [582, 340] on div at bounding box center [581, 347] width 5 height 57
click at [598, 335] on div "ފިނި" at bounding box center [601, 348] width 19 height 60
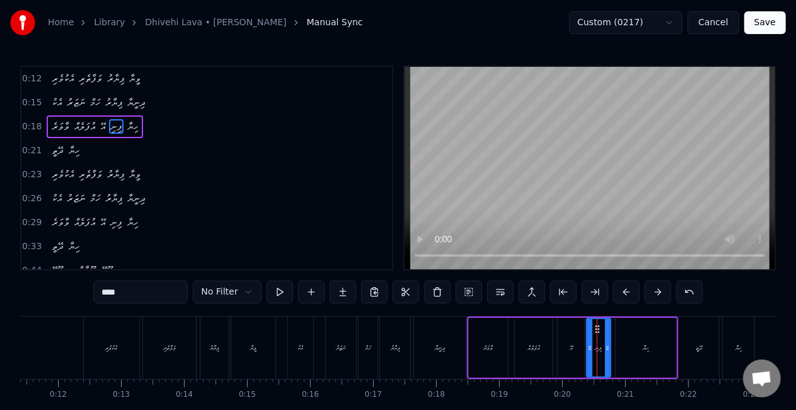
drag, startPoint x: 594, startPoint y: 342, endPoint x: 600, endPoint y: 339, distance: 6.5
click at [589, 340] on div at bounding box center [590, 347] width 5 height 57
click at [619, 342] on div "ހިޔާ" at bounding box center [646, 348] width 61 height 60
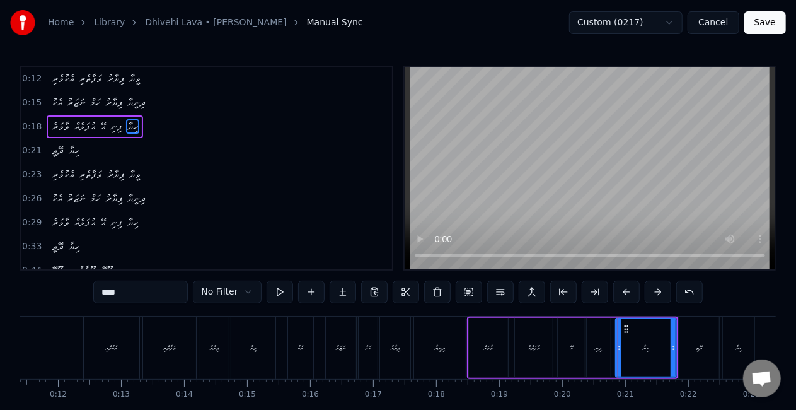
click at [402, 333] on div "ޕިޔާރު" at bounding box center [395, 347] width 30 height 62
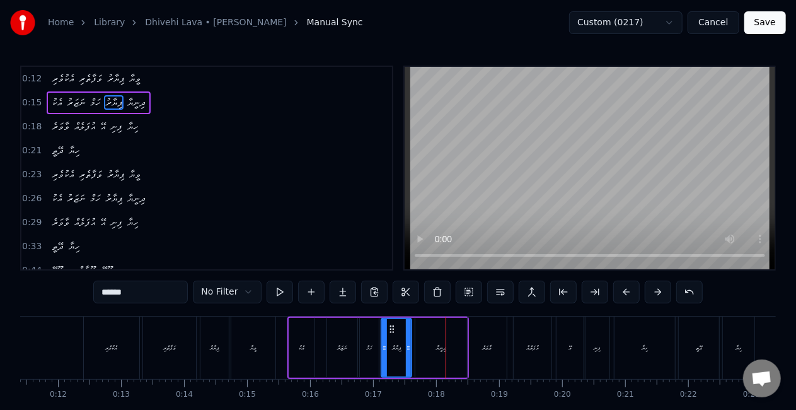
drag, startPoint x: 434, startPoint y: 356, endPoint x: 424, endPoint y: 352, distance: 10.8
click at [434, 354] on div "ދިނީޔާ" at bounding box center [441, 348] width 52 height 60
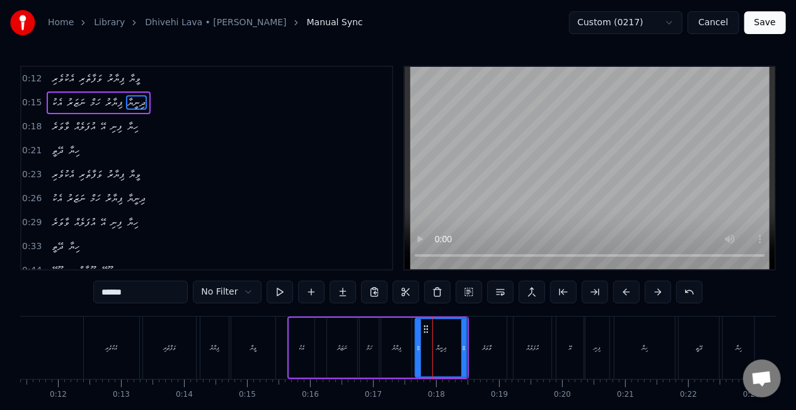
click at [401, 351] on div "ޕިޔާރު" at bounding box center [396, 347] width 9 height 9
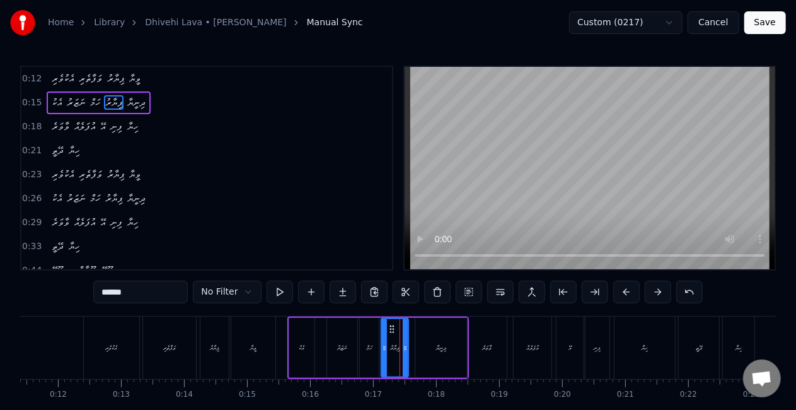
drag, startPoint x: 407, startPoint y: 352, endPoint x: 424, endPoint y: 347, distance: 17.1
click at [405, 351] on icon at bounding box center [405, 348] width 5 height 10
click at [426, 347] on div "ދިނީޔާ" at bounding box center [441, 348] width 52 height 60
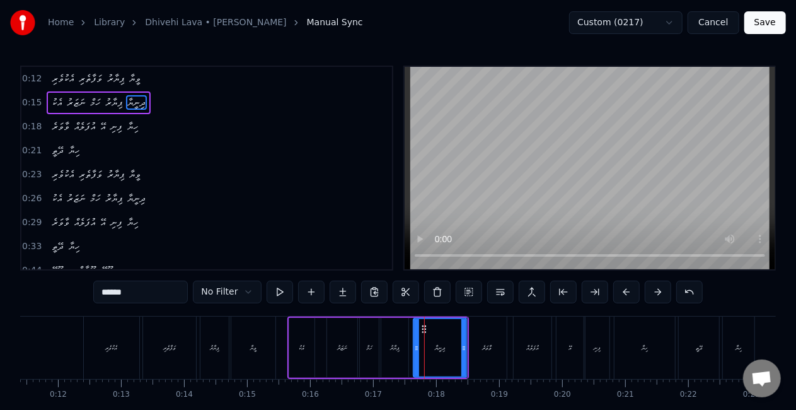
click at [414, 348] on icon at bounding box center [416, 348] width 5 height 10
click at [432, 350] on div "ދިނީޔާ" at bounding box center [440, 347] width 53 height 57
drag, startPoint x: 344, startPoint y: 340, endPoint x: 346, endPoint y: 301, distance: 39.8
click at [344, 339] on div "ނަޒަރު" at bounding box center [342, 348] width 30 height 60
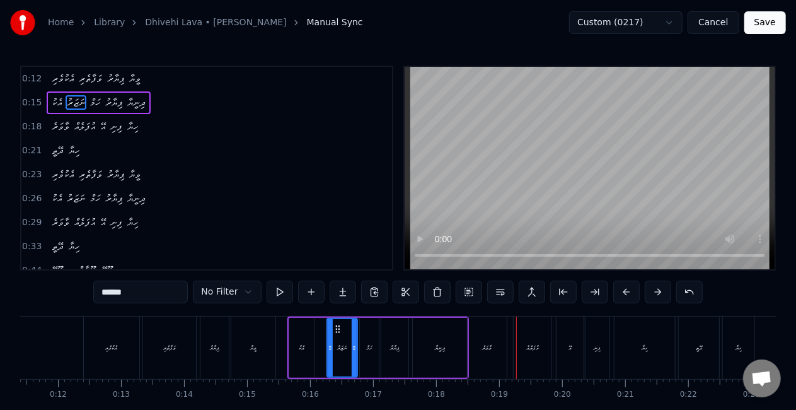
click at [482, 335] on div "ވާވަރެ" at bounding box center [487, 347] width 39 height 62
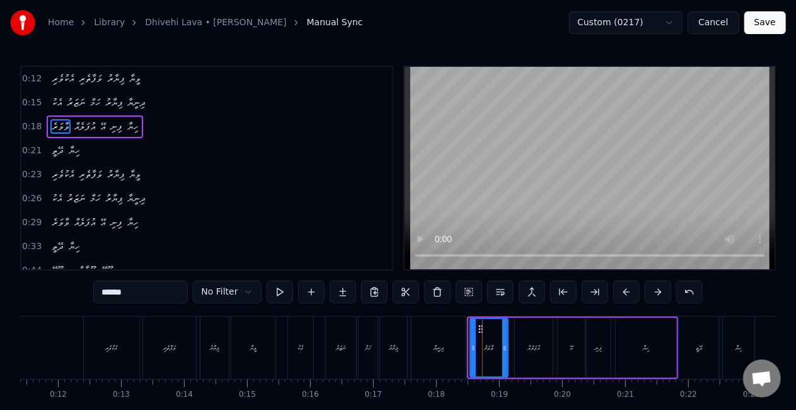
click at [474, 339] on div at bounding box center [473, 347] width 5 height 57
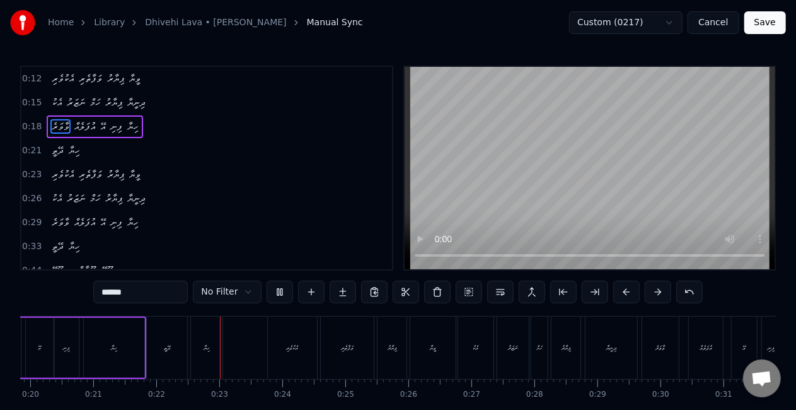
scroll to position [0, 1355]
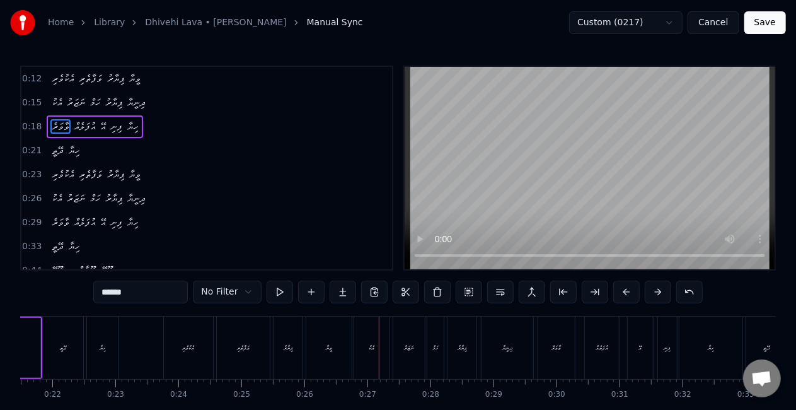
click at [369, 357] on div "އެކު" at bounding box center [371, 347] width 35 height 62
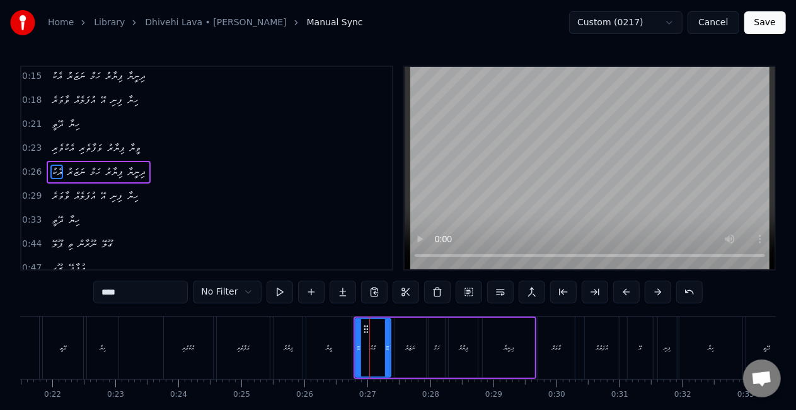
scroll to position [28, 0]
click at [359, 346] on icon at bounding box center [361, 348] width 5 height 10
click at [331, 349] on div "ވީޔާ" at bounding box center [329, 347] width 6 height 9
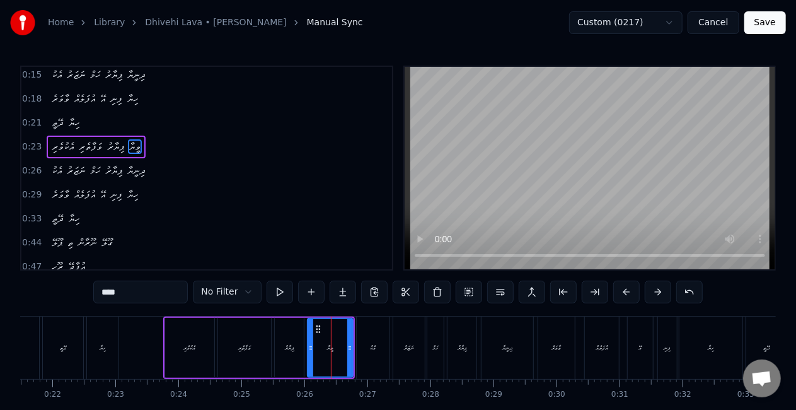
scroll to position [4, 0]
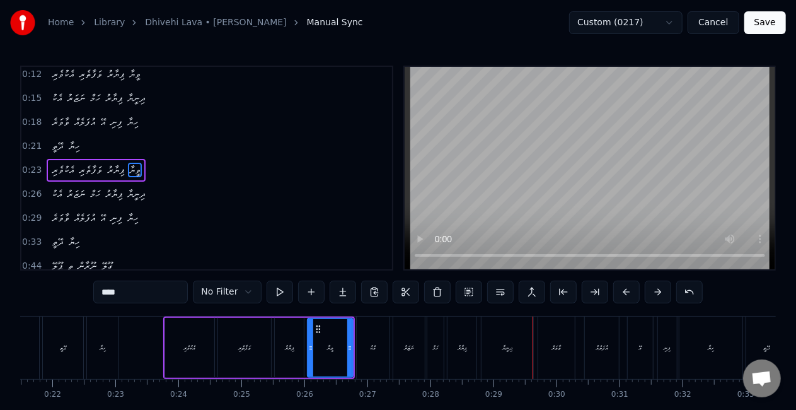
click at [550, 352] on div "ވާވަރެ" at bounding box center [556, 347] width 37 height 62
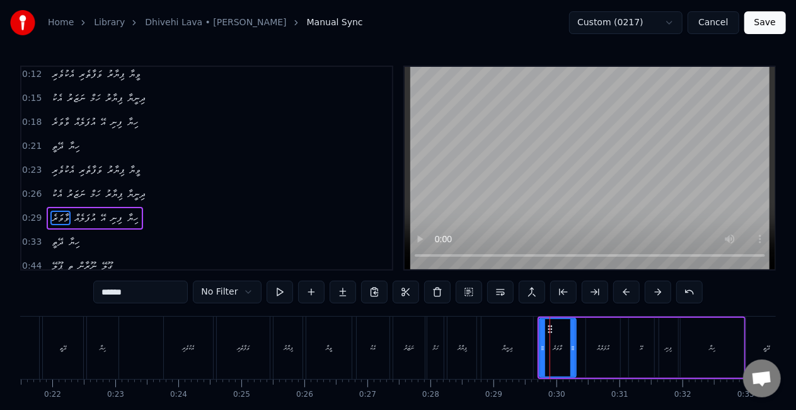
scroll to position [52, 0]
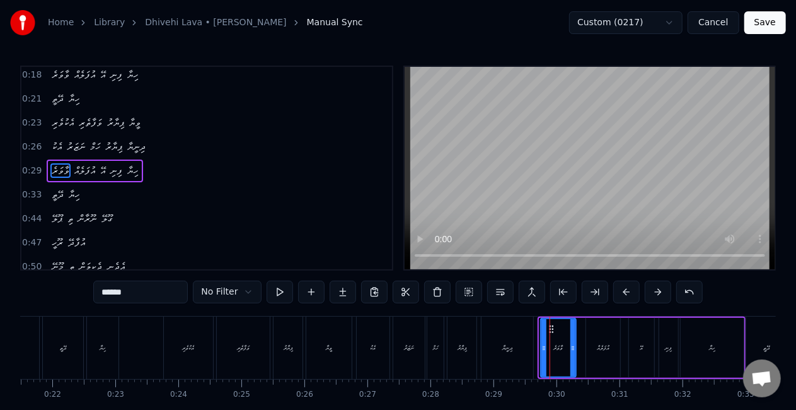
click at [542, 351] on icon at bounding box center [544, 348] width 5 height 10
click at [571, 350] on icon at bounding box center [573, 348] width 5 height 10
drag, startPoint x: 519, startPoint y: 347, endPoint x: 518, endPoint y: 334, distance: 13.3
click at [519, 347] on div "ދިނީޔާ" at bounding box center [508, 347] width 52 height 62
type input "******"
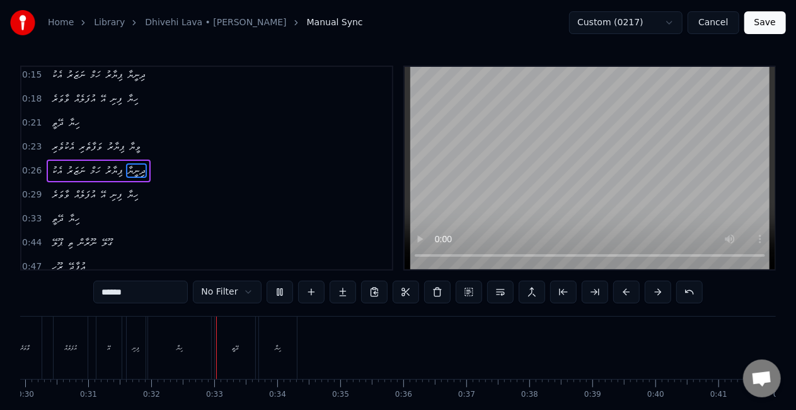
scroll to position [0, 1989]
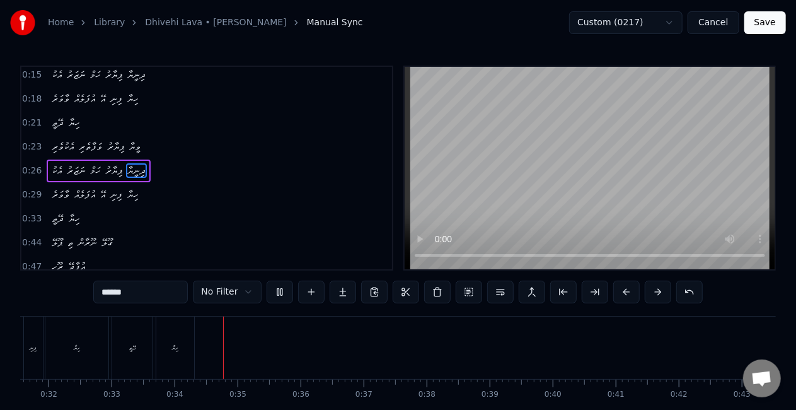
click at [754, 26] on button "Save" at bounding box center [766, 22] width 42 height 23
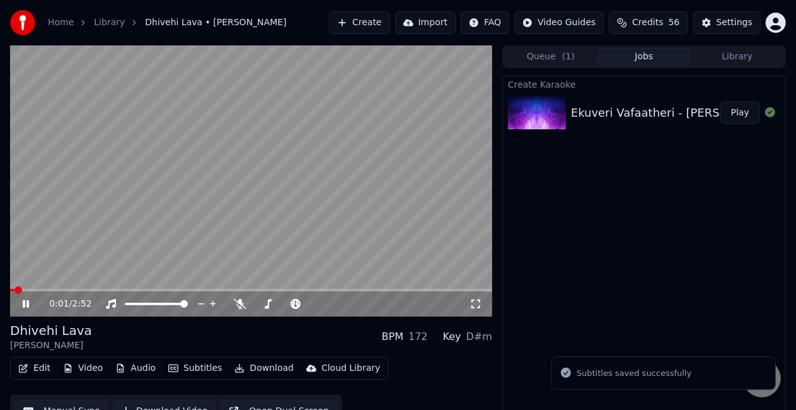
click at [39, 290] on span at bounding box center [251, 290] width 482 height 3
click at [122, 234] on video at bounding box center [251, 180] width 482 height 271
click at [124, 234] on video at bounding box center [251, 180] width 482 height 271
click at [25, 306] on icon at bounding box center [34, 304] width 29 height 10
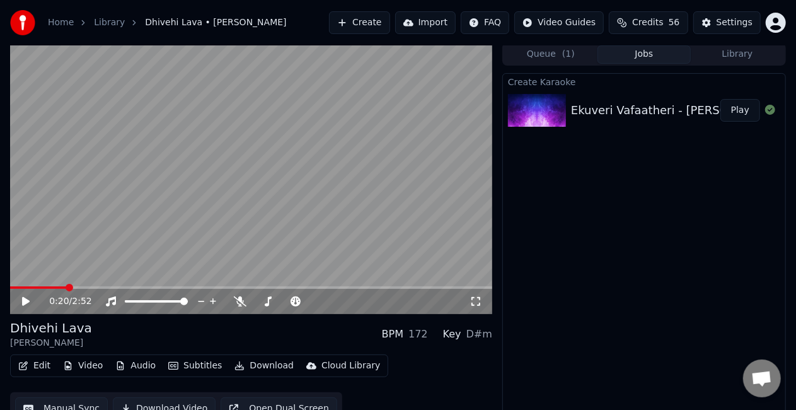
scroll to position [18, 0]
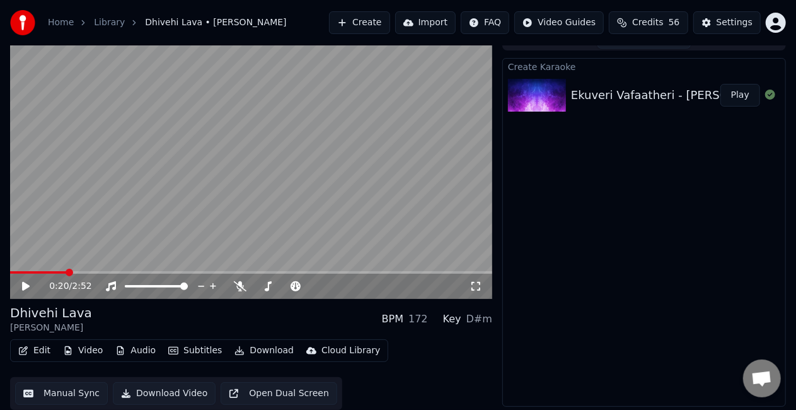
click at [64, 390] on button "Manual Sync" at bounding box center [61, 393] width 93 height 23
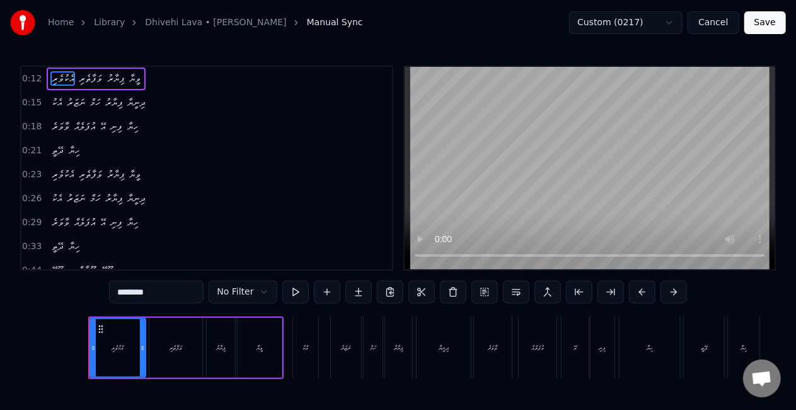
scroll to position [0, 719]
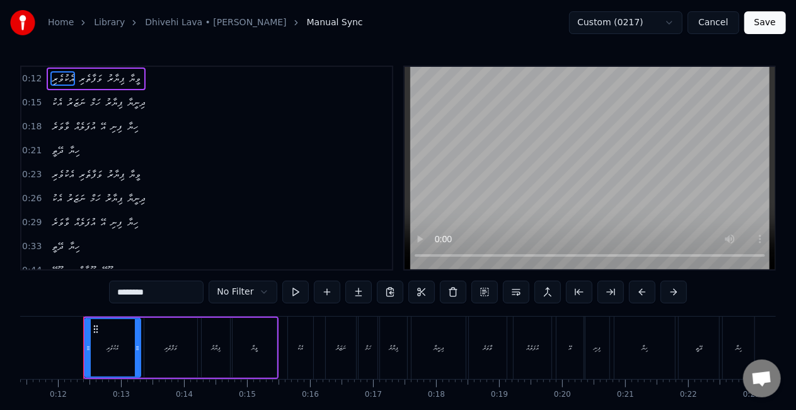
click at [299, 360] on div "އެކު" at bounding box center [300, 347] width 25 height 62
type input "****"
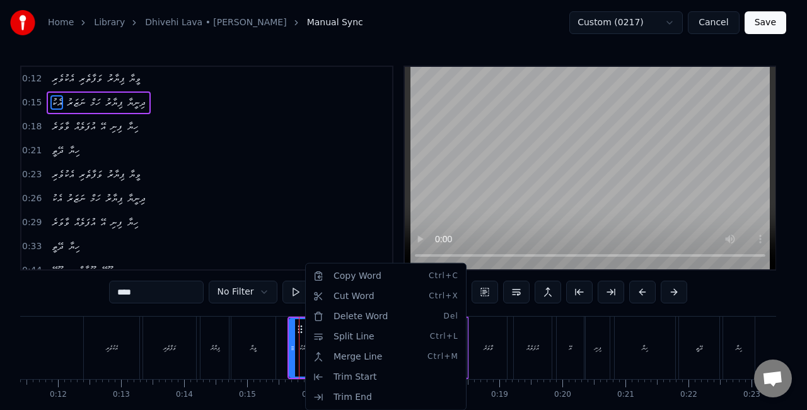
click at [309, 216] on html "Home Library Dhivehi Lava • [PERSON_NAME] Manual Sync Custom (0217) Cancel Save…" at bounding box center [403, 231] width 807 height 463
click at [329, 337] on div "Split Line Ctrl+L" at bounding box center [386, 337] width 155 height 20
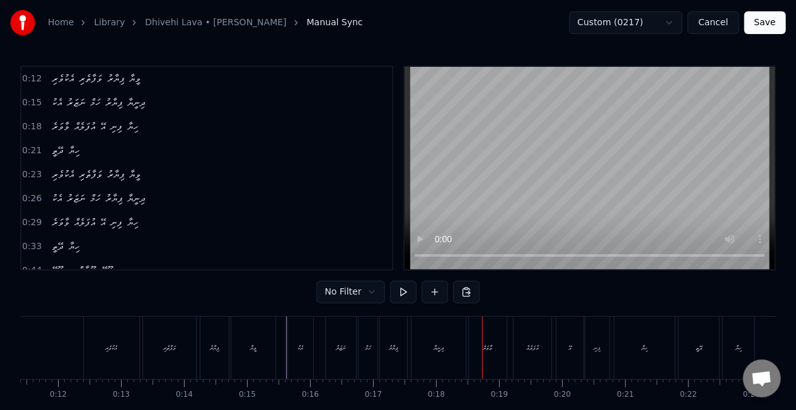
click at [482, 330] on div at bounding box center [482, 347] width 1 height 62
click at [478, 338] on div "ވާވަރެ" at bounding box center [488, 347] width 38 height 62
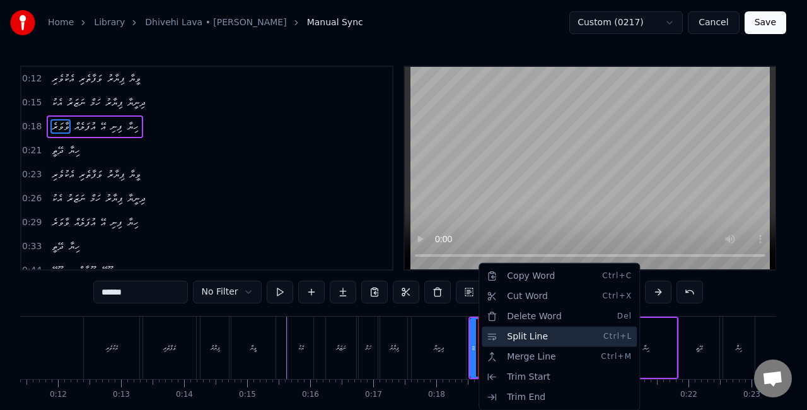
click at [501, 332] on div "Split Line Ctrl+L" at bounding box center [559, 337] width 155 height 20
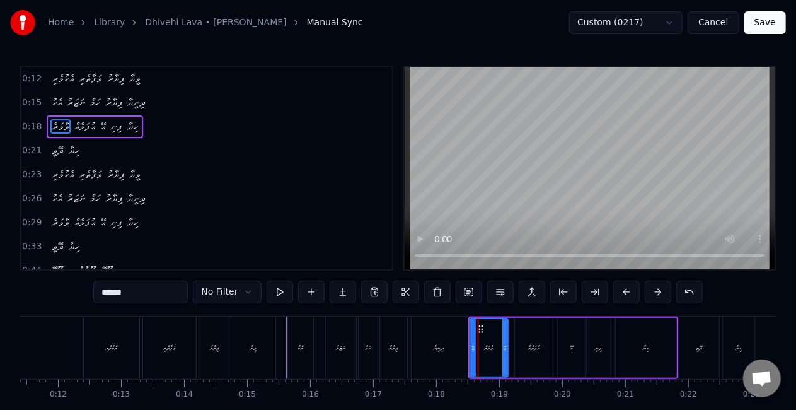
click at [467, 335] on div "އެކު ނަޒަރު ހަމް ޕިޔާރު ދިނީޔާ" at bounding box center [378, 347] width 182 height 62
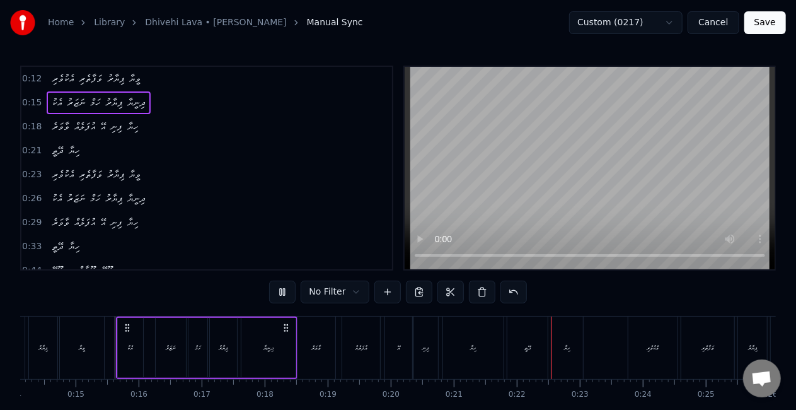
click at [763, 20] on button "Save" at bounding box center [766, 22] width 42 height 23
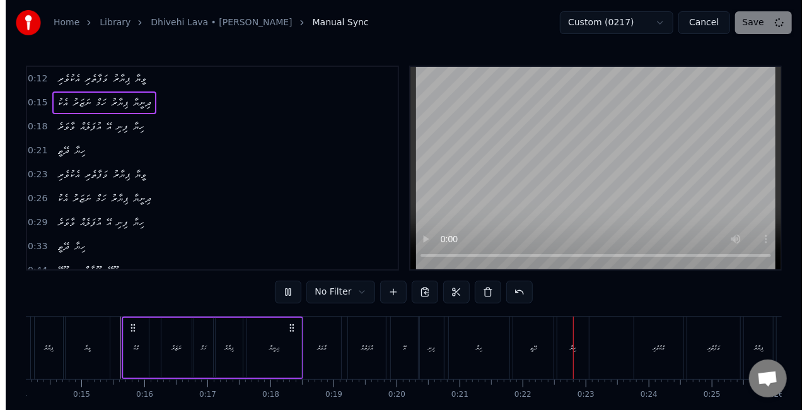
scroll to position [0, 1268]
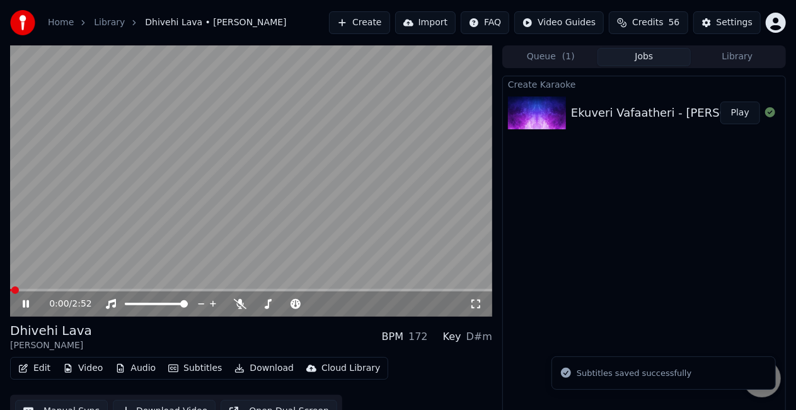
click at [40, 291] on span at bounding box center [251, 290] width 482 height 3
click at [200, 212] on video at bounding box center [251, 180] width 482 height 271
click at [476, 301] on icon at bounding box center [476, 304] width 13 height 10
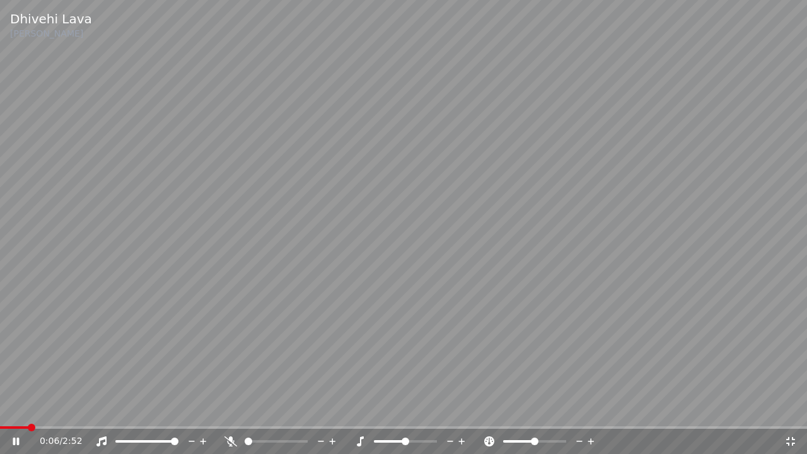
click at [28, 409] on span at bounding box center [14, 427] width 28 height 3
click at [129, 332] on video at bounding box center [403, 227] width 807 height 454
click at [133, 332] on video at bounding box center [403, 227] width 807 height 454
click at [798, 409] on div "0:19 / 2:52" at bounding box center [403, 441] width 797 height 13
click at [792, 409] on icon at bounding box center [790, 441] width 13 height 10
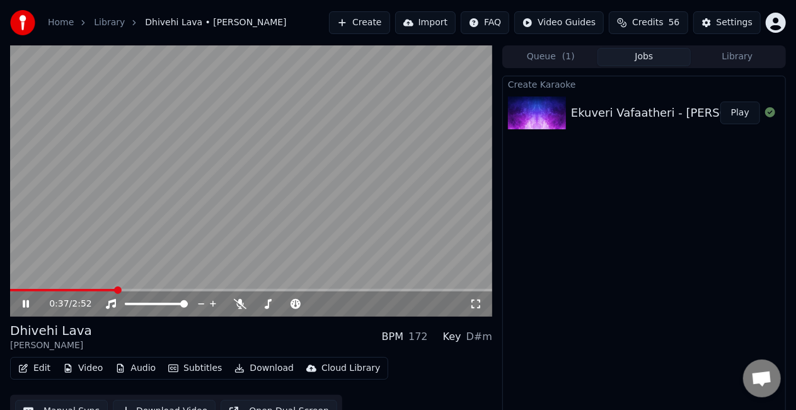
click at [132, 290] on span at bounding box center [251, 290] width 482 height 3
click at [306, 207] on video at bounding box center [251, 180] width 482 height 271
click at [345, 243] on video at bounding box center [251, 180] width 482 height 271
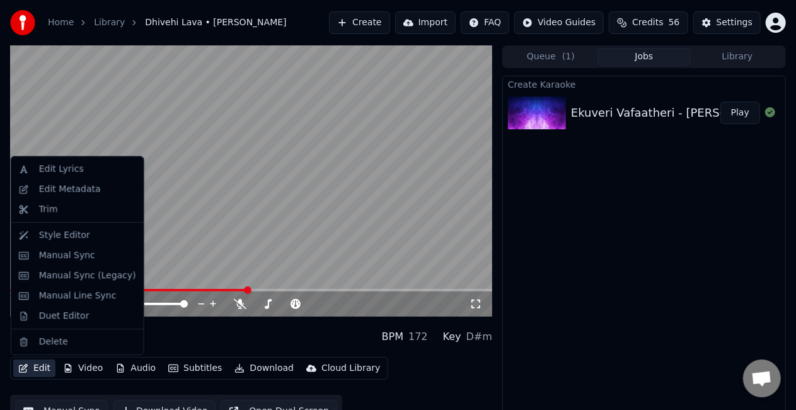
click at [31, 367] on button "Edit" at bounding box center [34, 368] width 42 height 18
click at [76, 174] on div "Edit Lyrics" at bounding box center [61, 169] width 45 height 13
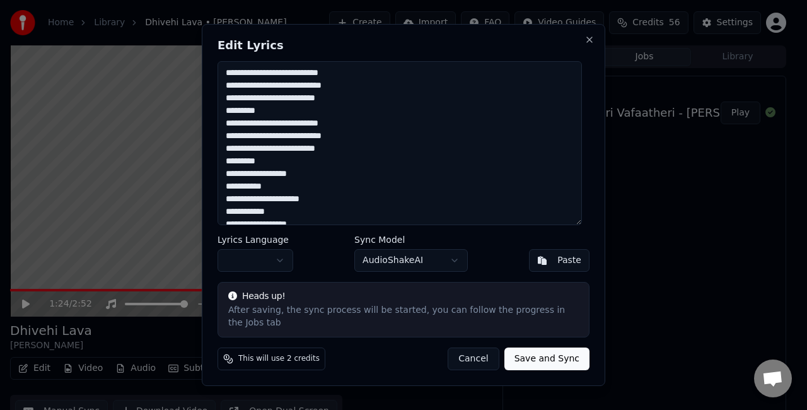
click at [463, 168] on textarea "**********" at bounding box center [399, 143] width 364 height 164
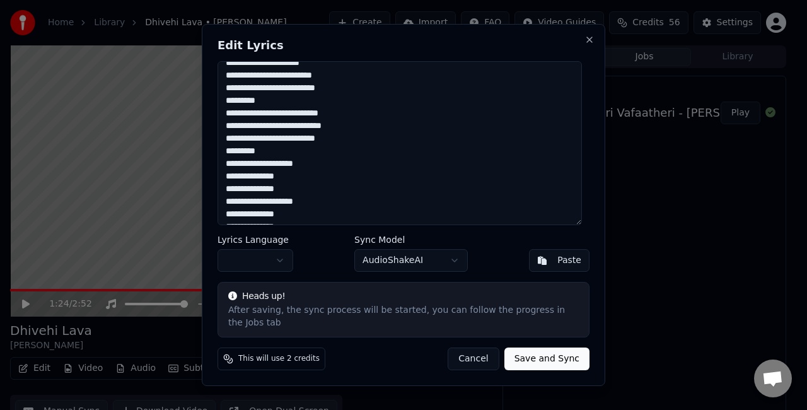
scroll to position [338, 0]
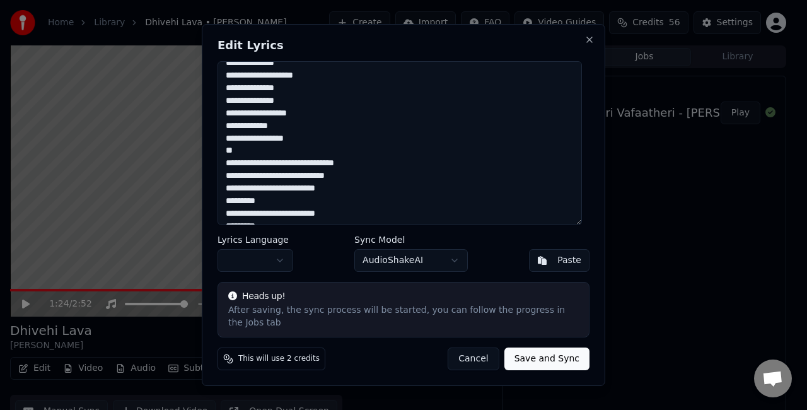
drag, startPoint x: 573, startPoint y: 171, endPoint x: 582, endPoint y: 171, distance: 9.5
click at [582, 171] on textarea "**********" at bounding box center [399, 143] width 364 height 164
click at [502, 177] on textarea "**********" at bounding box center [399, 143] width 364 height 164
click at [533, 354] on button "Save and Sync" at bounding box center [546, 358] width 85 height 23
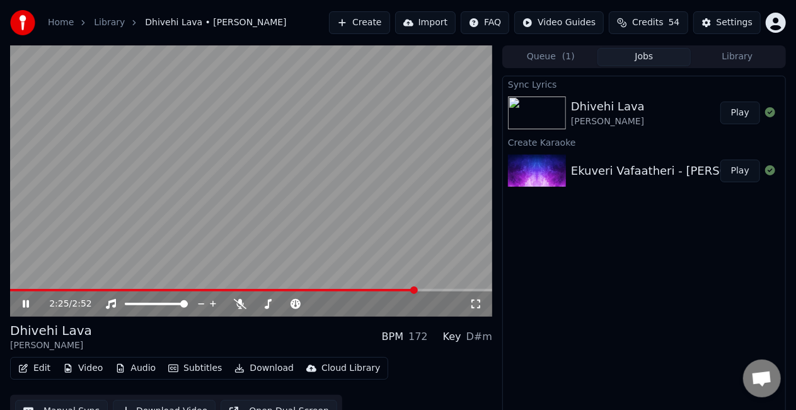
click at [33, 289] on span at bounding box center [213, 290] width 407 height 3
click at [86, 223] on video at bounding box center [251, 180] width 482 height 271
click at [86, 224] on video at bounding box center [251, 180] width 482 height 271
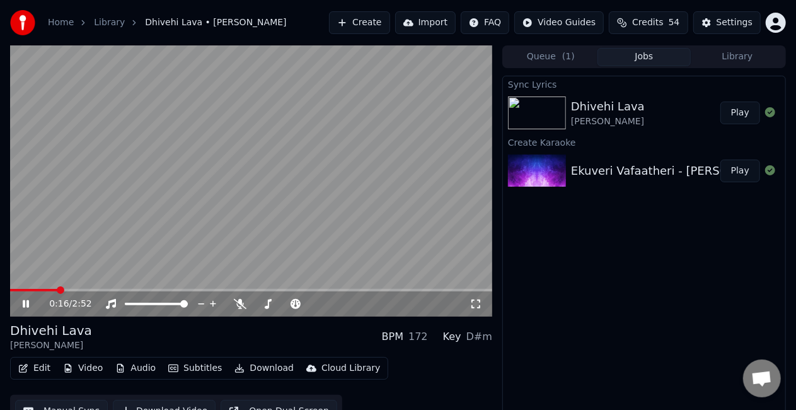
click at [286, 188] on video at bounding box center [251, 180] width 482 height 271
click at [631, 164] on div "Ekuveri Vafaatheri - [PERSON_NAME] (Cover)" at bounding box center [698, 171] width 255 height 18
click at [362, 20] on button "Create" at bounding box center [359, 22] width 61 height 23
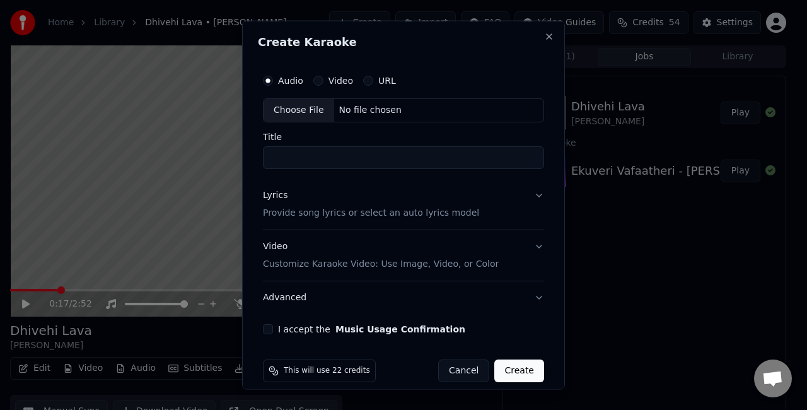
click at [303, 107] on div "Choose File" at bounding box center [299, 110] width 71 height 23
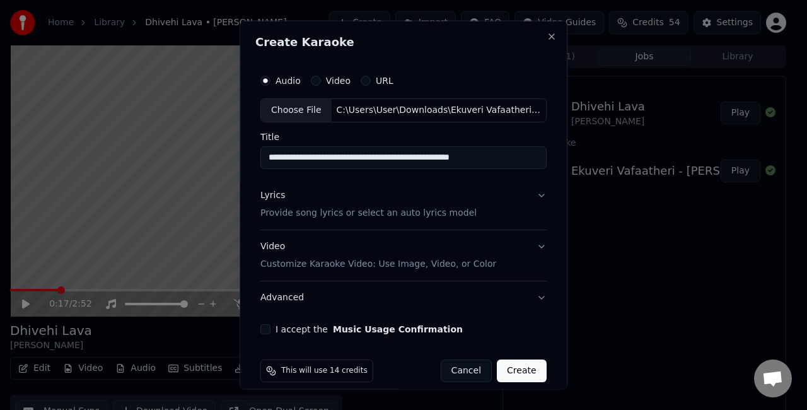
click at [492, 153] on input "**********" at bounding box center [403, 157] width 286 height 23
drag, startPoint x: 496, startPoint y: 156, endPoint x: 335, endPoint y: 155, distance: 160.1
click at [335, 155] on input "**********" at bounding box center [403, 157] width 286 height 23
type input "**********"
click at [517, 196] on button "Lyrics Provide song lyrics or select an auto lyrics model" at bounding box center [403, 203] width 286 height 50
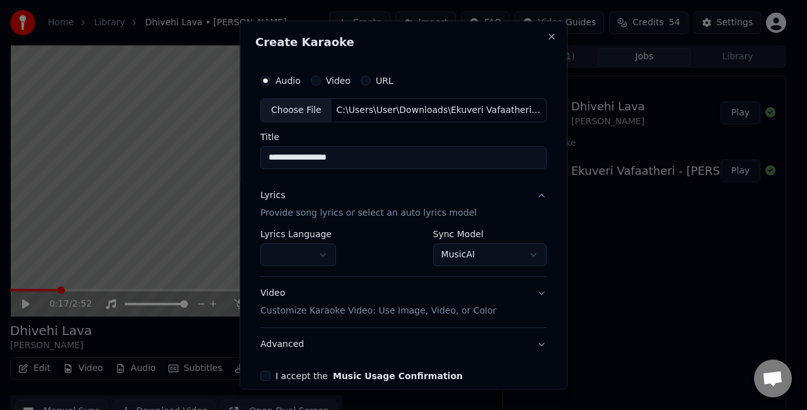
click at [470, 291] on div "Video Customize Karaoke Video: Use Image, Video, or Color" at bounding box center [378, 301] width 236 height 30
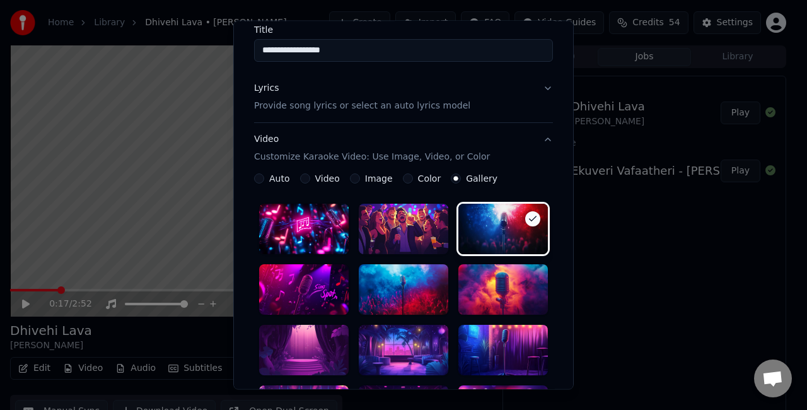
scroll to position [189, 0]
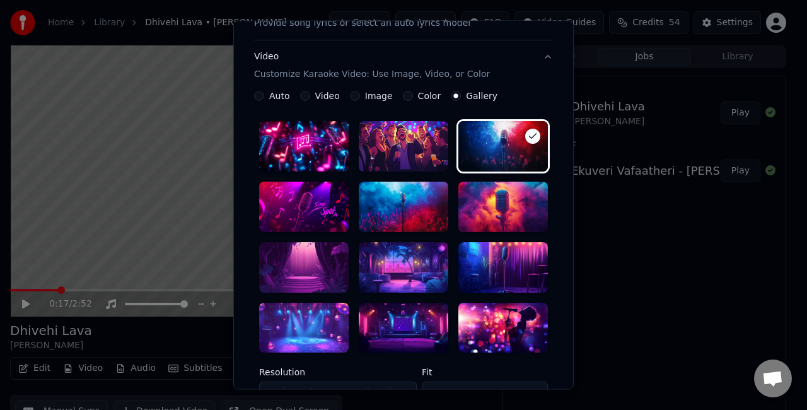
click at [403, 306] on div at bounding box center [404, 328] width 90 height 50
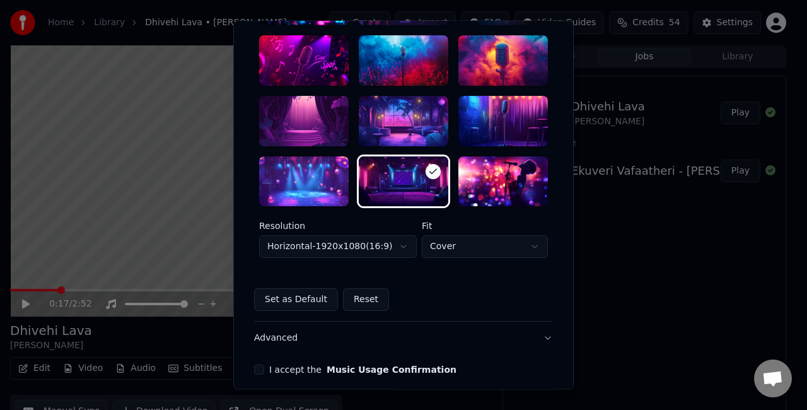
scroll to position [378, 0]
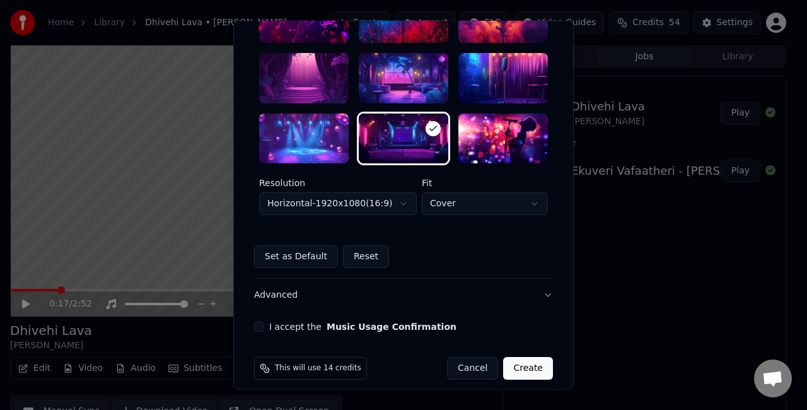
click at [467, 199] on body "**********" at bounding box center [398, 205] width 796 height 410
select select "****"
drag, startPoint x: 456, startPoint y: 256, endPoint x: 450, endPoint y: 273, distance: 18.2
click at [467, 207] on body "**********" at bounding box center [398, 205] width 796 height 410
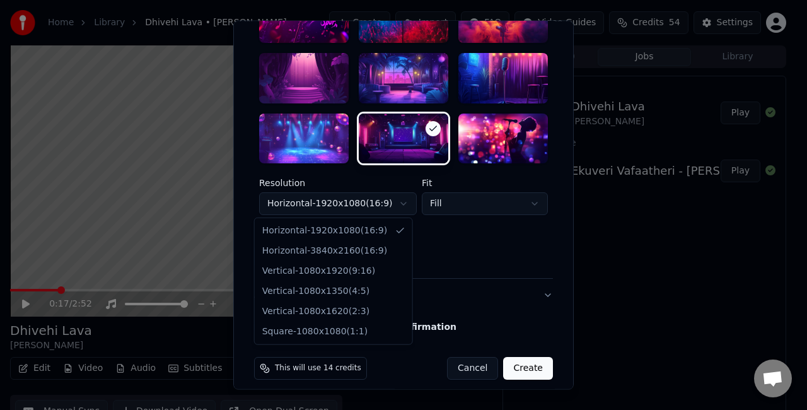
click at [385, 204] on body "**********" at bounding box center [398, 205] width 796 height 410
select select "*********"
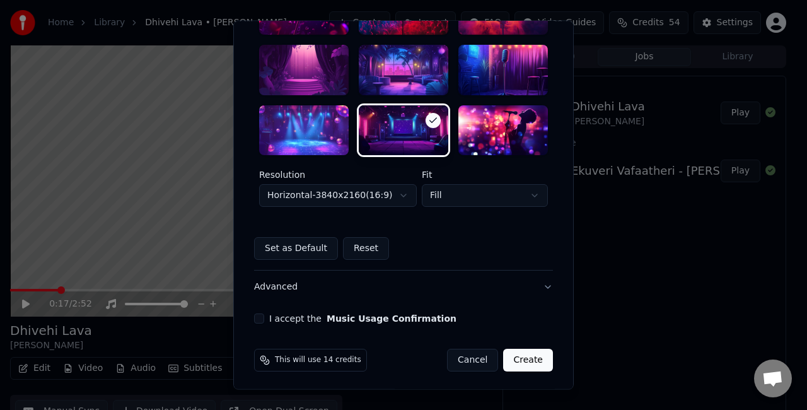
scroll to position [388, 0]
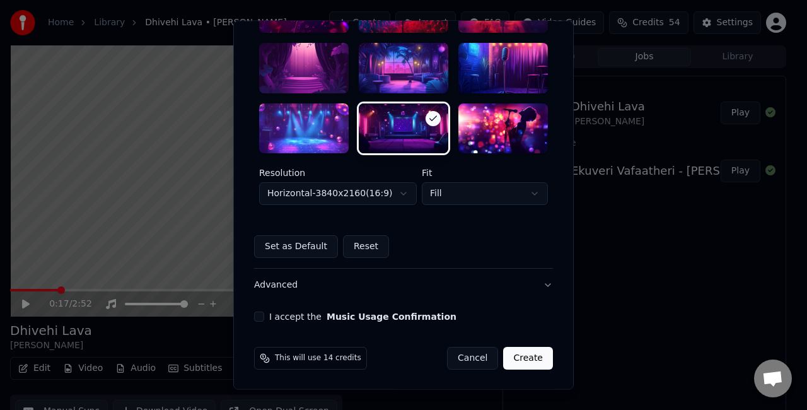
click at [257, 313] on button "I accept the Music Usage Confirmation" at bounding box center [259, 317] width 10 height 10
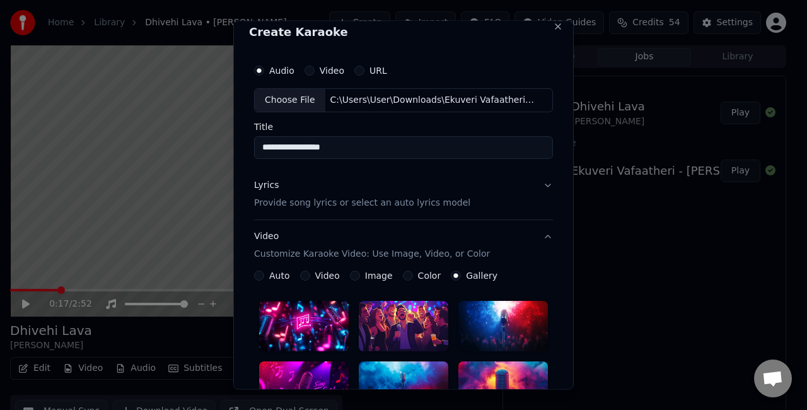
scroll to position [10, 0]
click at [487, 194] on button "Lyrics Provide song lyrics or select an auto lyrics model" at bounding box center [403, 193] width 299 height 50
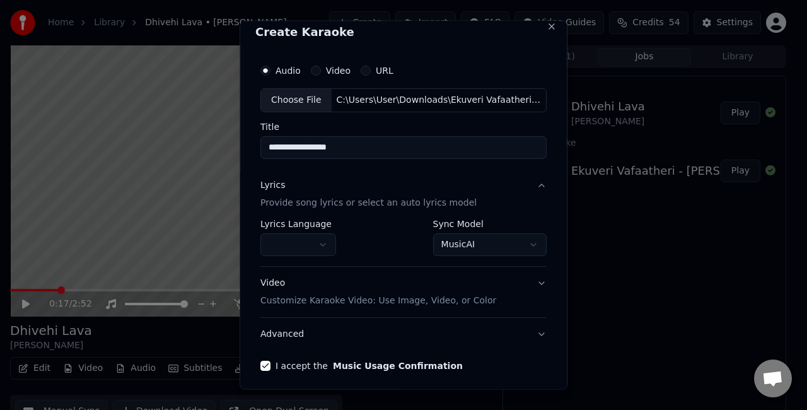
click at [441, 237] on body "**********" at bounding box center [398, 205] width 796 height 410
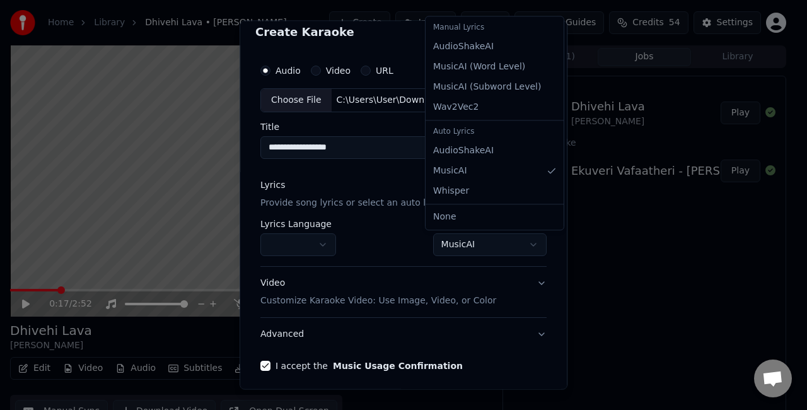
select select "**********"
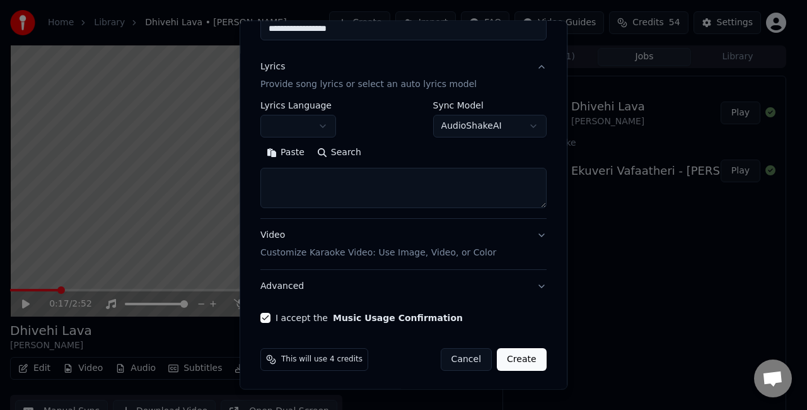
scroll to position [129, 0]
click at [358, 193] on textarea at bounding box center [403, 187] width 286 height 40
click at [280, 152] on button "Paste" at bounding box center [285, 152] width 50 height 20
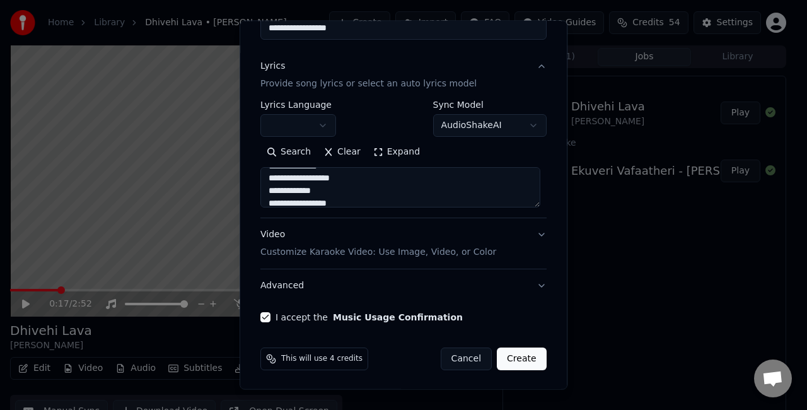
type textarea "**********"
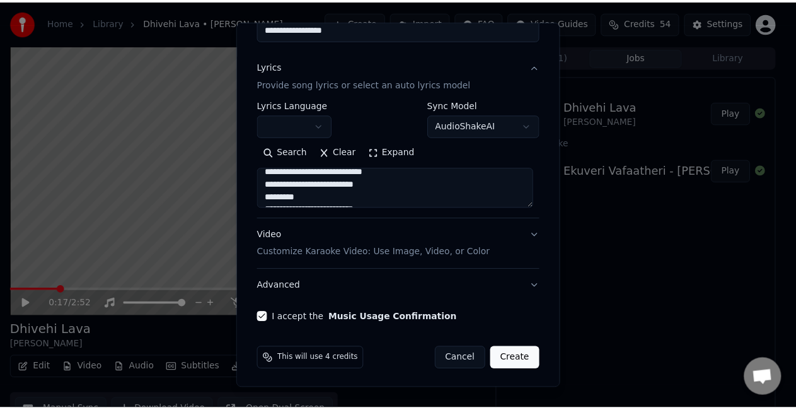
scroll to position [525, 0]
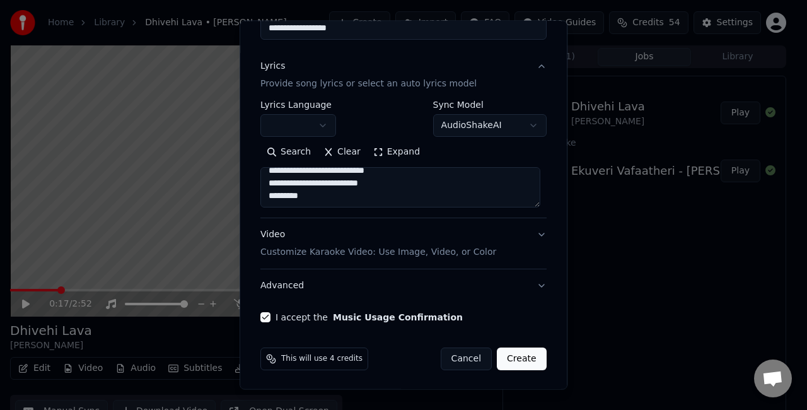
click at [517, 349] on button "Create" at bounding box center [522, 358] width 50 height 23
select select
type textarea "**********"
select select "**********"
select select
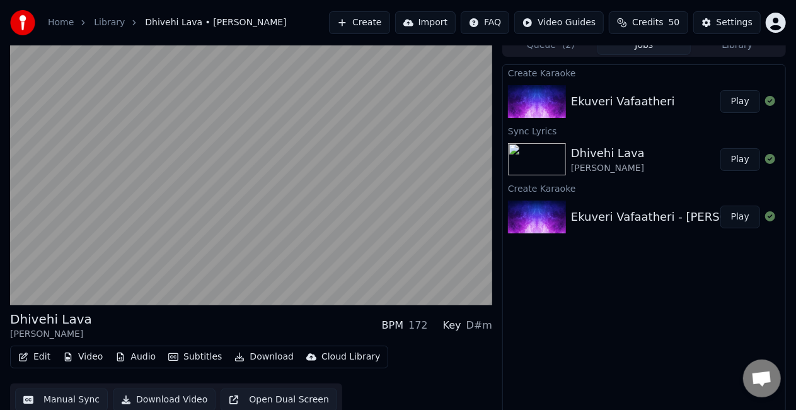
scroll to position [18, 0]
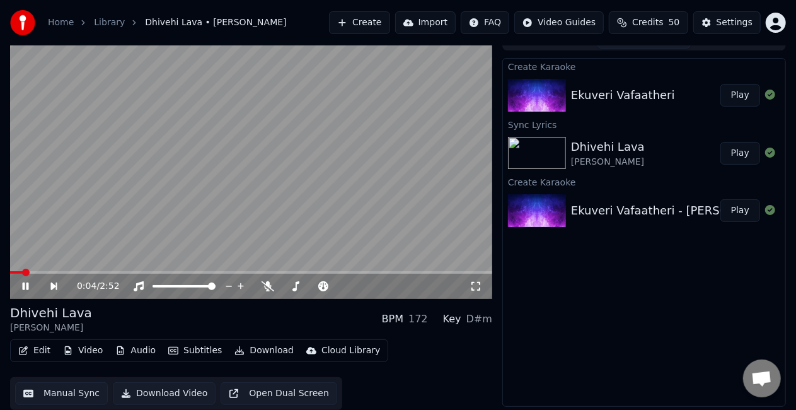
click at [286, 150] on video at bounding box center [251, 163] width 482 height 271
click at [734, 90] on button "Play" at bounding box center [741, 95] width 40 height 23
click at [18, 282] on div "0:18 / 2:52" at bounding box center [251, 286] width 472 height 13
click at [23, 287] on icon at bounding box center [26, 286] width 6 height 8
click at [72, 391] on button "Manual Sync" at bounding box center [61, 393] width 93 height 23
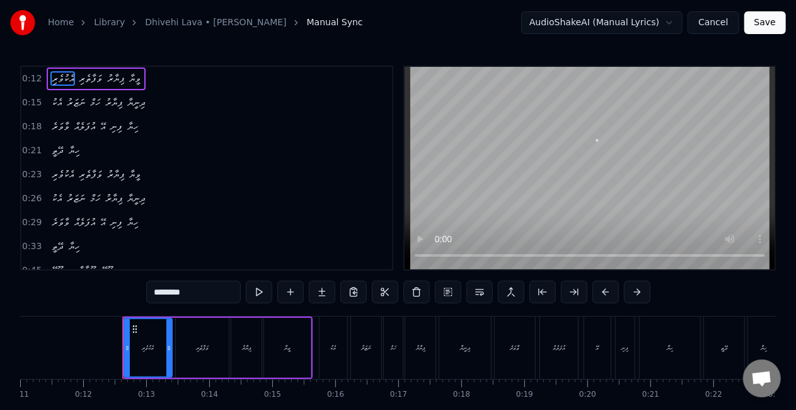
scroll to position [0, 733]
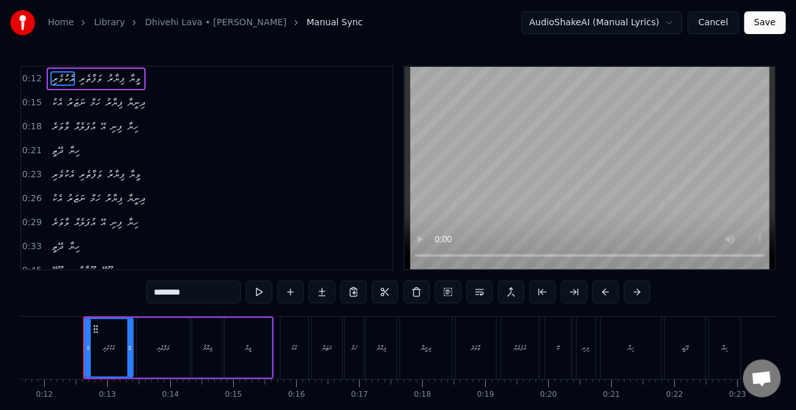
click at [53, 105] on span "އެކު" at bounding box center [56, 102] width 13 height 14
type input "****"
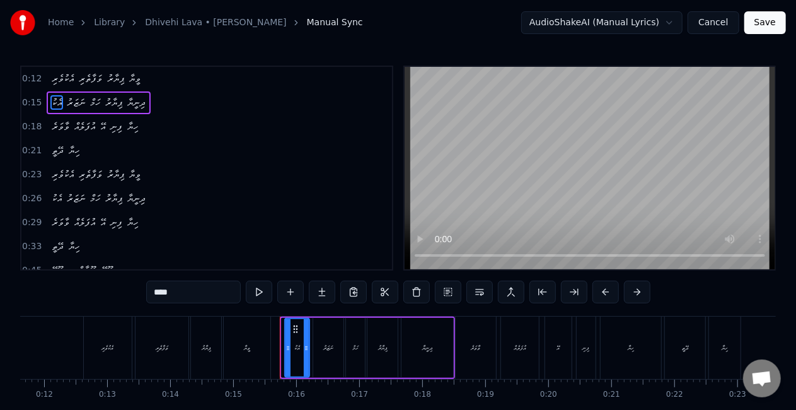
click at [287, 340] on div at bounding box center [288, 347] width 5 height 57
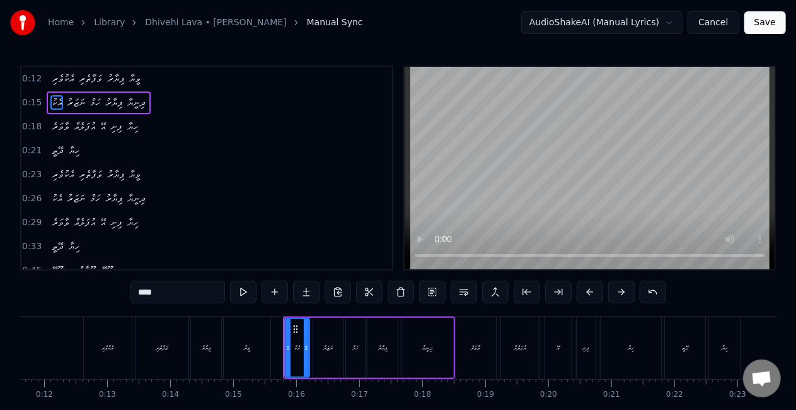
click at [272, 345] on div "އެކުވެރި ވަފާތެރި ޕިޔާރު ވީޔާ" at bounding box center [178, 347] width 190 height 62
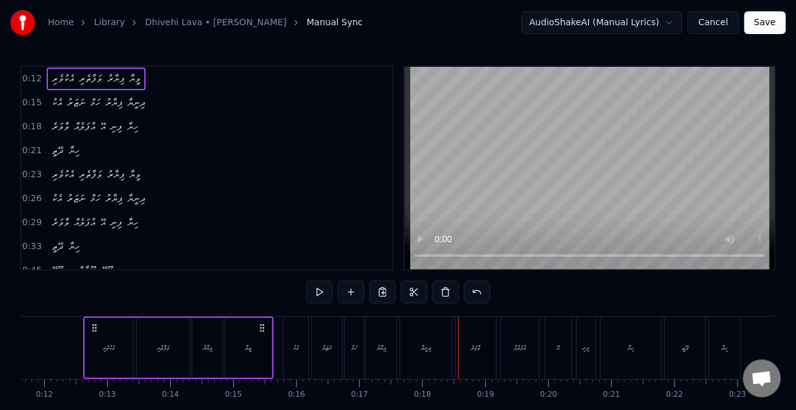
click at [458, 337] on div "ވާވަރެ" at bounding box center [476, 347] width 40 height 62
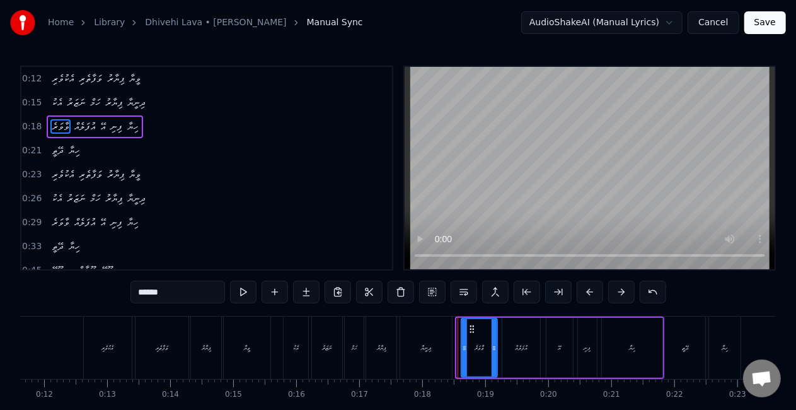
click at [464, 348] on icon at bounding box center [464, 348] width 5 height 10
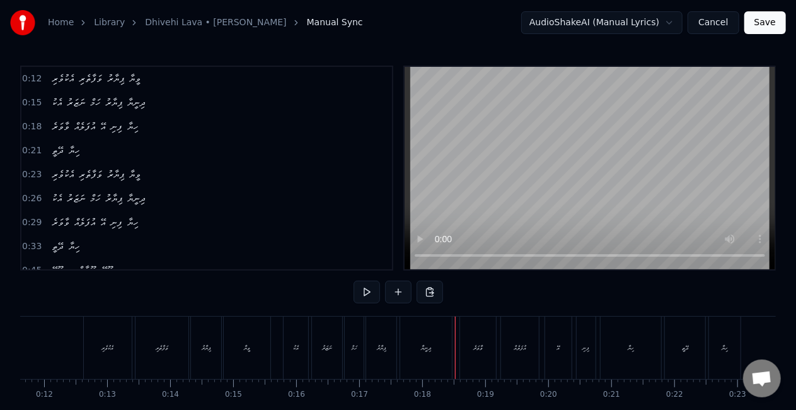
click at [403, 334] on div "ދިނީޔާ" at bounding box center [426, 347] width 52 height 62
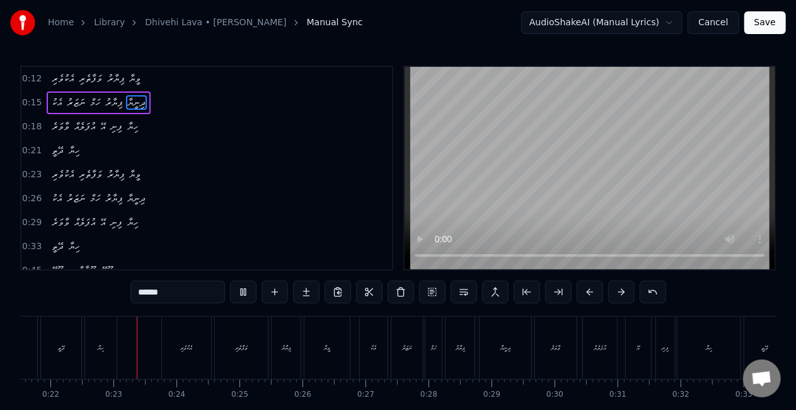
scroll to position [0, 1369]
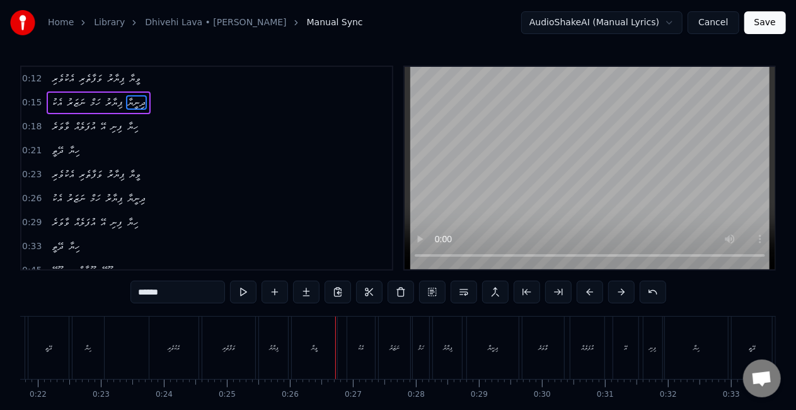
click at [352, 345] on div "އެކު" at bounding box center [361, 347] width 28 height 62
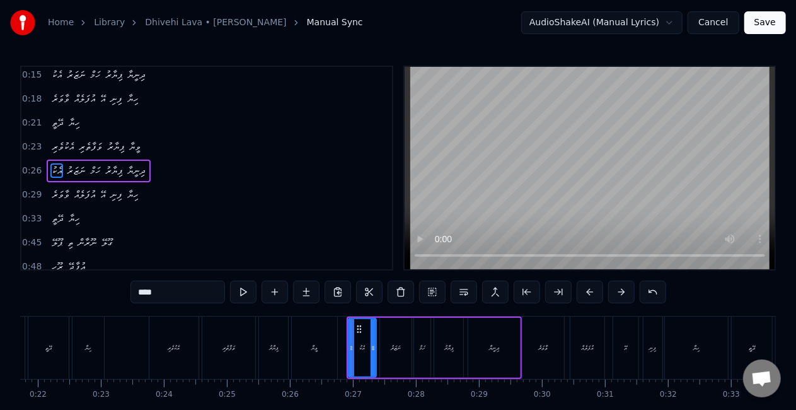
scroll to position [28, 0]
click at [351, 345] on icon at bounding box center [352, 348] width 5 height 10
click at [336, 348] on div "ވީޔާ" at bounding box center [314, 347] width 47 height 62
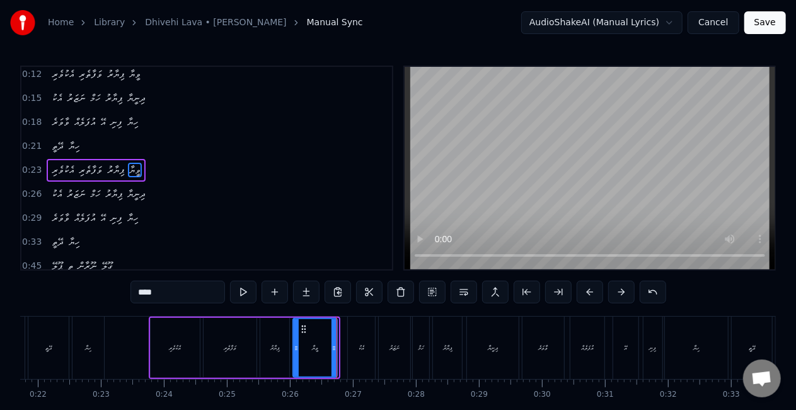
click at [335, 344] on icon at bounding box center [334, 348] width 5 height 10
click at [301, 339] on div "ވީޔާ" at bounding box center [315, 347] width 43 height 57
click at [535, 337] on div "ވާވަރެ" at bounding box center [544, 347] width 42 height 62
type input "******"
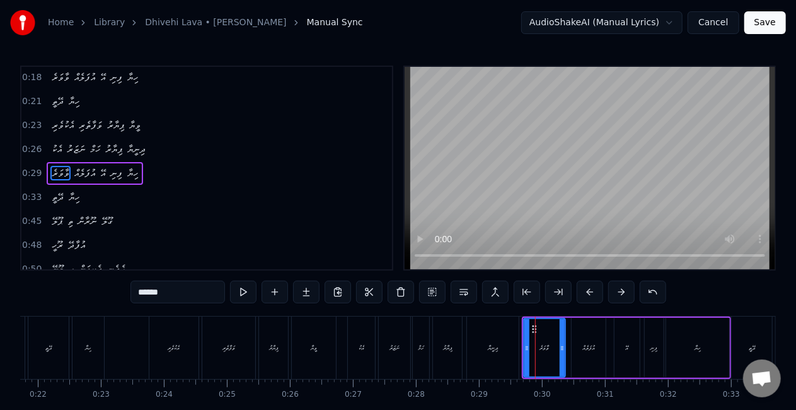
scroll to position [52, 0]
click at [530, 344] on icon at bounding box center [530, 348] width 5 height 10
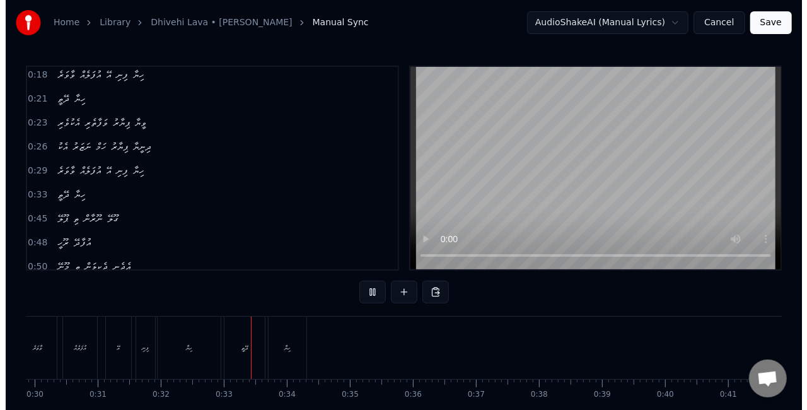
scroll to position [0, 2008]
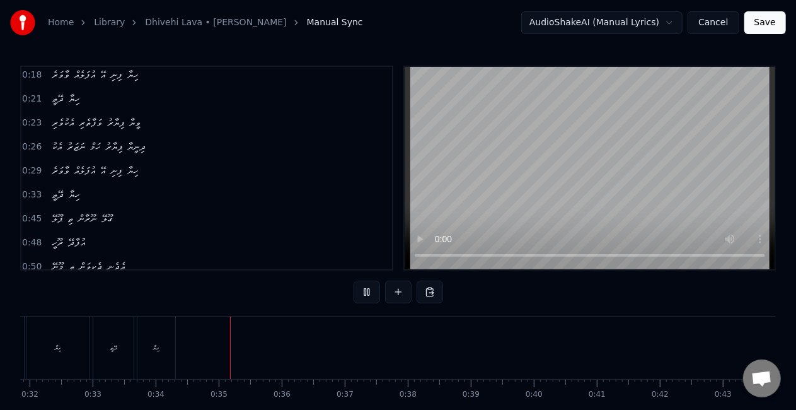
click at [762, 23] on button "Save" at bounding box center [766, 22] width 42 height 23
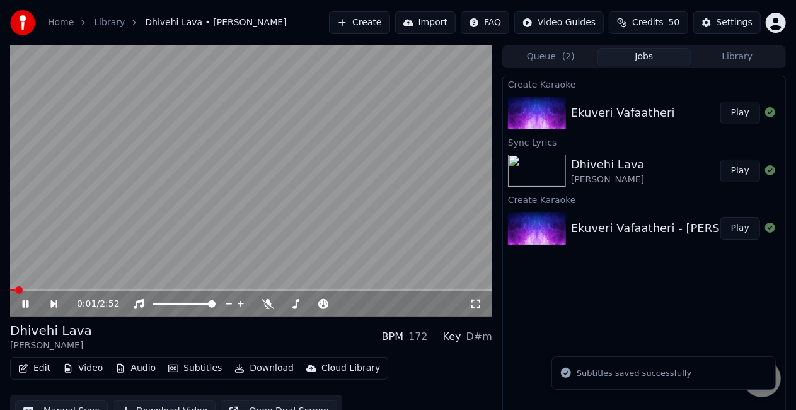
click at [465, 305] on div "0:01 / 2:52" at bounding box center [273, 304] width 393 height 13
click at [478, 298] on div "0:02 / 2:52" at bounding box center [251, 304] width 472 height 13
click at [472, 302] on icon at bounding box center [476, 303] width 9 height 9
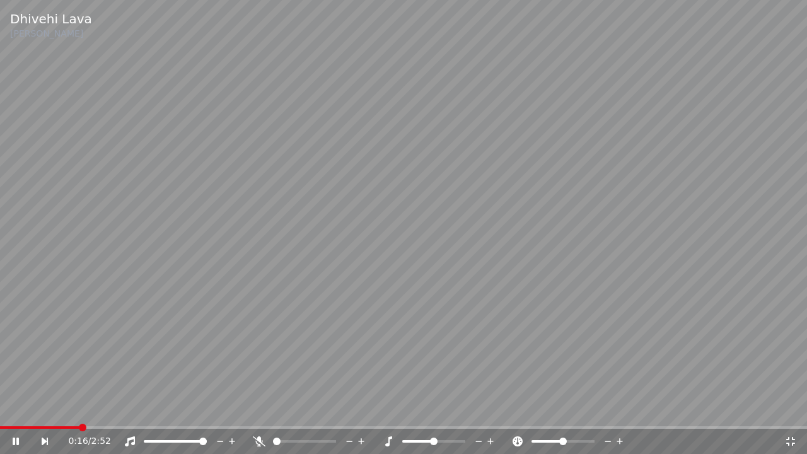
click at [794, 409] on icon at bounding box center [790, 441] width 13 height 10
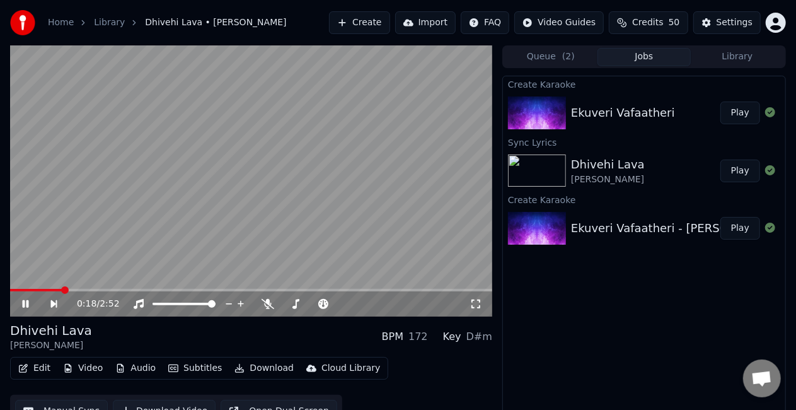
click at [579, 230] on div "Ekuveri Vafaatheri - [PERSON_NAME] (Cover)" at bounding box center [698, 228] width 255 height 18
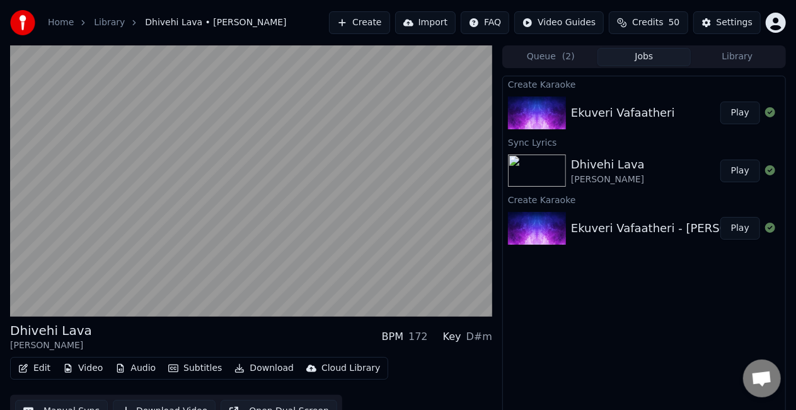
click at [729, 228] on button "Play" at bounding box center [741, 228] width 40 height 23
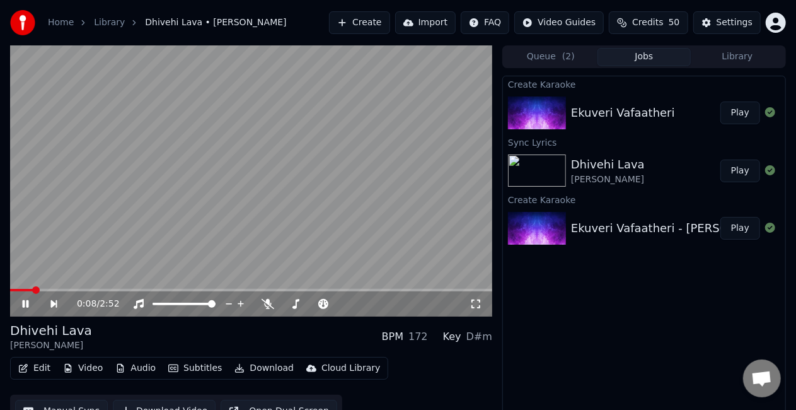
click at [32, 291] on span at bounding box center [251, 290] width 482 height 3
click at [137, 217] on video at bounding box center [251, 180] width 482 height 271
click at [710, 23] on button "Settings" at bounding box center [726, 22] width 67 height 23
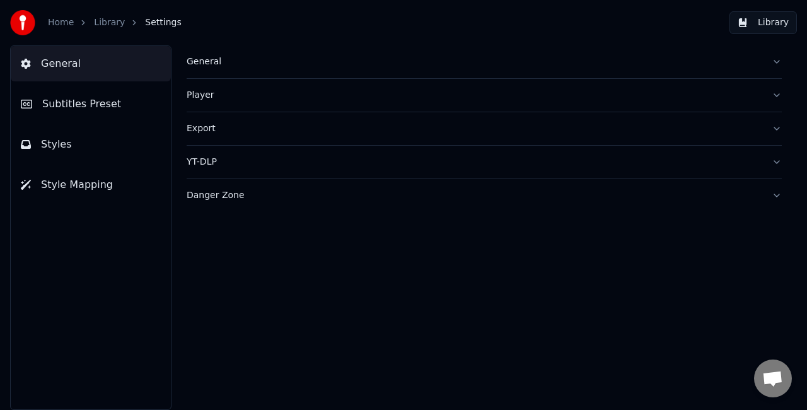
click at [260, 62] on div "General" at bounding box center [474, 61] width 575 height 13
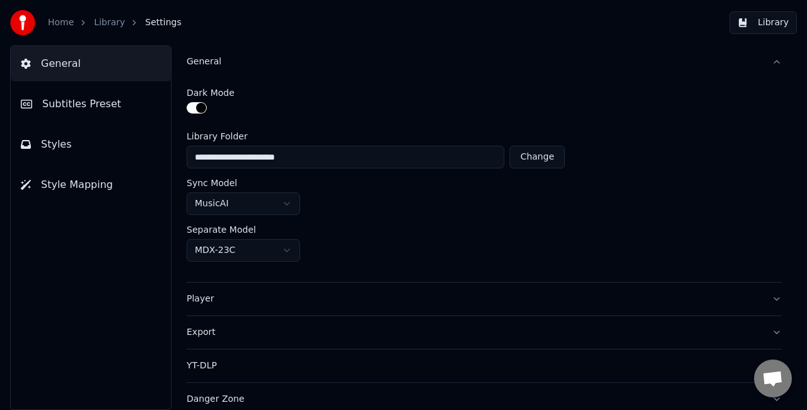
click at [101, 135] on button "Styles" at bounding box center [91, 144] width 160 height 35
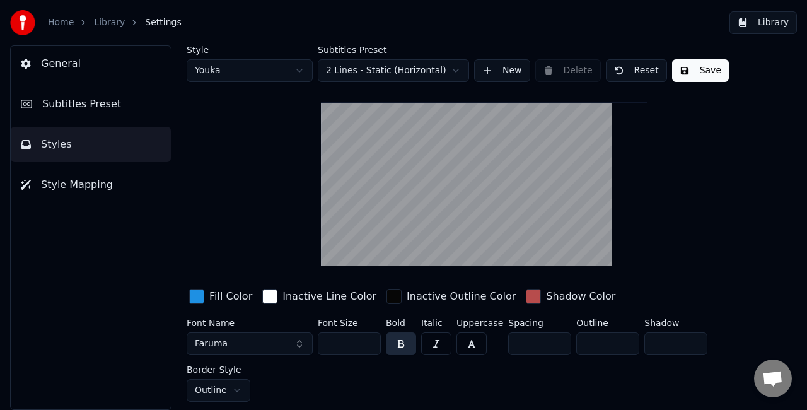
click at [96, 111] on span "Subtitles Preset" at bounding box center [81, 103] width 79 height 15
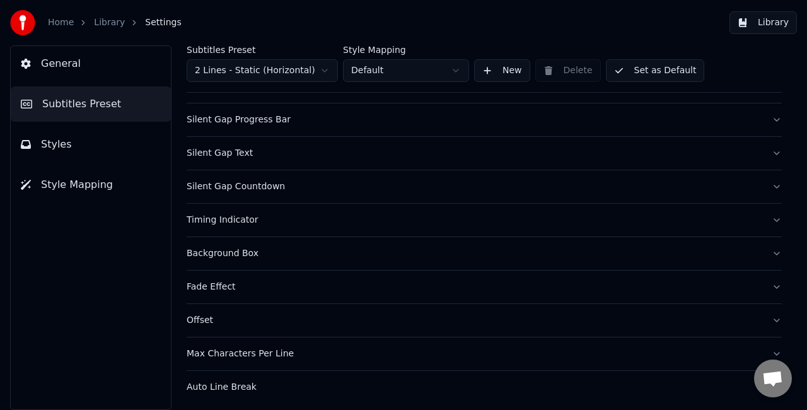
scroll to position [116, 0]
click at [322, 380] on div "Auto Line Break" at bounding box center [474, 386] width 575 height 13
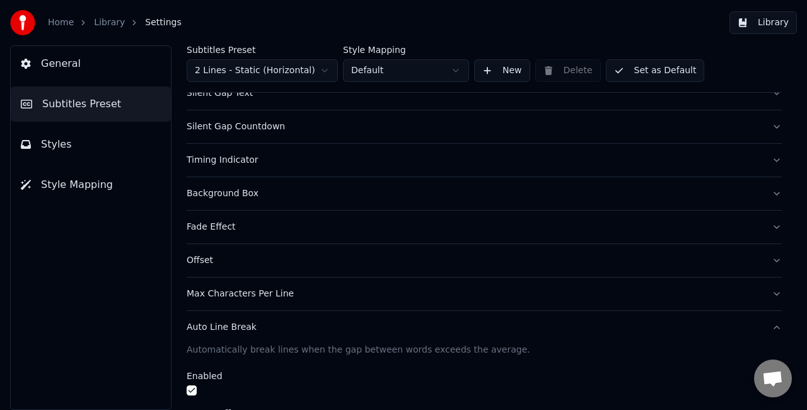
scroll to position [265, 0]
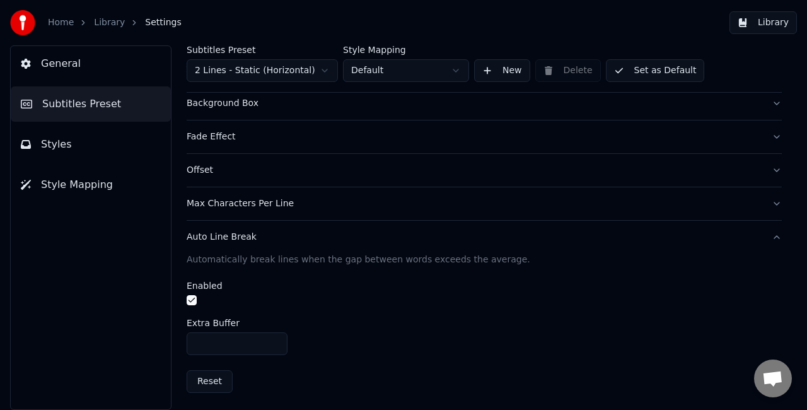
click at [125, 324] on div "General Subtitles Preset Styles Style Mapping" at bounding box center [90, 227] width 161 height 364
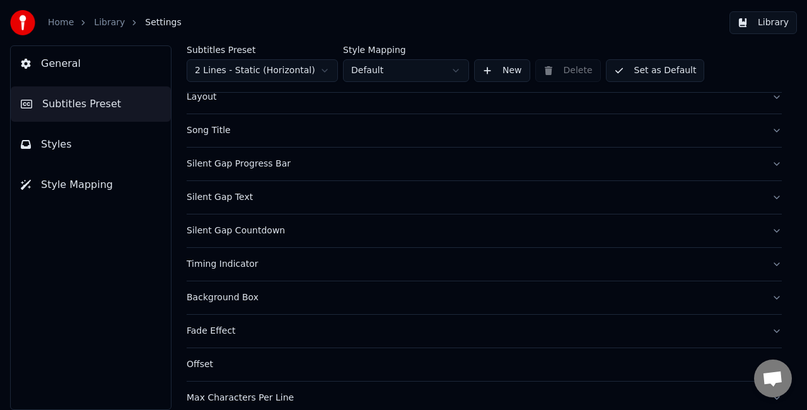
scroll to position [0, 0]
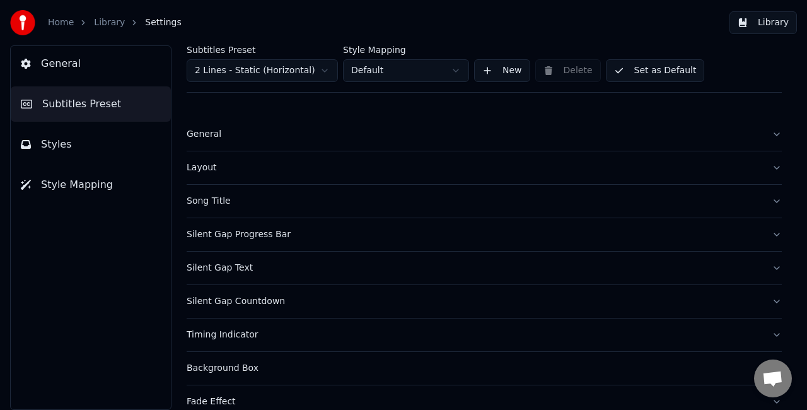
click at [238, 169] on div "Layout" at bounding box center [474, 167] width 575 height 13
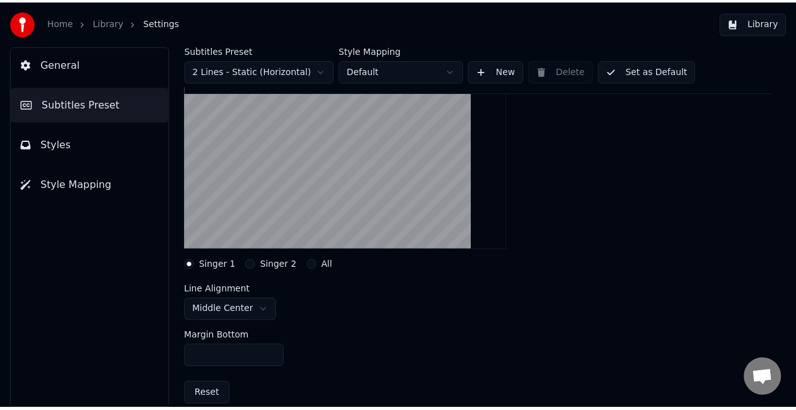
scroll to position [189, 0]
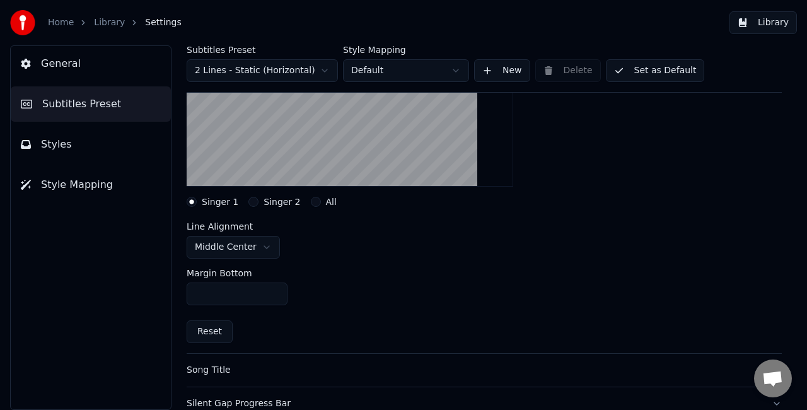
click at [311, 202] on button "All" at bounding box center [316, 202] width 10 height 10
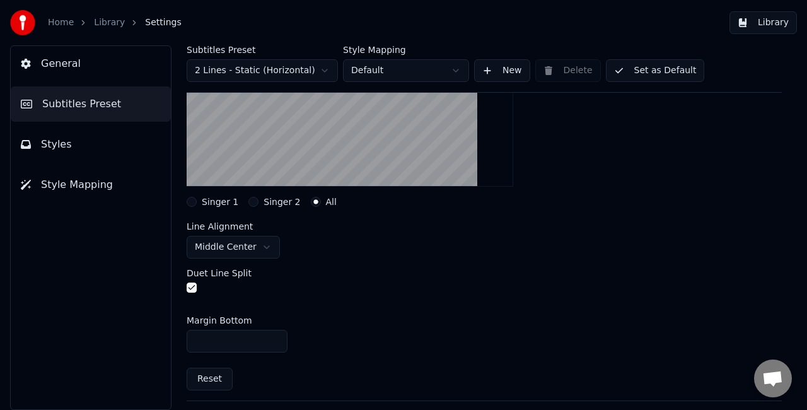
click at [256, 247] on html "Home Library Settings Library General Subtitles Preset Styles Style Mapping Sub…" at bounding box center [403, 205] width 807 height 410
click at [639, 69] on button "Set as Default" at bounding box center [655, 70] width 99 height 23
click at [649, 69] on button "Set as Default" at bounding box center [655, 70] width 99 height 23
click at [750, 25] on button "Library" at bounding box center [762, 22] width 67 height 23
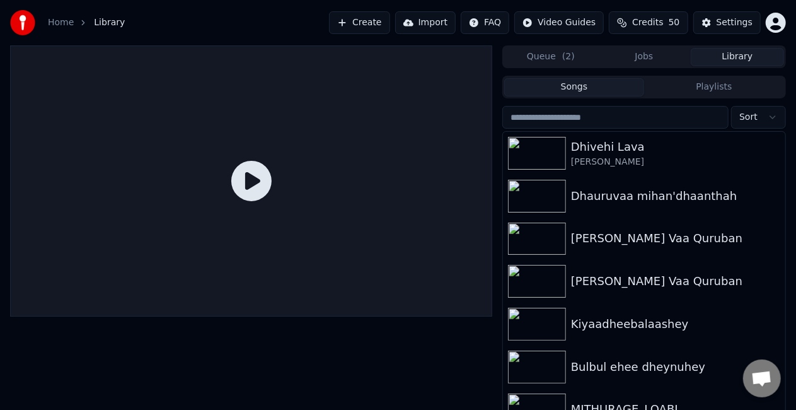
click at [570, 56] on span "( 2 )" at bounding box center [568, 56] width 13 height 13
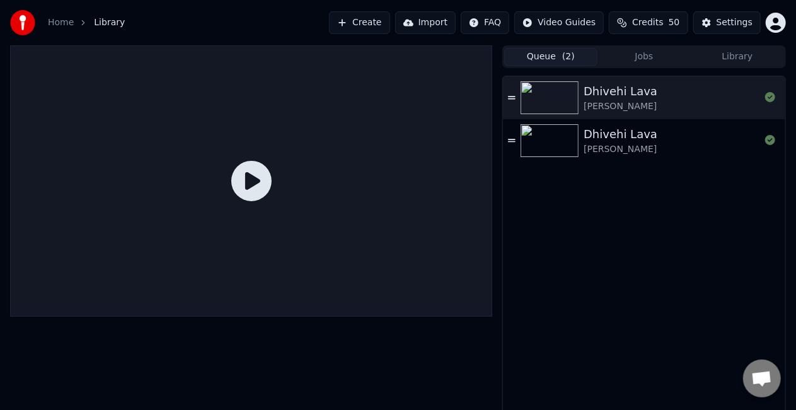
click at [646, 57] on button "Jobs" at bounding box center [644, 57] width 93 height 18
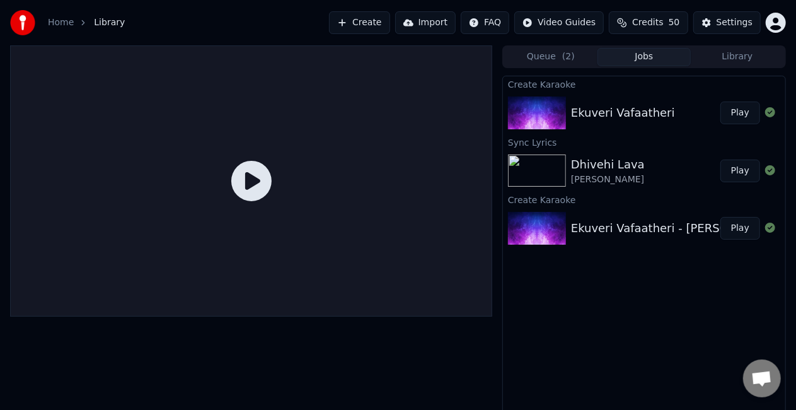
click at [743, 227] on button "Play" at bounding box center [741, 228] width 40 height 23
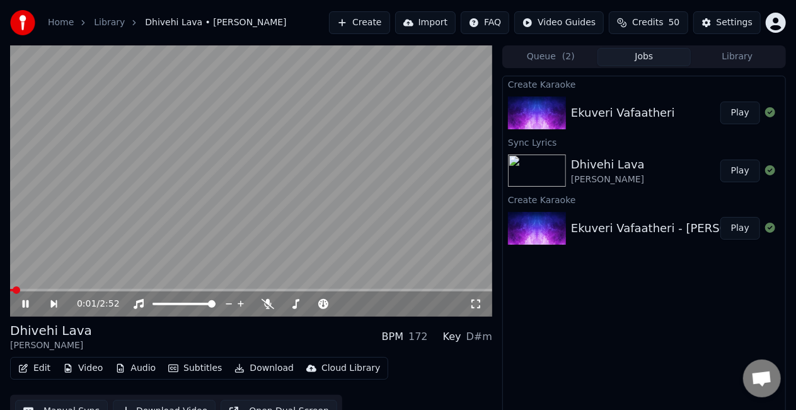
click at [38, 288] on video at bounding box center [251, 180] width 482 height 271
click at [44, 289] on span at bounding box center [251, 290] width 482 height 3
click at [136, 237] on video at bounding box center [251, 180] width 482 height 271
click at [618, 178] on div "[PERSON_NAME]" at bounding box center [608, 179] width 74 height 13
click at [742, 107] on button "Play" at bounding box center [741, 112] width 40 height 23
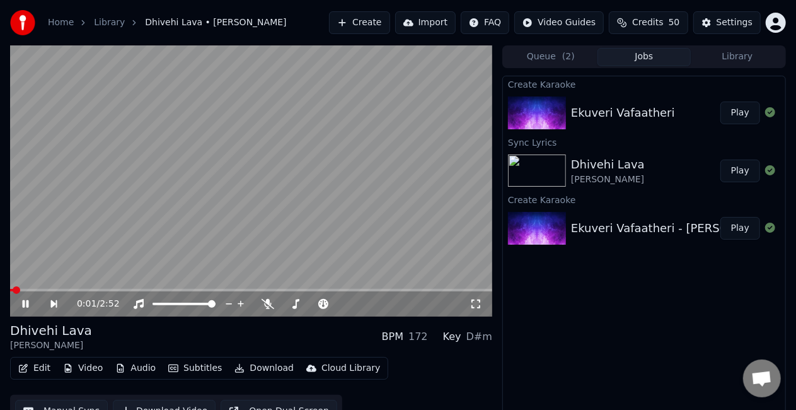
click at [66, 286] on video at bounding box center [251, 180] width 482 height 271
click at [73, 289] on div "0:01 / 2:52" at bounding box center [251, 180] width 482 height 271
click at [74, 289] on span at bounding box center [251, 290] width 482 height 3
click at [167, 244] on video at bounding box center [251, 180] width 482 height 271
click at [168, 244] on video at bounding box center [251, 180] width 482 height 271
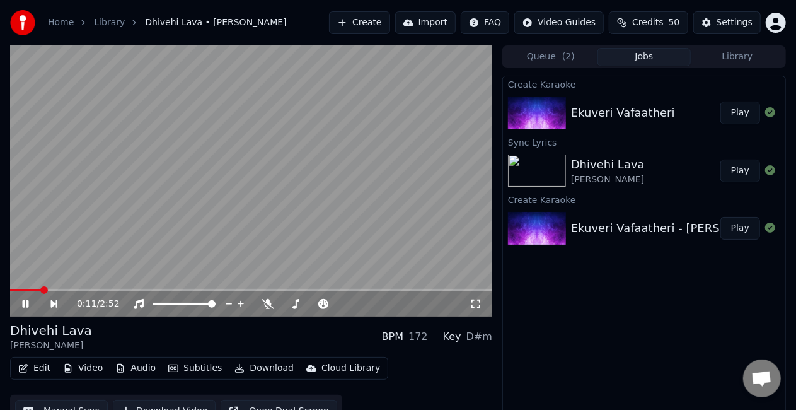
click at [40, 290] on span at bounding box center [25, 290] width 31 height 3
click at [104, 240] on video at bounding box center [251, 180] width 482 height 271
click at [720, 25] on button "Settings" at bounding box center [726, 22] width 67 height 23
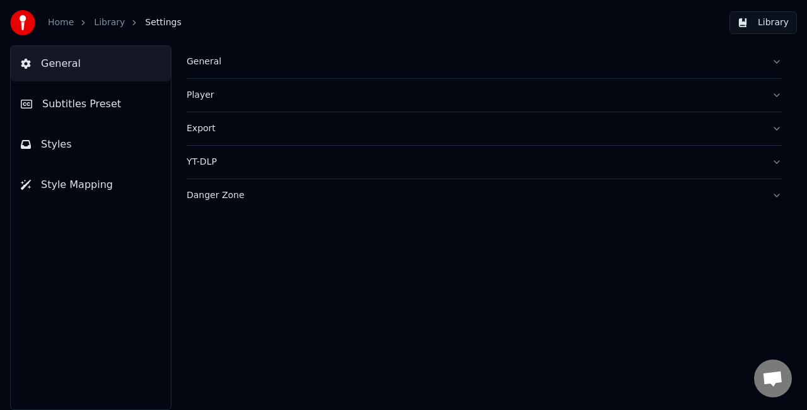
click at [142, 104] on button "Subtitles Preset" at bounding box center [91, 103] width 160 height 35
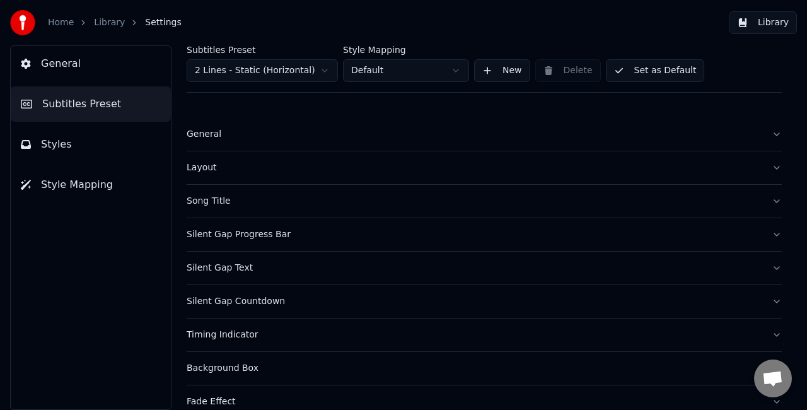
click at [301, 170] on div "Layout" at bounding box center [474, 167] width 575 height 13
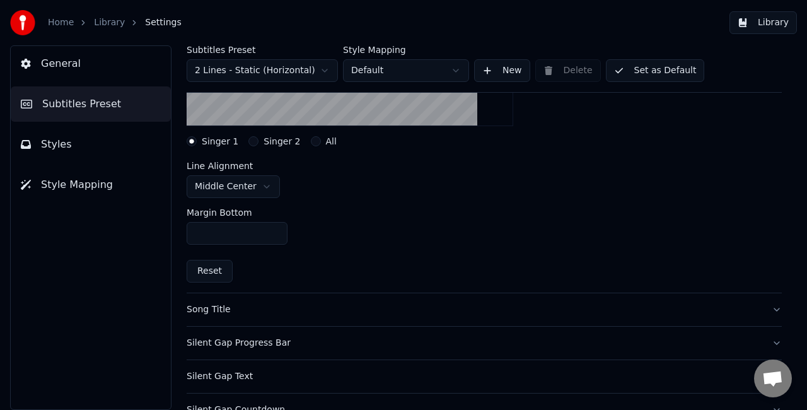
scroll to position [189, 0]
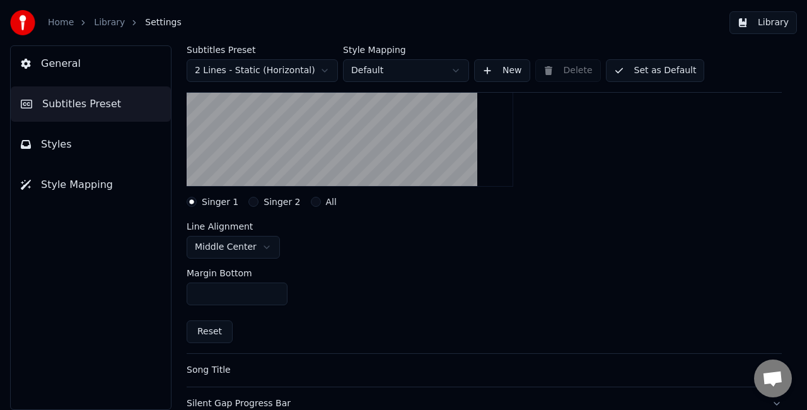
click at [265, 247] on html "Home Library Settings Library General Subtitles Preset Styles Style Mapping Sub…" at bounding box center [403, 205] width 807 height 410
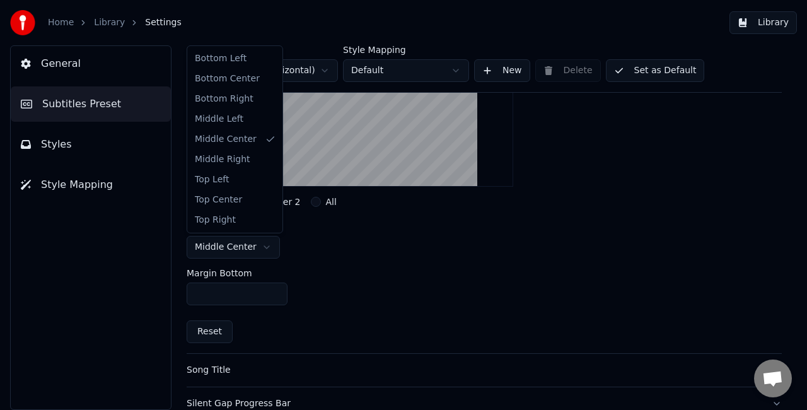
click at [352, 246] on html "Home Library Settings Library General Subtitles Preset Styles Style Mapping Sub…" at bounding box center [403, 205] width 807 height 410
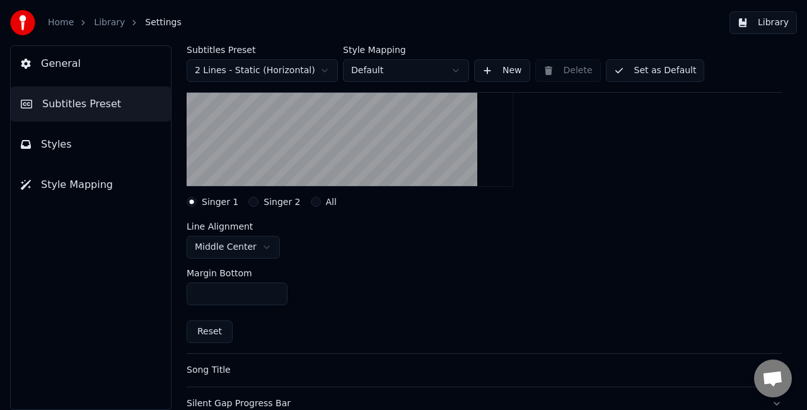
click at [311, 197] on button "All" at bounding box center [316, 202] width 10 height 10
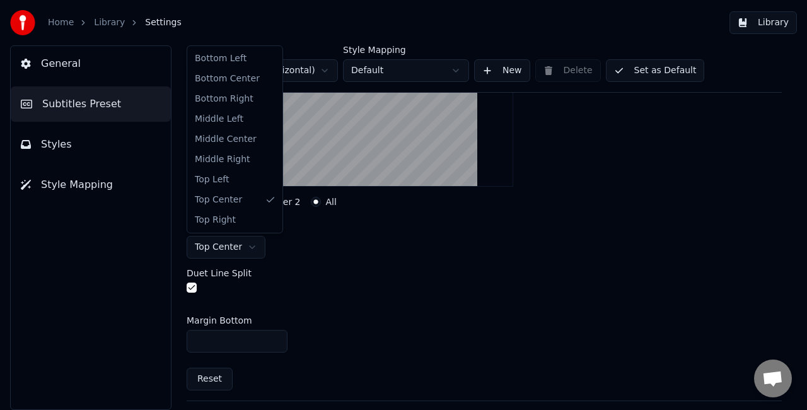
click at [247, 245] on html "Home Library Settings Library General Subtitles Preset Styles Style Mapping Sub…" at bounding box center [403, 205] width 807 height 410
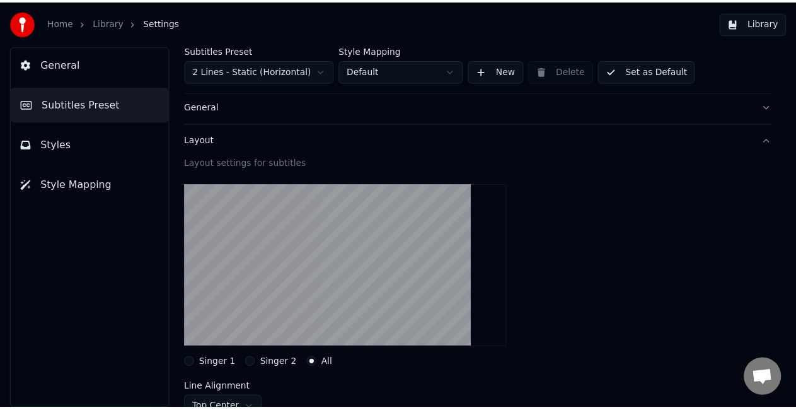
scroll to position [0, 0]
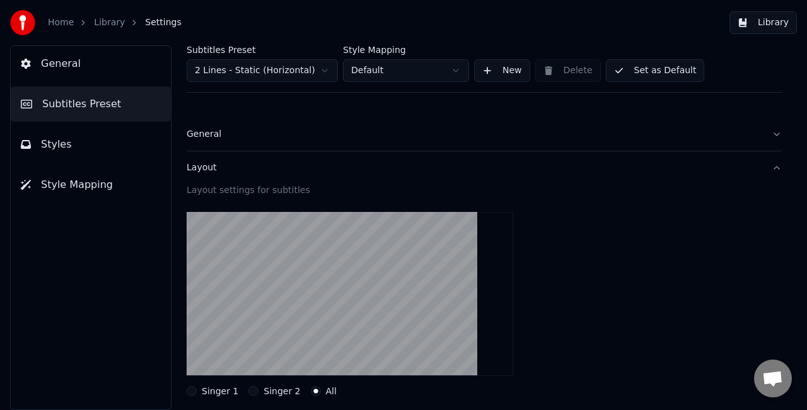
click at [657, 73] on button "Set as Default" at bounding box center [655, 70] width 99 height 23
click at [633, 70] on button "Set as Default" at bounding box center [655, 70] width 99 height 23
click at [762, 25] on button "Library" at bounding box center [762, 22] width 67 height 23
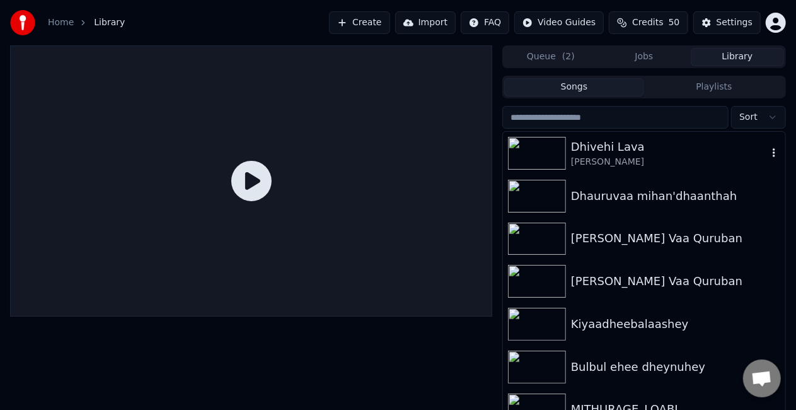
click at [649, 146] on div "Dhivehi Lava" at bounding box center [669, 147] width 197 height 18
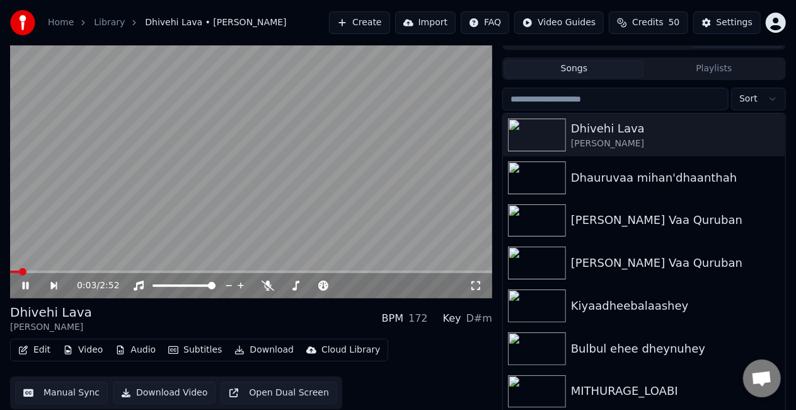
scroll to position [28, 0]
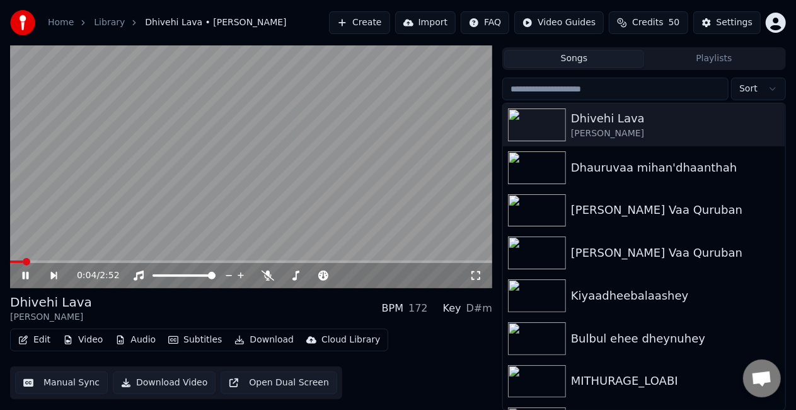
click at [49, 261] on span at bounding box center [251, 261] width 482 height 3
click at [142, 222] on video at bounding box center [251, 152] width 482 height 271
click at [148, 219] on video at bounding box center [251, 152] width 482 height 271
click at [34, 261] on span at bounding box center [37, 261] width 55 height 3
click at [468, 275] on div "0:10 / 2:52" at bounding box center [273, 275] width 393 height 13
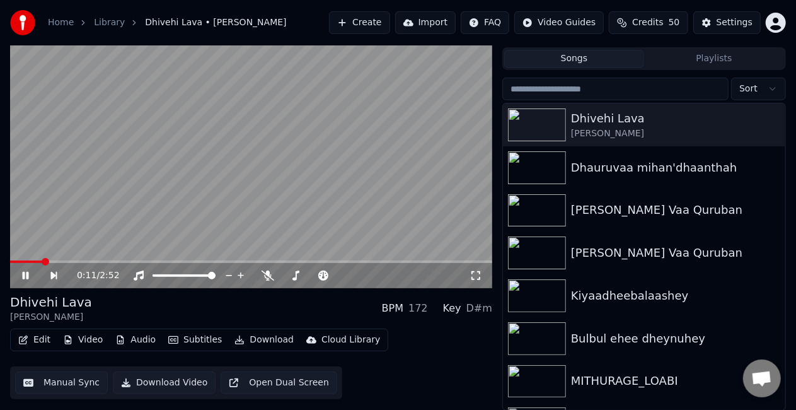
click at [472, 275] on icon at bounding box center [476, 275] width 13 height 10
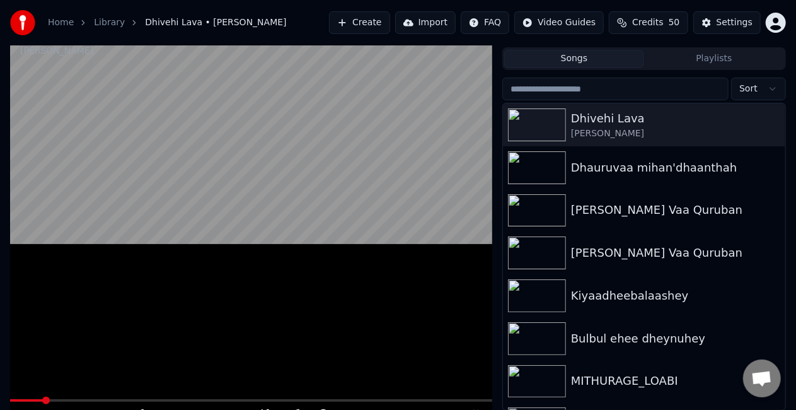
scroll to position [18, 0]
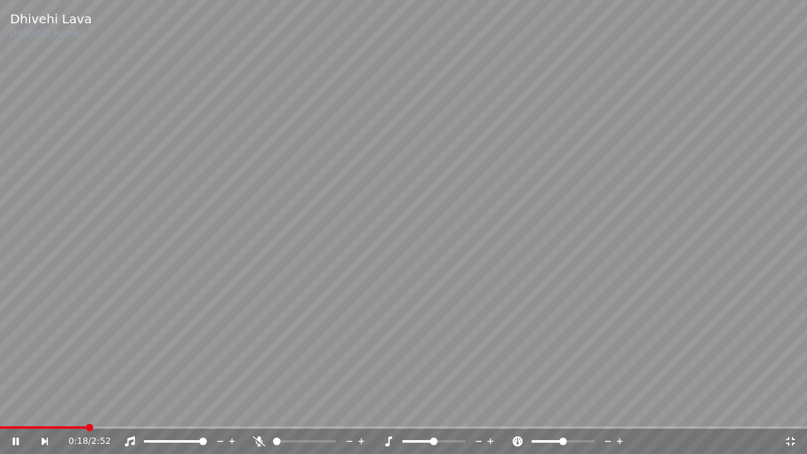
click at [793, 409] on icon at bounding box center [790, 441] width 13 height 10
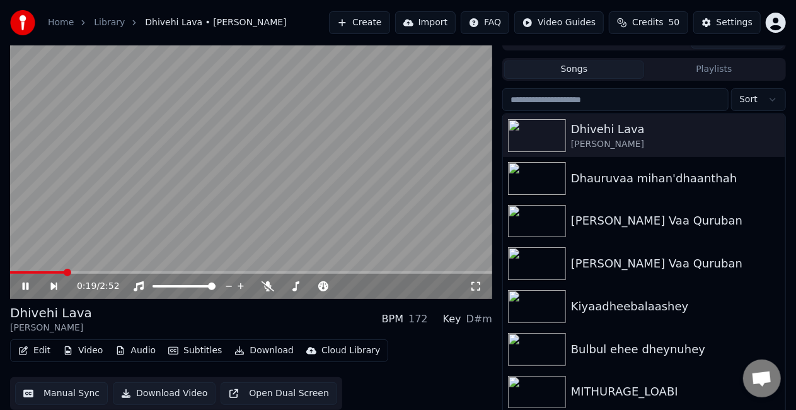
click at [396, 197] on video at bounding box center [251, 163] width 482 height 271
click at [712, 23] on button "Settings" at bounding box center [726, 22] width 67 height 23
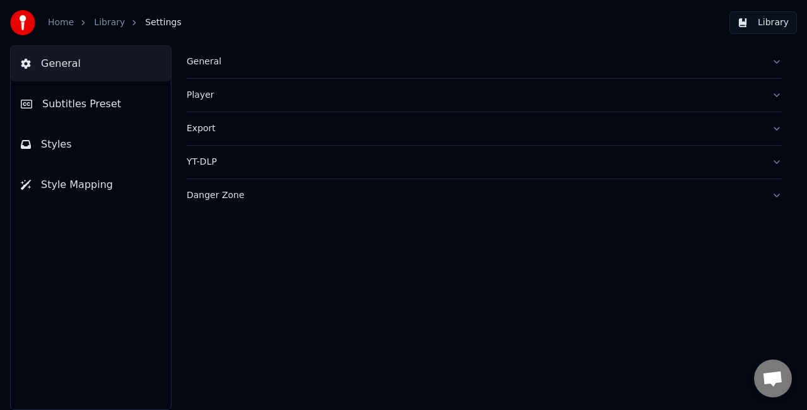
click at [410, 71] on button "General" at bounding box center [484, 61] width 595 height 33
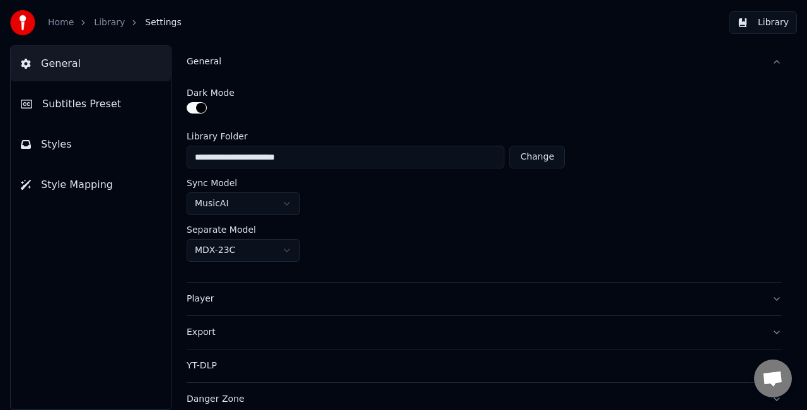
click at [410, 71] on button "General" at bounding box center [484, 61] width 595 height 33
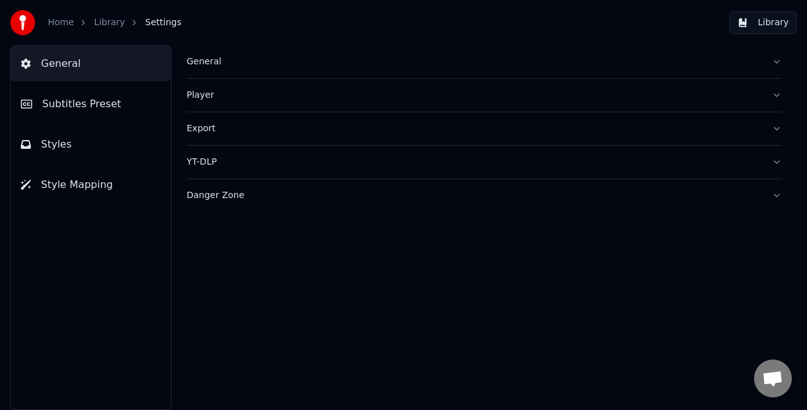
click at [40, 111] on button "Subtitles Preset" at bounding box center [91, 103] width 160 height 35
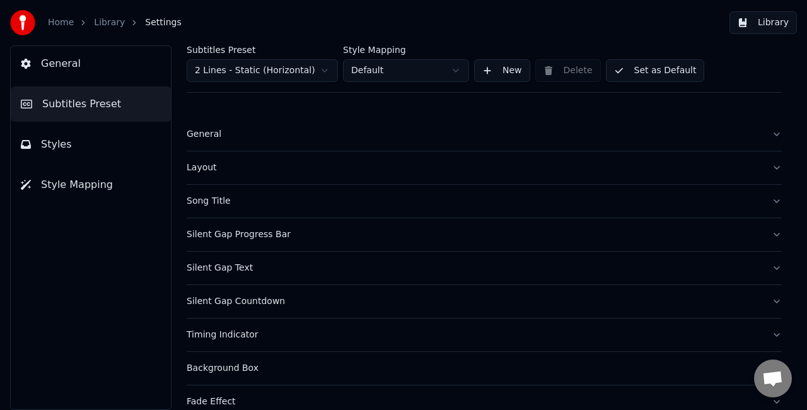
click at [287, 132] on div "General" at bounding box center [474, 134] width 575 height 13
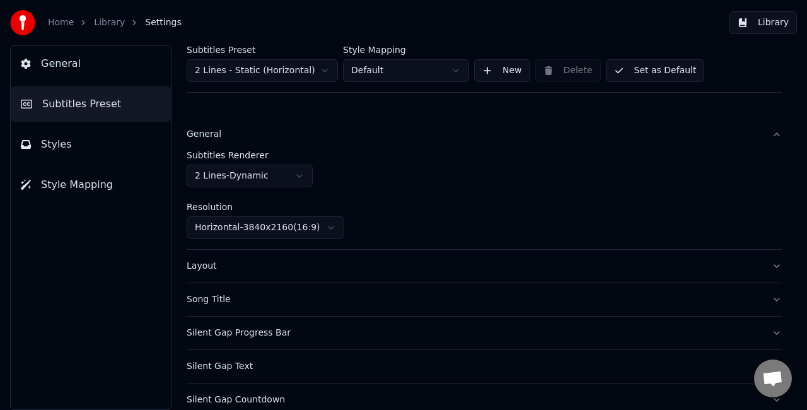
click at [327, 264] on div "Layout" at bounding box center [474, 266] width 575 height 13
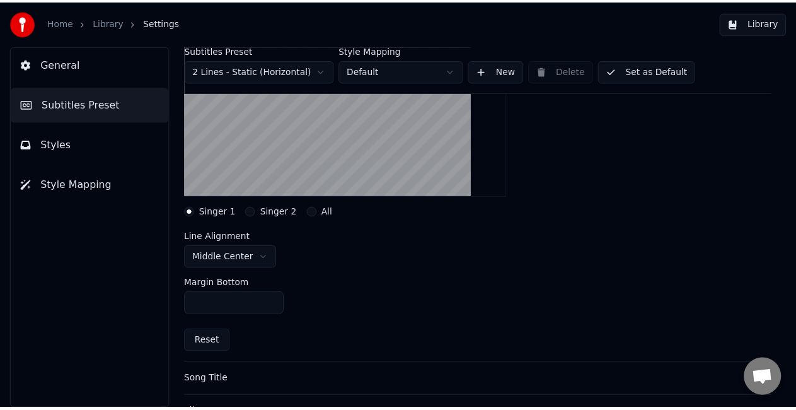
scroll to position [189, 0]
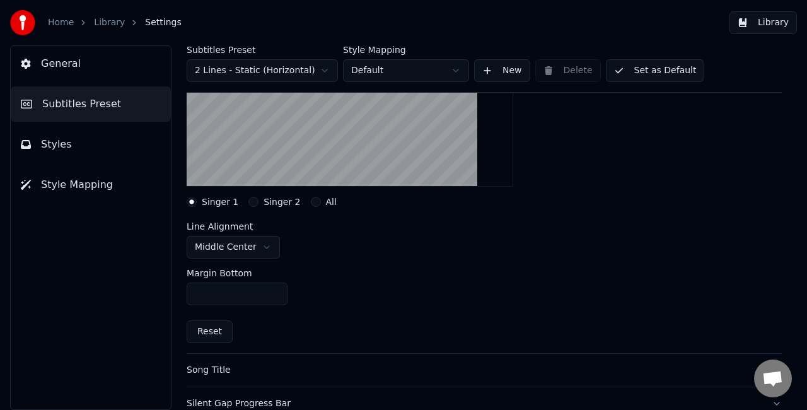
click at [252, 202] on button "Singer 2" at bounding box center [253, 202] width 10 height 10
click at [195, 198] on button "Singer 1" at bounding box center [192, 202] width 10 height 10
click at [242, 243] on html "Home Library Settings Library General Subtitles Preset Styles Style Mapping Sub…" at bounding box center [403, 205] width 807 height 410
click at [254, 202] on div "Singer 2" at bounding box center [274, 202] width 52 height 10
click at [248, 204] on button "Singer 2" at bounding box center [253, 202] width 10 height 10
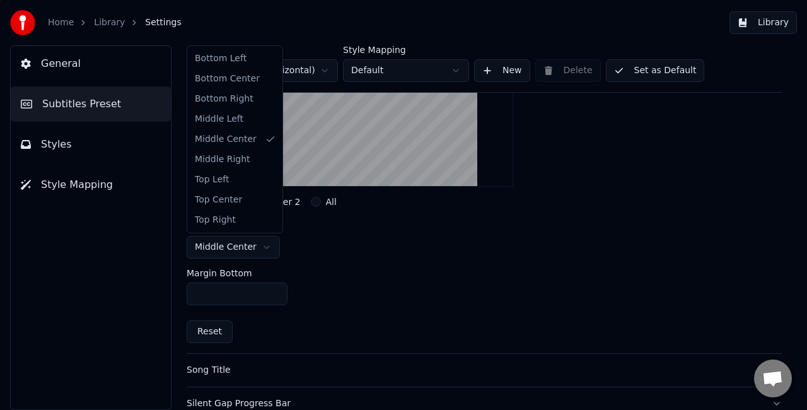
click at [232, 249] on html "Home Library Settings Library General Subtitles Preset Styles Style Mapping Sub…" at bounding box center [403, 205] width 807 height 410
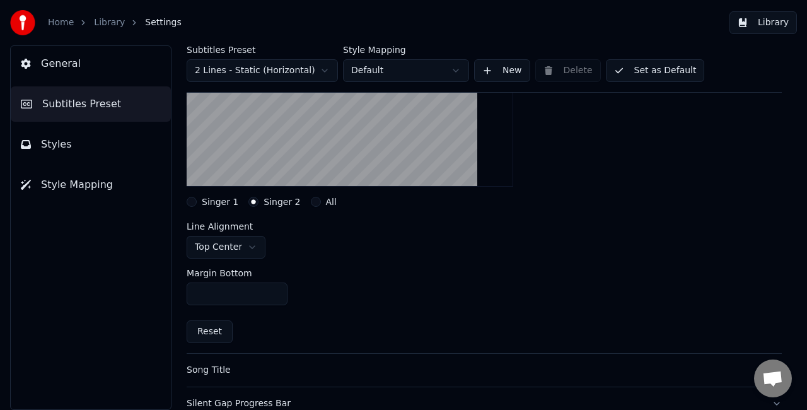
click at [311, 200] on button "All" at bounding box center [316, 202] width 10 height 10
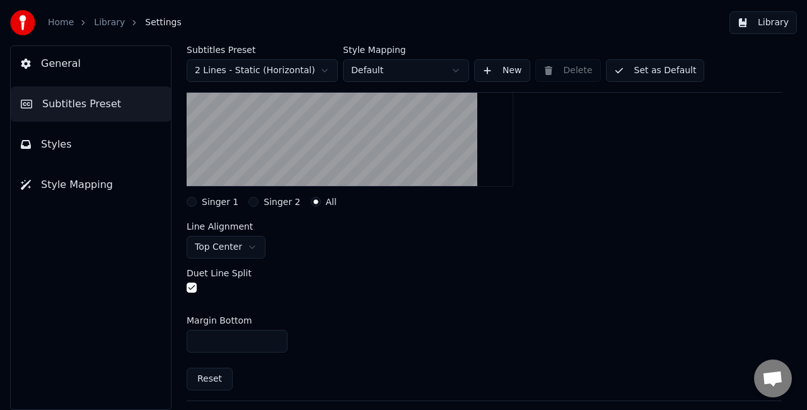
click at [649, 69] on button "Set as Default" at bounding box center [655, 70] width 99 height 23
click at [631, 66] on button "Done" at bounding box center [636, 70] width 60 height 23
click at [764, 23] on button "Library" at bounding box center [762, 22] width 67 height 23
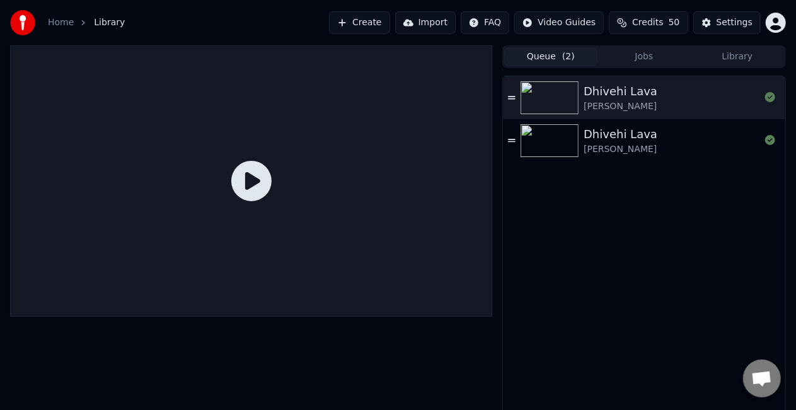
click at [560, 56] on button "Queue ( 2 )" at bounding box center [550, 57] width 93 height 18
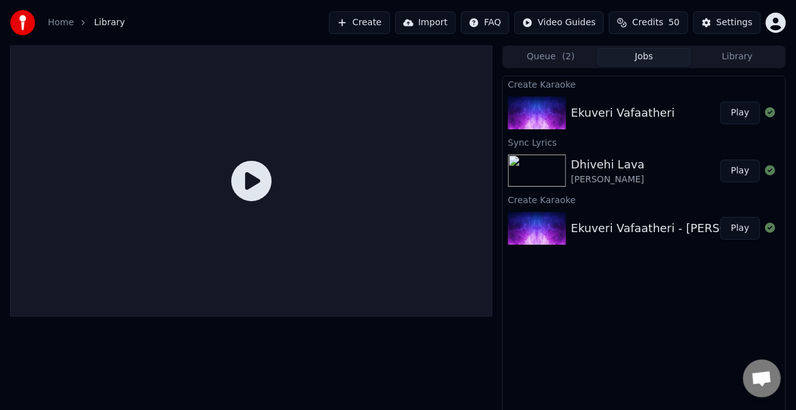
click at [634, 55] on button "Jobs" at bounding box center [644, 57] width 93 height 18
click at [737, 223] on button "Play" at bounding box center [741, 228] width 40 height 23
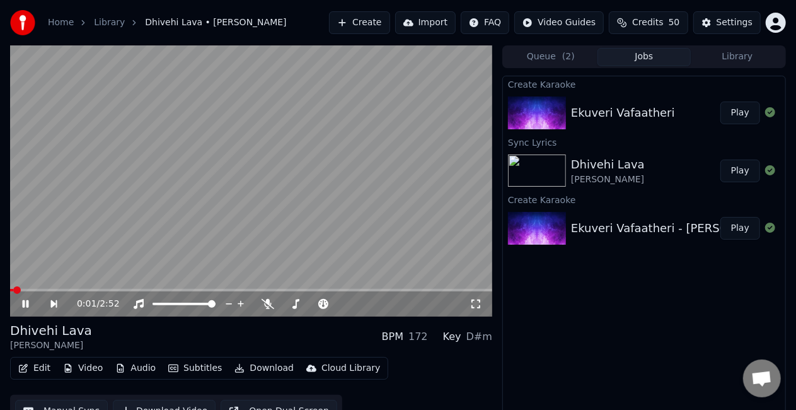
click at [26, 287] on video at bounding box center [251, 180] width 482 height 271
click at [28, 287] on video at bounding box center [251, 180] width 482 height 271
click at [29, 289] on span at bounding box center [251, 290] width 482 height 3
click at [90, 248] on video at bounding box center [251, 180] width 482 height 271
click at [124, 241] on video at bounding box center [251, 180] width 482 height 271
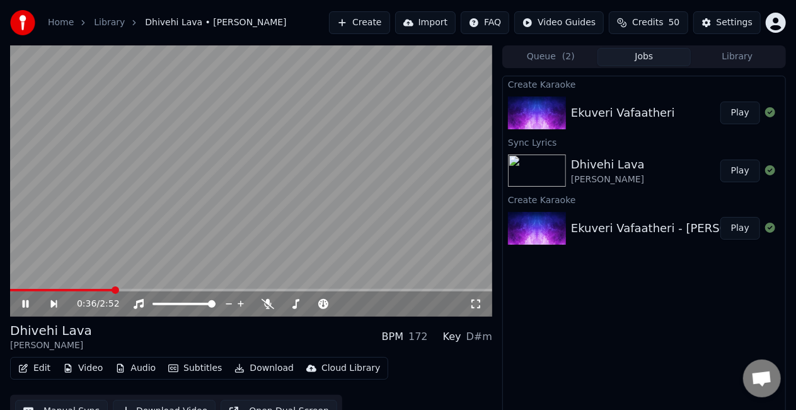
click at [127, 287] on video at bounding box center [251, 180] width 482 height 271
click at [127, 288] on video at bounding box center [251, 180] width 482 height 271
click at [159, 260] on video at bounding box center [251, 180] width 482 height 271
click at [160, 260] on video at bounding box center [251, 180] width 482 height 271
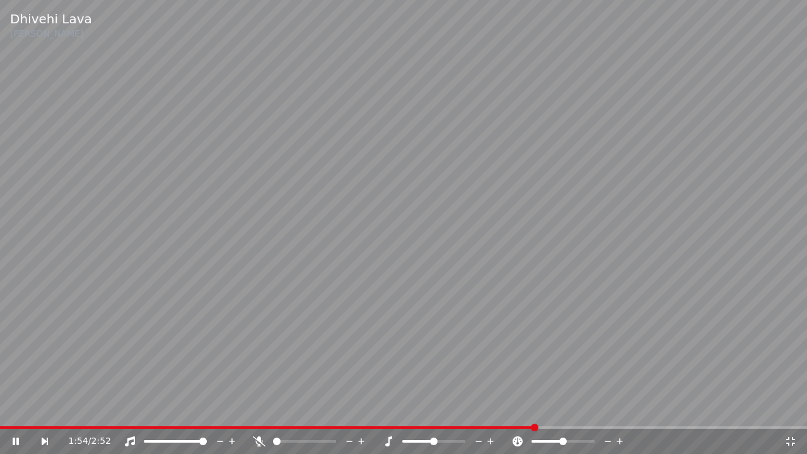
click at [597, 297] on video at bounding box center [403, 227] width 807 height 454
click at [786, 409] on icon at bounding box center [790, 441] width 13 height 10
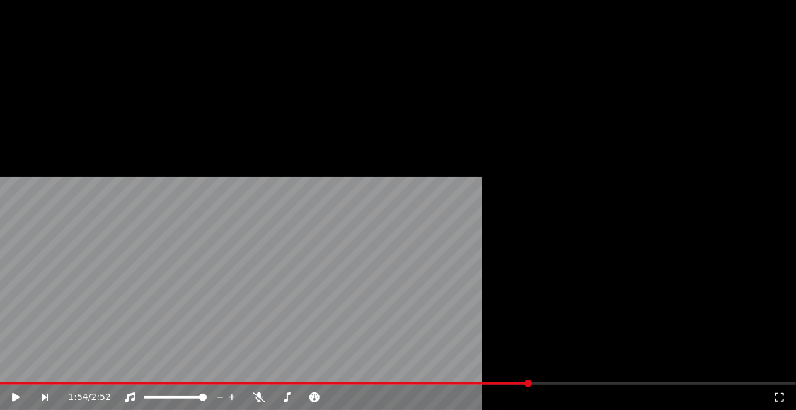
scroll to position [18, 0]
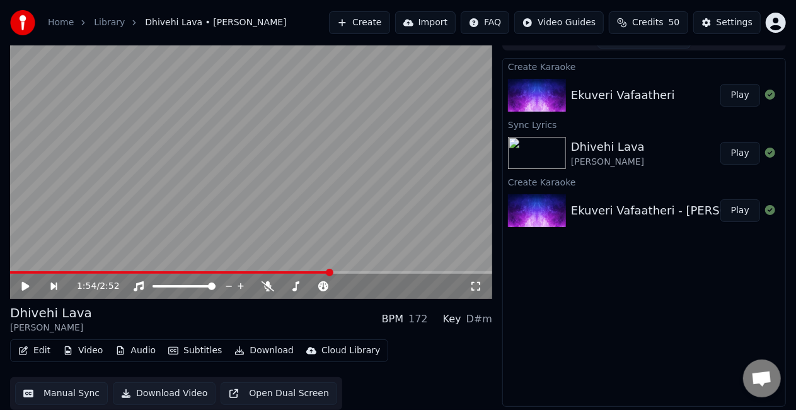
click at [79, 389] on button "Manual Sync" at bounding box center [61, 393] width 93 height 23
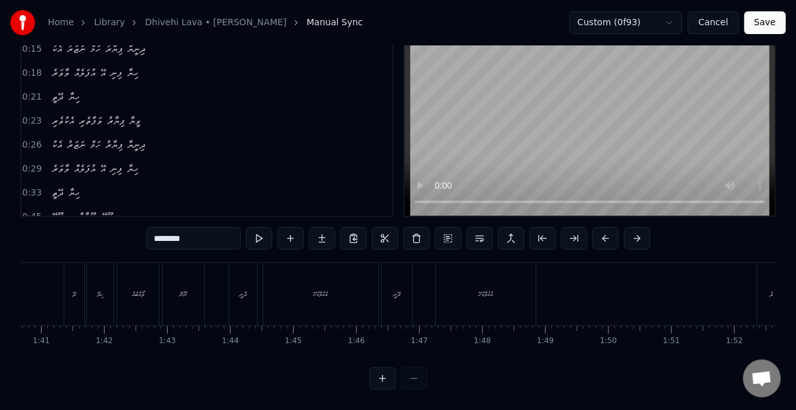
scroll to position [0, 6526]
click at [588, 278] on div "ދެ" at bounding box center [592, 294] width 28 height 62
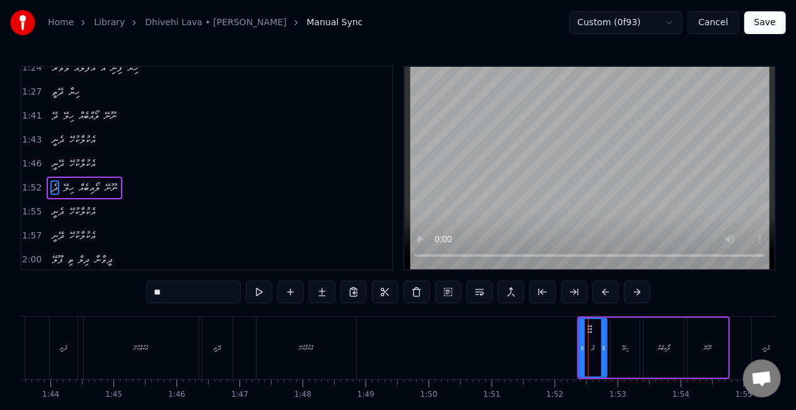
scroll to position [546, 0]
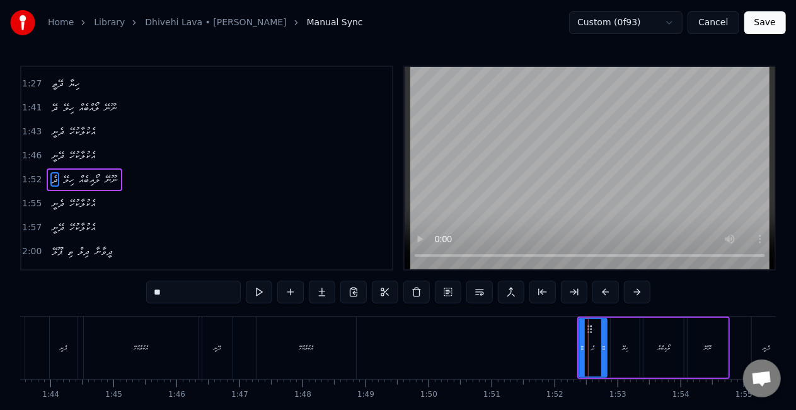
click at [156, 297] on input "**" at bounding box center [193, 292] width 95 height 23
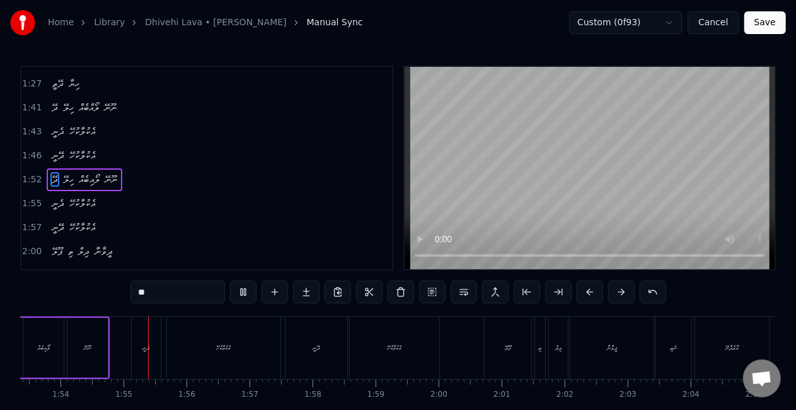
scroll to position [0, 7168]
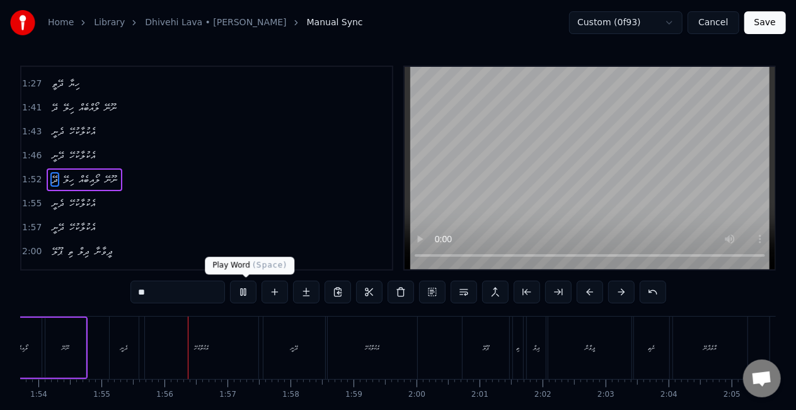
click at [242, 285] on button at bounding box center [243, 292] width 26 height 23
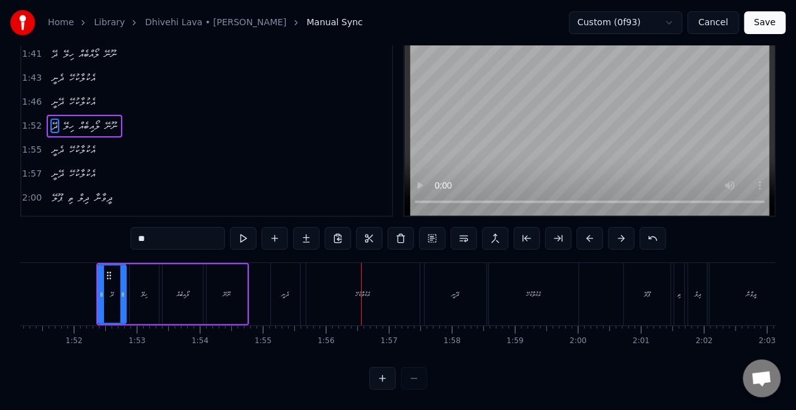
scroll to position [0, 7001]
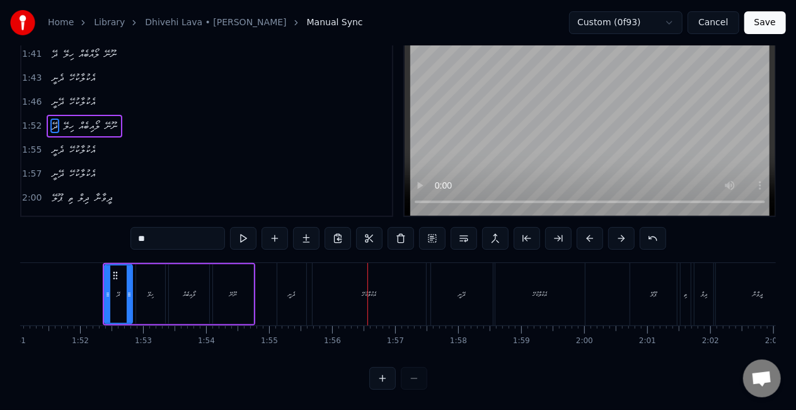
click at [190, 275] on div "ލޯއިބެއް" at bounding box center [189, 294] width 40 height 60
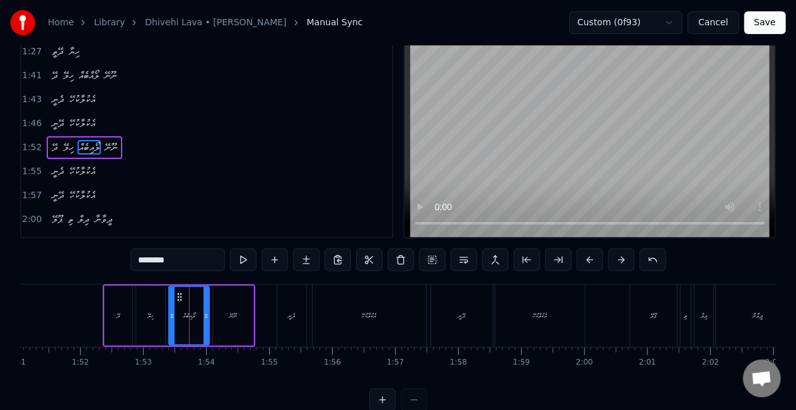
scroll to position [0, 0]
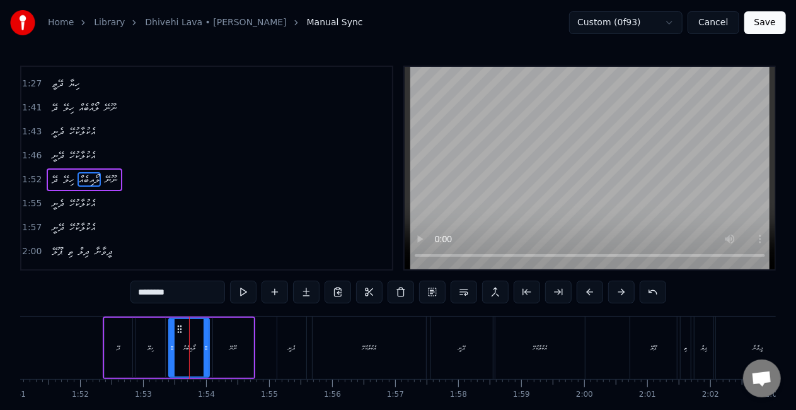
click at [156, 293] on input "********" at bounding box center [177, 292] width 95 height 23
click at [154, 293] on input "*******" at bounding box center [177, 292] width 95 height 23
click at [245, 291] on button at bounding box center [243, 292] width 26 height 23
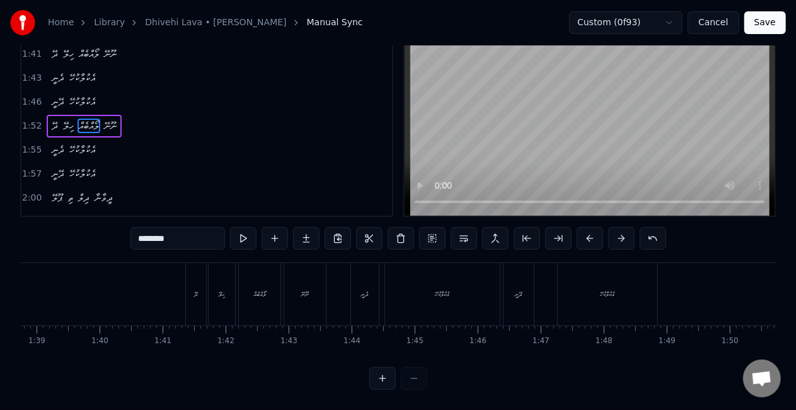
scroll to position [0, 6218]
click at [202, 299] on div "ދޭ" at bounding box center [202, 294] width 20 height 62
type input "**"
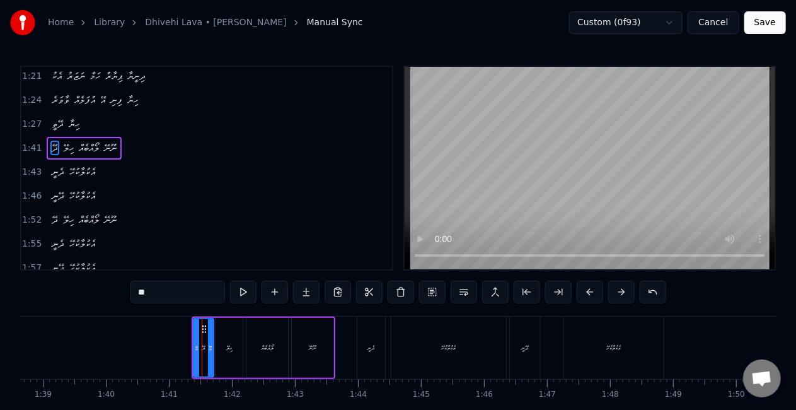
scroll to position [475, 0]
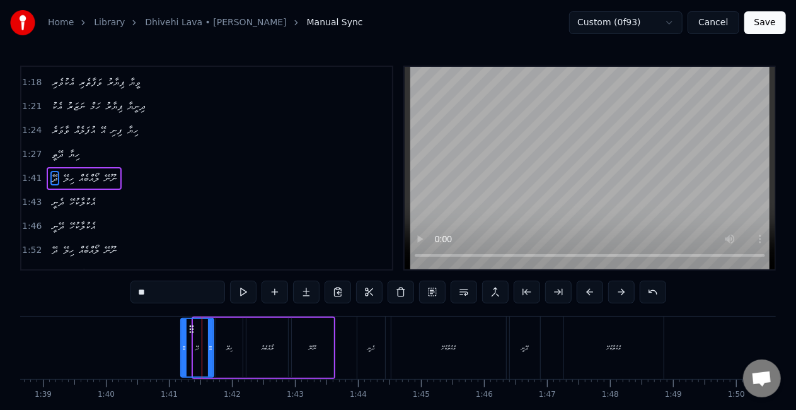
drag, startPoint x: 198, startPoint y: 341, endPoint x: 184, endPoint y: 337, distance: 14.4
click at [184, 337] on div at bounding box center [184, 347] width 5 height 57
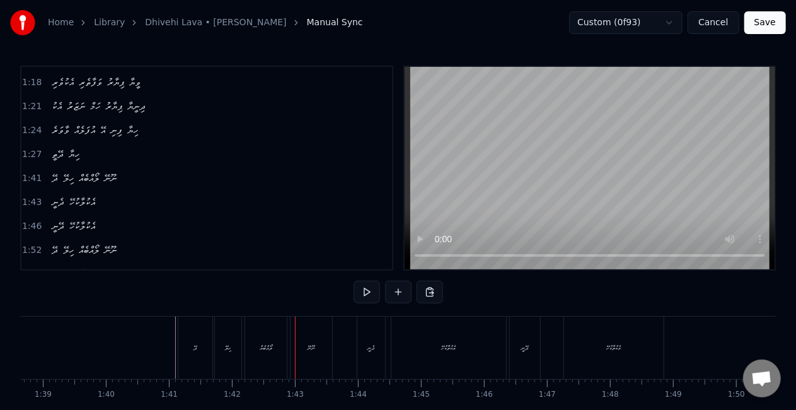
click at [199, 335] on div "ދޭ" at bounding box center [195, 347] width 34 height 62
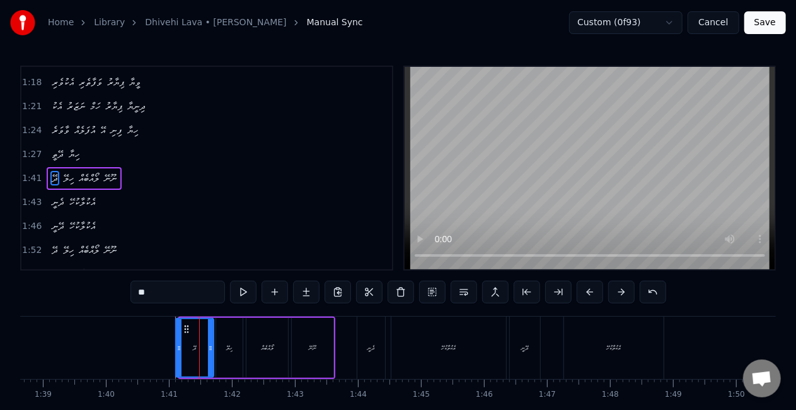
click at [178, 348] on icon at bounding box center [179, 348] width 5 height 10
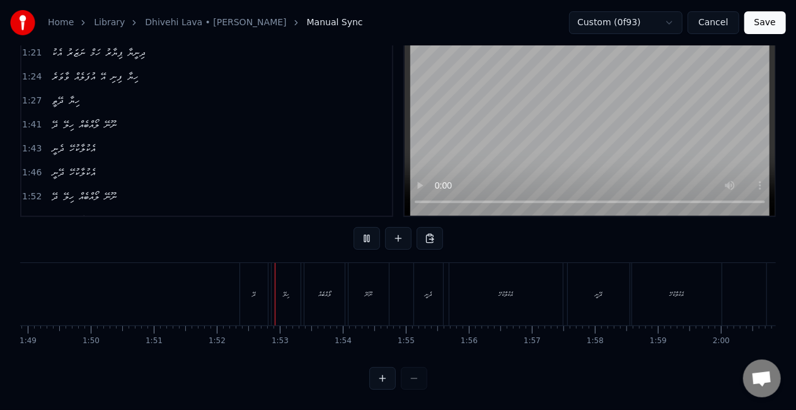
scroll to position [0, 0]
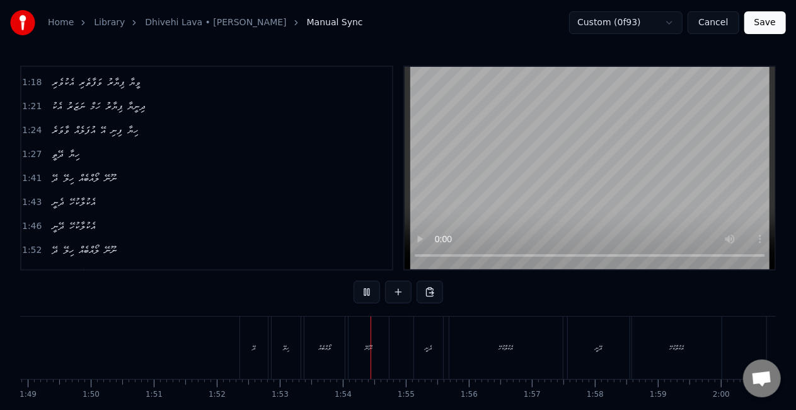
click at [260, 348] on div "ދޭ" at bounding box center [254, 347] width 28 height 62
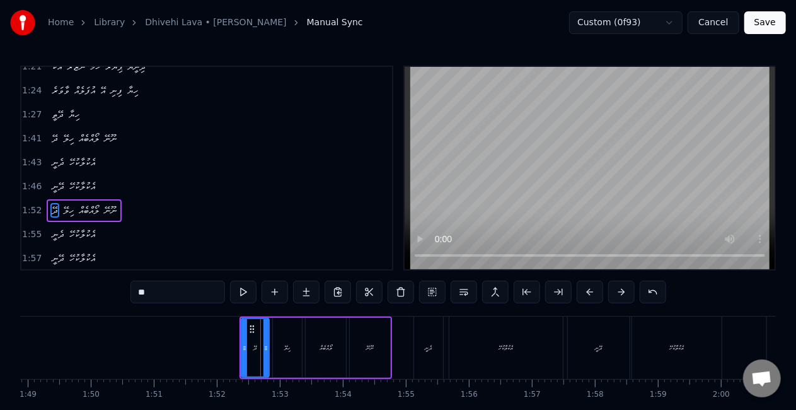
scroll to position [546, 0]
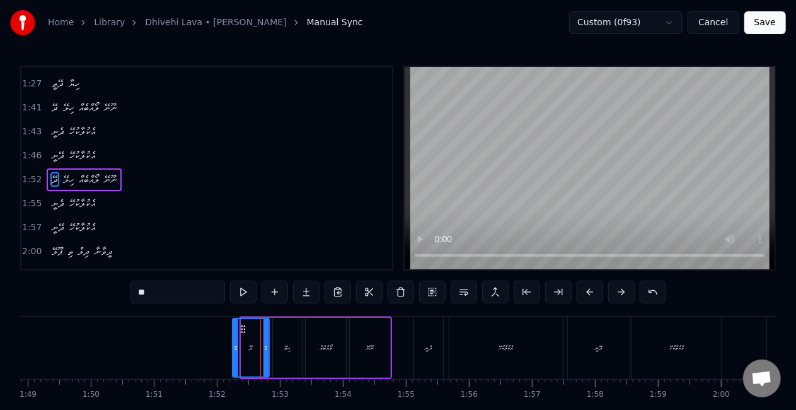
drag, startPoint x: 243, startPoint y: 349, endPoint x: 235, endPoint y: 345, distance: 9.9
click at [235, 345] on icon at bounding box center [235, 348] width 5 height 10
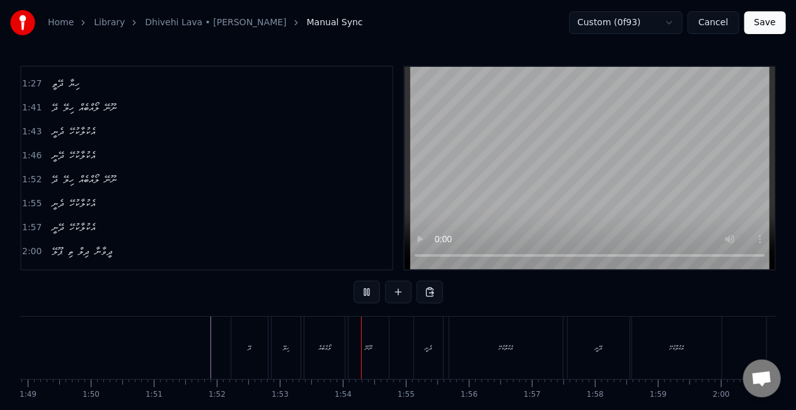
scroll to position [0, 0]
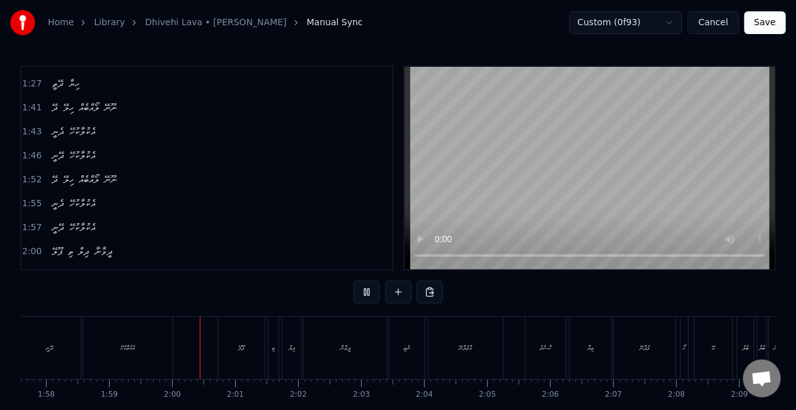
scroll to position [0, 7496]
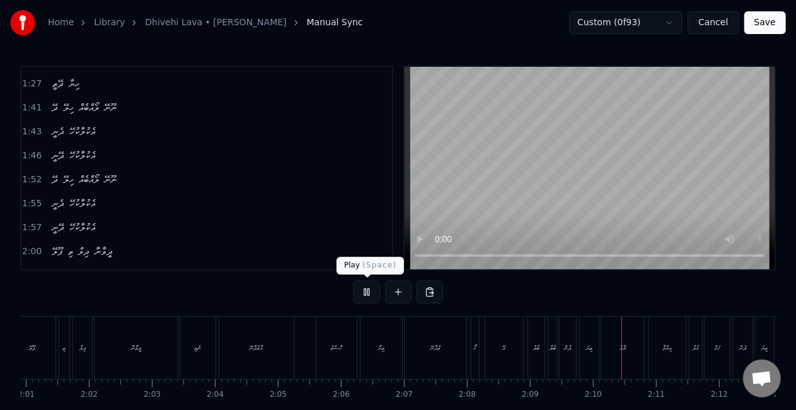
click at [368, 289] on button at bounding box center [367, 292] width 26 height 23
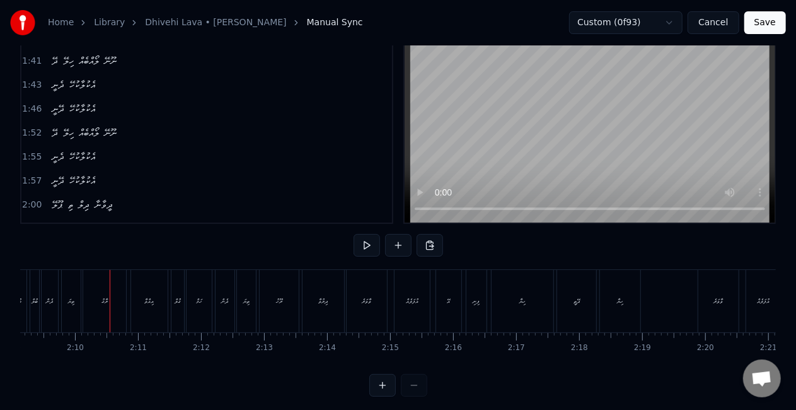
scroll to position [63, 0]
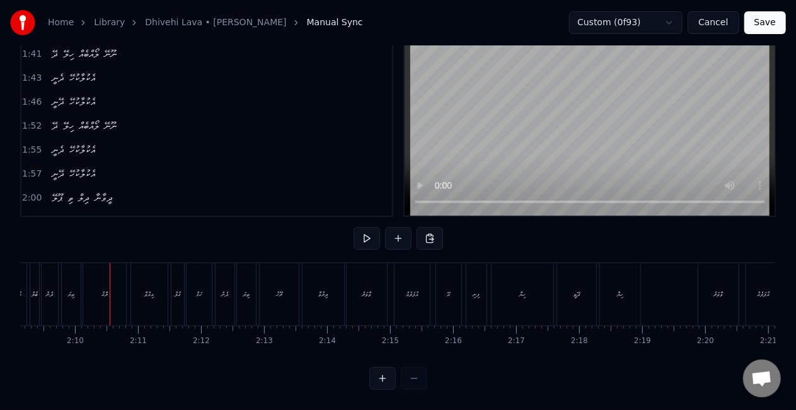
click at [769, 22] on button "Save" at bounding box center [766, 22] width 42 height 23
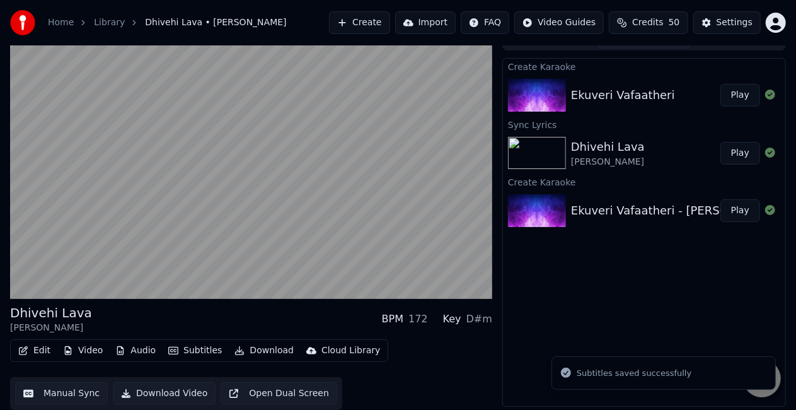
click at [743, 209] on button "Play" at bounding box center [741, 210] width 40 height 23
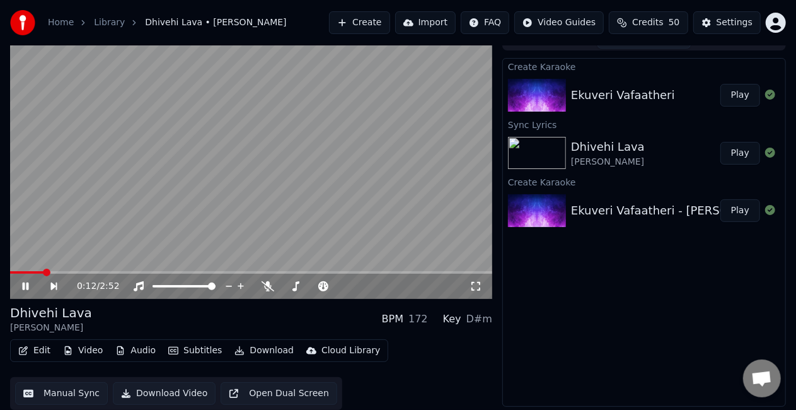
click at [43, 271] on span at bounding box center [251, 272] width 482 height 3
click at [89, 274] on div "0:14 / 2:52" at bounding box center [251, 286] width 482 height 25
click at [89, 271] on span at bounding box center [251, 272] width 482 height 3
click at [158, 270] on video at bounding box center [251, 163] width 482 height 271
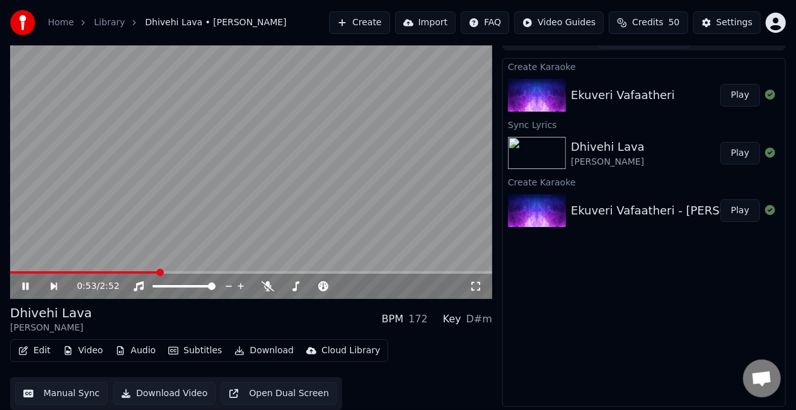
click at [159, 271] on span at bounding box center [251, 272] width 482 height 3
click at [219, 232] on video at bounding box center [251, 163] width 482 height 271
click at [751, 148] on button "Play" at bounding box center [741, 153] width 40 height 23
click at [53, 272] on span at bounding box center [251, 272] width 482 height 3
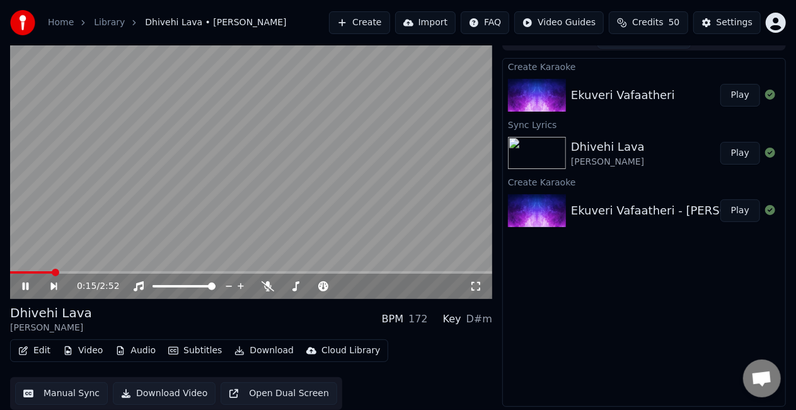
click at [161, 243] on video at bounding box center [251, 163] width 482 height 271
click at [161, 241] on video at bounding box center [251, 163] width 482 height 271
click at [744, 210] on button "Play" at bounding box center [741, 210] width 40 height 23
click at [63, 390] on button "Manual Sync" at bounding box center [61, 393] width 93 height 23
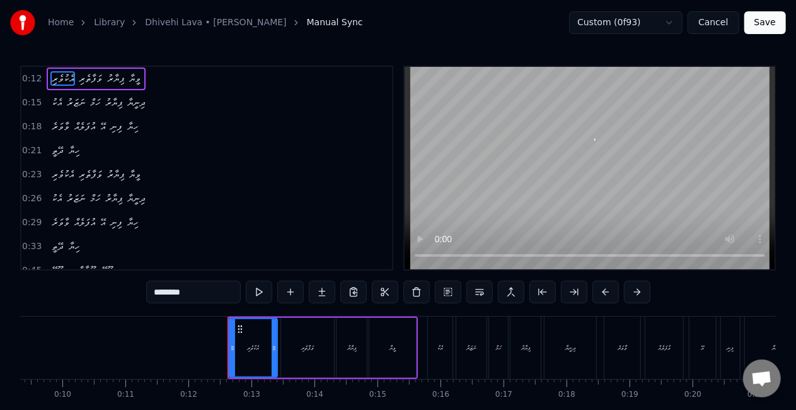
scroll to position [0, 733]
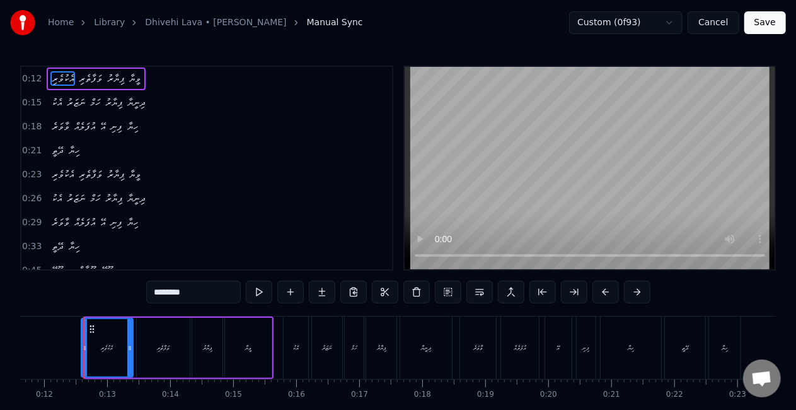
click at [83, 345] on icon at bounding box center [84, 348] width 5 height 10
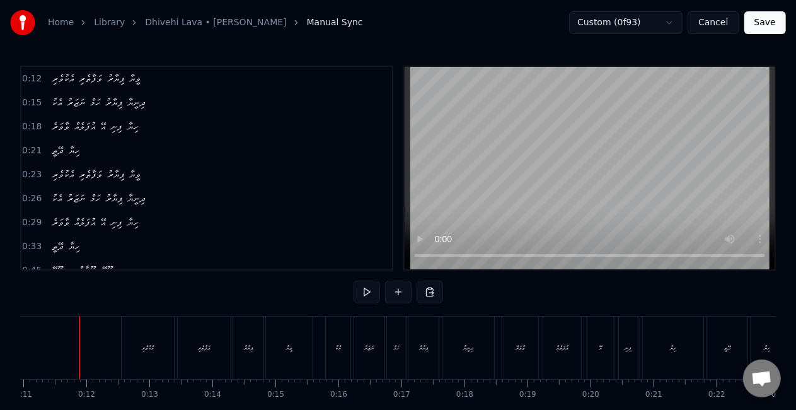
scroll to position [0, 686]
click at [334, 330] on div "އެކު" at bounding box center [342, 347] width 25 height 62
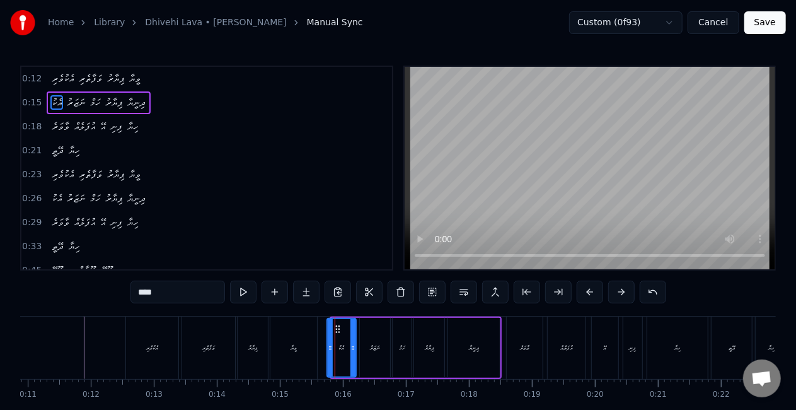
click at [328, 349] on icon at bounding box center [330, 348] width 5 height 10
click at [303, 347] on div "ވީޔާ" at bounding box center [293, 347] width 47 height 62
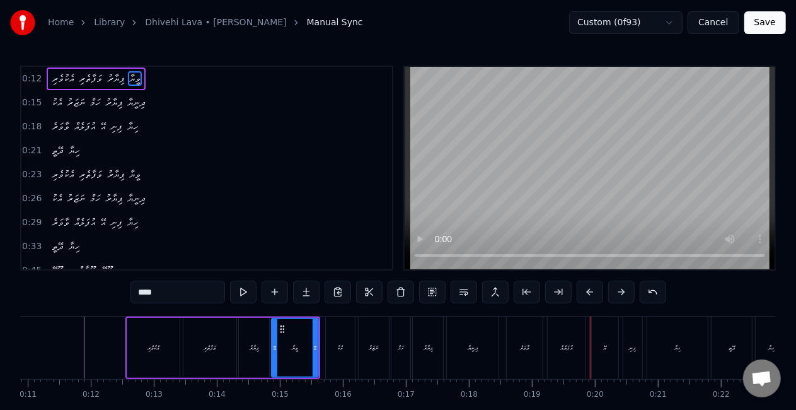
click at [513, 348] on div "ވާވަރެ" at bounding box center [525, 347] width 36 height 62
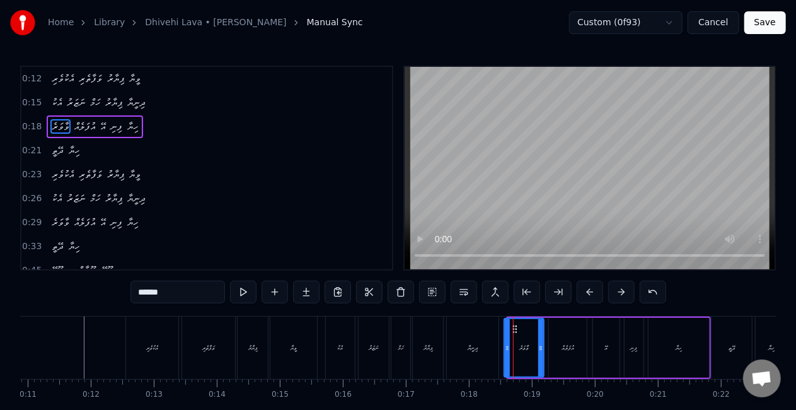
click at [504, 348] on div "ވާވަރެ" at bounding box center [524, 348] width 41 height 60
click at [461, 344] on div "ދިނީޔާ" at bounding box center [473, 347] width 52 height 62
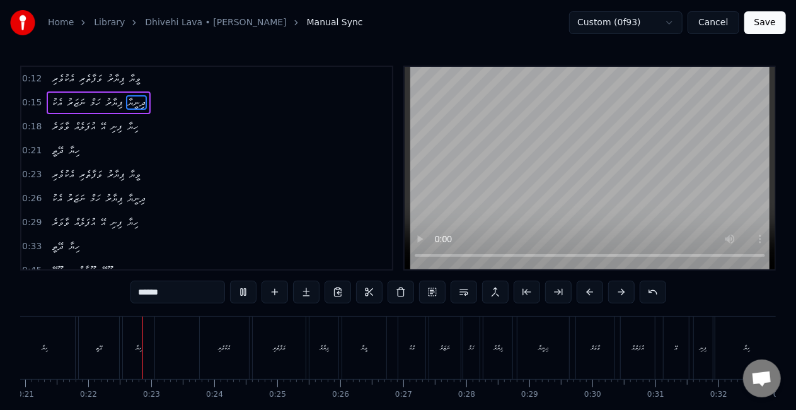
scroll to position [0, 1334]
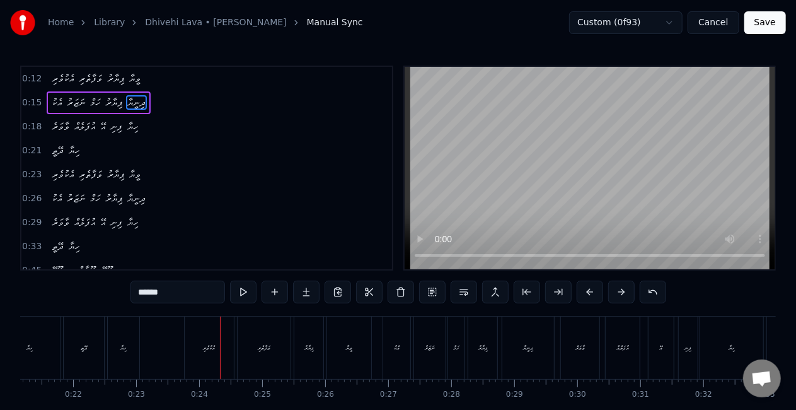
click at [198, 340] on div "އެކުވެރި" at bounding box center [209, 347] width 49 height 62
type input "********"
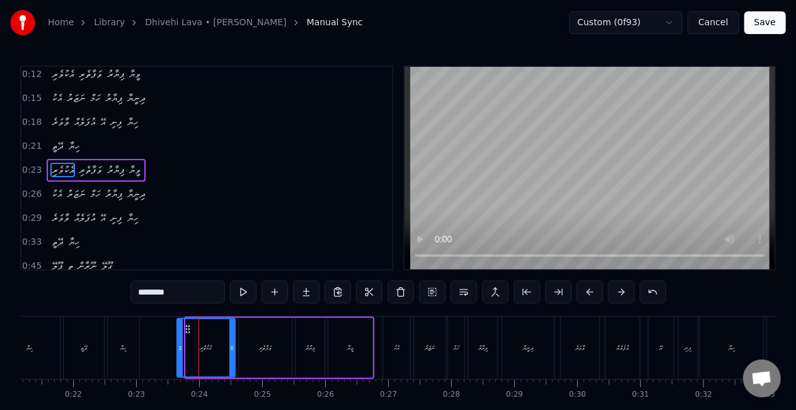
drag, startPoint x: 187, startPoint y: 347, endPoint x: 177, endPoint y: 344, distance: 10.0
click at [178, 344] on icon at bounding box center [180, 348] width 5 height 10
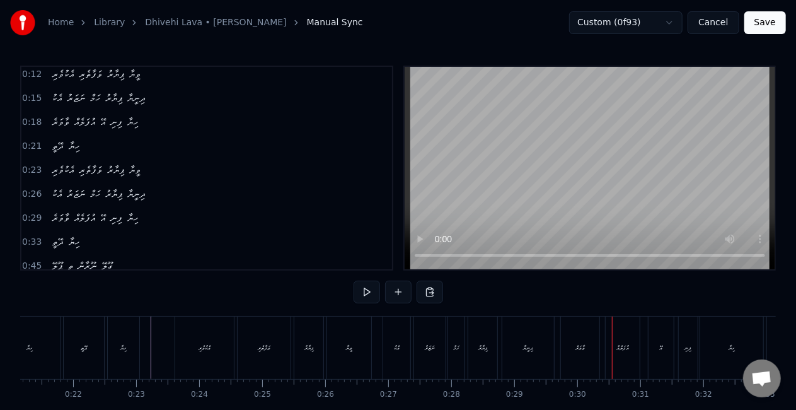
click at [555, 333] on div "އެކު ނަޒަރު ހަމް ޕިޔާރު ދިނީޔާ" at bounding box center [470, 347] width 175 height 62
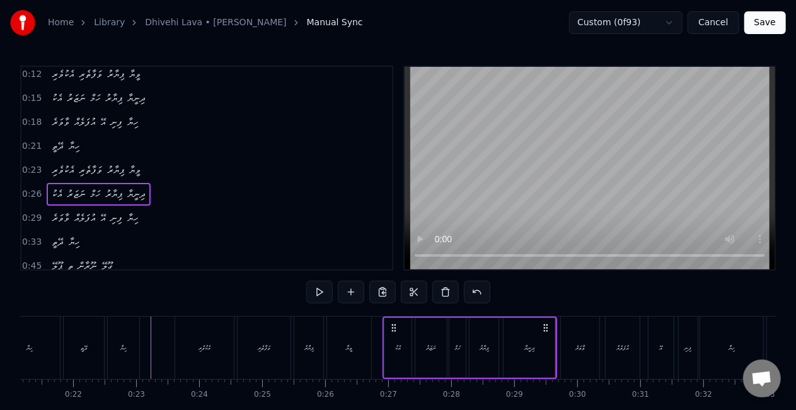
click at [570, 333] on div "ވާވަރެ" at bounding box center [580, 347] width 38 height 62
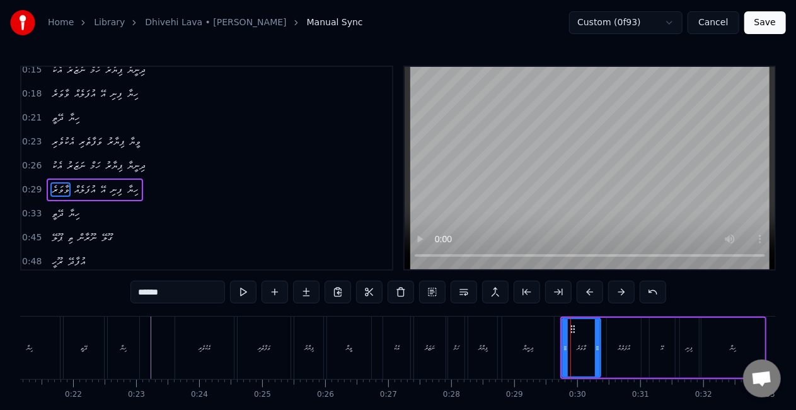
scroll to position [52, 0]
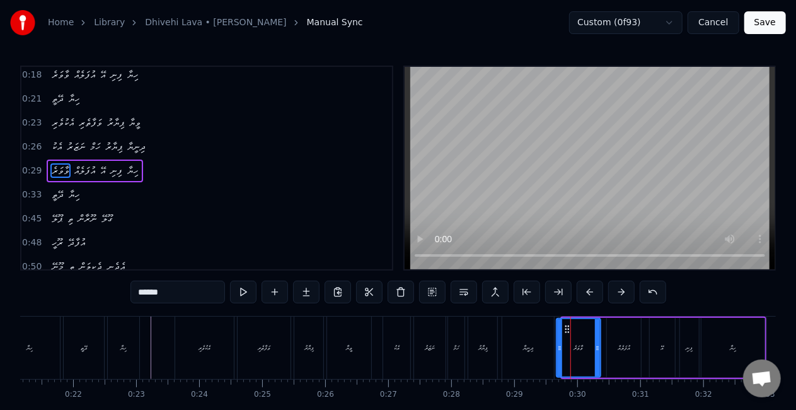
drag, startPoint x: 562, startPoint y: 347, endPoint x: 555, endPoint y: 347, distance: 6.9
click at [557, 347] on icon at bounding box center [559, 348] width 5 height 10
click at [542, 343] on div "ދިނީޔާ" at bounding box center [528, 347] width 52 height 62
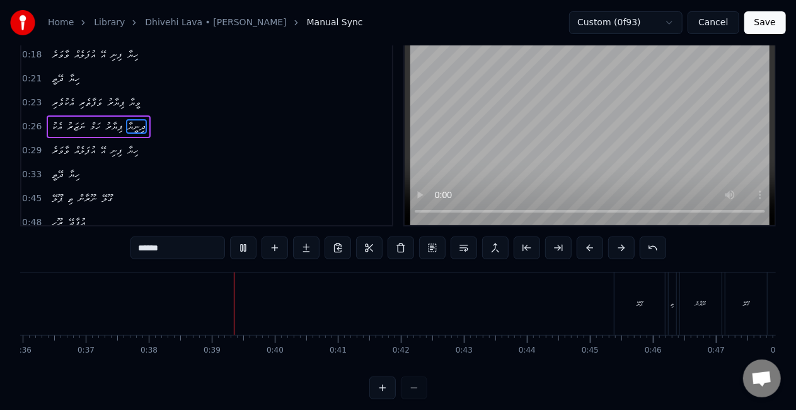
scroll to position [64, 0]
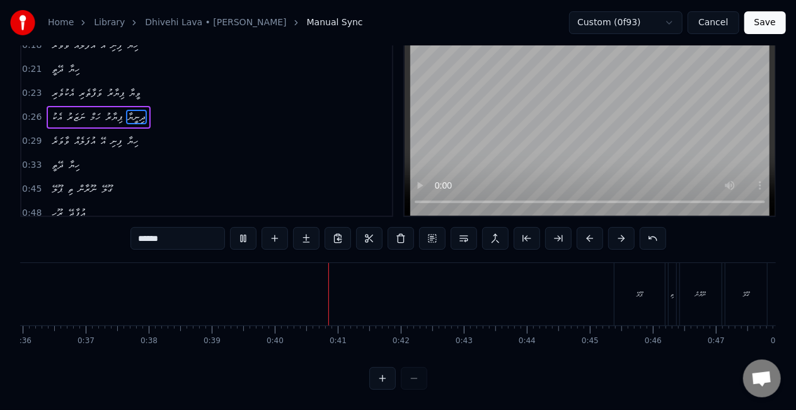
click at [627, 284] on div "ޕޫލޭ" at bounding box center [640, 294] width 50 height 62
type input "****"
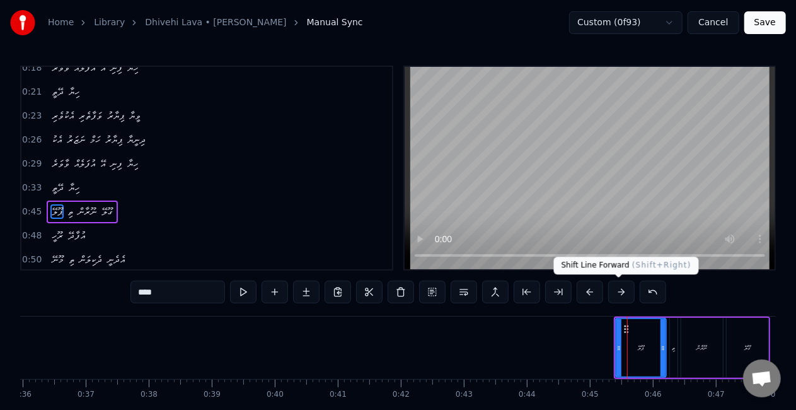
scroll to position [98, 0]
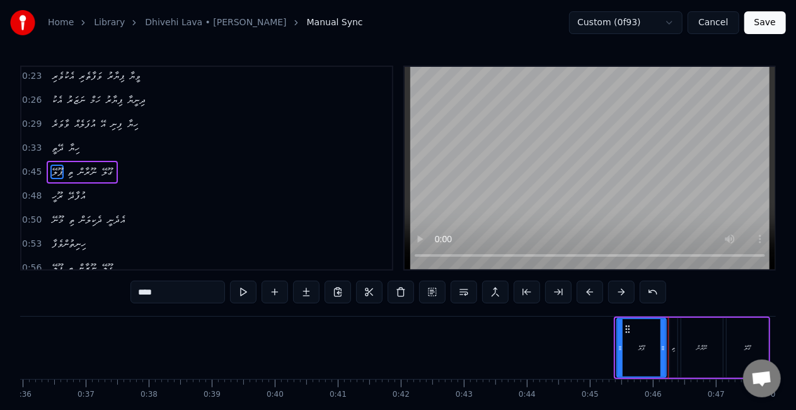
click at [618, 349] on icon at bounding box center [620, 348] width 5 height 10
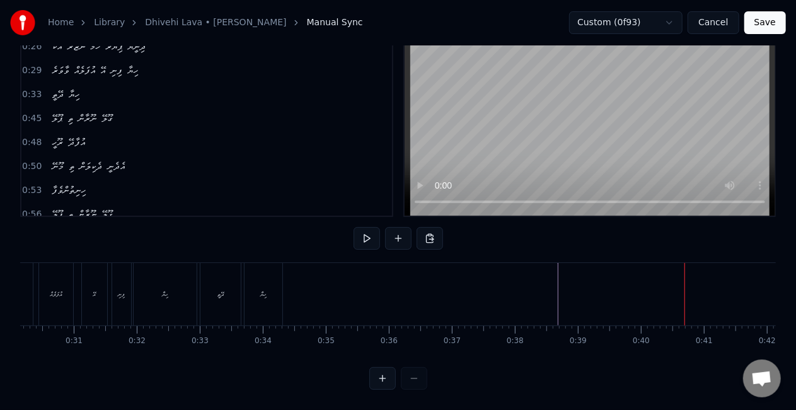
scroll to position [0, 1857]
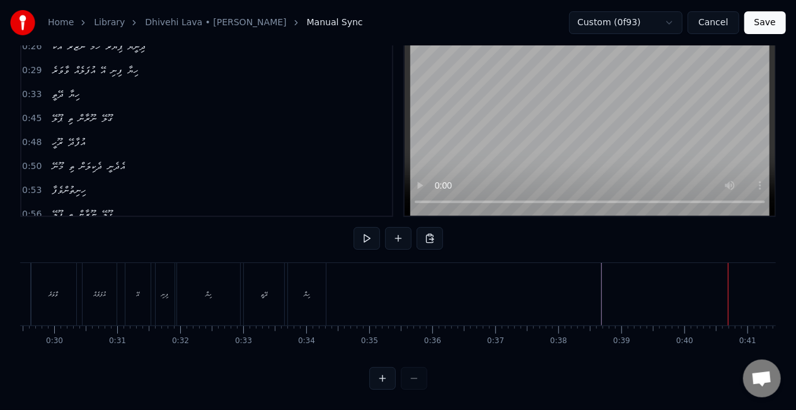
click at [291, 289] on div "ހިޔާ" at bounding box center [307, 294] width 38 height 62
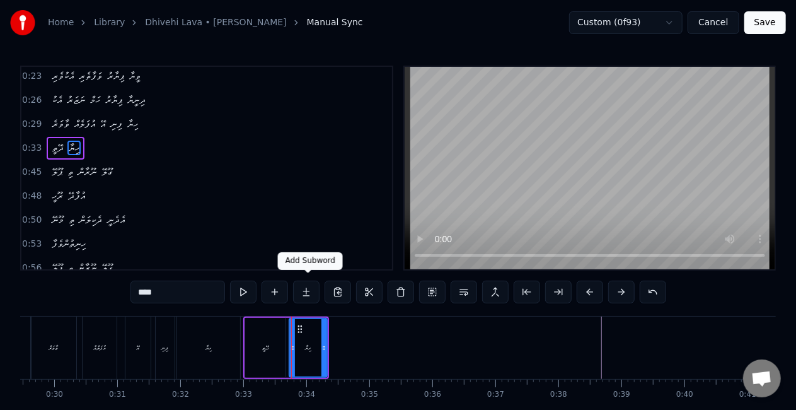
scroll to position [75, 0]
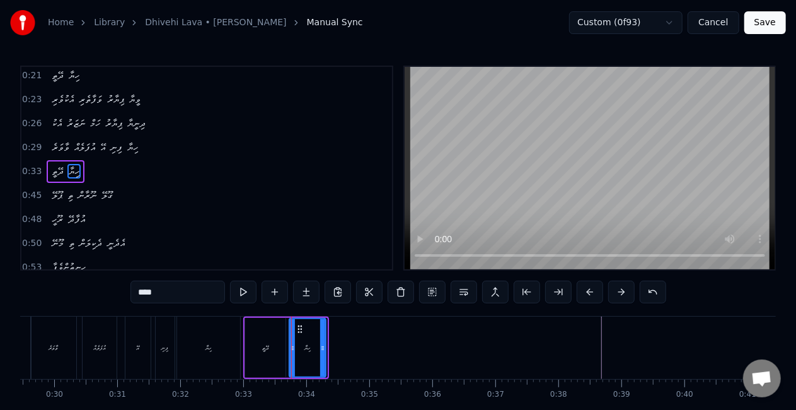
click at [322, 330] on div at bounding box center [322, 347] width 5 height 57
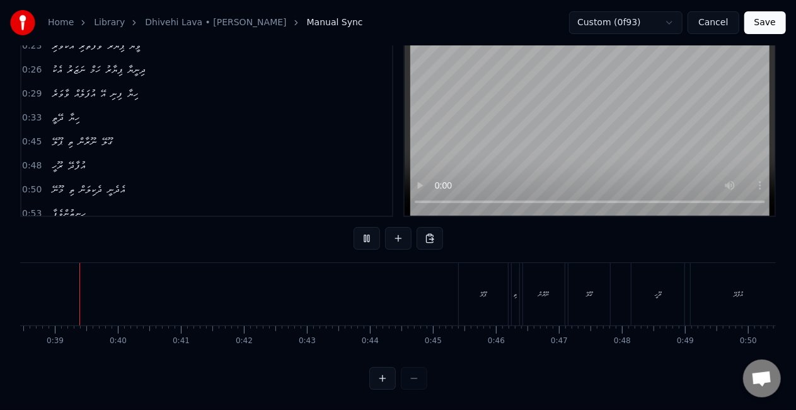
scroll to position [0, 2423]
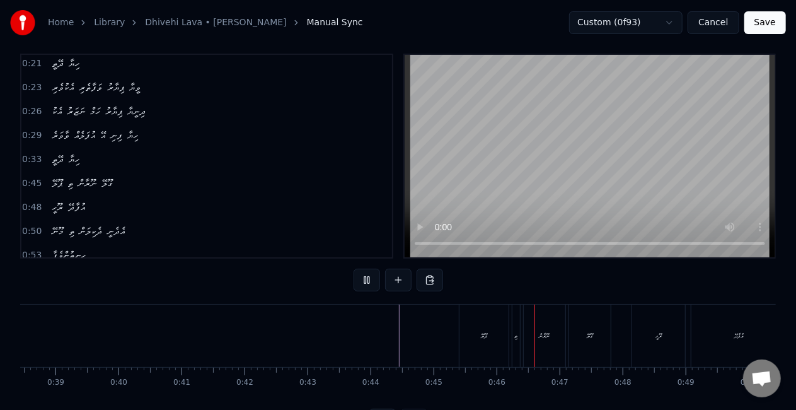
scroll to position [0, 0]
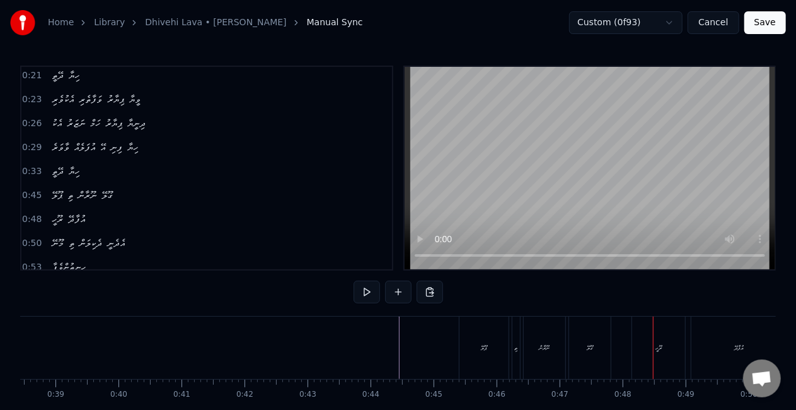
click at [485, 356] on div "ޕޫލޭ" at bounding box center [484, 347] width 49 height 62
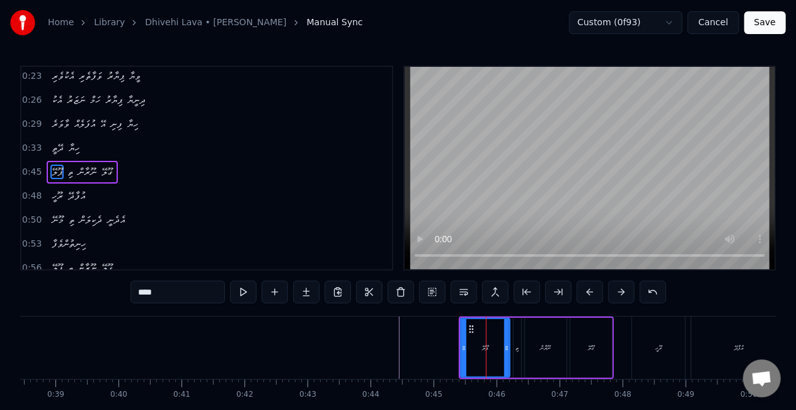
scroll to position [98, 0]
drag, startPoint x: 464, startPoint y: 356, endPoint x: 449, endPoint y: 355, distance: 15.1
click at [449, 355] on div at bounding box center [448, 347] width 5 height 57
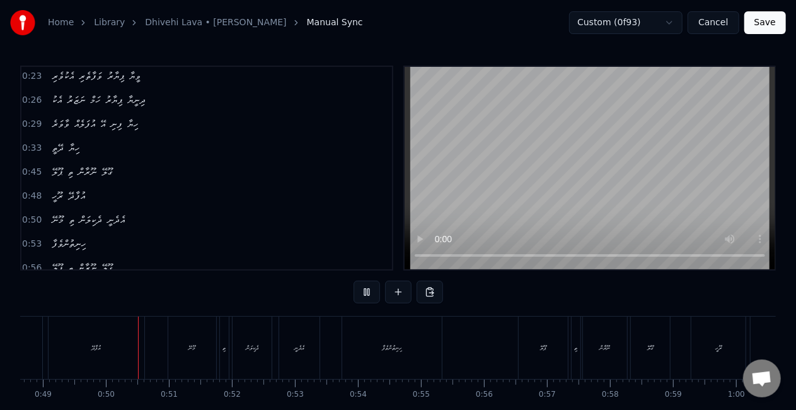
scroll to position [0, 3070]
click at [208, 339] on div "މޫނޭ" at bounding box center [189, 347] width 48 height 62
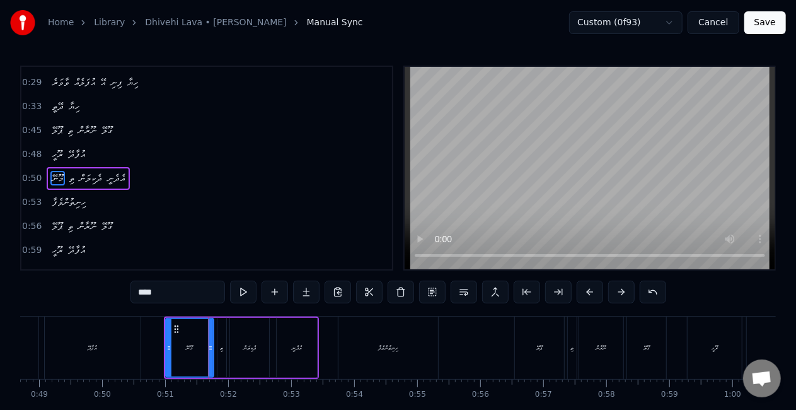
scroll to position [146, 0]
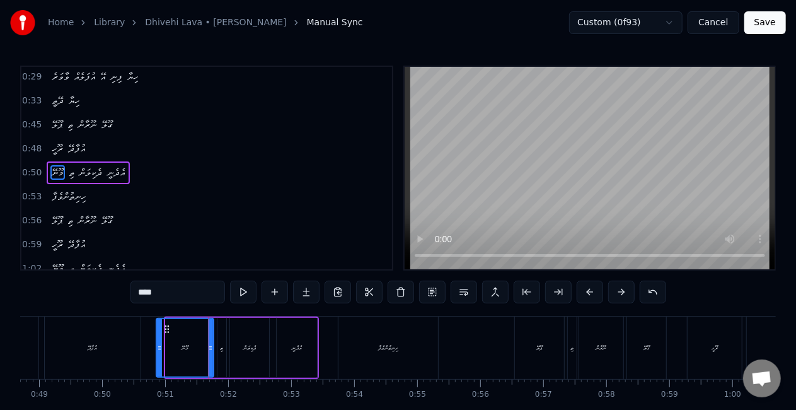
drag, startPoint x: 167, startPoint y: 348, endPoint x: 158, endPoint y: 344, distance: 10.4
click at [158, 344] on icon at bounding box center [159, 348] width 5 height 10
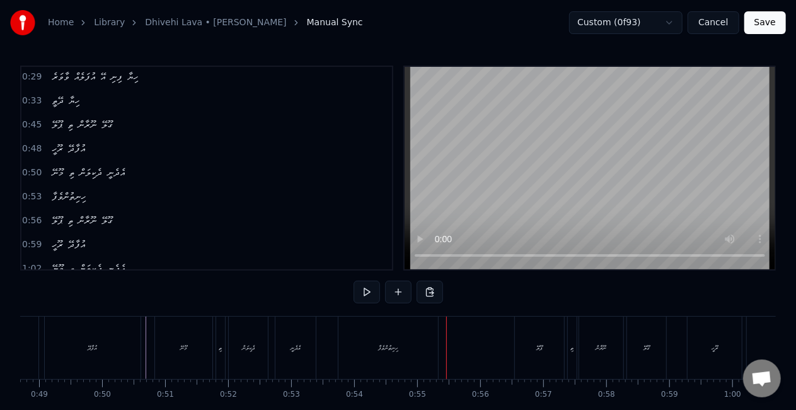
click at [410, 352] on div "ހިނިތުންވެފާ" at bounding box center [389, 347] width 100 height 62
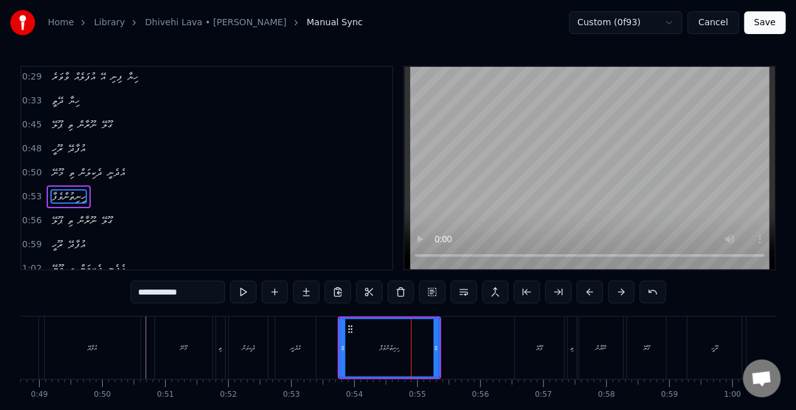
scroll to position [169, 0]
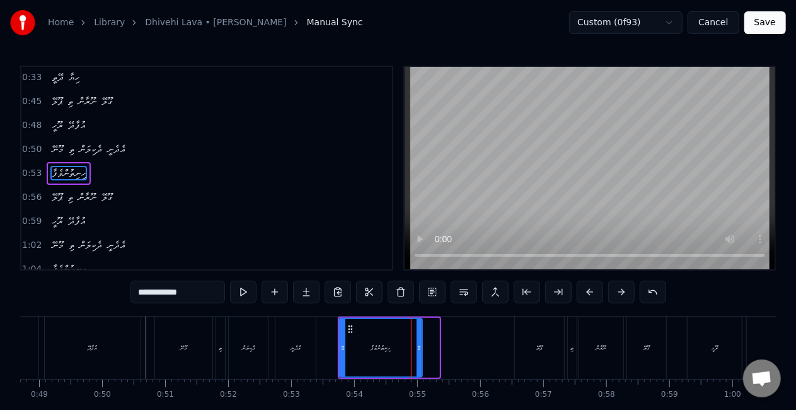
drag, startPoint x: 437, startPoint y: 348, endPoint x: 420, endPoint y: 339, distance: 19.2
click at [420, 339] on div at bounding box center [419, 347] width 5 height 57
click at [376, 343] on div "ހިނިތުންވެފާ" at bounding box center [381, 347] width 20 height 9
click at [523, 340] on div "ޕޫލޭ" at bounding box center [539, 347] width 49 height 62
type input "****"
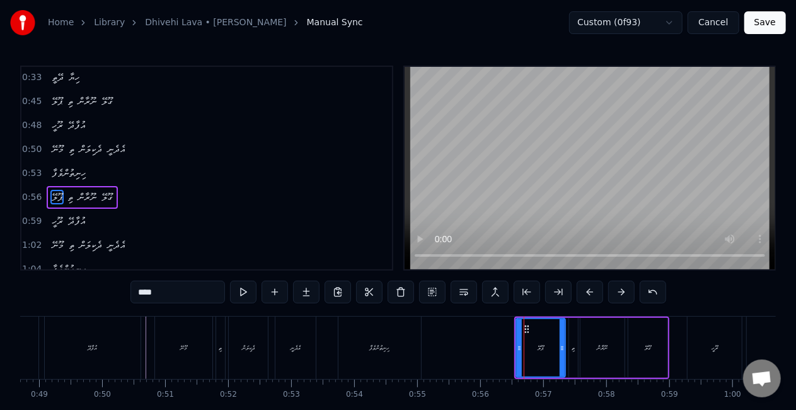
scroll to position [193, 0]
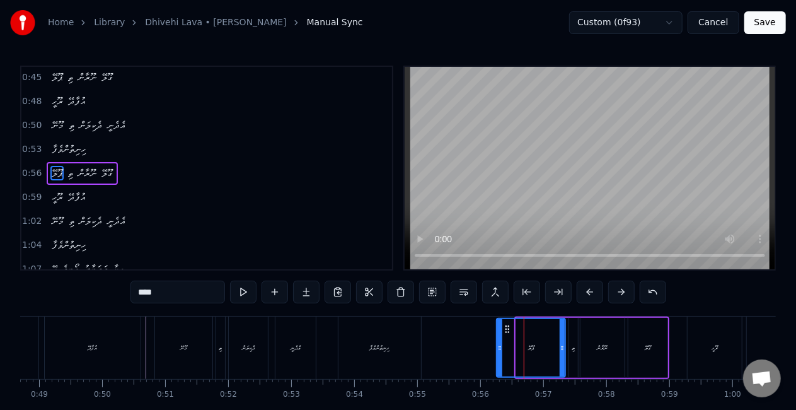
drag, startPoint x: 516, startPoint y: 347, endPoint x: 492, endPoint y: 342, distance: 24.4
click at [497, 343] on icon at bounding box center [499, 348] width 5 height 10
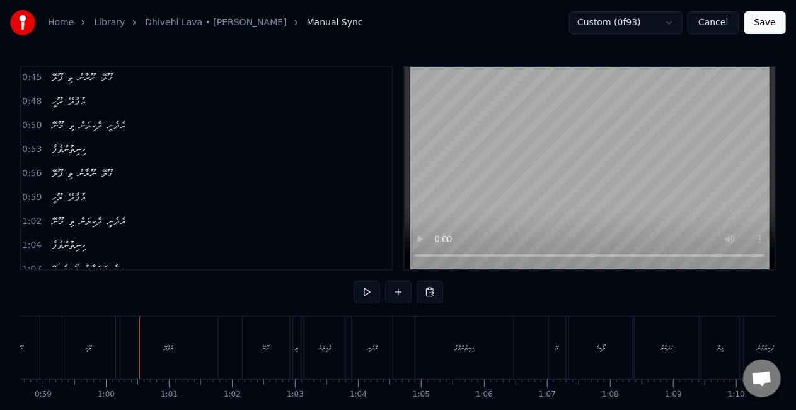
scroll to position [0, 3711]
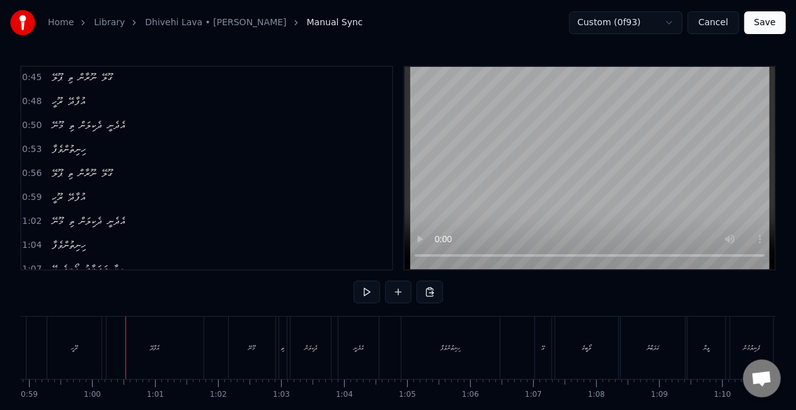
click at [73, 349] on div "ރޫހީ" at bounding box center [74, 347] width 6 height 9
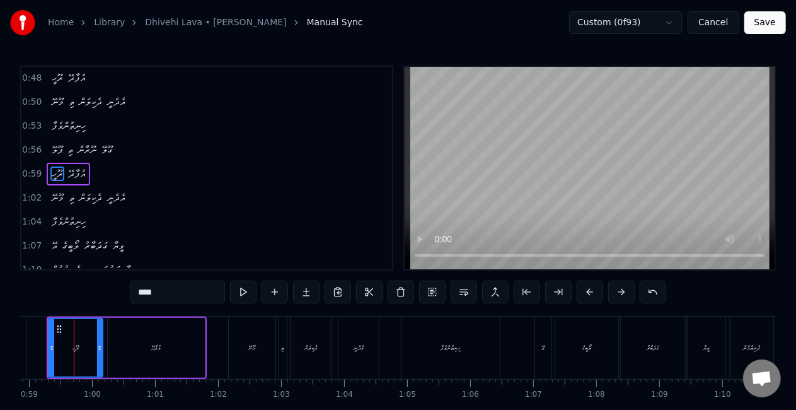
scroll to position [0, 3701]
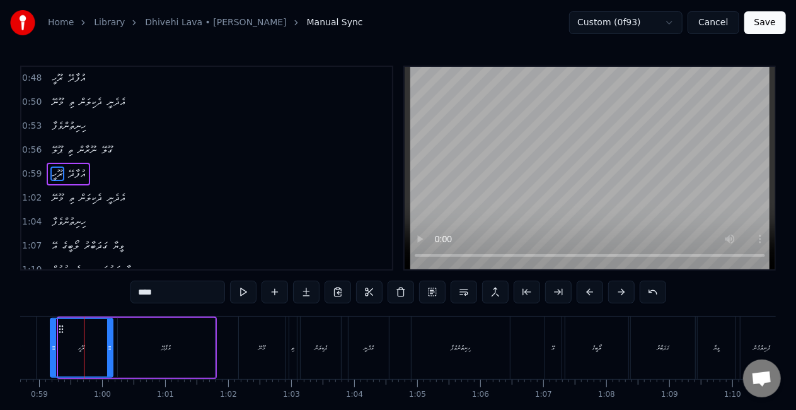
drag, startPoint x: 61, startPoint y: 355, endPoint x: 52, endPoint y: 347, distance: 12.0
click at [52, 347] on div at bounding box center [53, 347] width 5 height 57
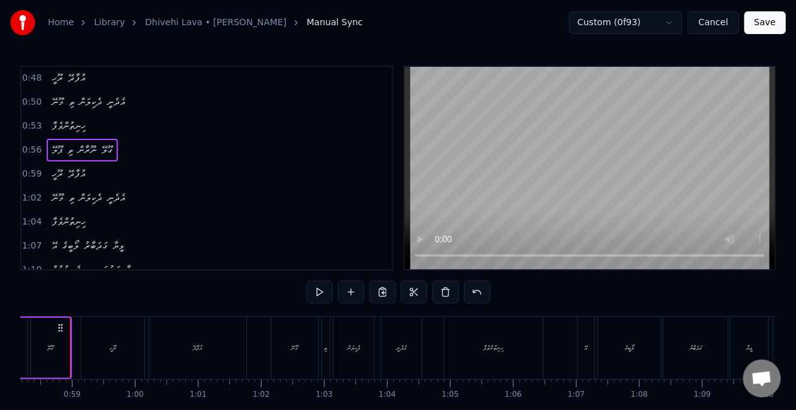
scroll to position [0, 3654]
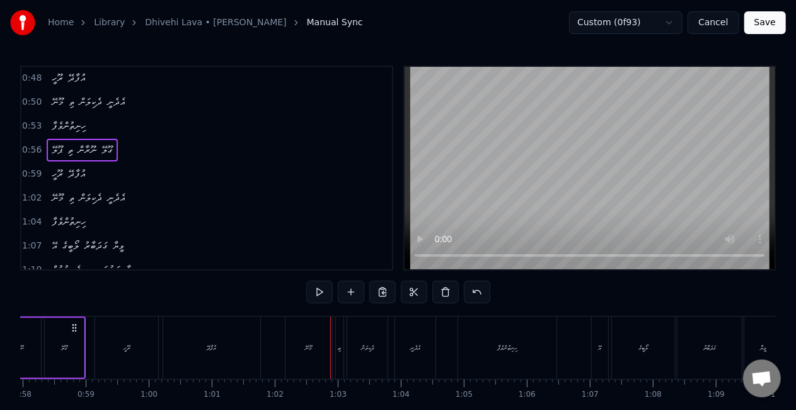
click at [317, 337] on div "މޫނޭ" at bounding box center [309, 347] width 47 height 62
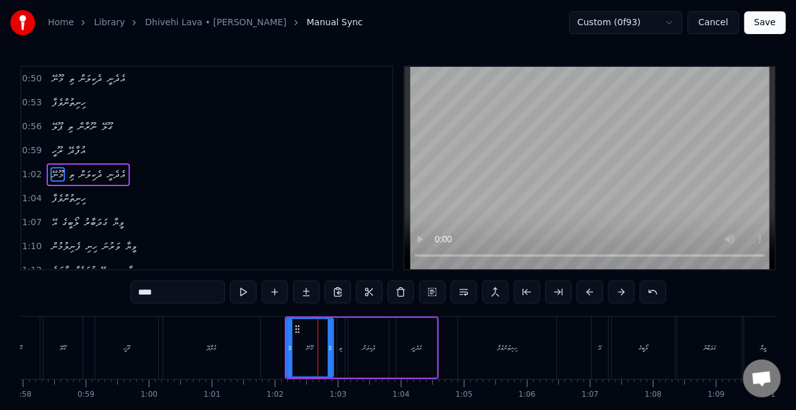
scroll to position [240, 0]
drag, startPoint x: 289, startPoint y: 346, endPoint x: 271, endPoint y: 345, distance: 17.7
click at [272, 346] on circle at bounding box center [272, 346] width 1 height 1
click at [248, 346] on div "އުފާދޭ" at bounding box center [211, 347] width 97 height 62
type input "******"
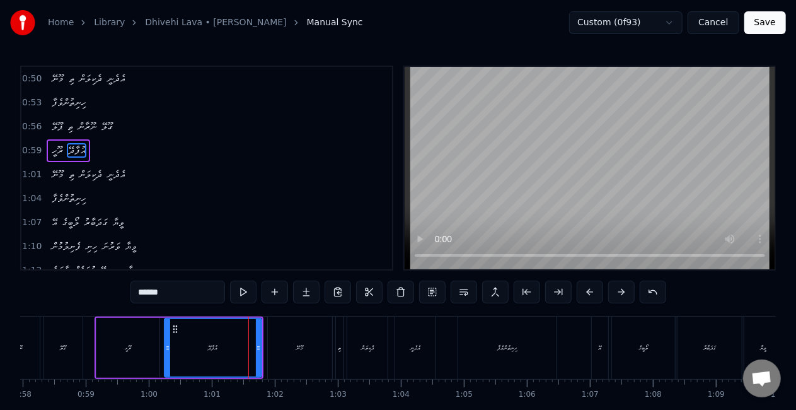
scroll to position [216, 0]
